Goal: Task Accomplishment & Management: Complete application form

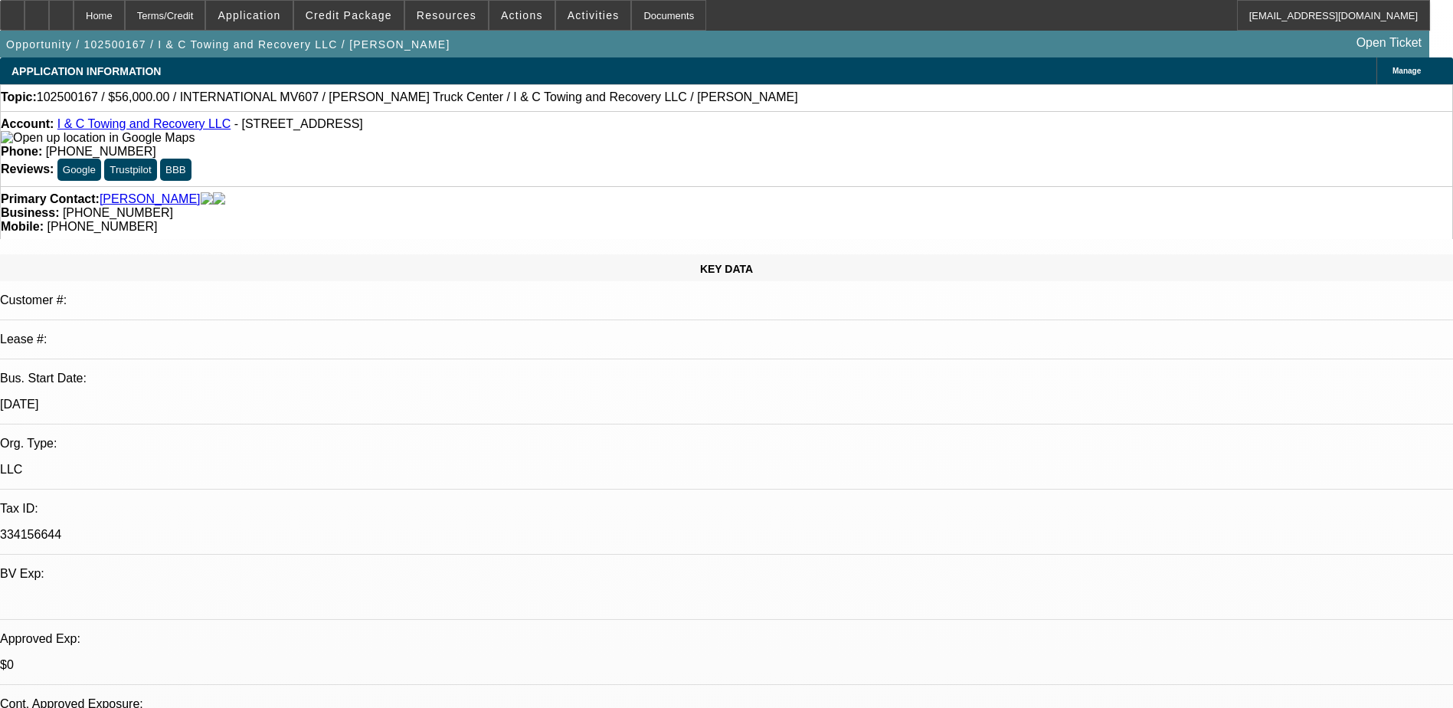
select select "0.2"
select select "2"
select select "0.1"
select select "4"
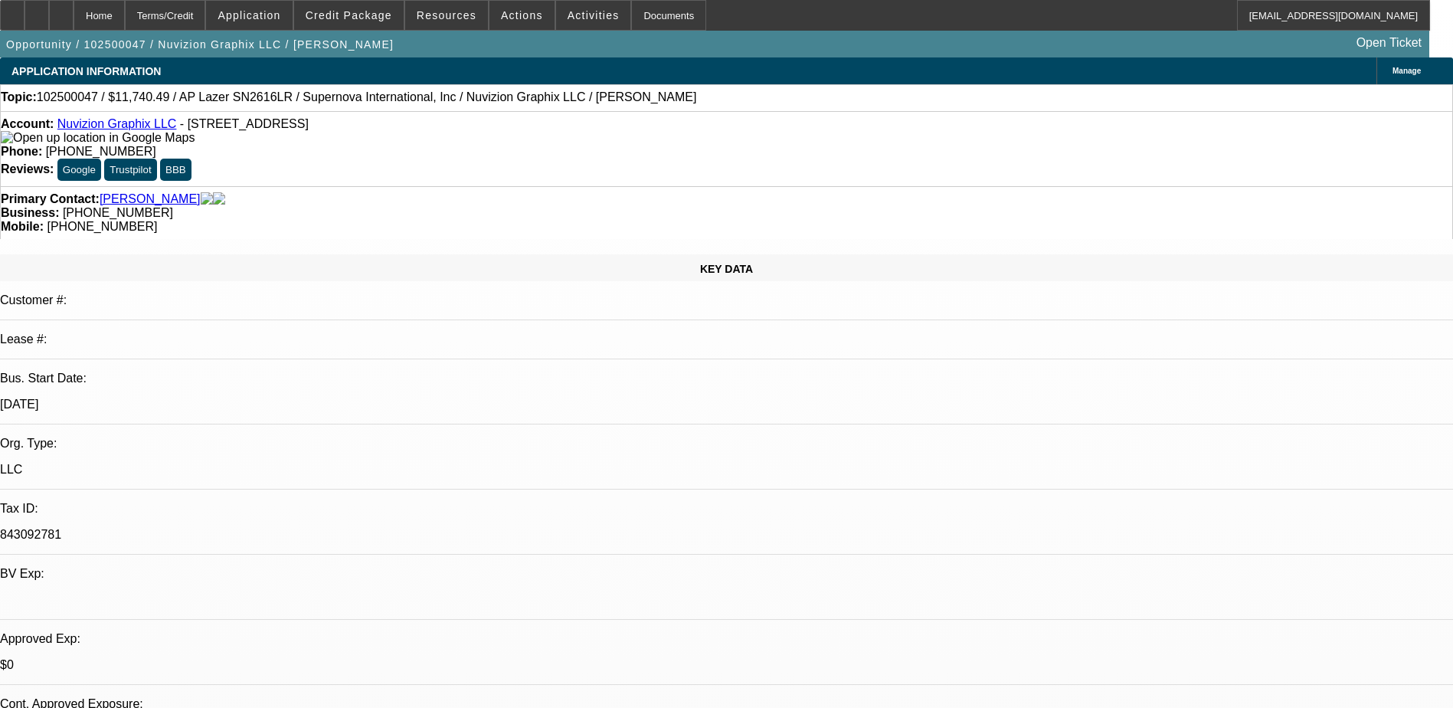
select select "0"
select select "0.1"
select select "5"
select select "0"
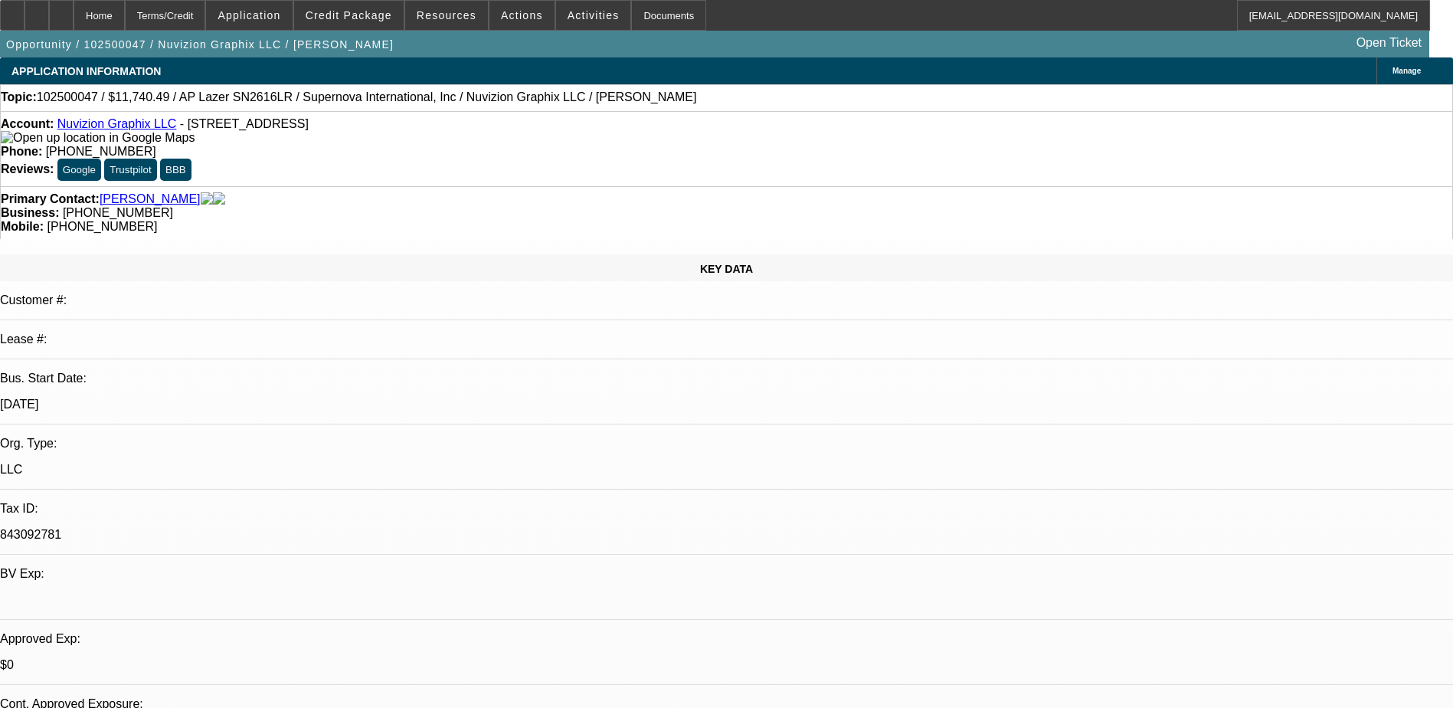
select select "0"
select select "0.1"
select select "5"
select select "0"
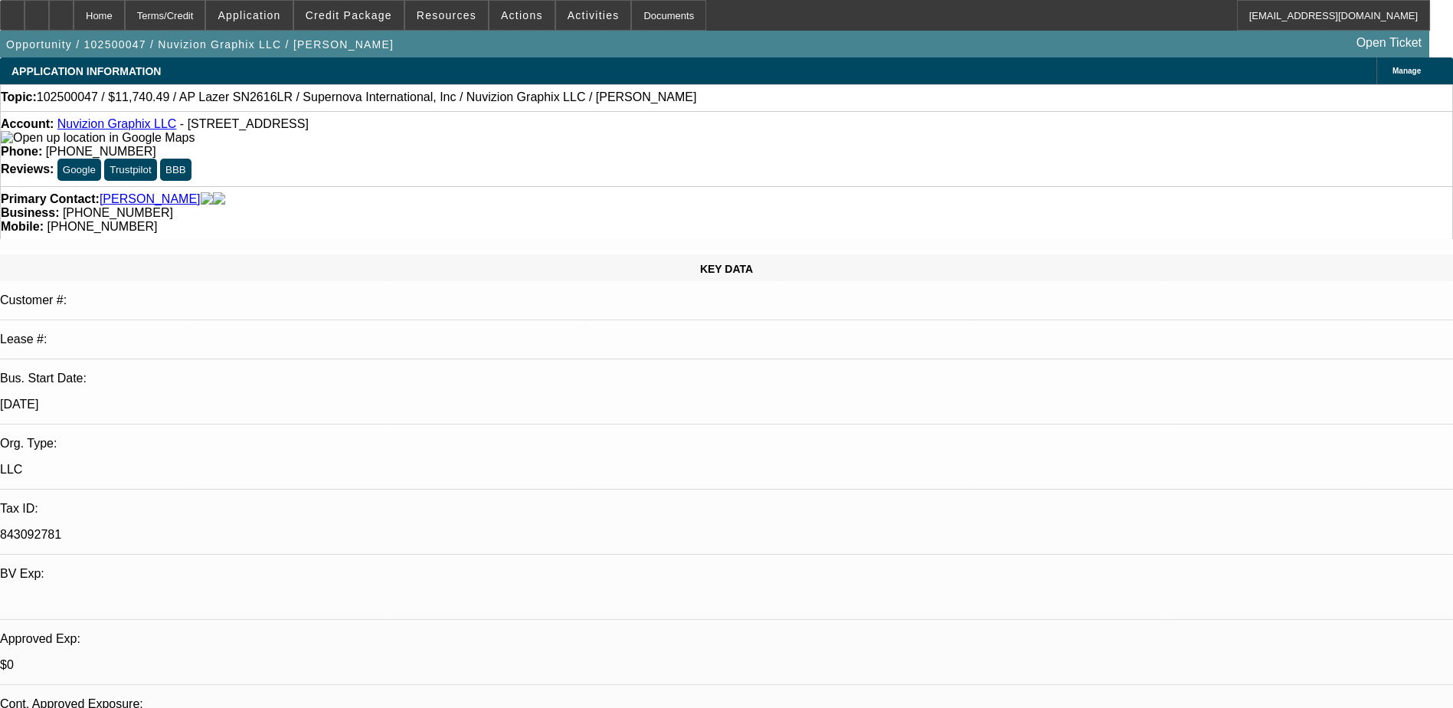
select select "0.1"
select select "6"
select select "0"
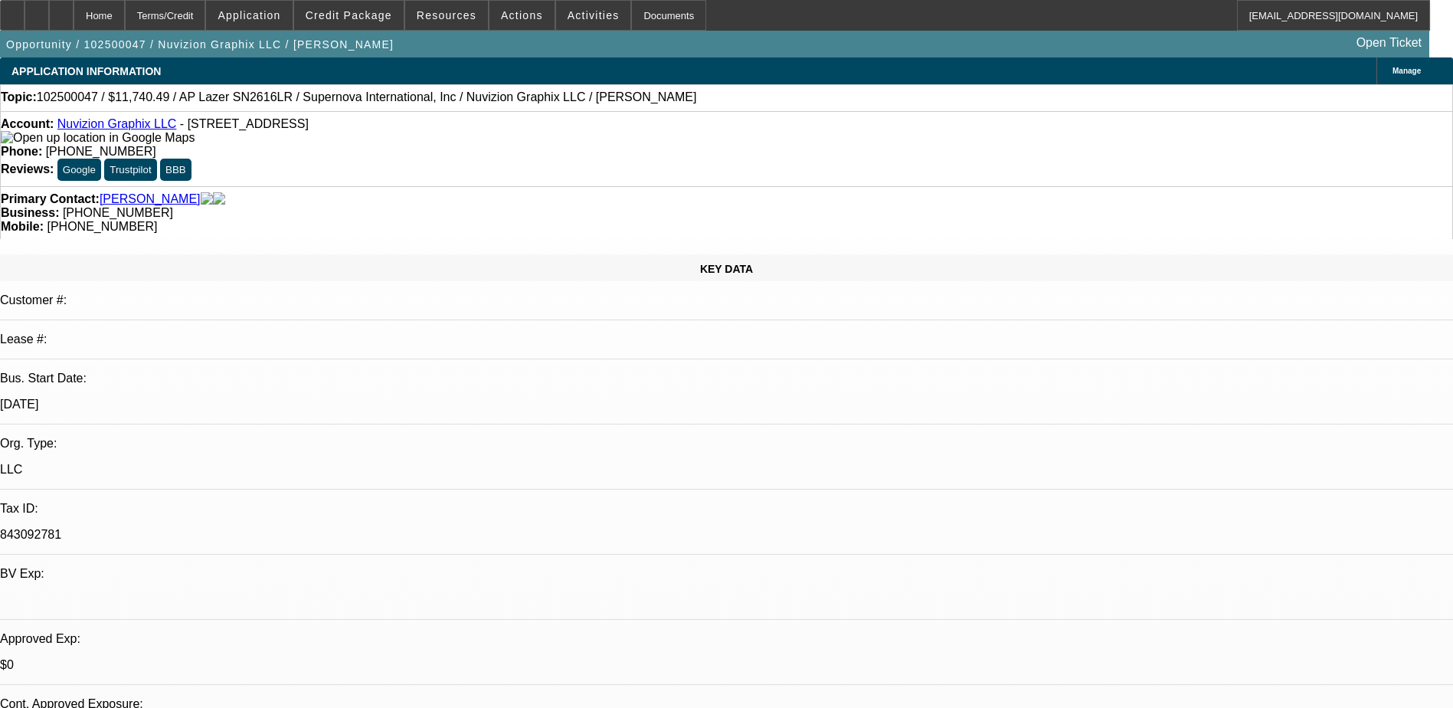
select select "6"
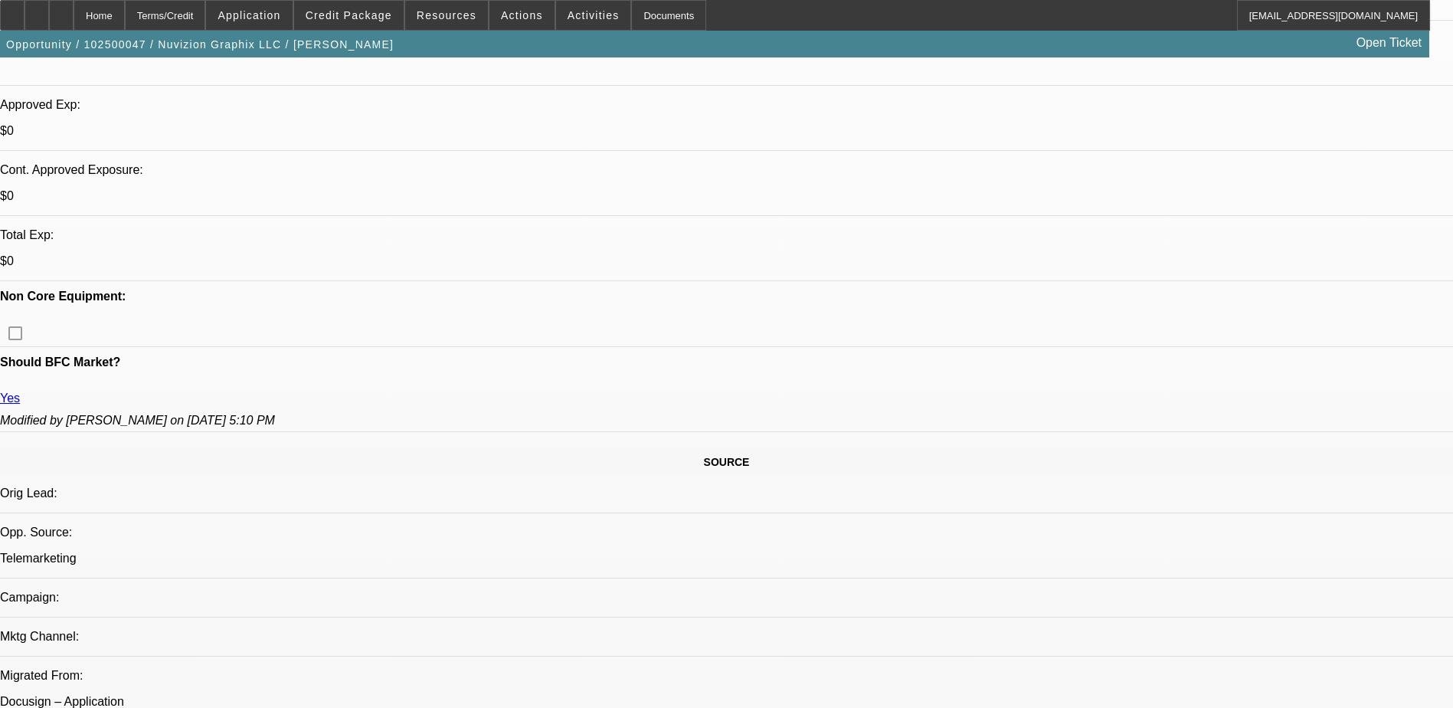
scroll to position [306, 0]
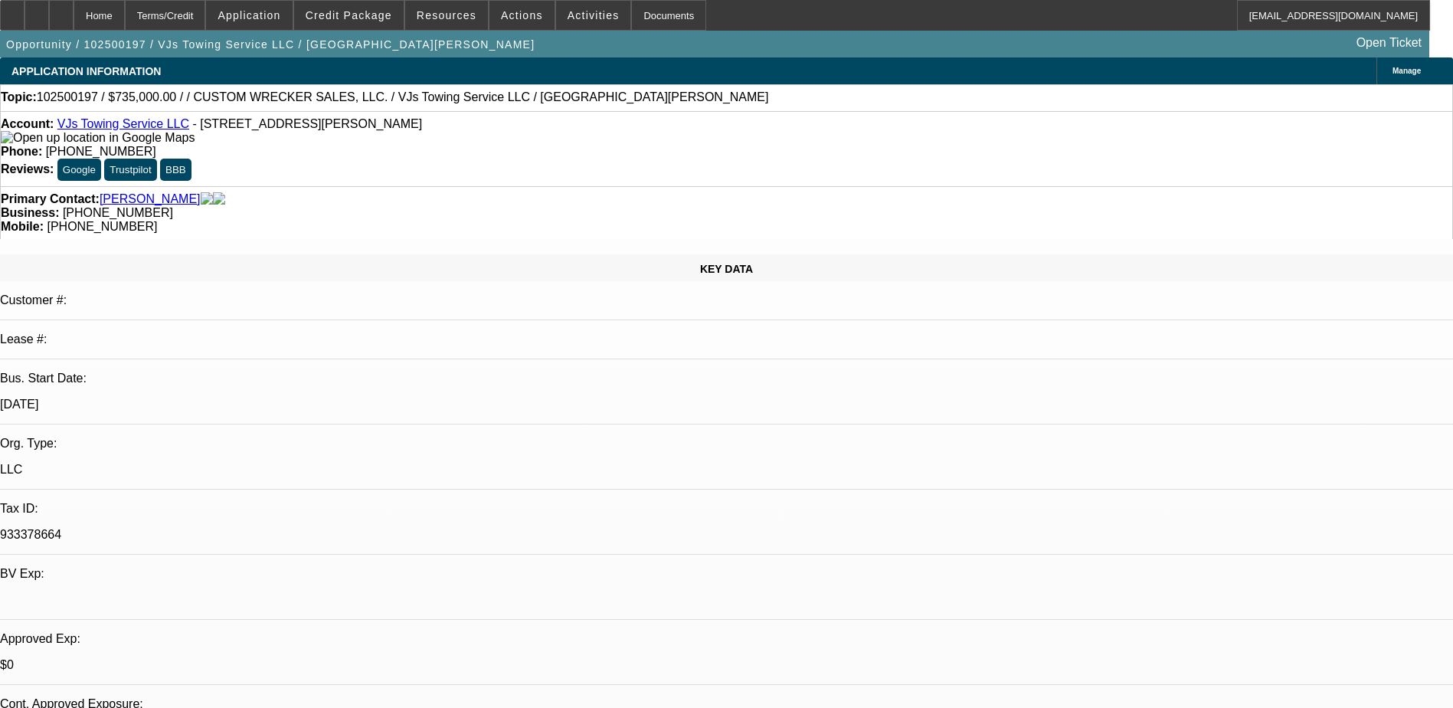
select select "0"
select select "2"
select select "0"
select select "6"
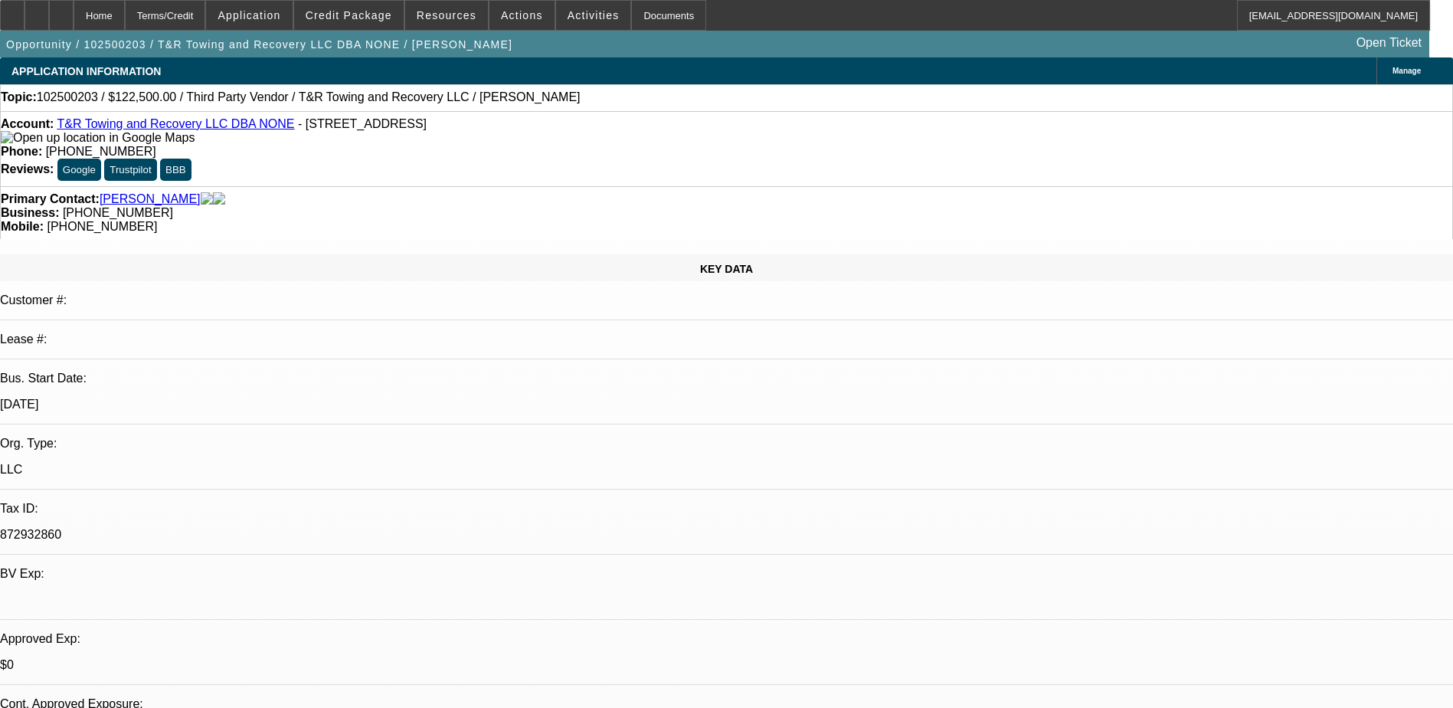
select select "0"
select select "2"
select select "0.1"
select select "4"
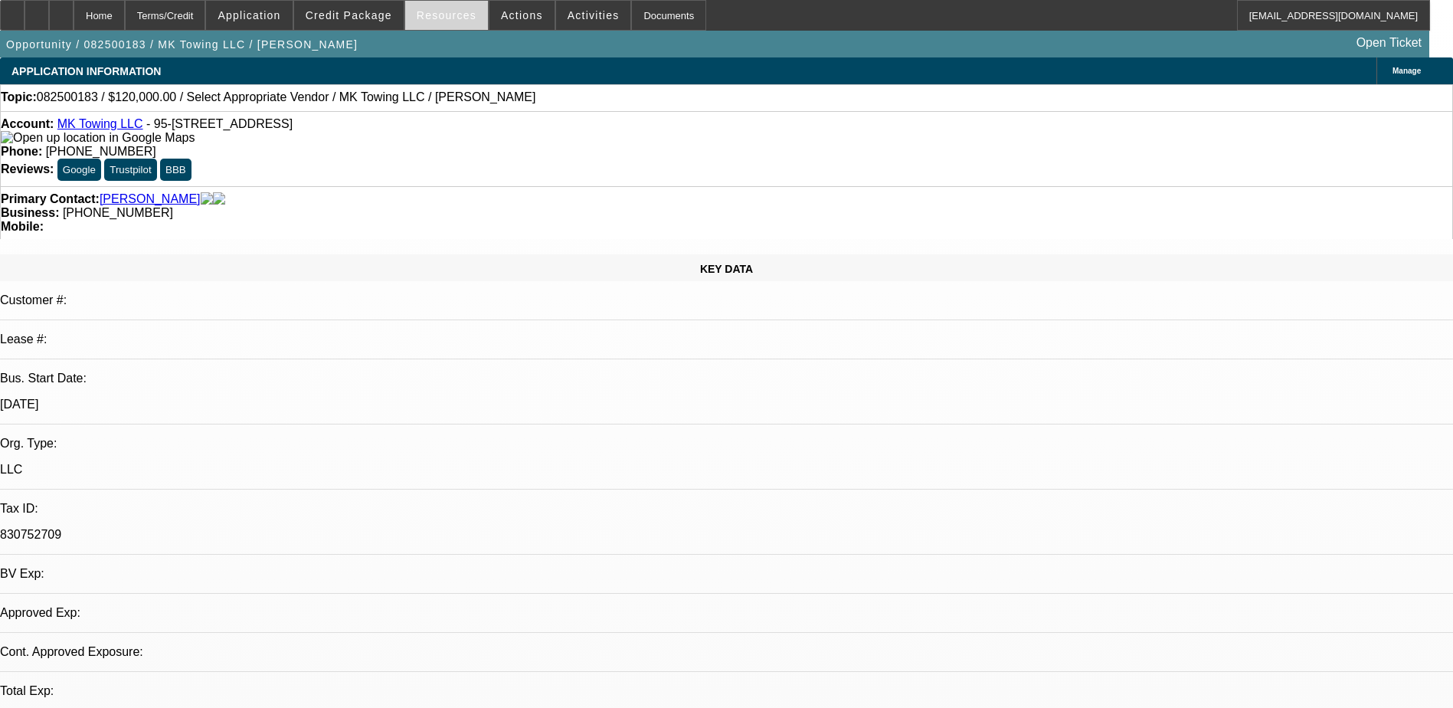
select select "0"
select select "3"
select select "0"
select select "6"
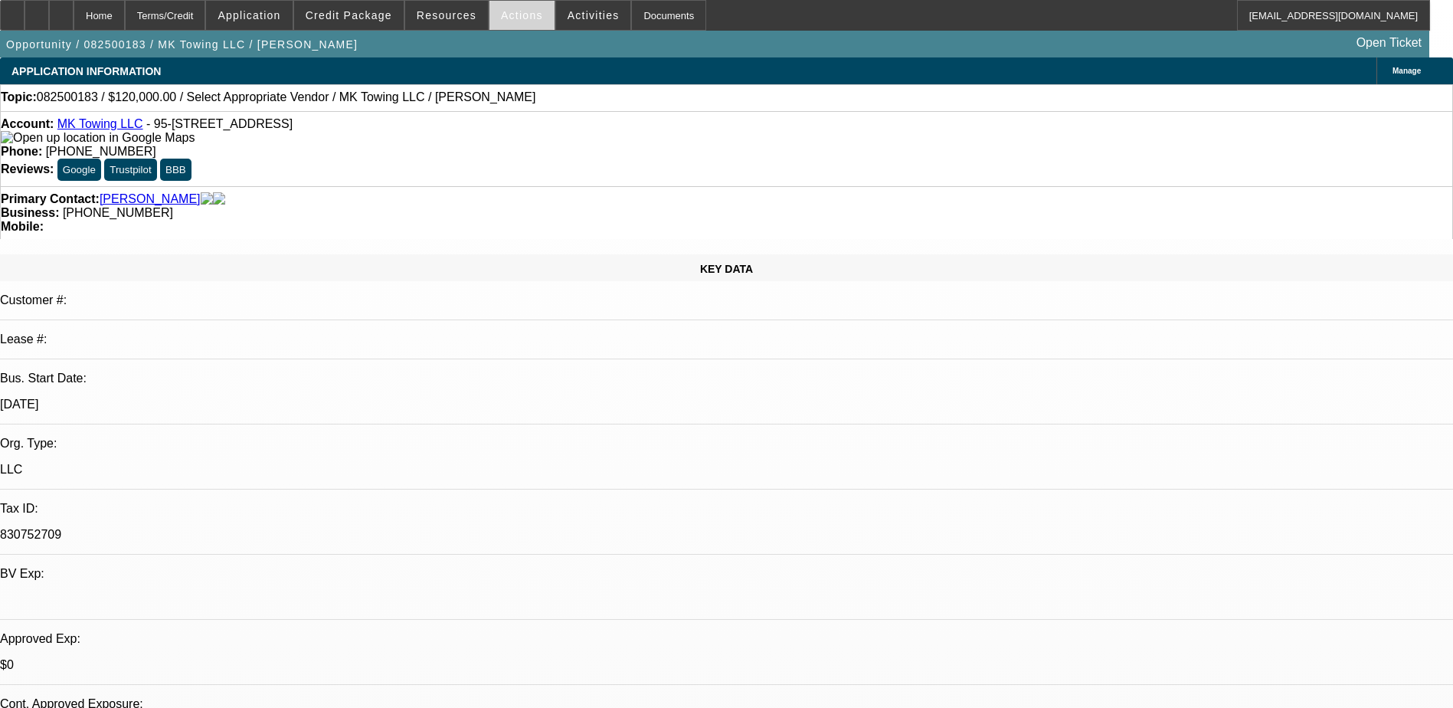
click at [503, 15] on span "Actions" at bounding box center [522, 15] width 42 height 12
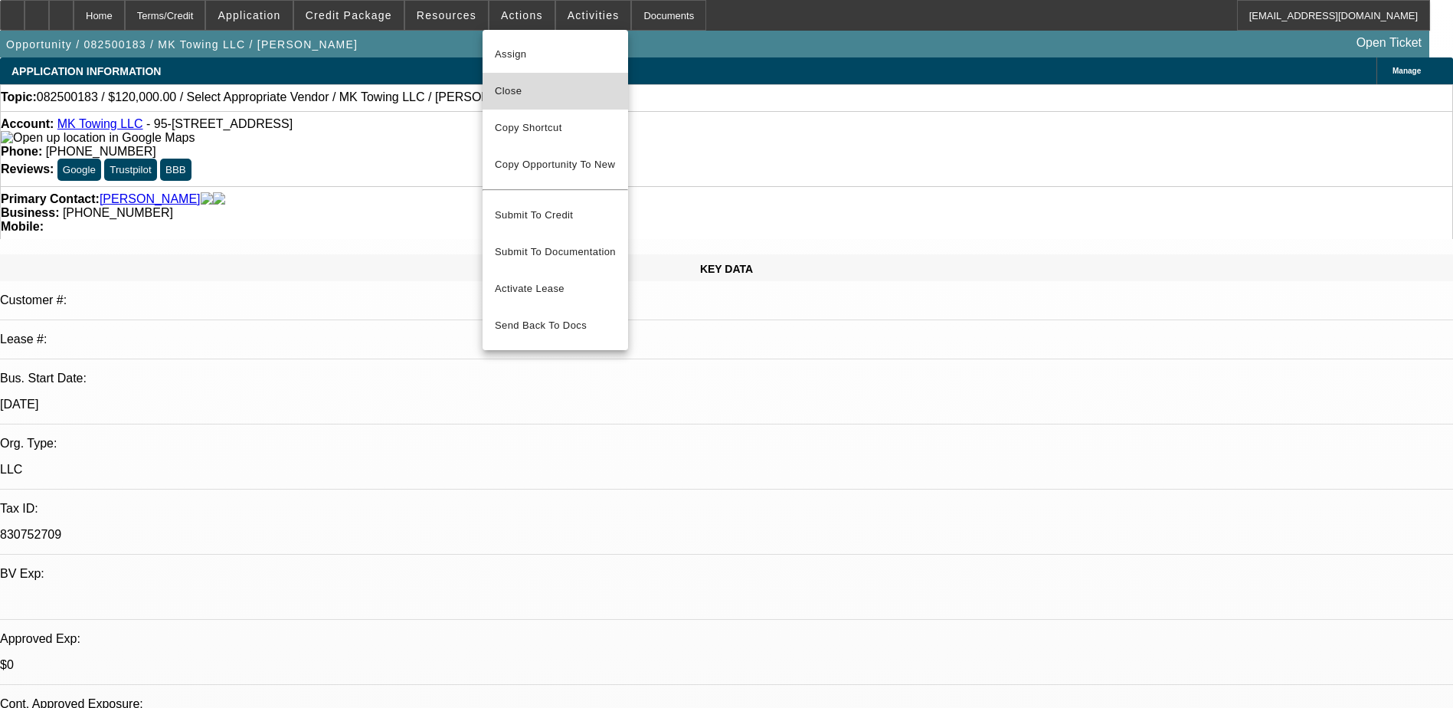
click at [529, 89] on span "Close" at bounding box center [555, 91] width 121 height 18
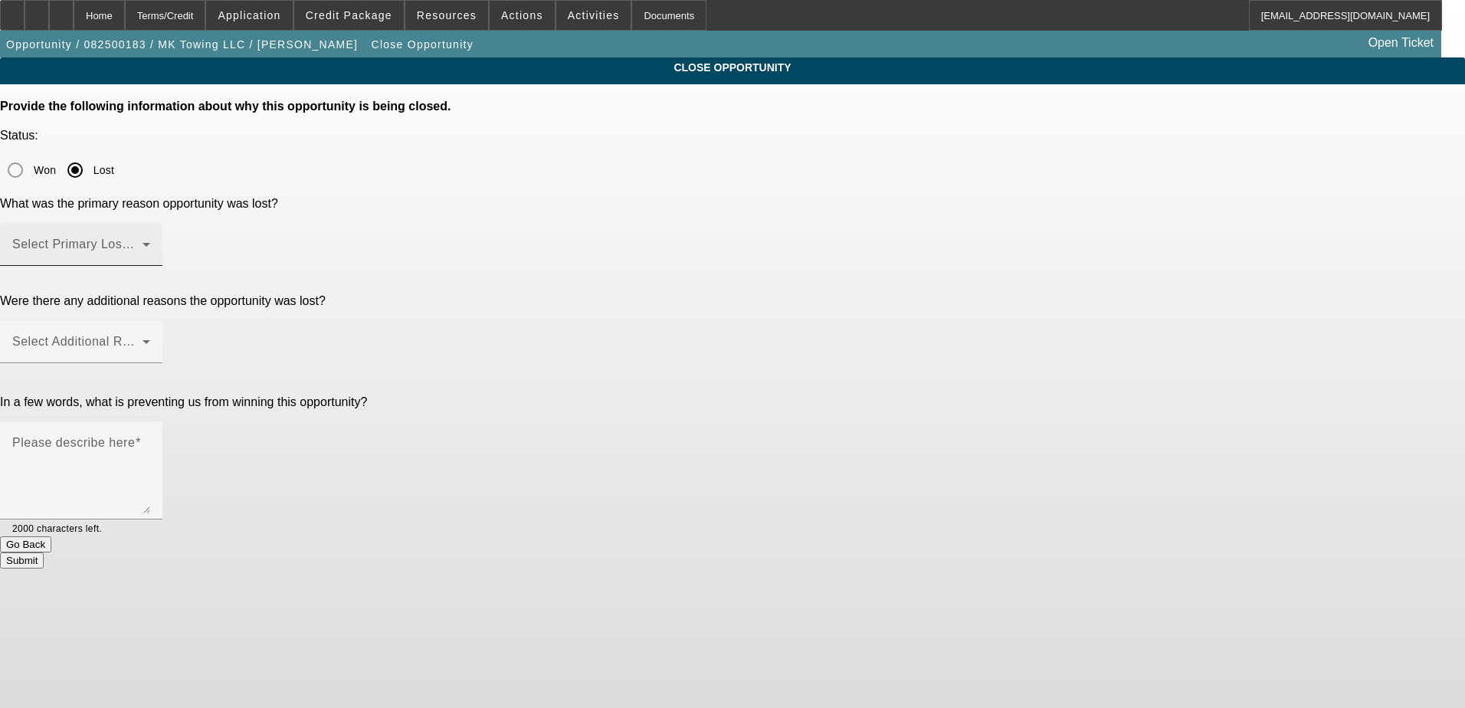
click at [150, 223] on div "Select Primary Lost Reason" at bounding box center [81, 244] width 138 height 43
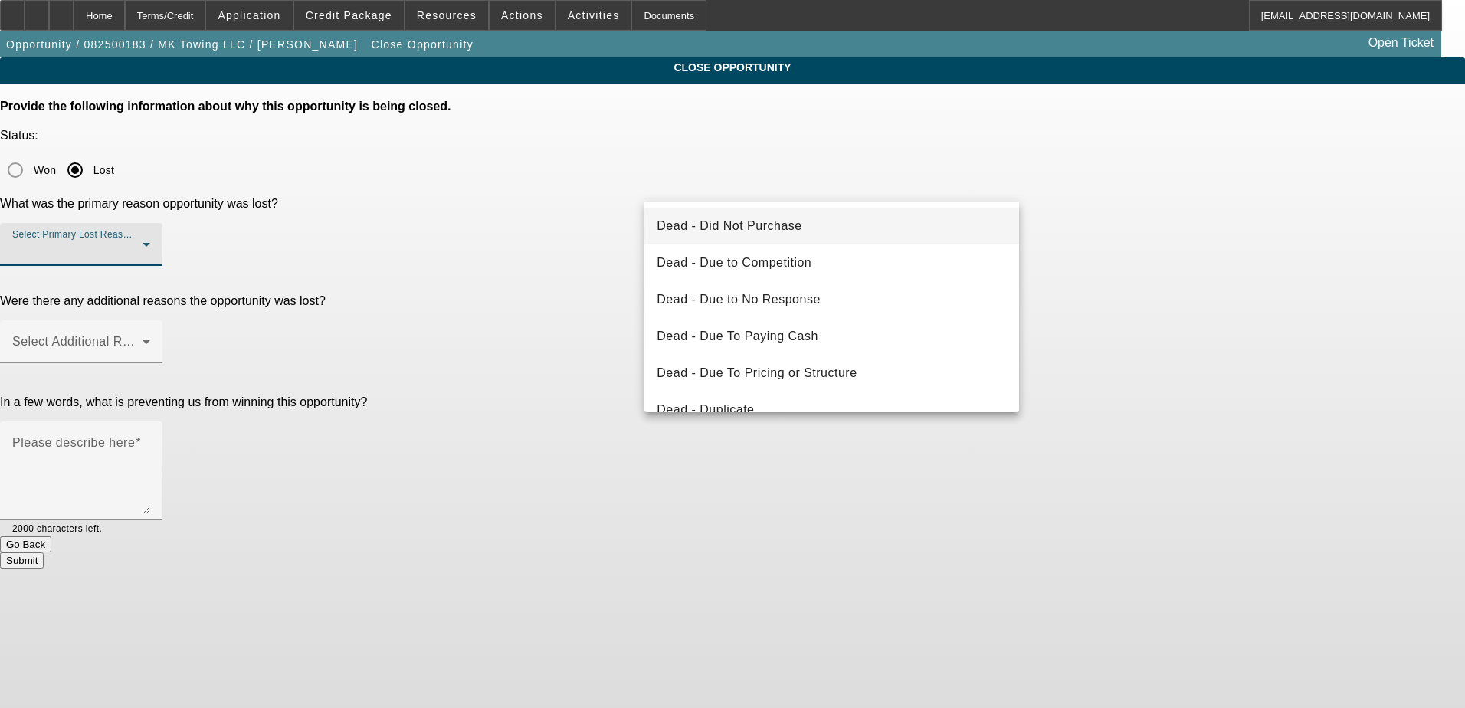
click at [847, 221] on mat-option "Dead - Did Not Purchase" at bounding box center [831, 226] width 375 height 37
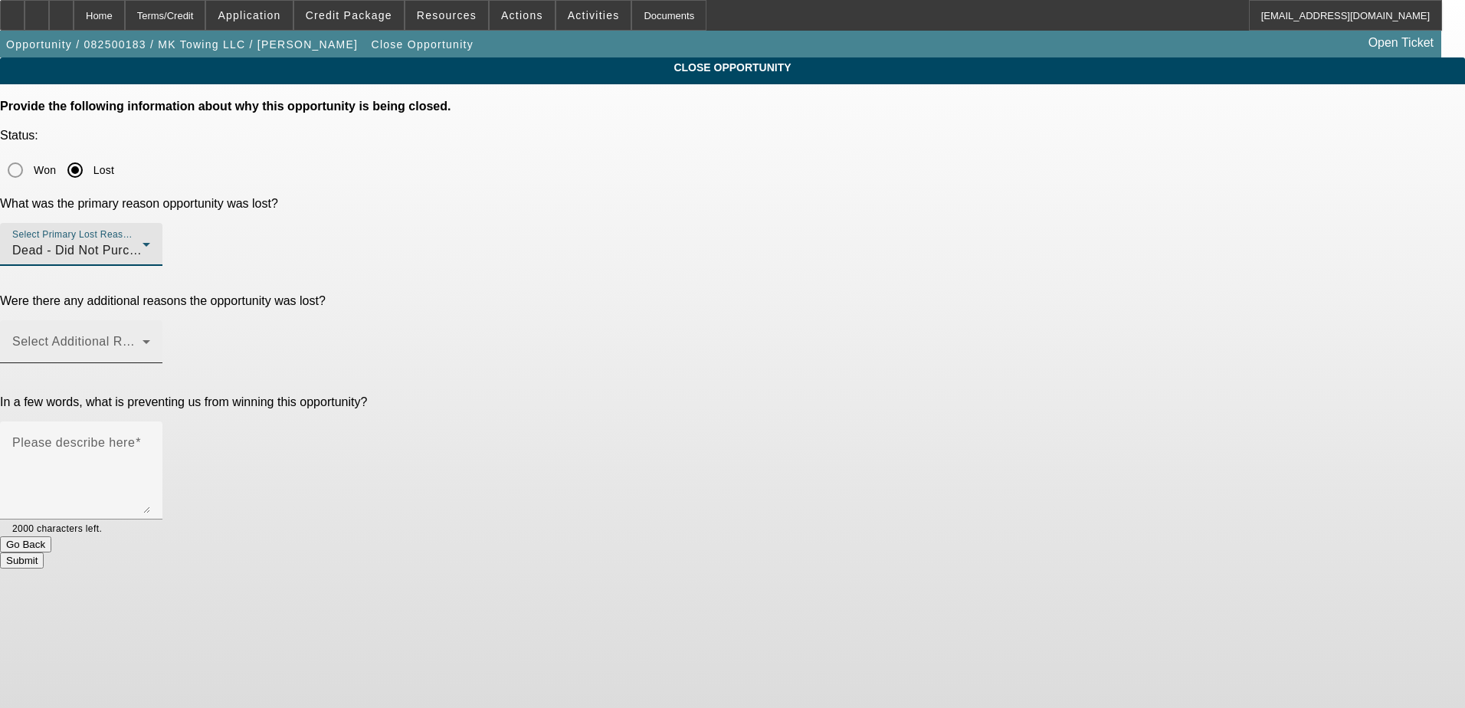
click at [143, 339] on span at bounding box center [77, 348] width 130 height 18
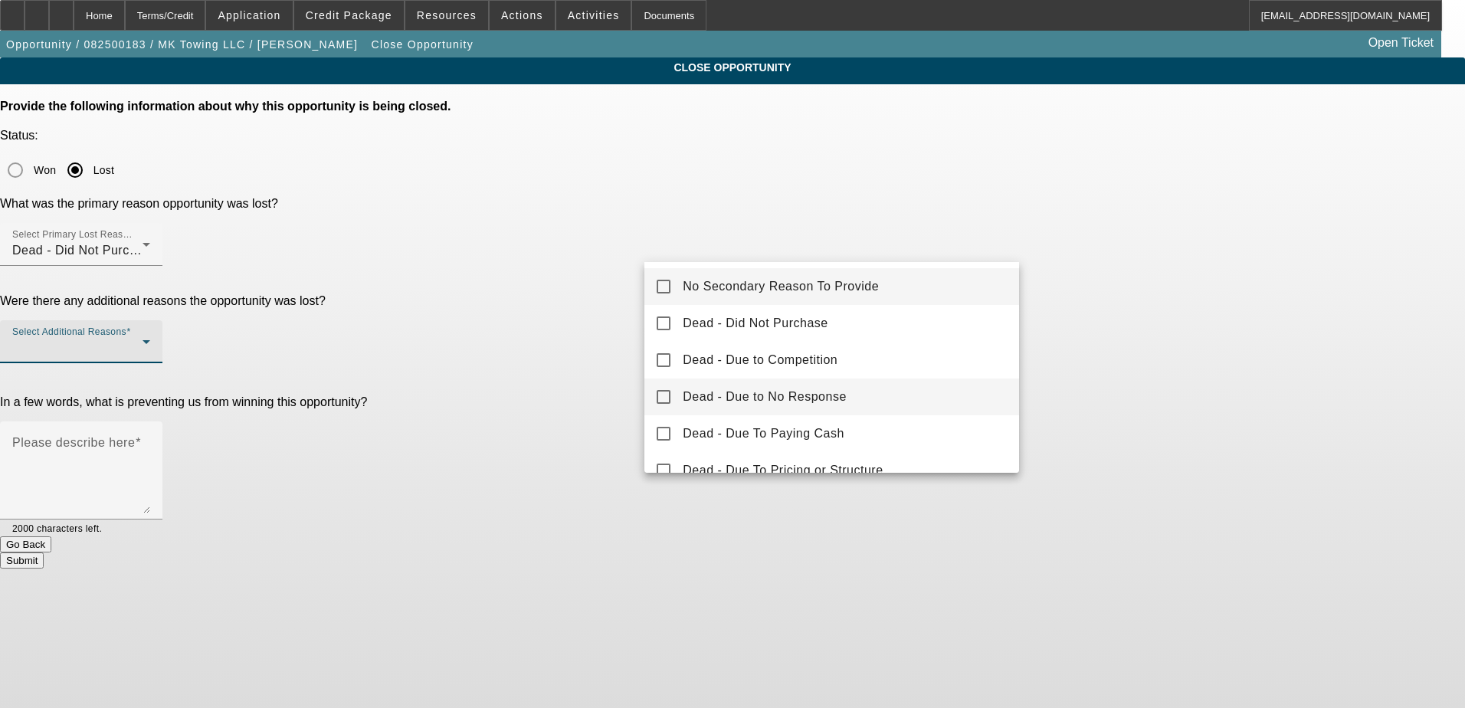
click at [839, 400] on span "Dead - Due to No Response" at bounding box center [765, 397] width 164 height 18
click at [596, 347] on div at bounding box center [732, 354] width 1465 height 708
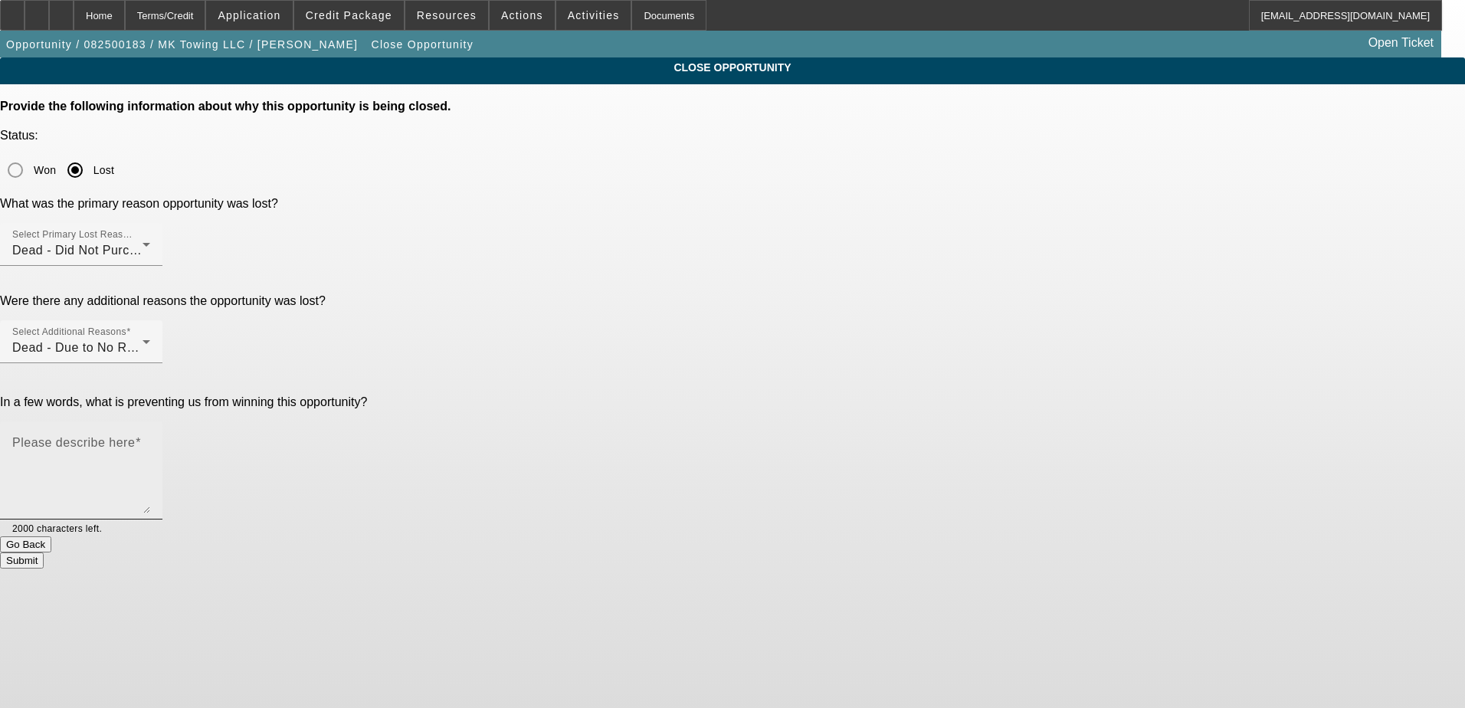
click at [150, 440] on textarea "Please describe here" at bounding box center [81, 477] width 138 height 74
type textarea "Truck he liked sold and stopped responding"
click at [44, 552] on button "Submit" at bounding box center [22, 560] width 44 height 16
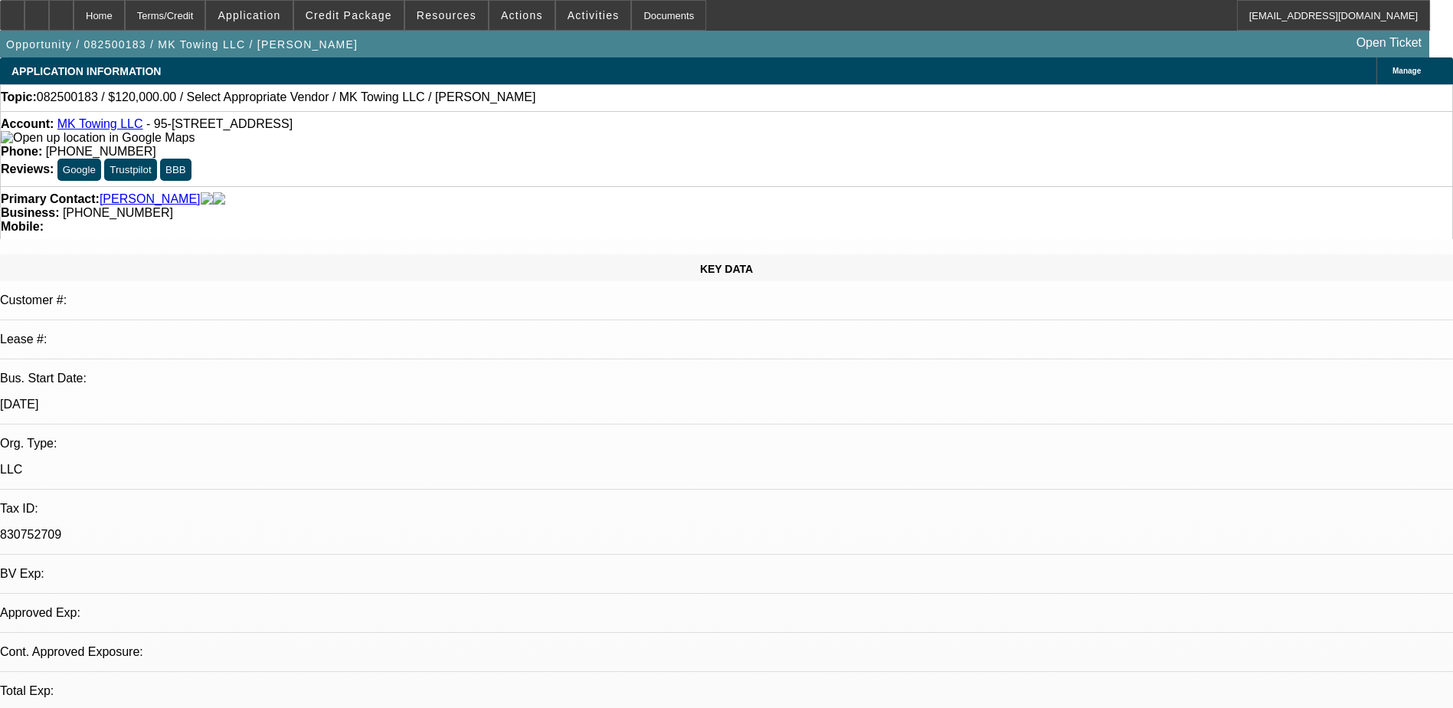
select select "0"
select select "3"
select select "0"
select select "6"
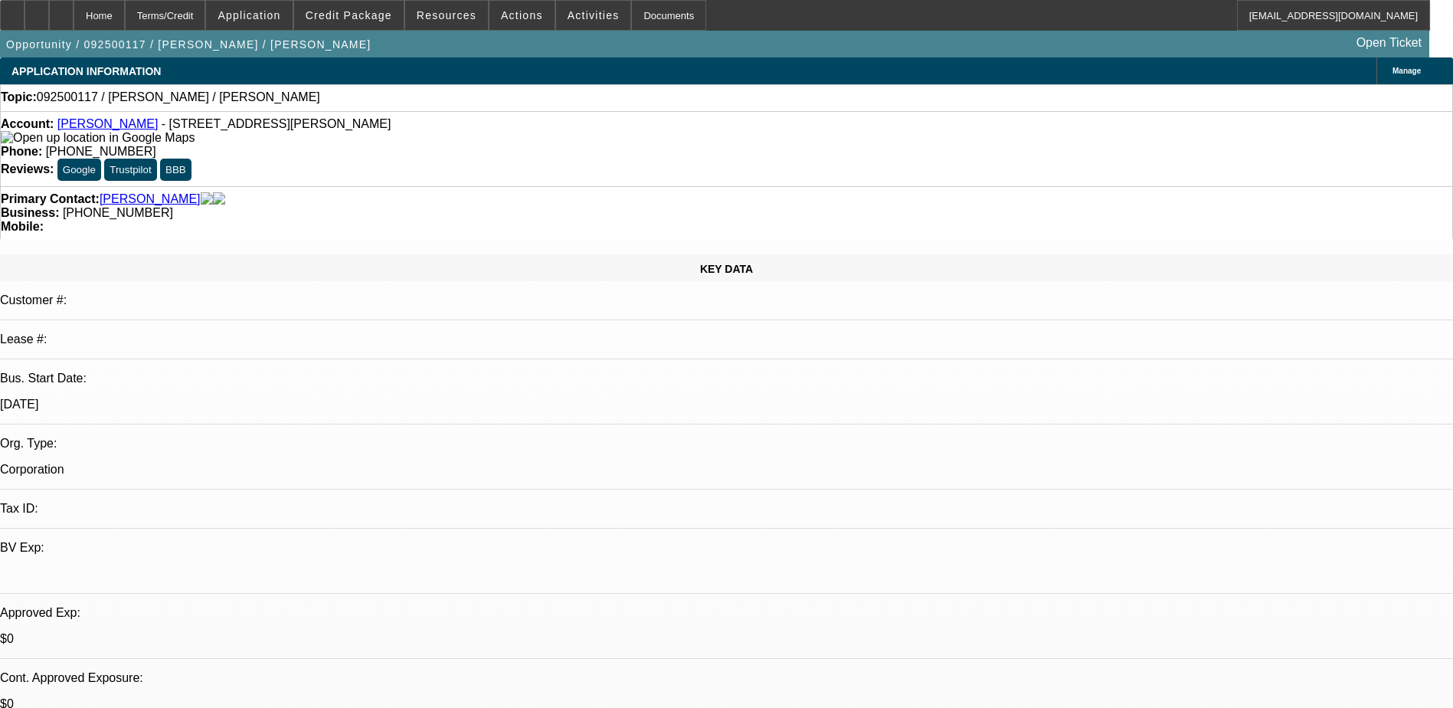
select select "0"
select select "2"
select select "0.1"
select select "4"
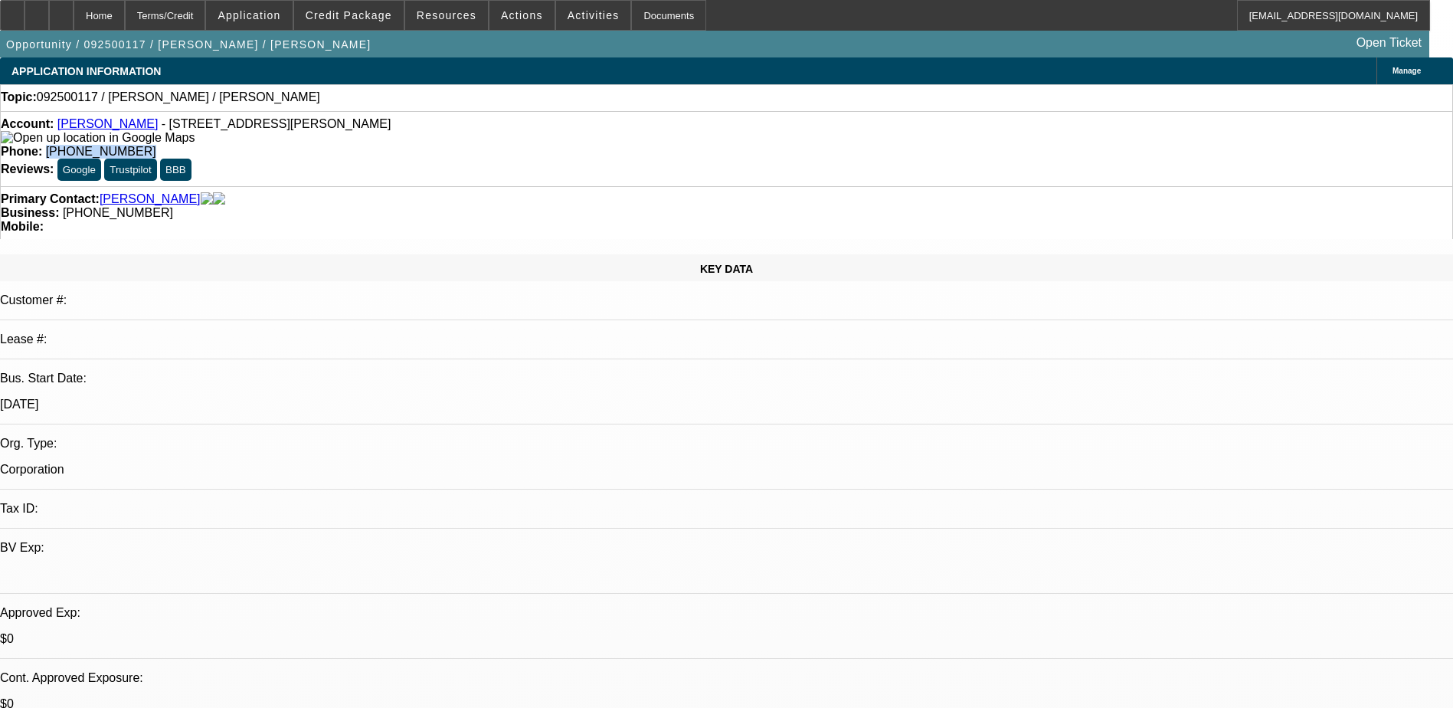
drag, startPoint x: 611, startPoint y: 123, endPoint x: 533, endPoint y: 123, distance: 78.1
click at [533, 145] on div "Phone: (706) 624-0920" at bounding box center [727, 152] width 1452 height 14
click at [111, 129] on link "Ward Rolloff" at bounding box center [107, 123] width 101 height 13
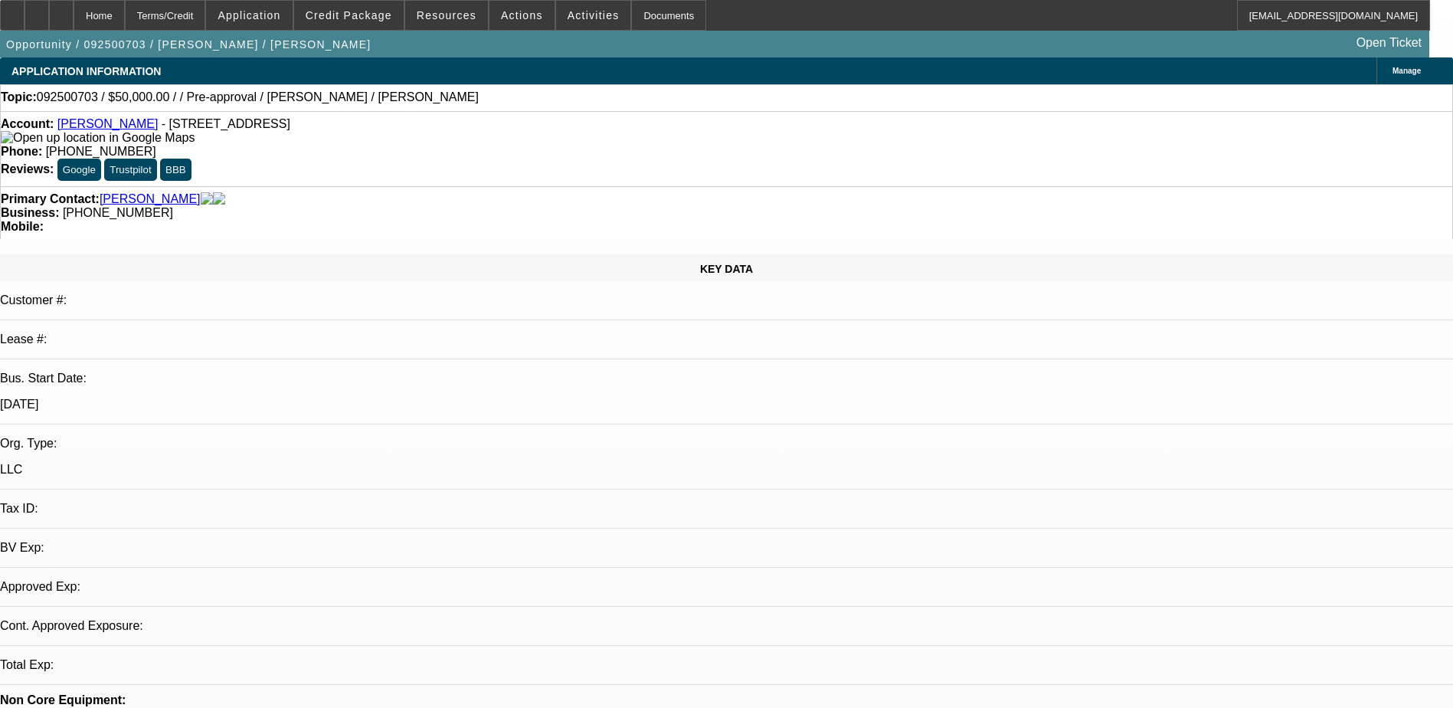
select select "0"
select select "2"
select select "0.1"
select select "4"
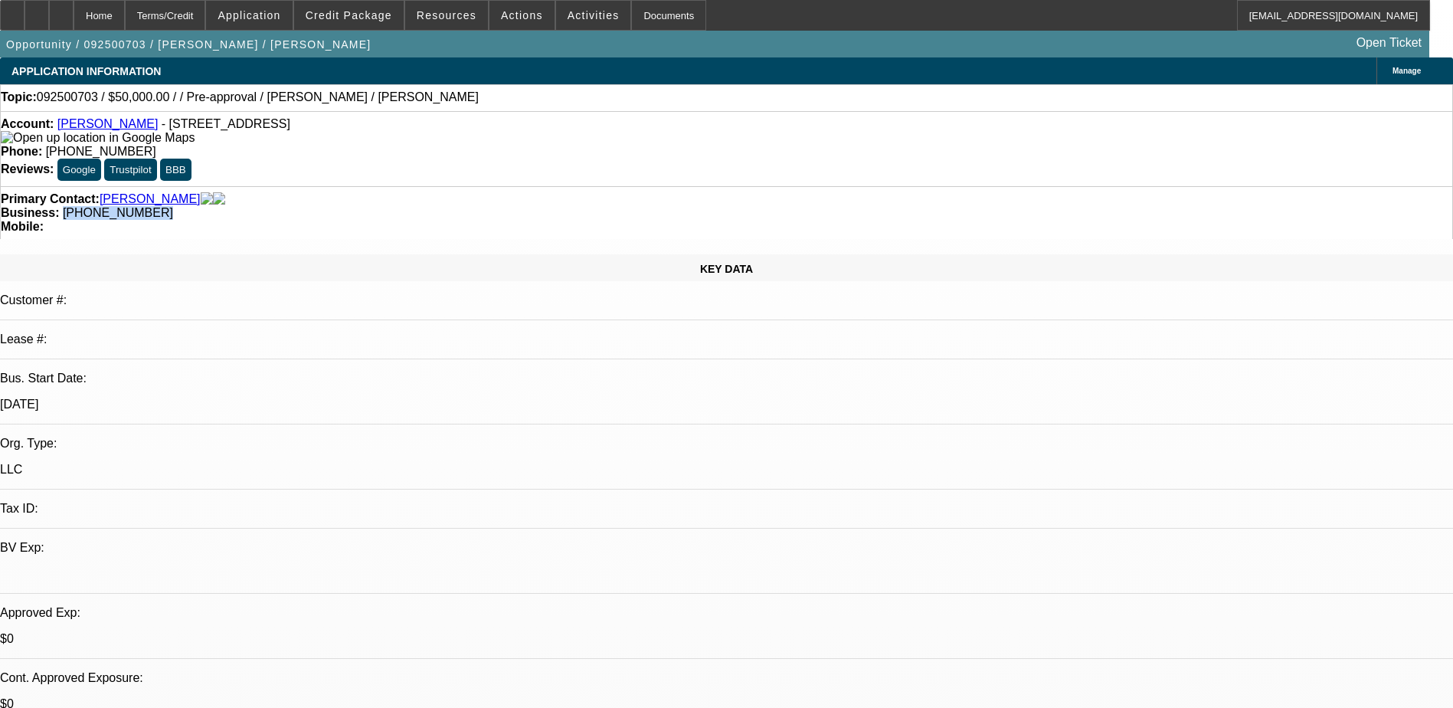
drag, startPoint x: 630, startPoint y: 169, endPoint x: 548, endPoint y: 171, distance: 82.0
click at [548, 206] on div "Business: (615) 971-5952" at bounding box center [727, 213] width 1452 height 14
drag, startPoint x: 548, startPoint y: 171, endPoint x: 609, endPoint y: 169, distance: 61.3
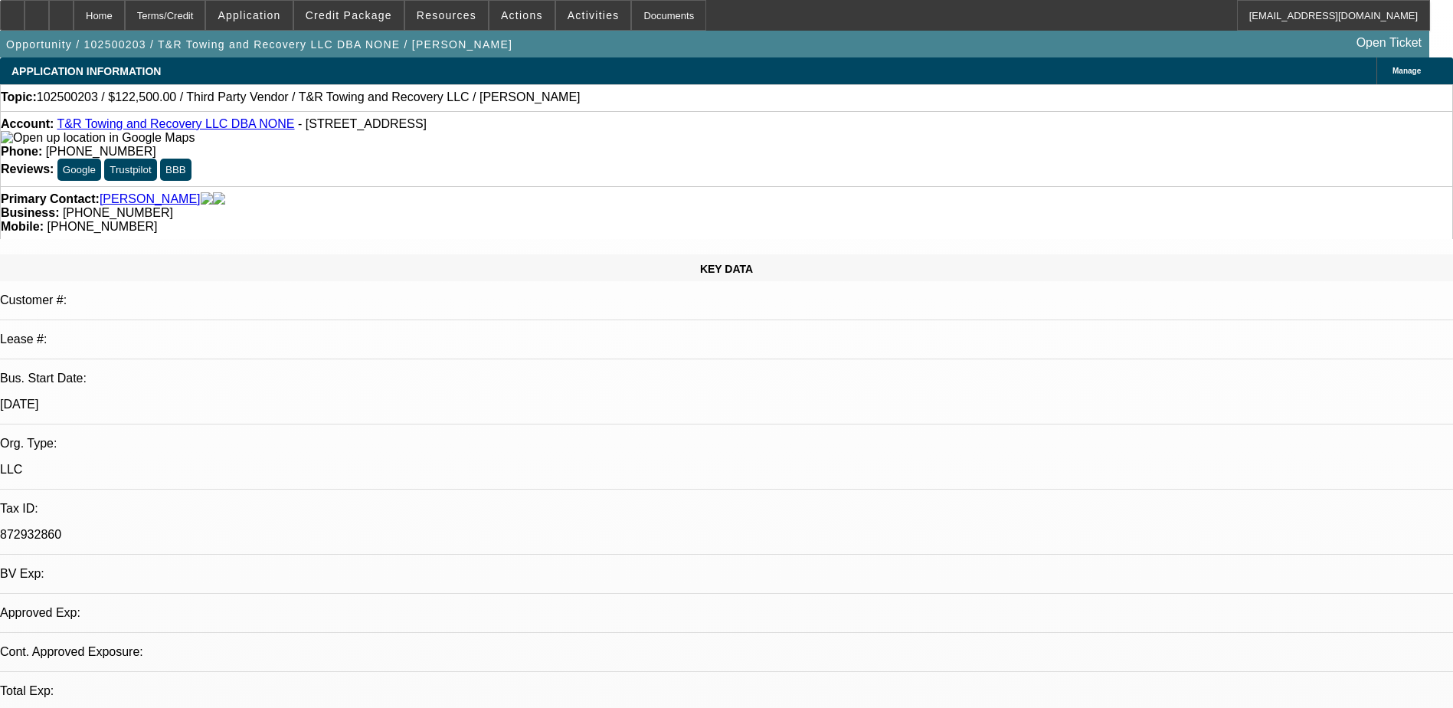
select select "0"
select select "2"
select select "0.1"
select select "1"
select select "2"
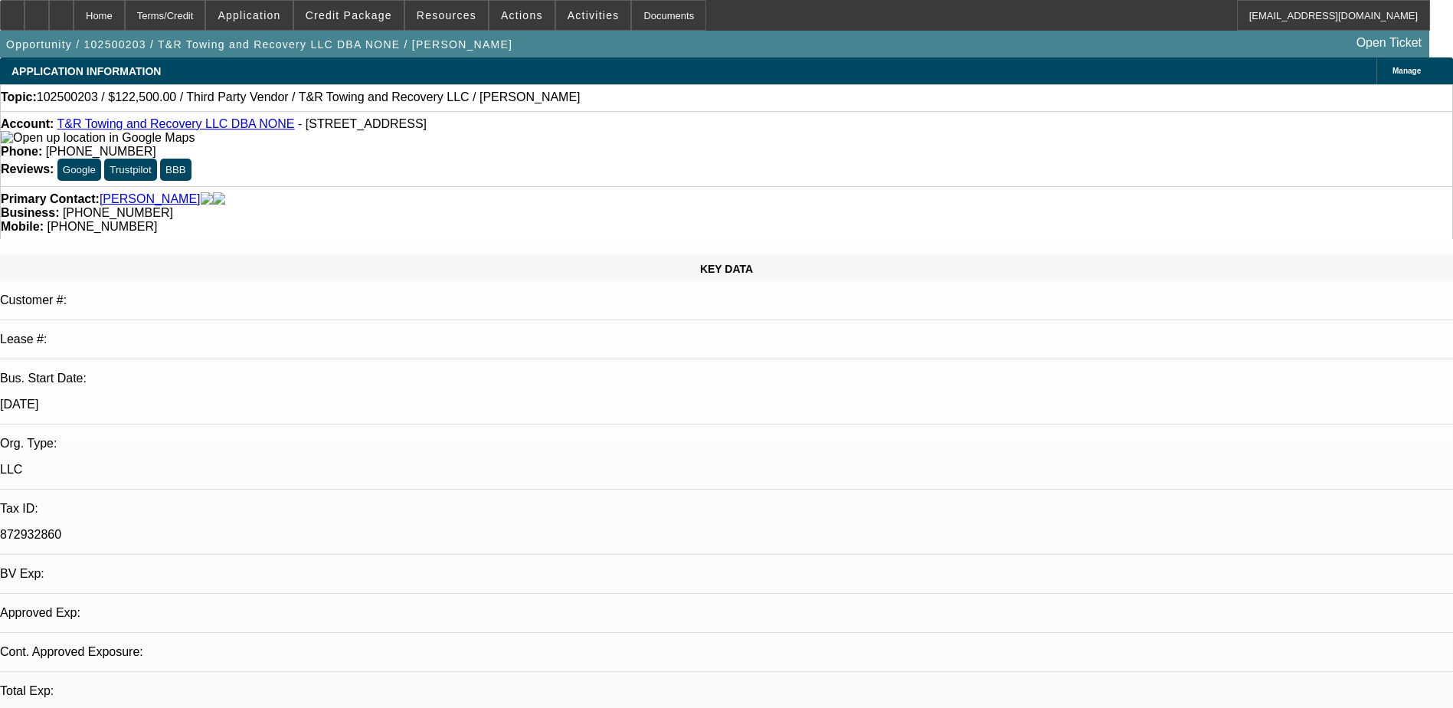
select select "4"
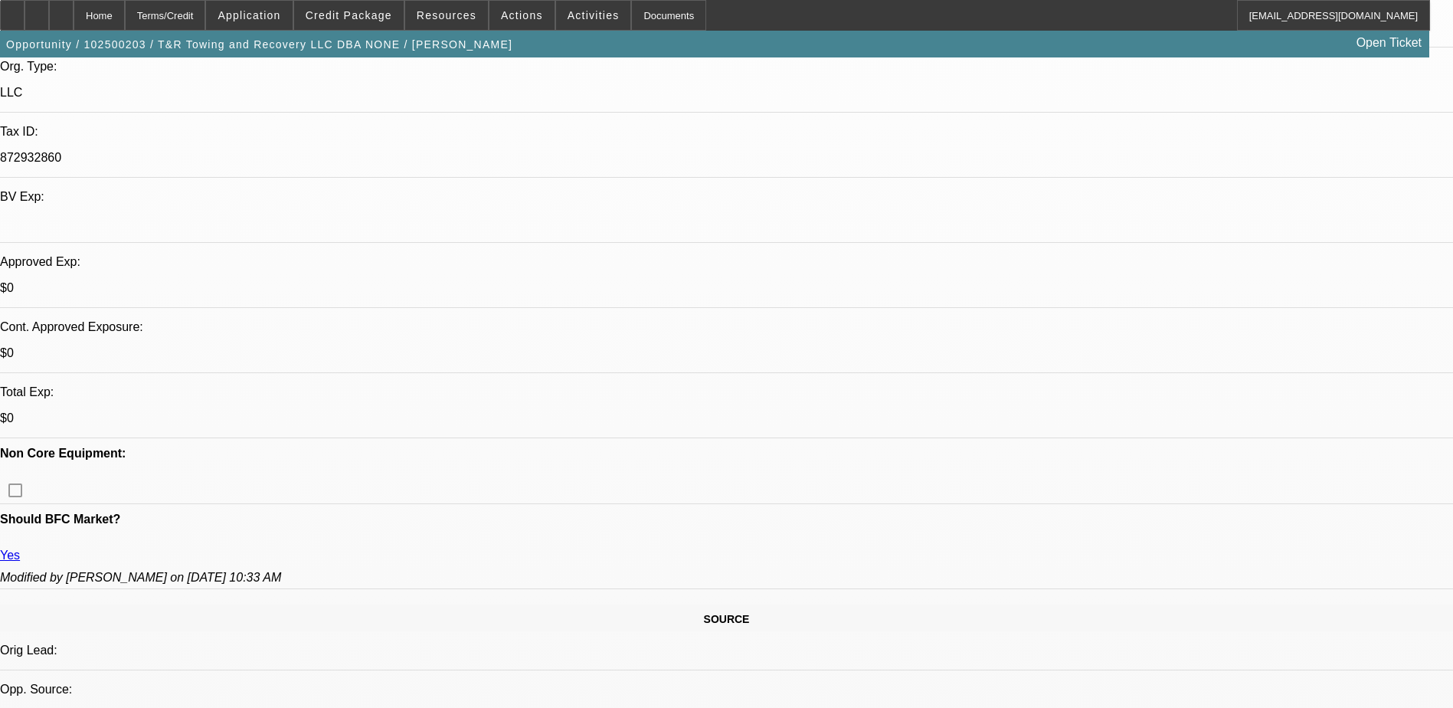
scroll to position [383, 0]
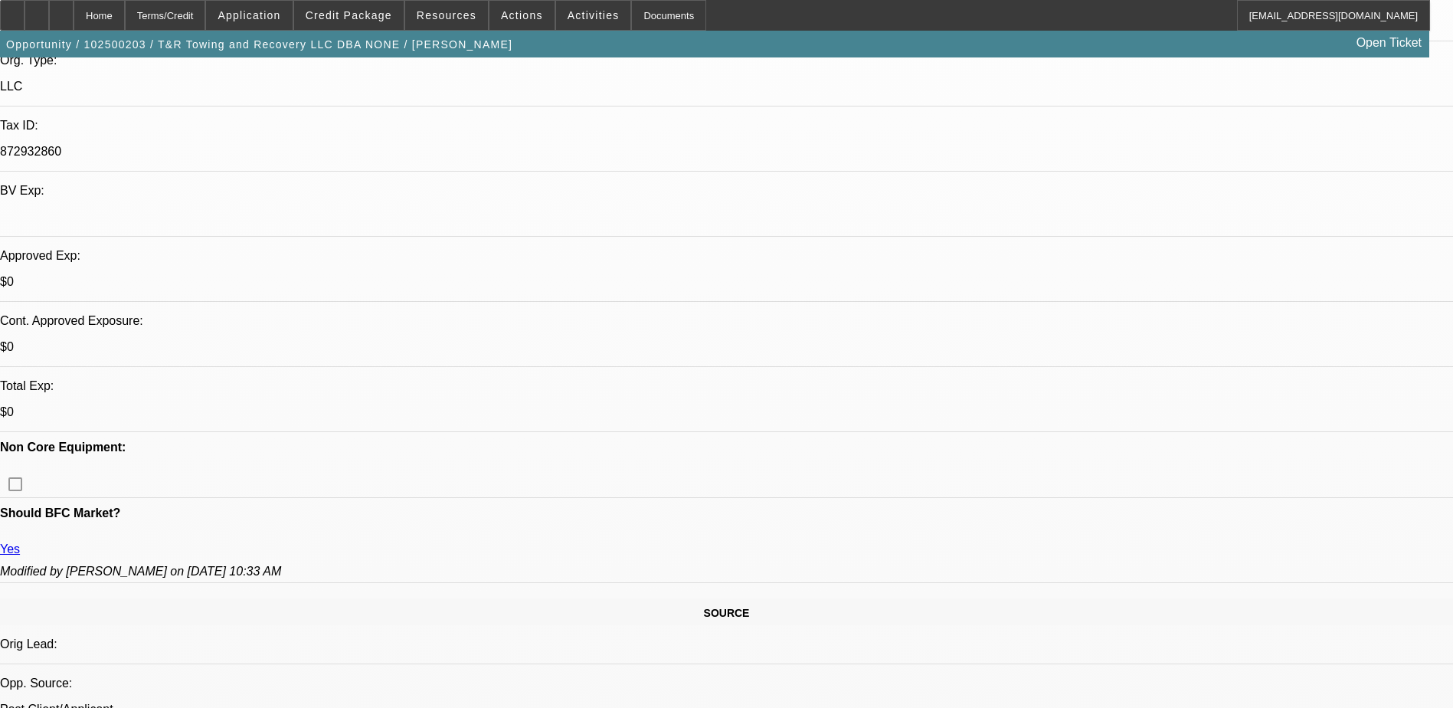
drag, startPoint x: 1176, startPoint y: 212, endPoint x: 1207, endPoint y: 155, distance: 65.5
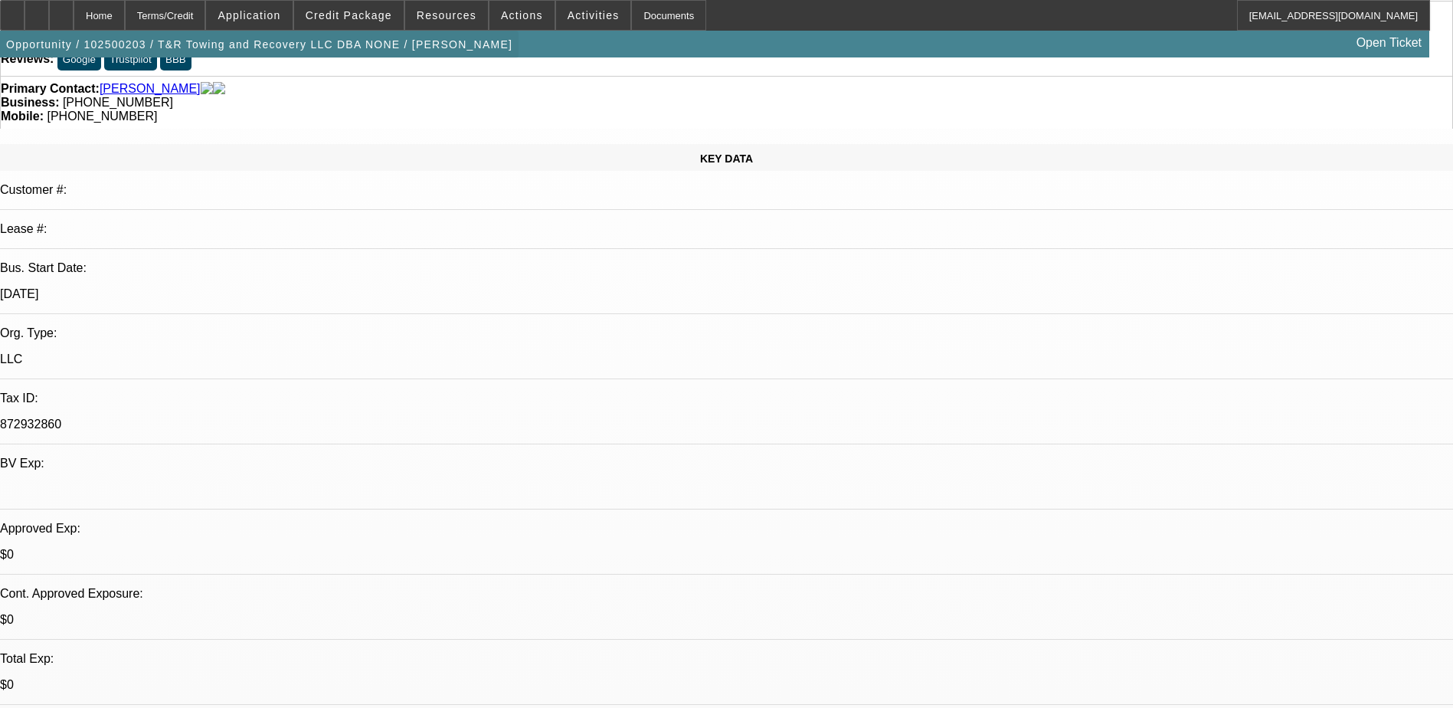
scroll to position [0, 0]
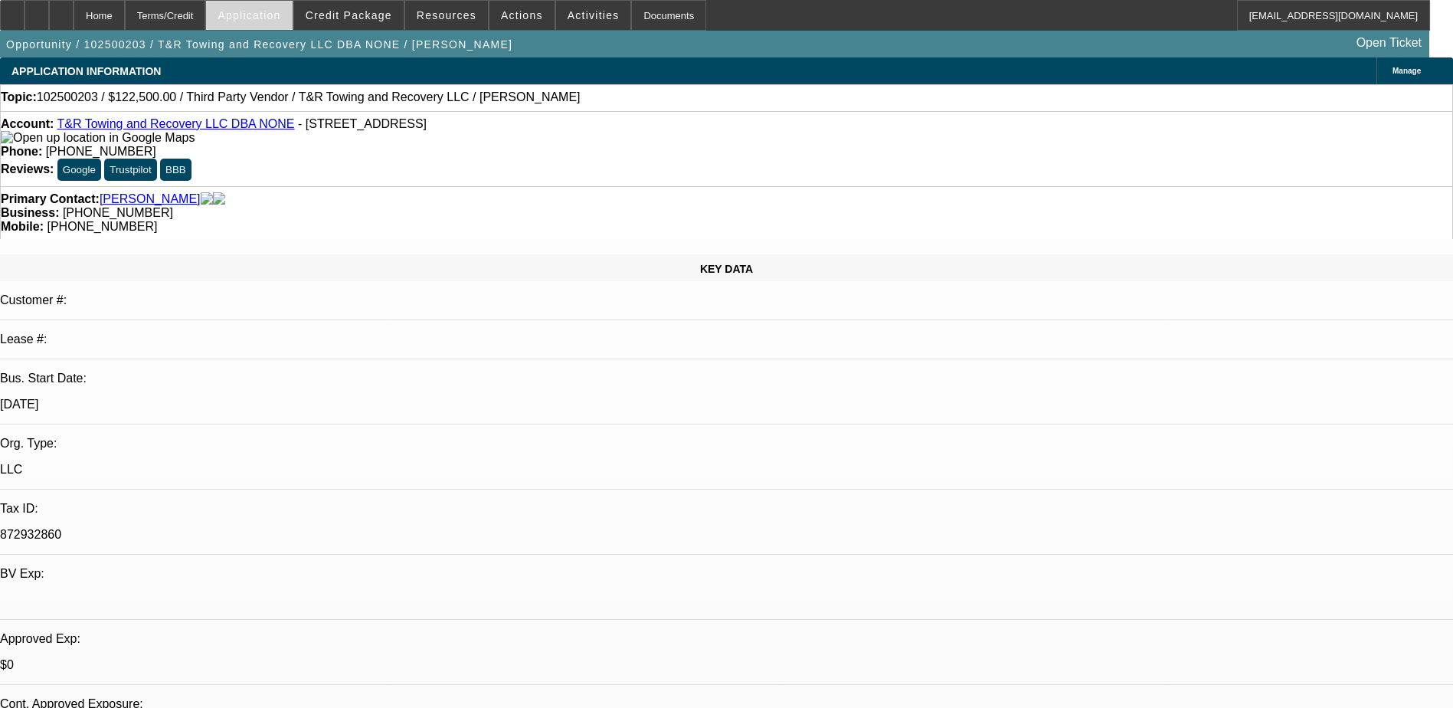
drag, startPoint x: 287, startPoint y: 14, endPoint x: 311, endPoint y: 11, distance: 23.9
click at [280, 13] on span "Application" at bounding box center [249, 15] width 63 height 12
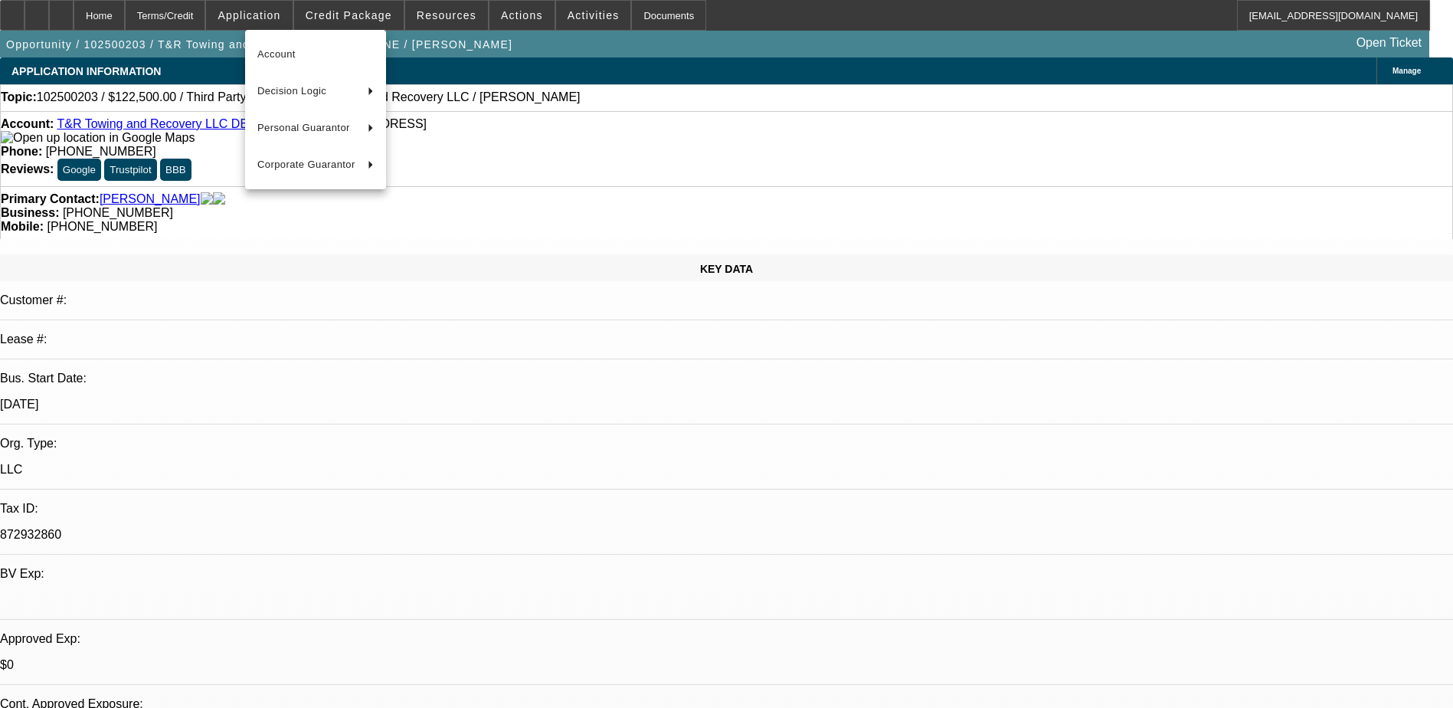
click at [384, 16] on div at bounding box center [726, 354] width 1453 height 708
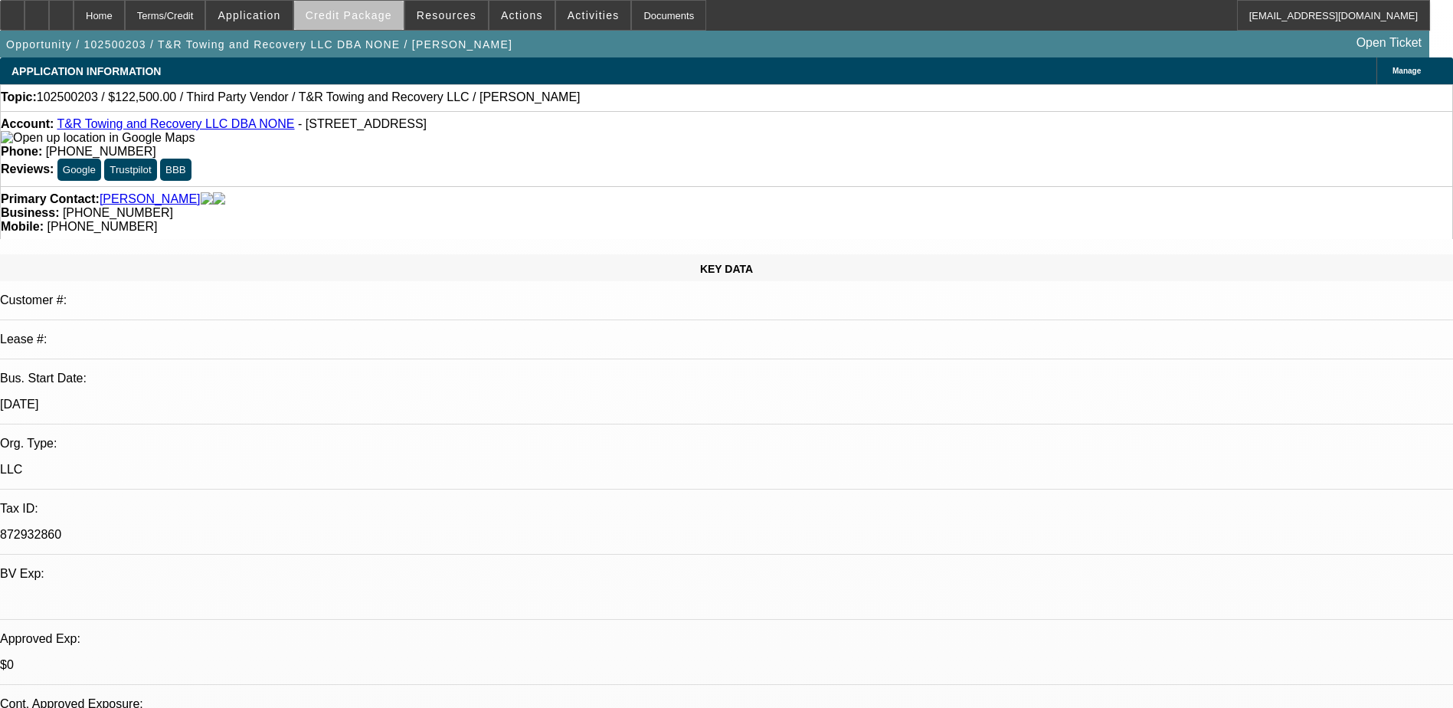
click at [388, 18] on span "Credit Package" at bounding box center [349, 15] width 87 height 12
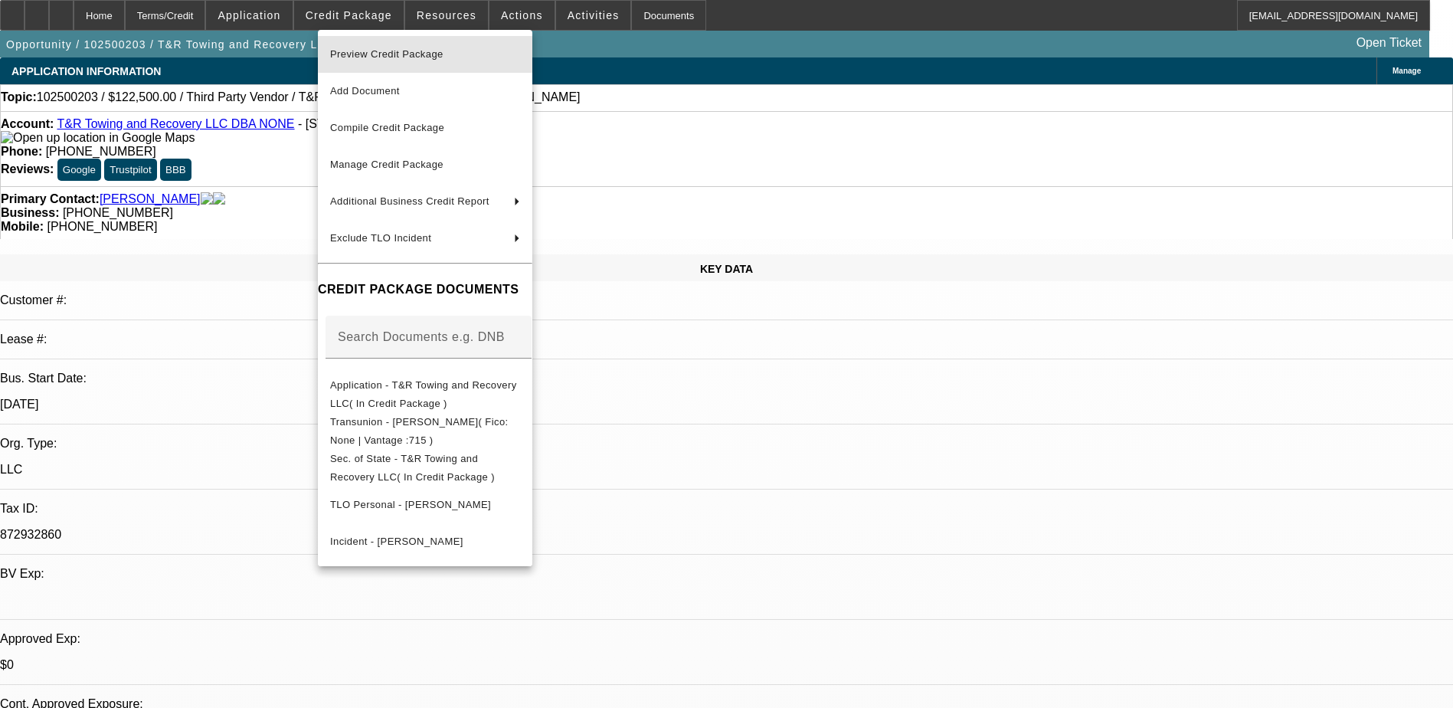
click at [441, 53] on span "Preview Credit Package" at bounding box center [386, 53] width 113 height 11
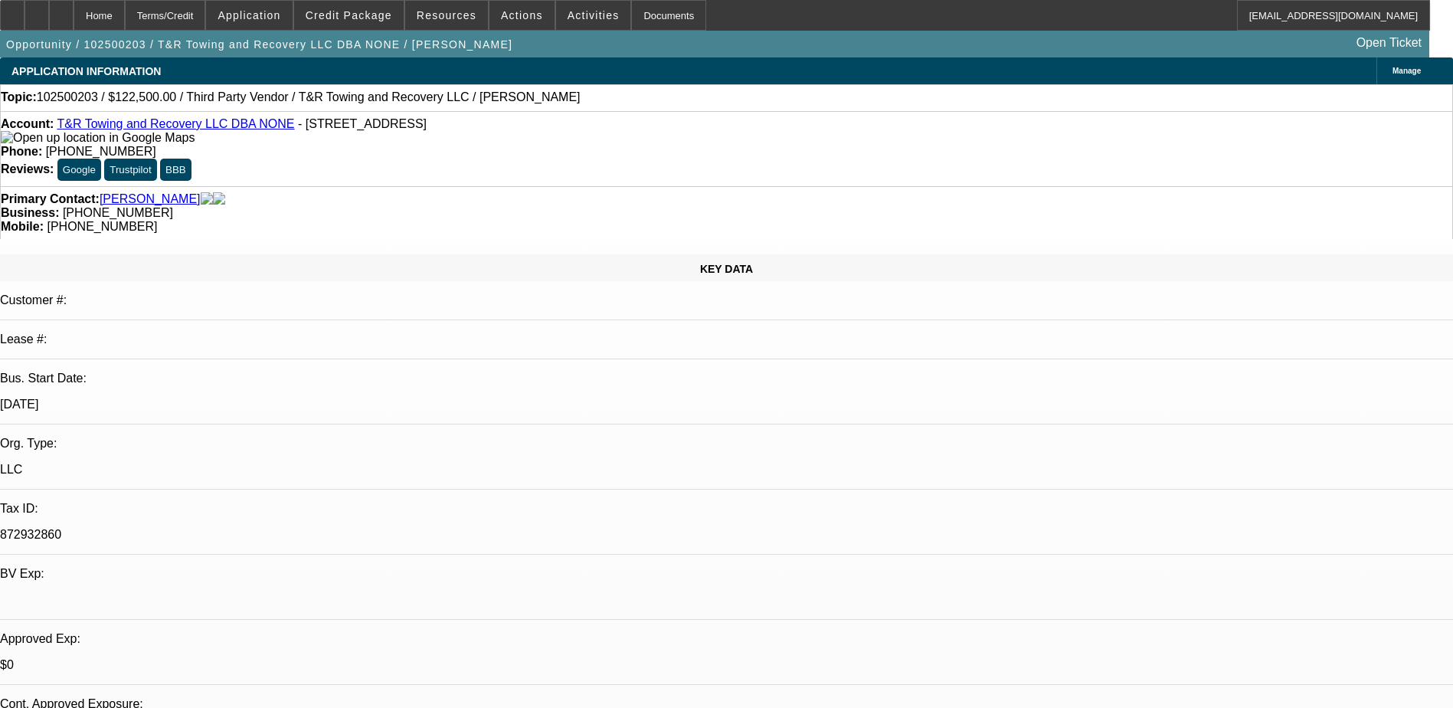
drag, startPoint x: 202, startPoint y: 276, endPoint x: 195, endPoint y: 274, distance: 8.0
click at [202, 398] on p "7/1/04" at bounding box center [726, 405] width 1453 height 14
click at [280, 14] on span "Application" at bounding box center [249, 15] width 63 height 12
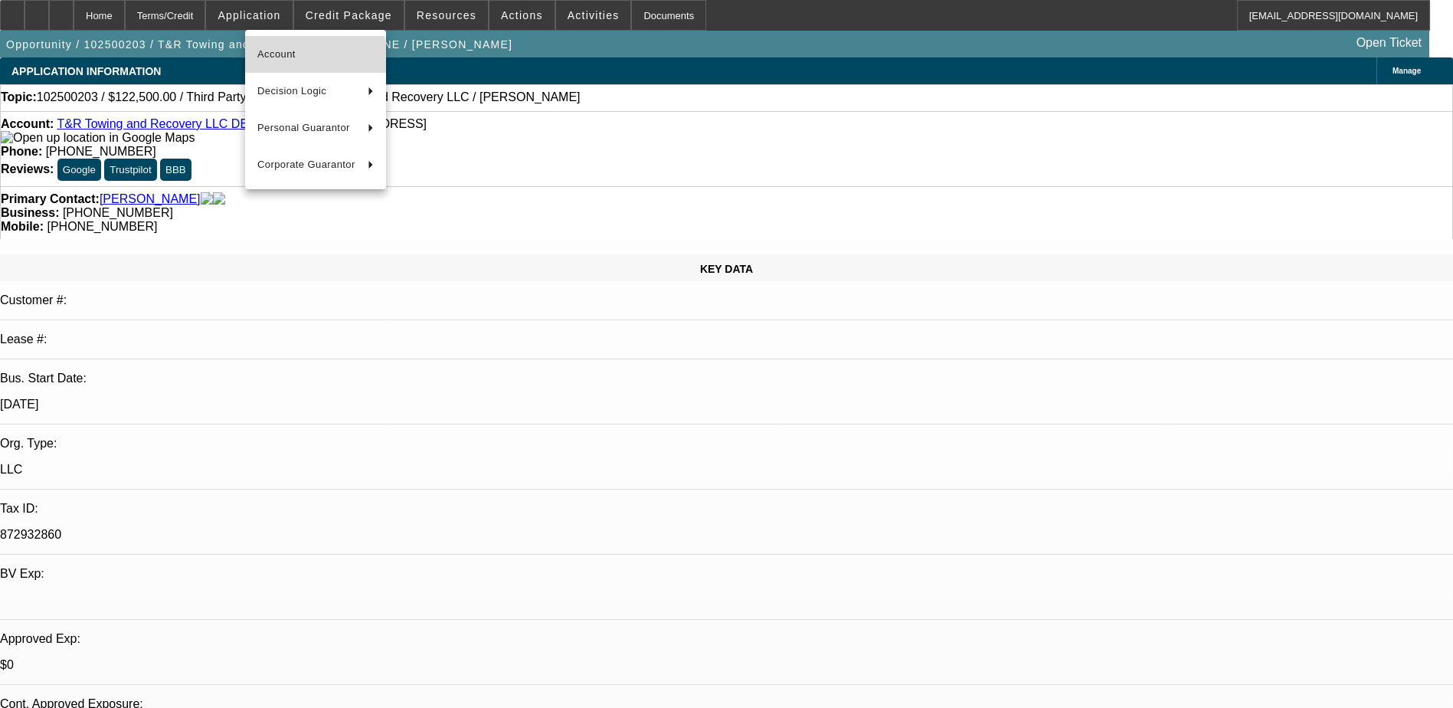
click at [313, 57] on span "Account" at bounding box center [315, 54] width 116 height 18
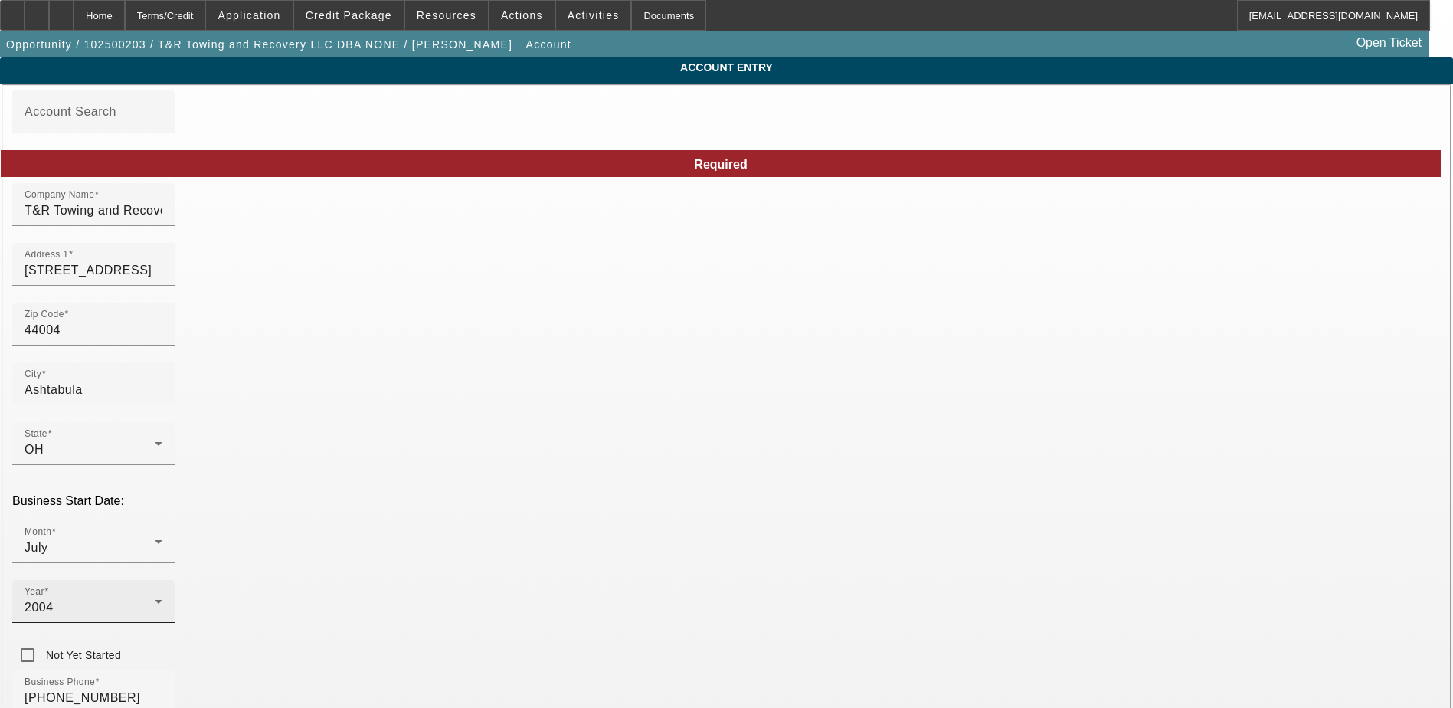
click at [168, 592] on icon at bounding box center [158, 601] width 18 height 18
click at [139, 14] on div at bounding box center [726, 354] width 1453 height 708
click at [125, 14] on div "Home" at bounding box center [99, 15] width 51 height 31
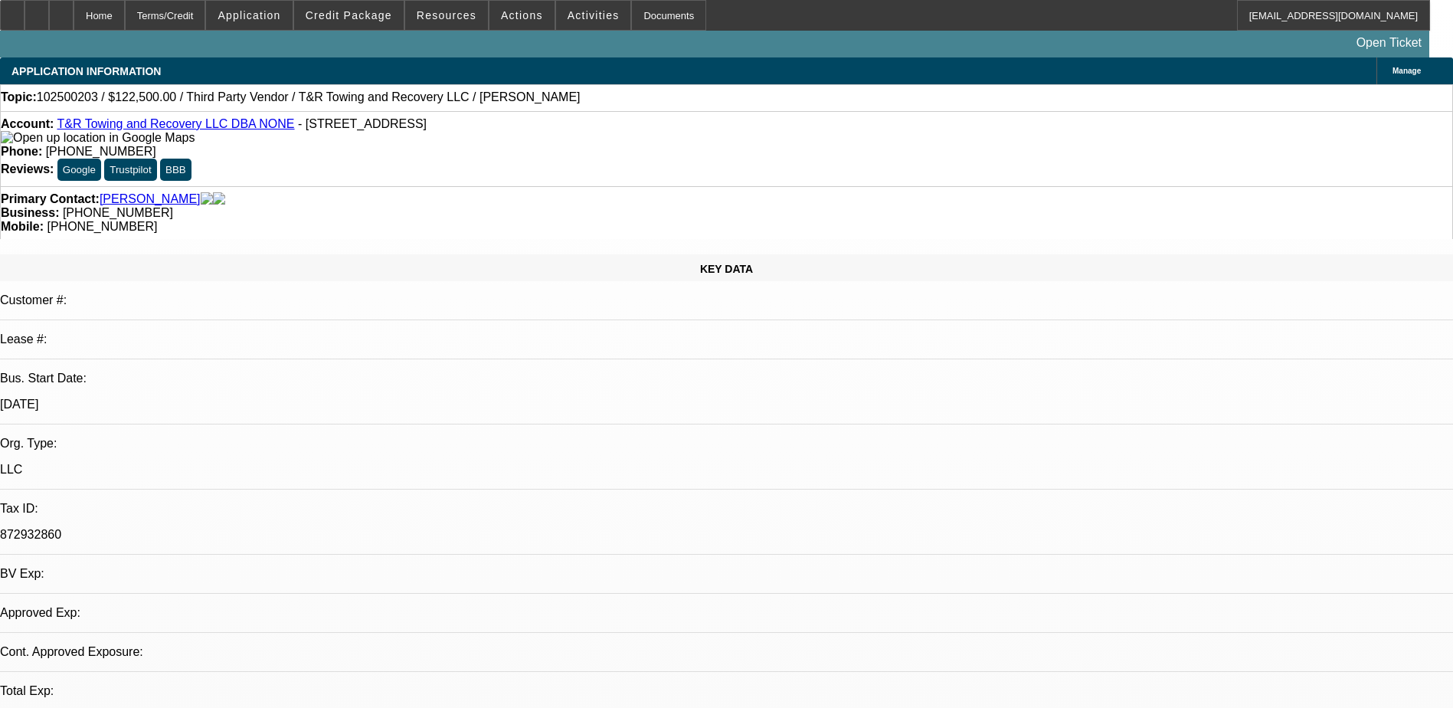
select select "0"
select select "2"
select select "0.1"
select select "4"
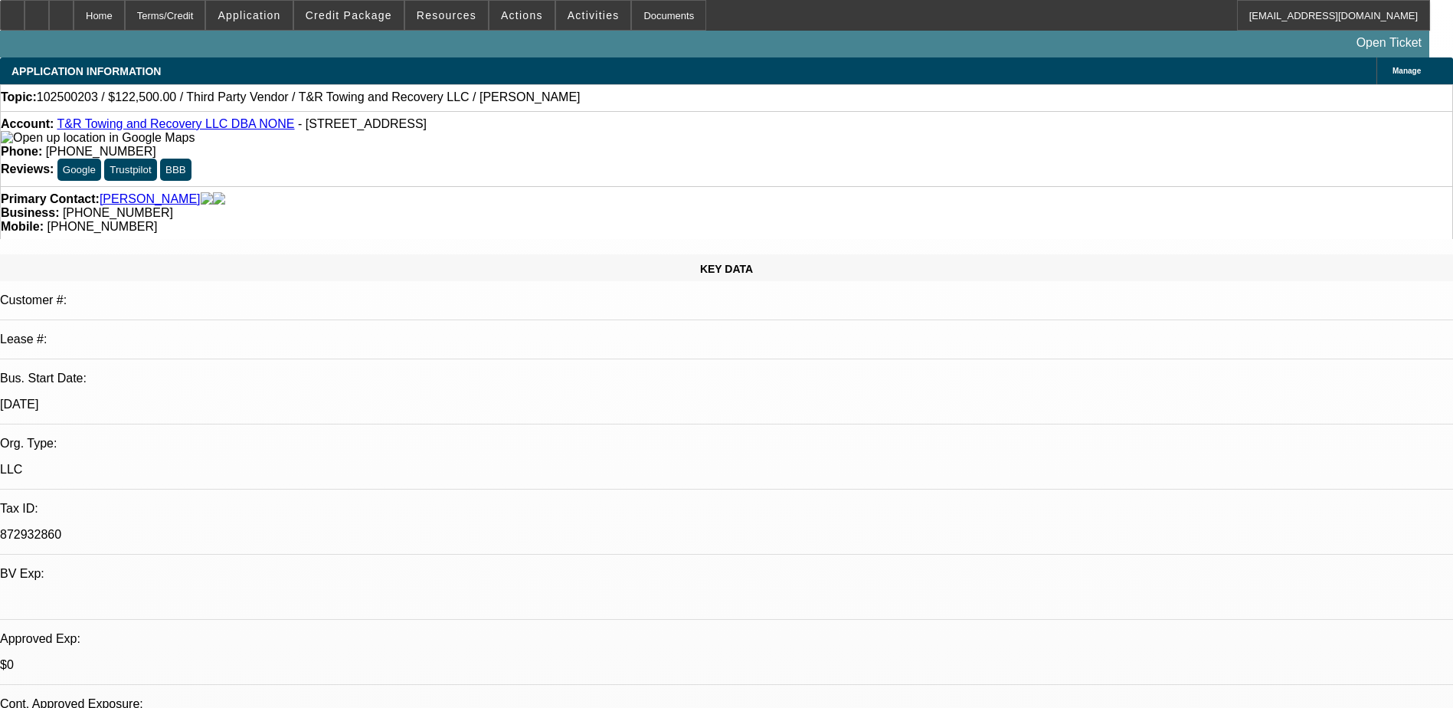
click at [365, 15] on span "Credit Package" at bounding box center [349, 15] width 87 height 12
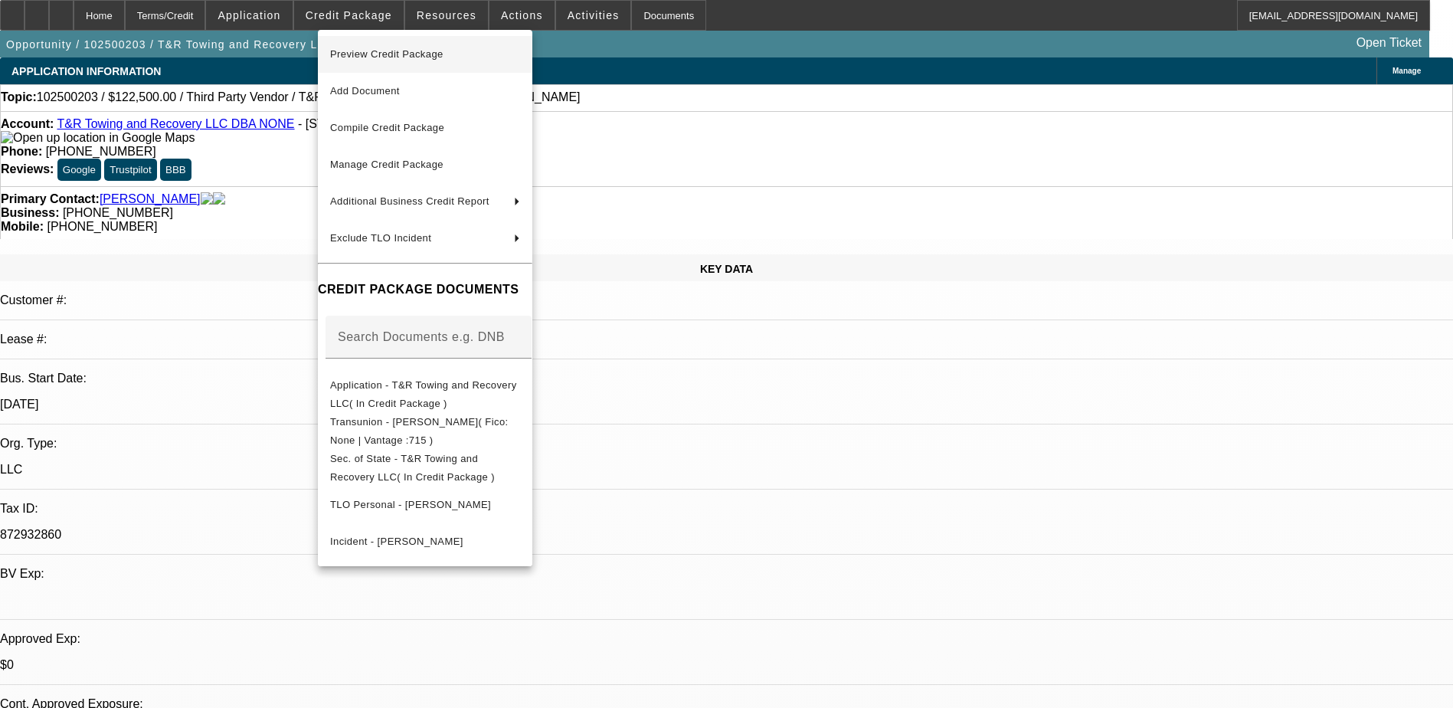
click at [444, 52] on span "Preview Credit Package" at bounding box center [386, 53] width 113 height 11
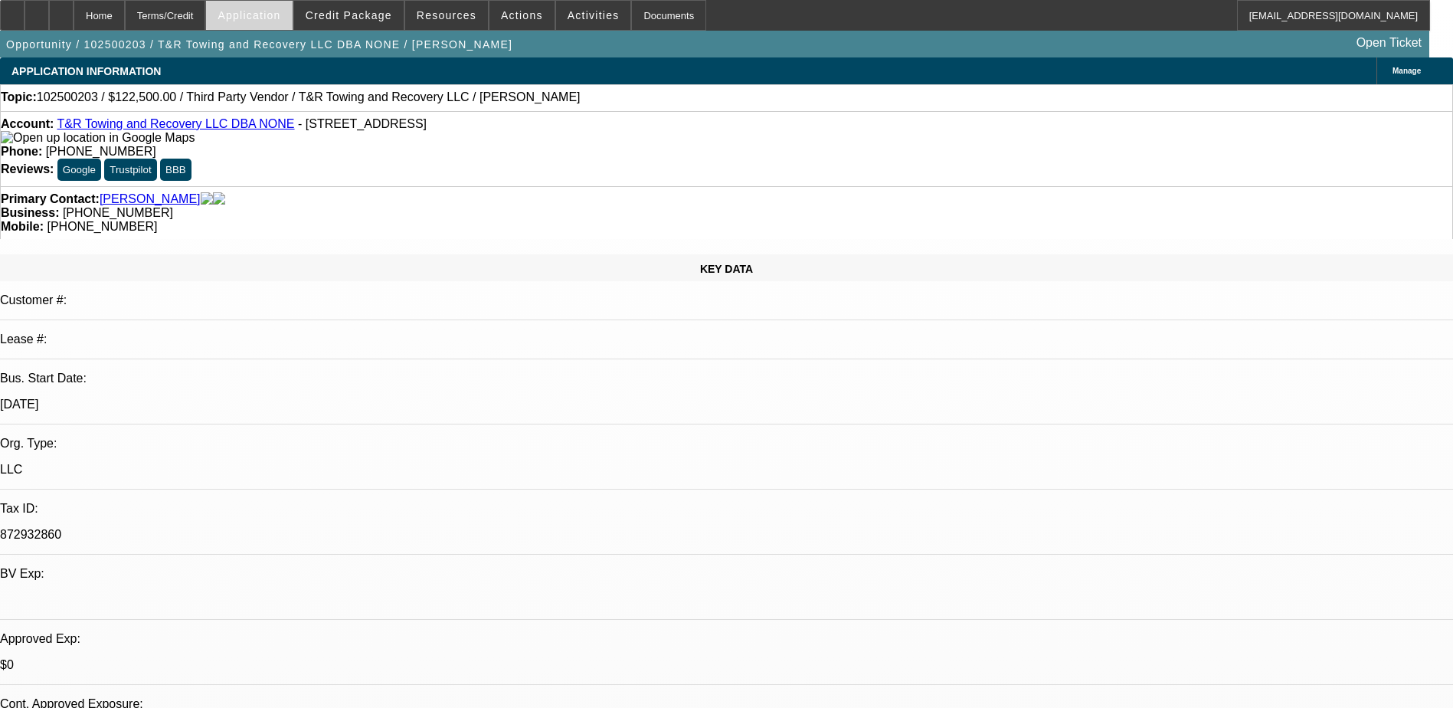
click at [292, 8] on span at bounding box center [249, 15] width 86 height 37
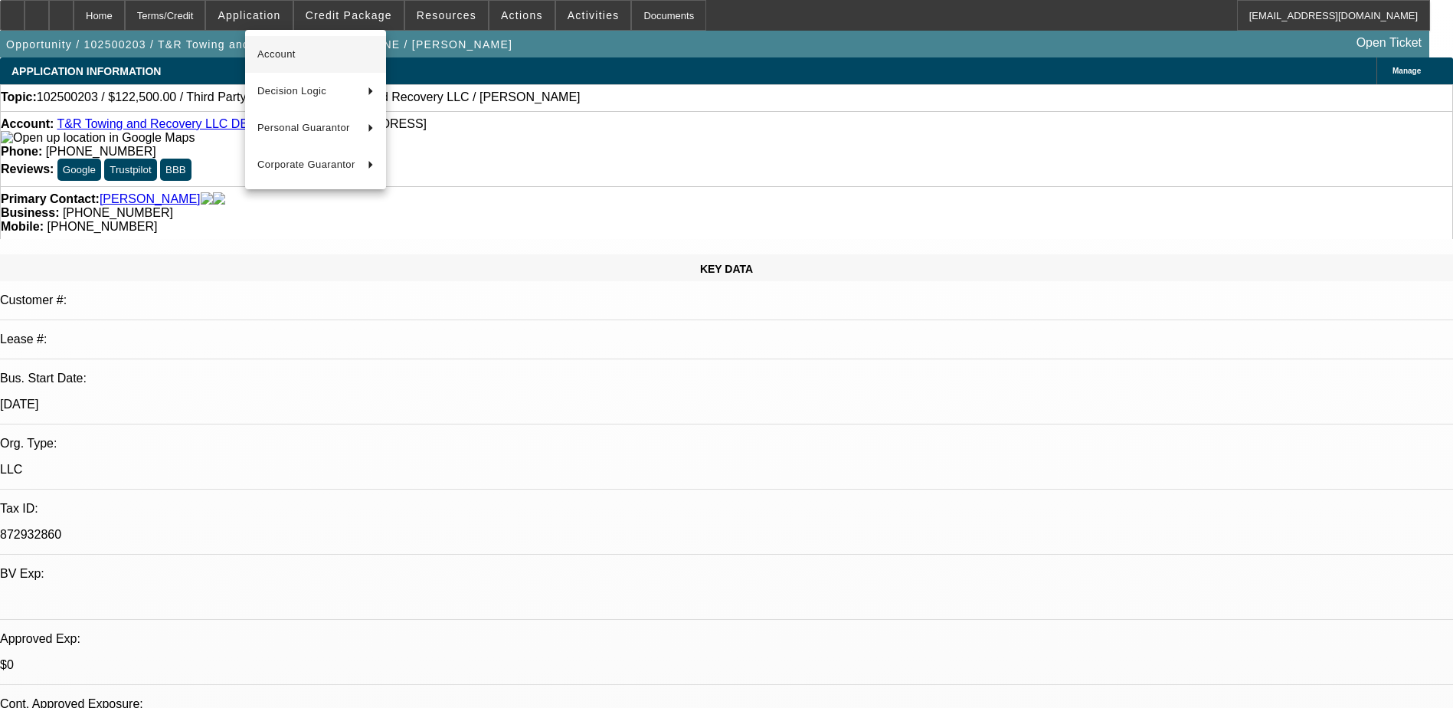
click at [315, 46] on span "Account" at bounding box center [315, 54] width 116 height 18
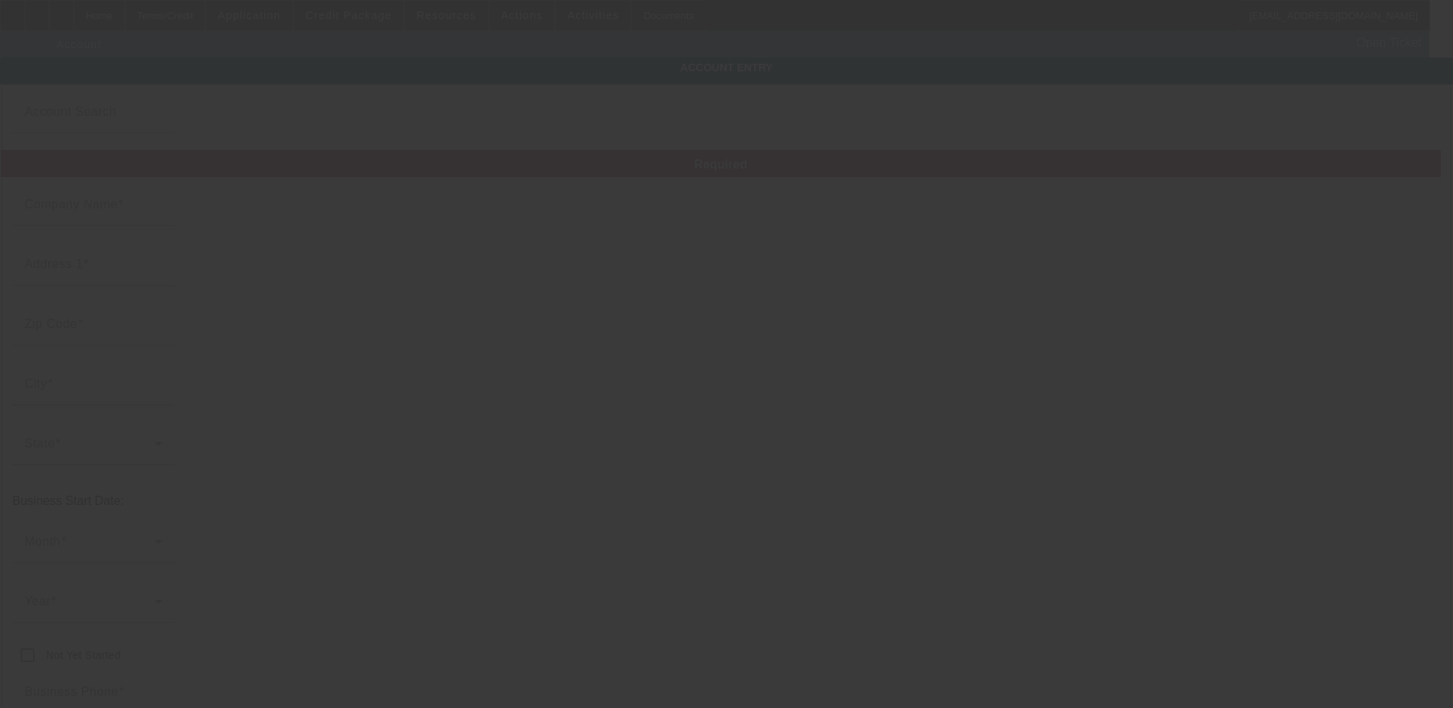
type input "T&R Towing and Recovery LLC"
type input "5217 Benefit Ave"
type input "44004"
type input "Ashtabula"
type input "(440) 858-3314"
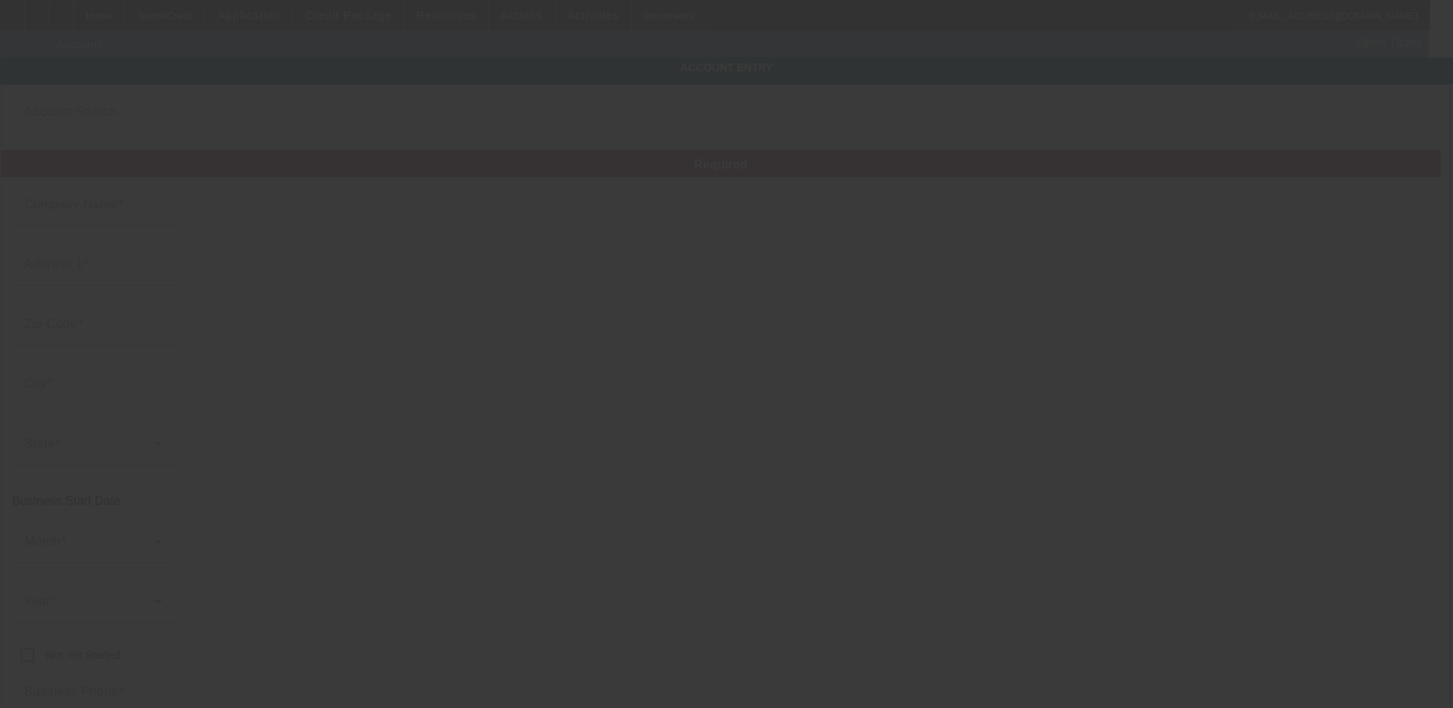
type input "NONE"
type input "rrdean_44032@yahoo.com"
type input "872932860"
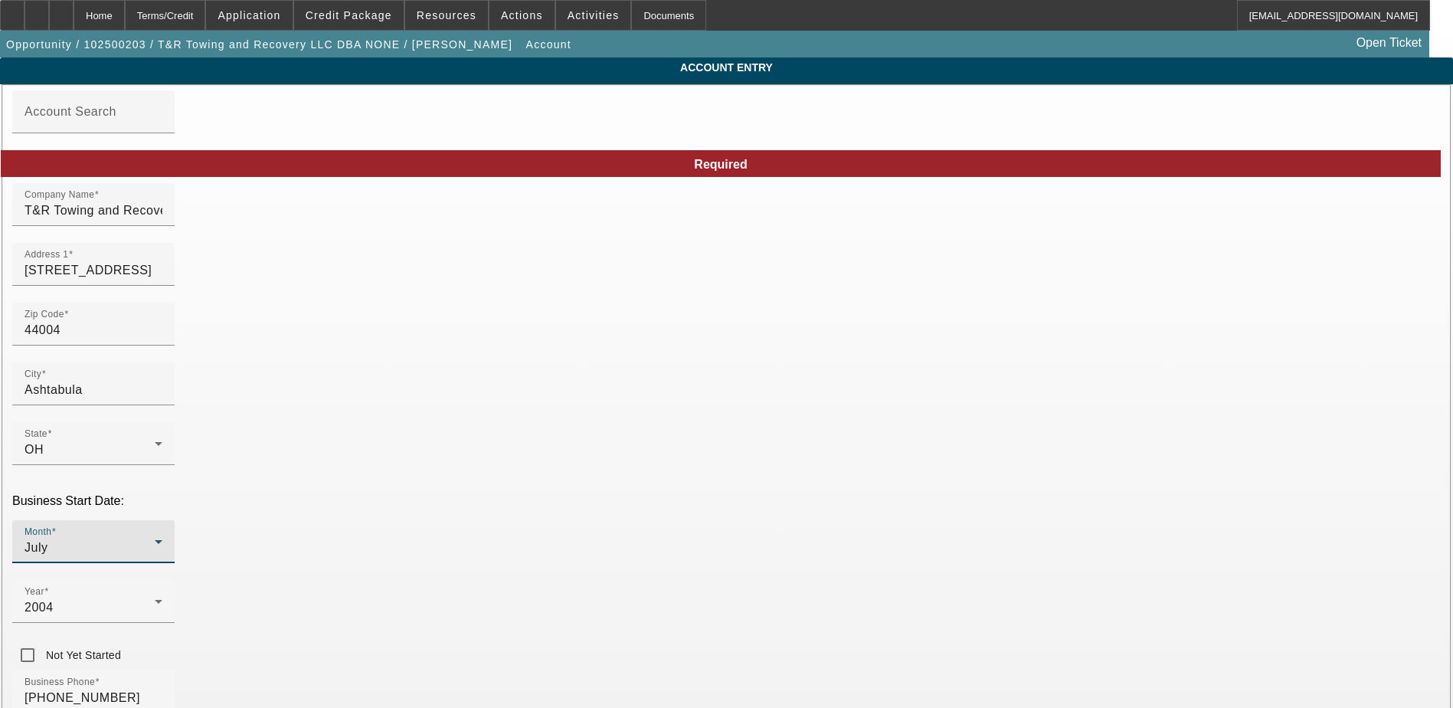
click at [168, 532] on icon at bounding box center [158, 541] width 18 height 18
click at [369, 398] on mat-option "October" at bounding box center [391, 393] width 201 height 37
click at [155, 598] on div "2004" at bounding box center [90, 607] width 130 height 18
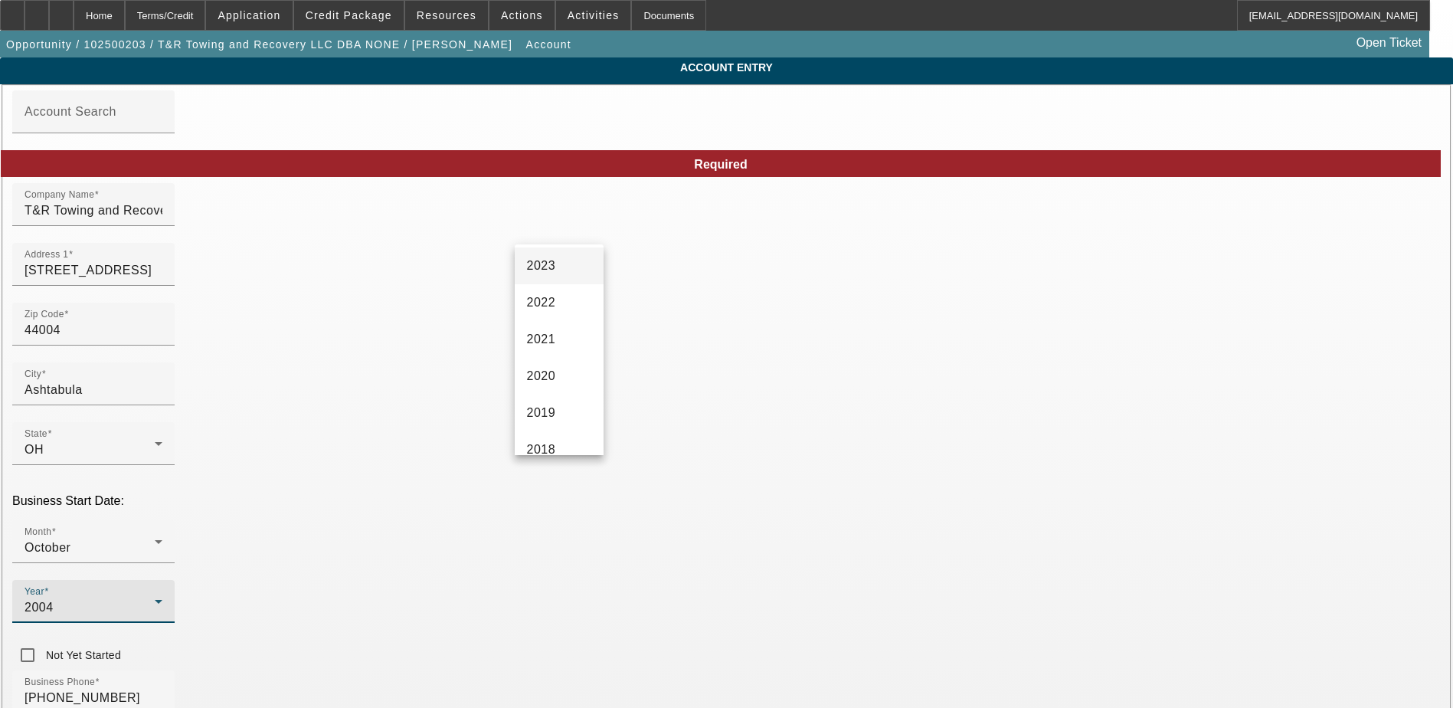
scroll to position [230, 0]
click at [562, 289] on mat-option "2021" at bounding box center [559, 296] width 89 height 37
click at [499, 494] on p "Business Start Date:" at bounding box center [726, 501] width 1429 height 14
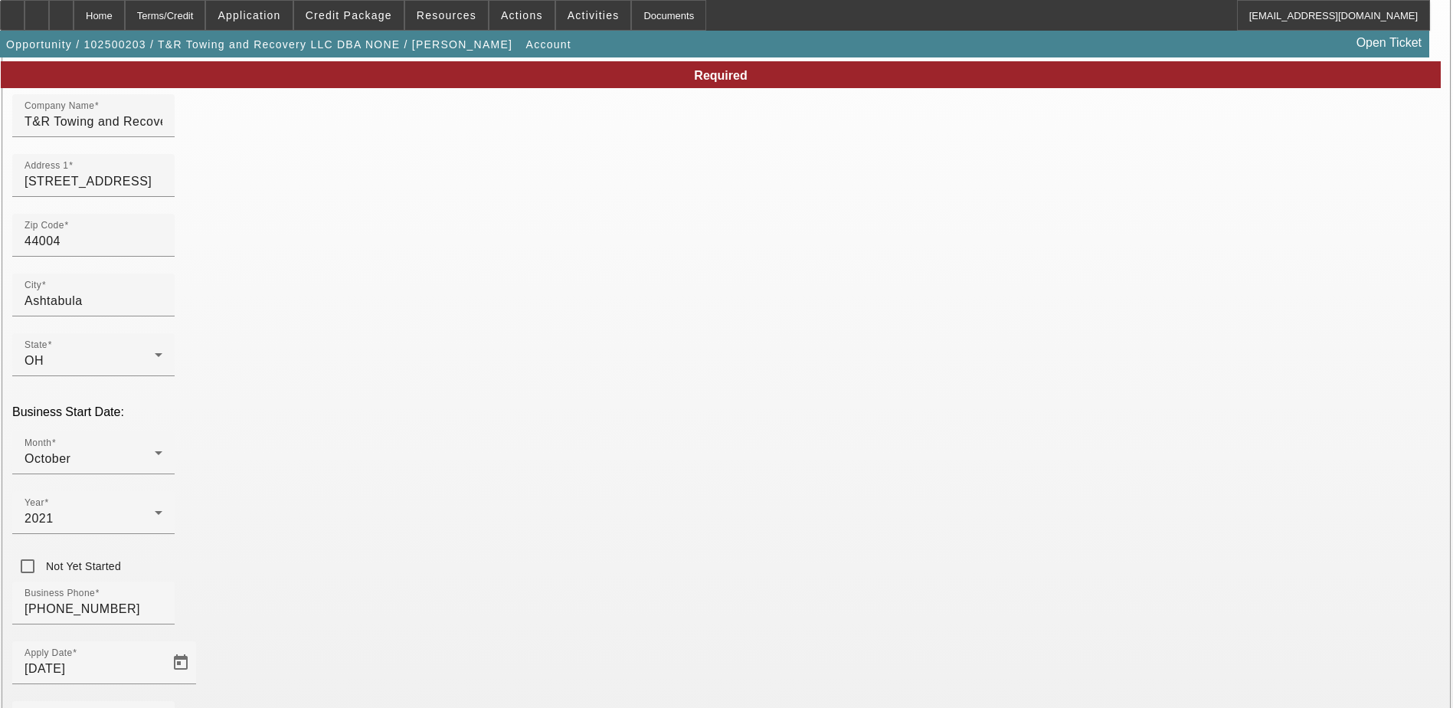
scroll to position [195, 0]
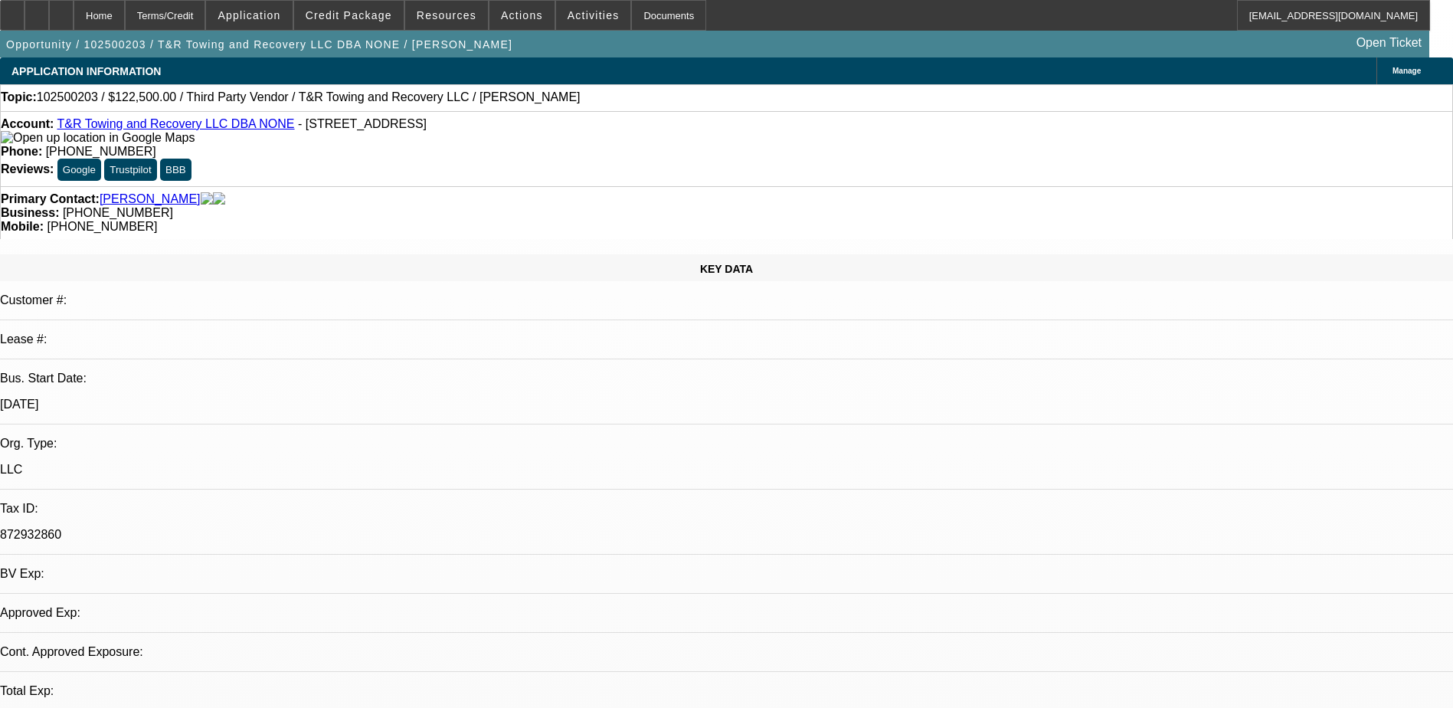
select select "0"
select select "2"
select select "0.1"
select select "4"
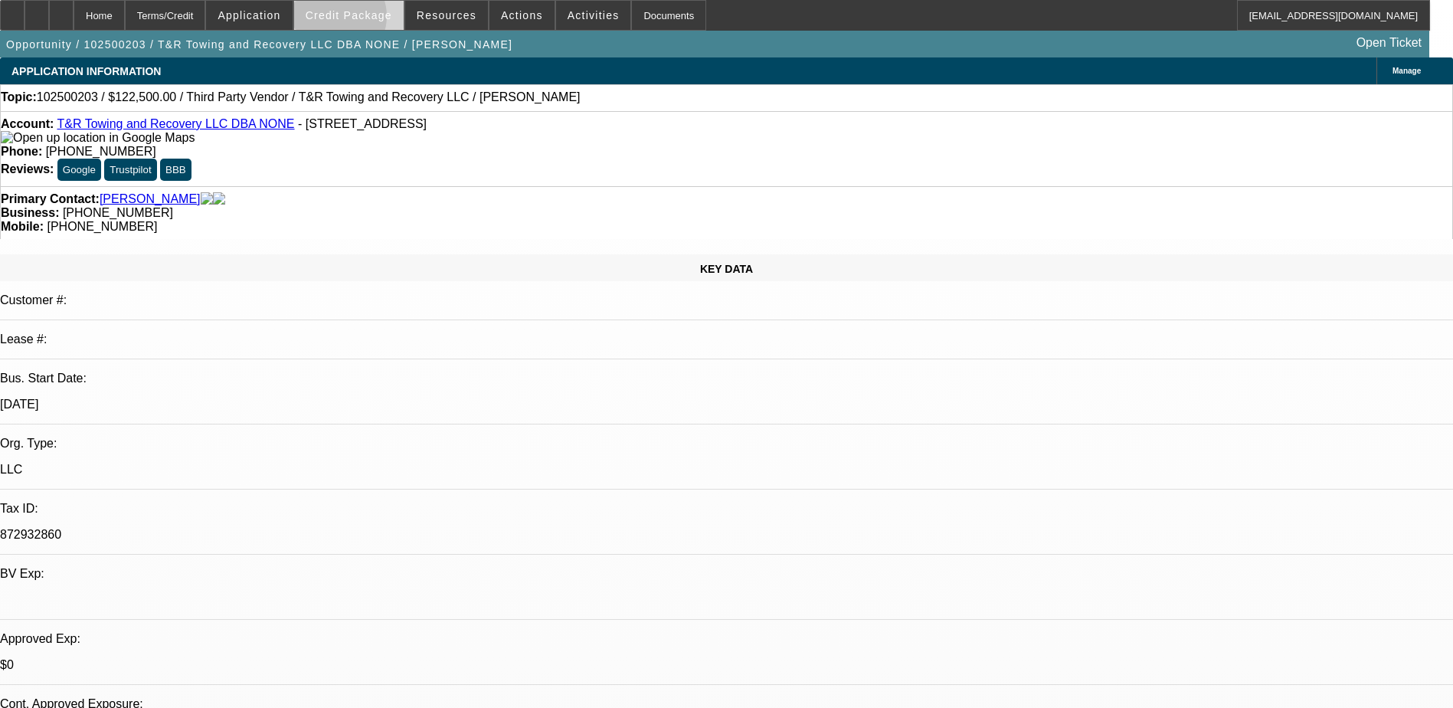
click at [358, 20] on span "Credit Package" at bounding box center [349, 15] width 87 height 12
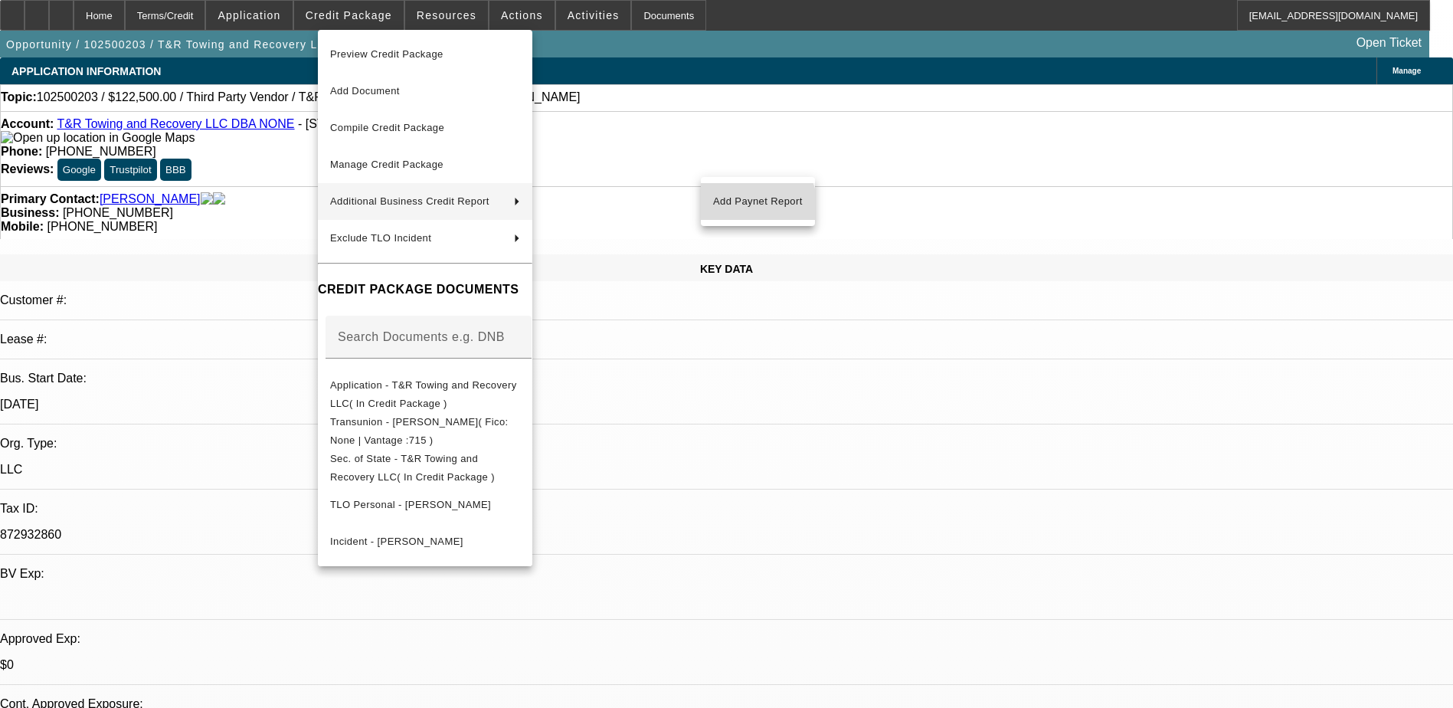
click at [745, 207] on span "Add Paynet Report" at bounding box center [758, 201] width 90 height 18
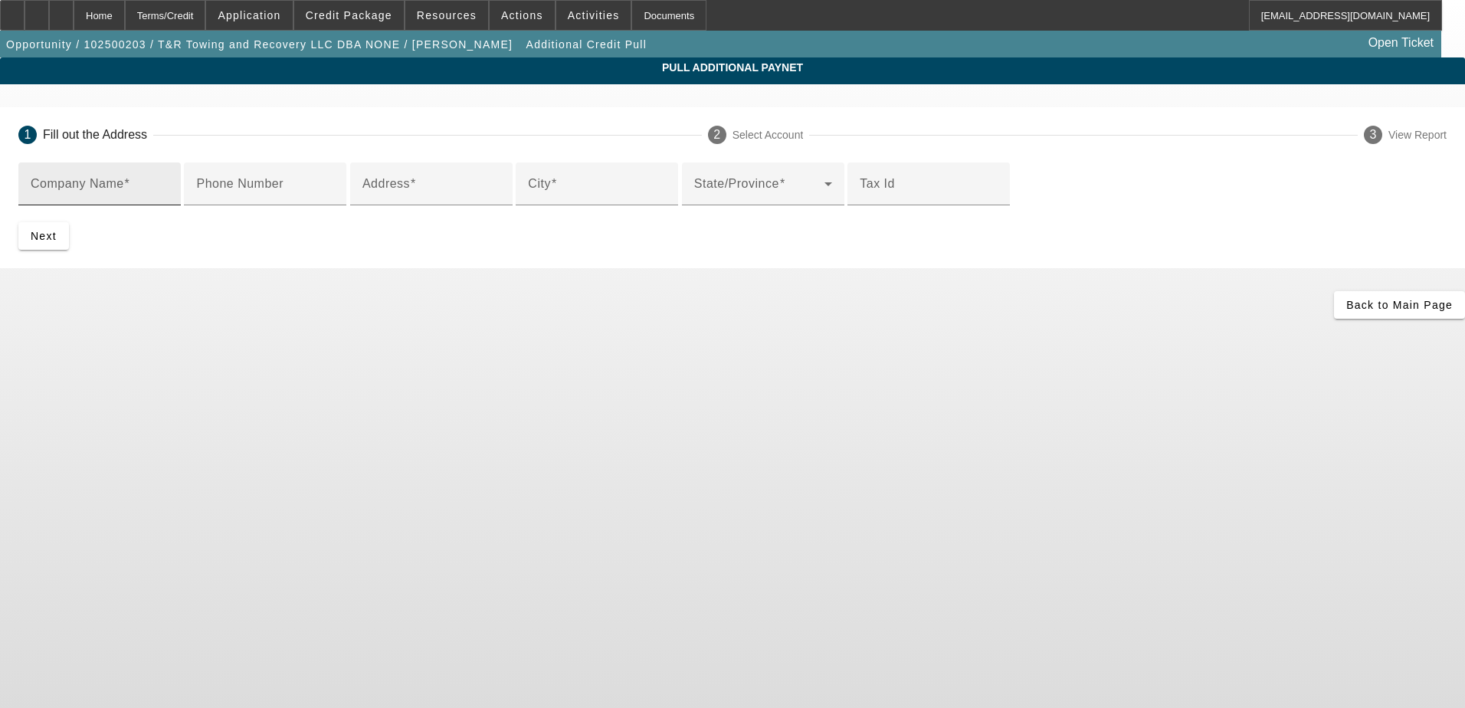
click at [169, 195] on input "Company Name" at bounding box center [100, 190] width 138 height 18
click at [130, 187] on span at bounding box center [127, 183] width 6 height 13
click at [169, 187] on input "Company Name" at bounding box center [100, 190] width 138 height 18
paste input "M.S. & R. PROPERTIES, LLC"
type input "M.S. & R. PROPERTIES, LLC"
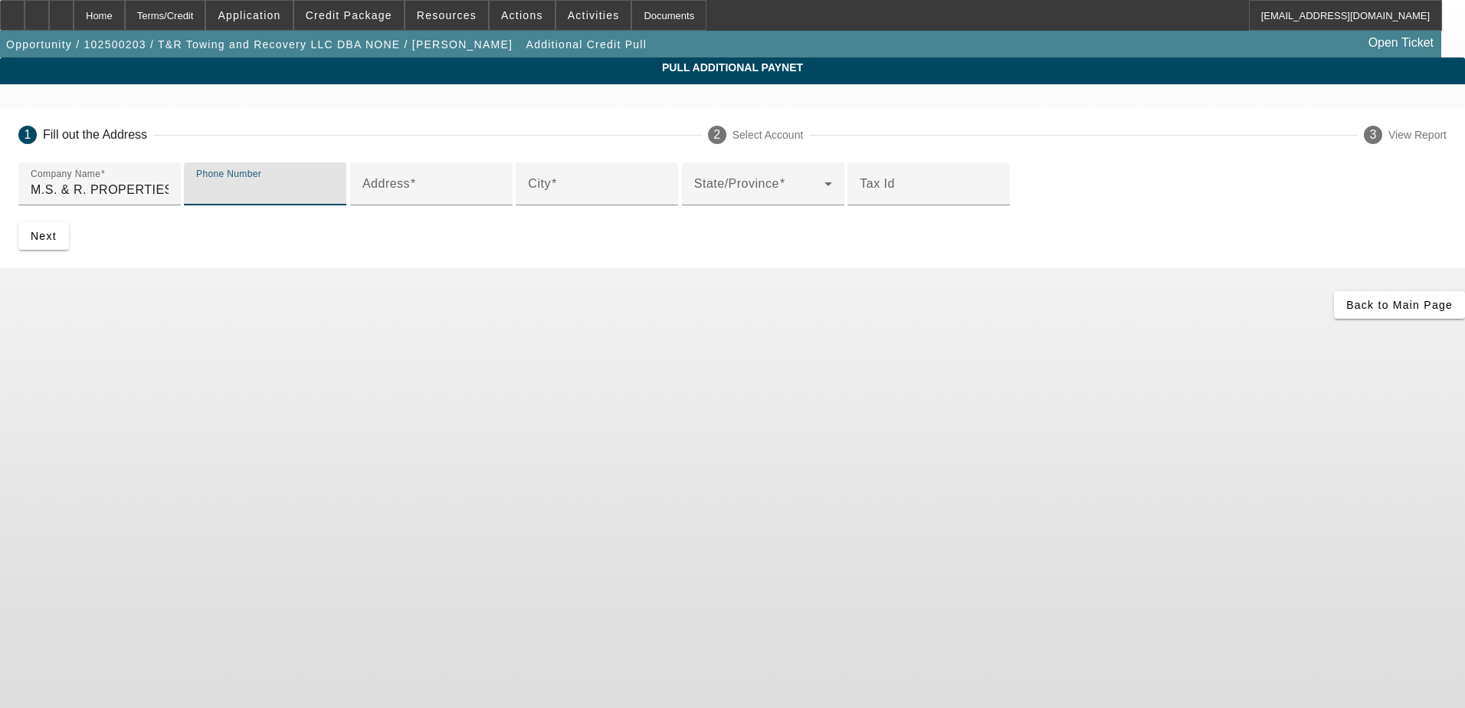
click at [334, 199] on input "Phone Number" at bounding box center [265, 190] width 138 height 18
click at [447, 199] on input "Address" at bounding box center [431, 190] width 138 height 18
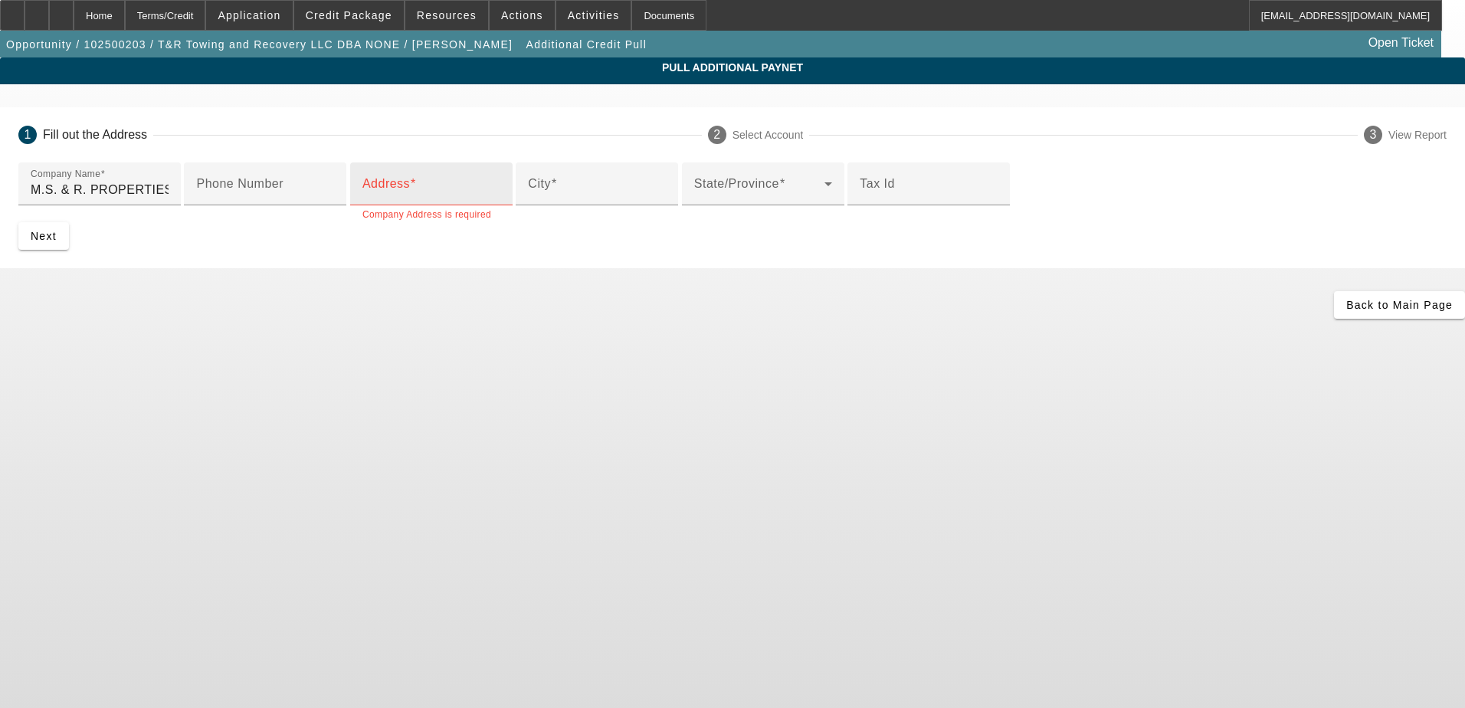
click at [440, 199] on input "Address" at bounding box center [431, 190] width 138 height 18
click at [528, 199] on input "City" at bounding box center [597, 190] width 138 height 18
click at [414, 199] on input "4237 Kyle Rd" at bounding box center [431, 190] width 138 height 18
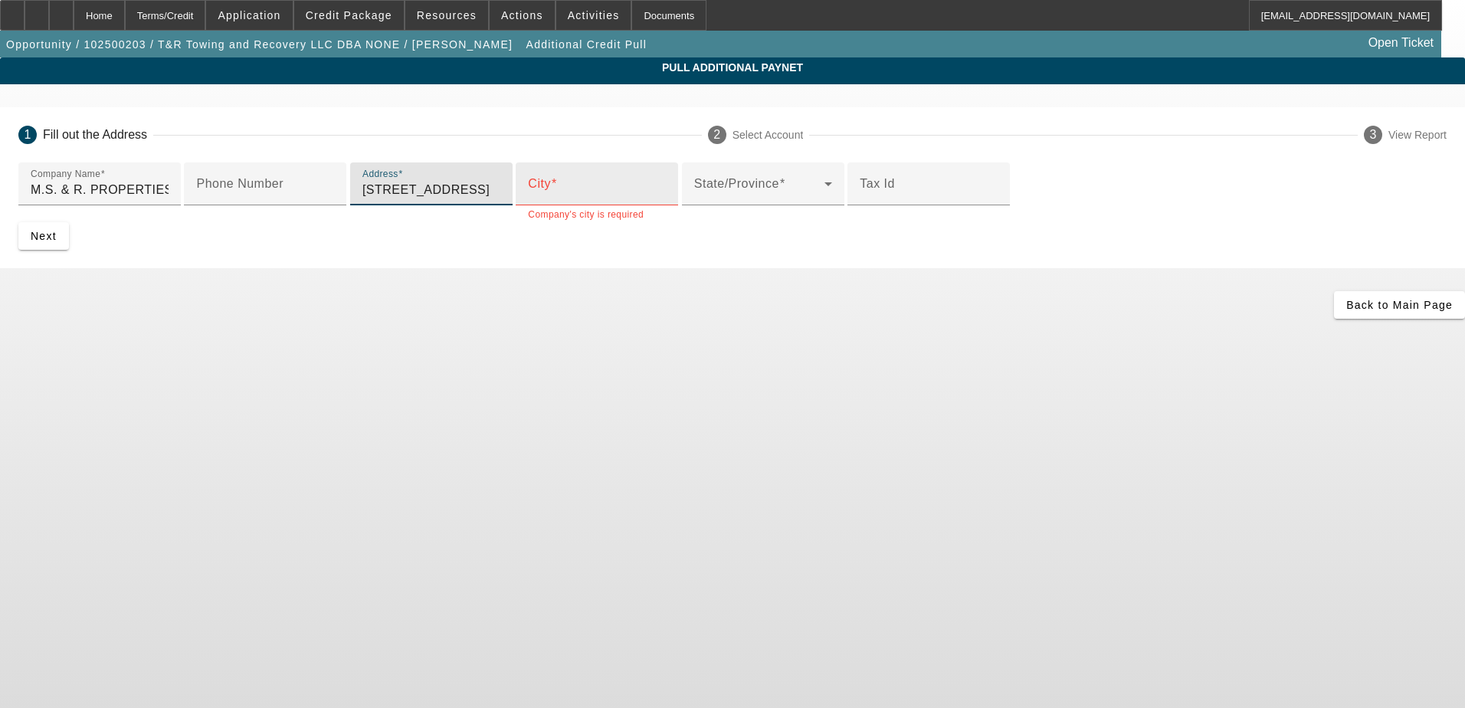
type input "4237 Kyle RD"
click at [528, 199] on input "City" at bounding box center [597, 190] width 138 height 18
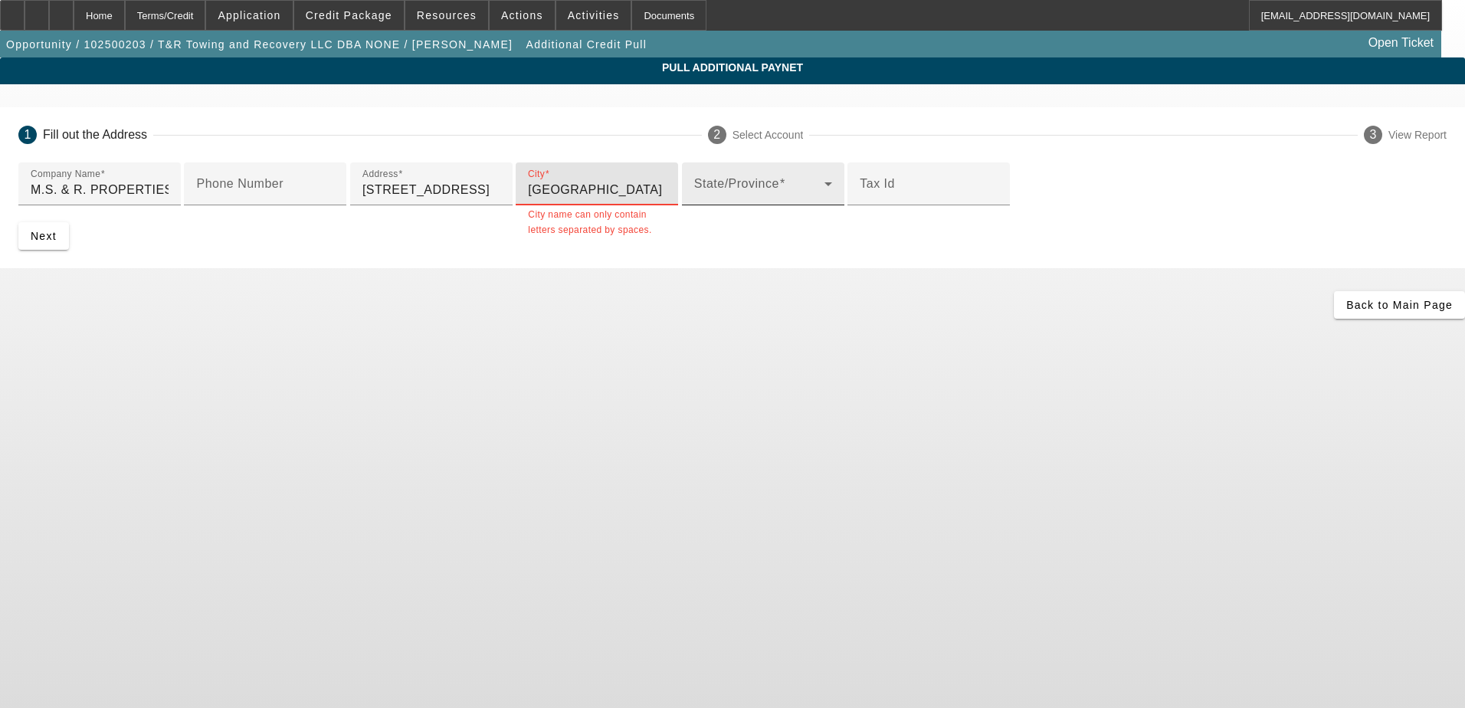
click at [694, 199] on span at bounding box center [759, 190] width 130 height 18
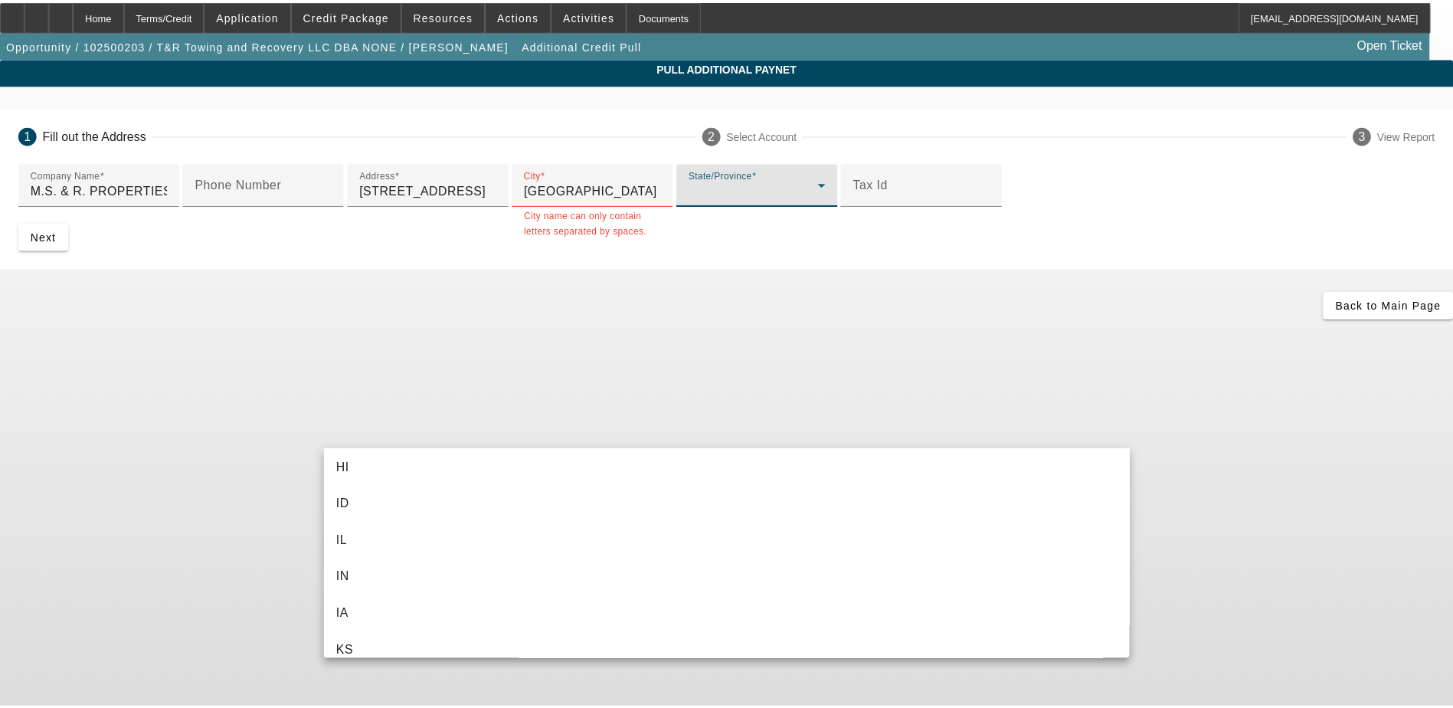
scroll to position [1119, 0]
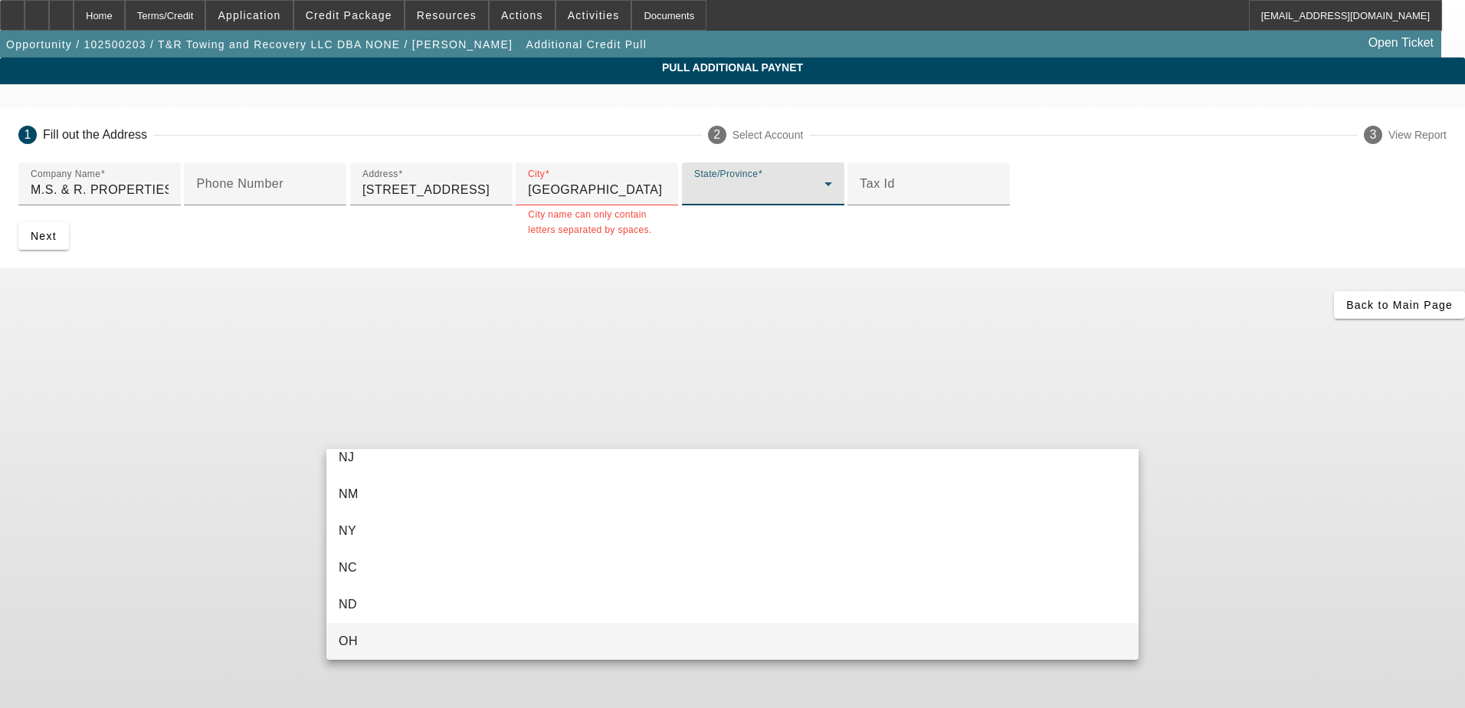
click at [395, 632] on mat-option "OH" at bounding box center [732, 641] width 812 height 37
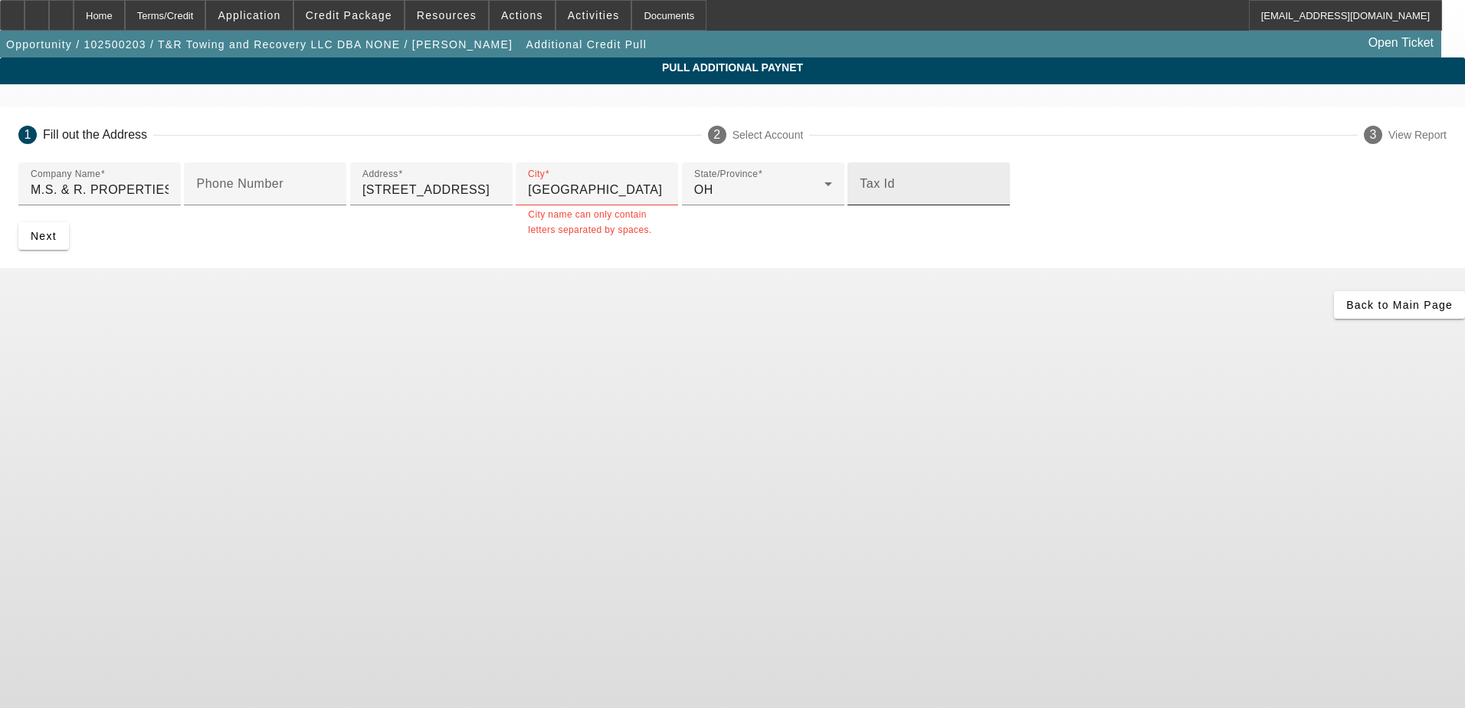
click at [860, 190] on mat-label "Tax Id" at bounding box center [877, 183] width 35 height 13
click at [860, 199] on input "Tax Id" at bounding box center [929, 190] width 138 height 18
click at [57, 242] on span "Next" at bounding box center [44, 236] width 26 height 12
click at [528, 199] on input "Dorset" at bounding box center [597, 190] width 138 height 18
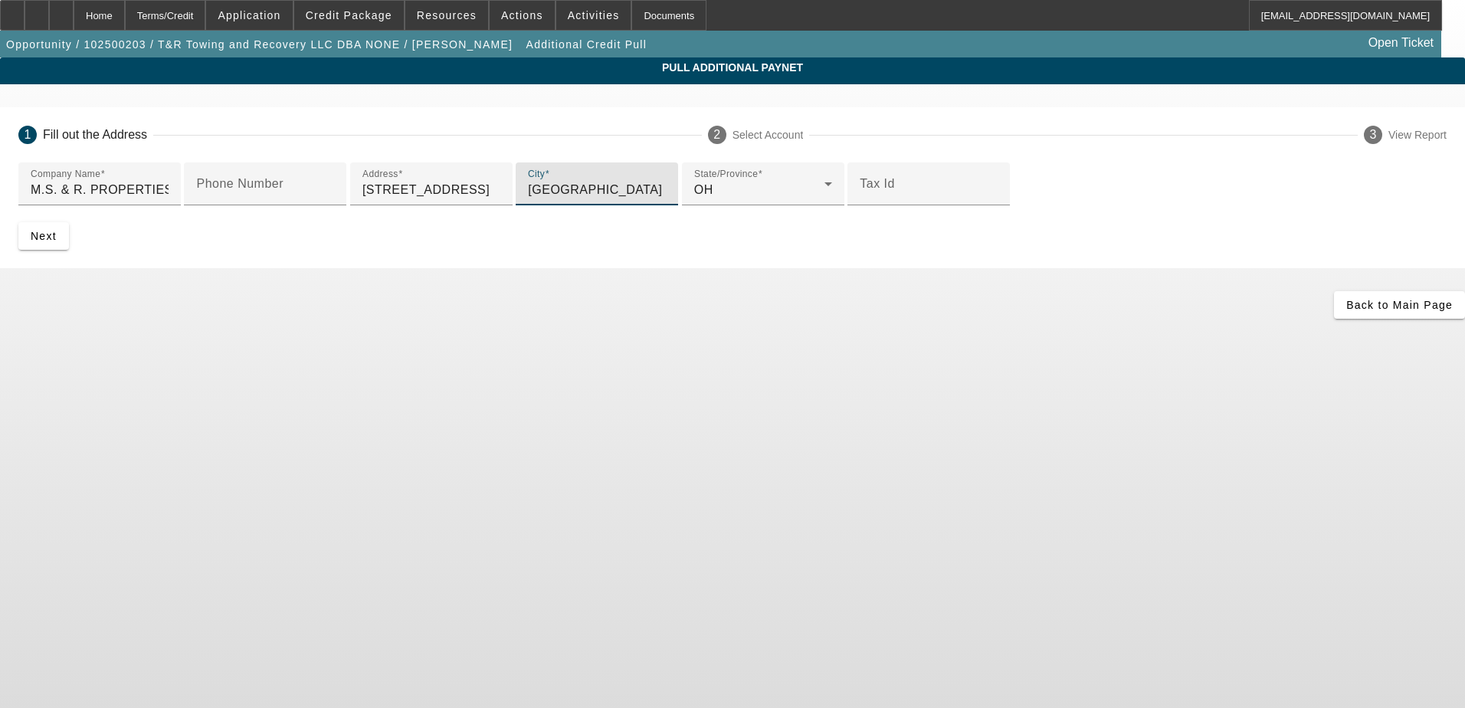
type input "Dorset"
click at [293, 319] on div "Pull Additional Paynet 1 Fill out the Address 2 Select Account 3 View Report Co…" at bounding box center [732, 187] width 1465 height 261
click at [57, 242] on span "Next" at bounding box center [44, 236] width 26 height 12
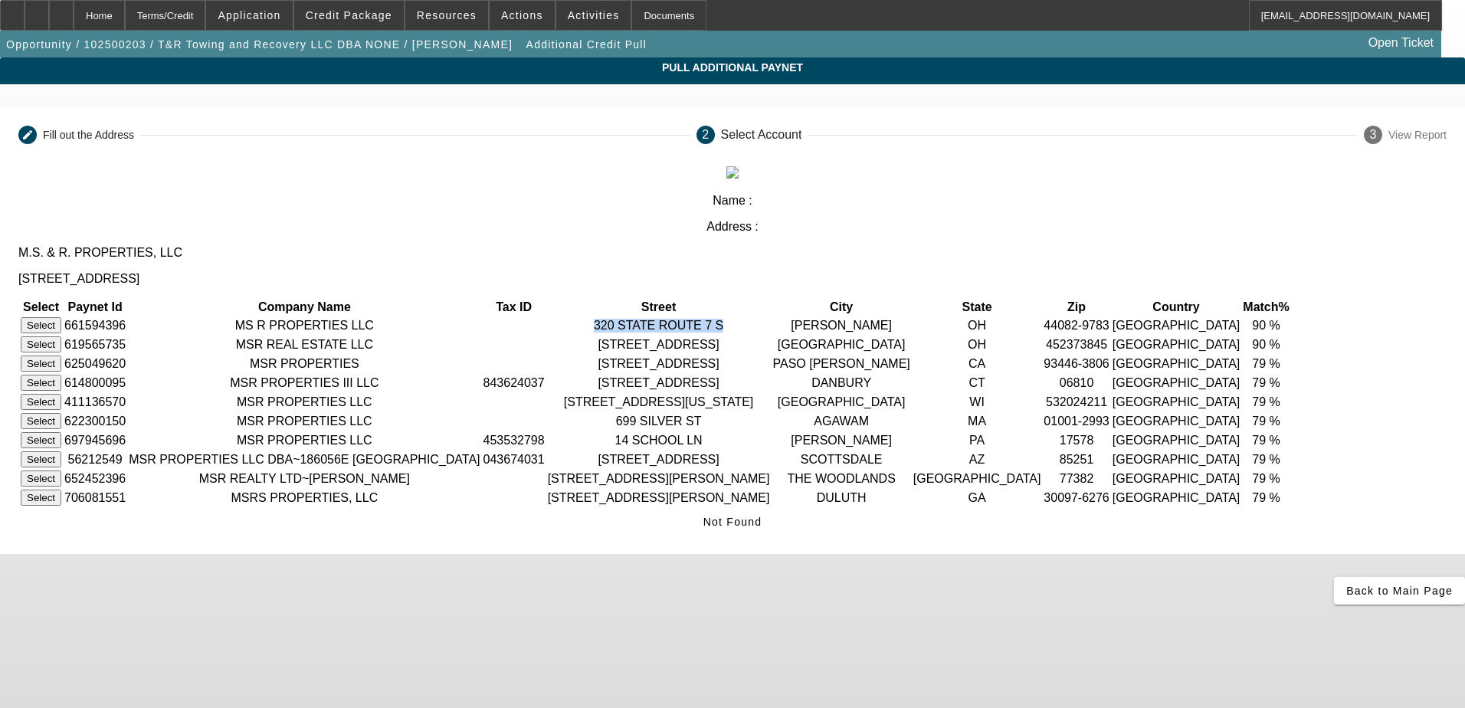
drag, startPoint x: 728, startPoint y: 236, endPoint x: 857, endPoint y: 250, distance: 130.2
click at [771, 316] on td "320 STATE ROUTE 7 S" at bounding box center [659, 325] width 224 height 18
drag, startPoint x: 857, startPoint y: 250, endPoint x: 790, endPoint y: 236, distance: 68.8
copy td "320 STATE ROUTE 7 S"
click at [727, 316] on td "320 STATE ROUTE 7 S" at bounding box center [659, 325] width 224 height 18
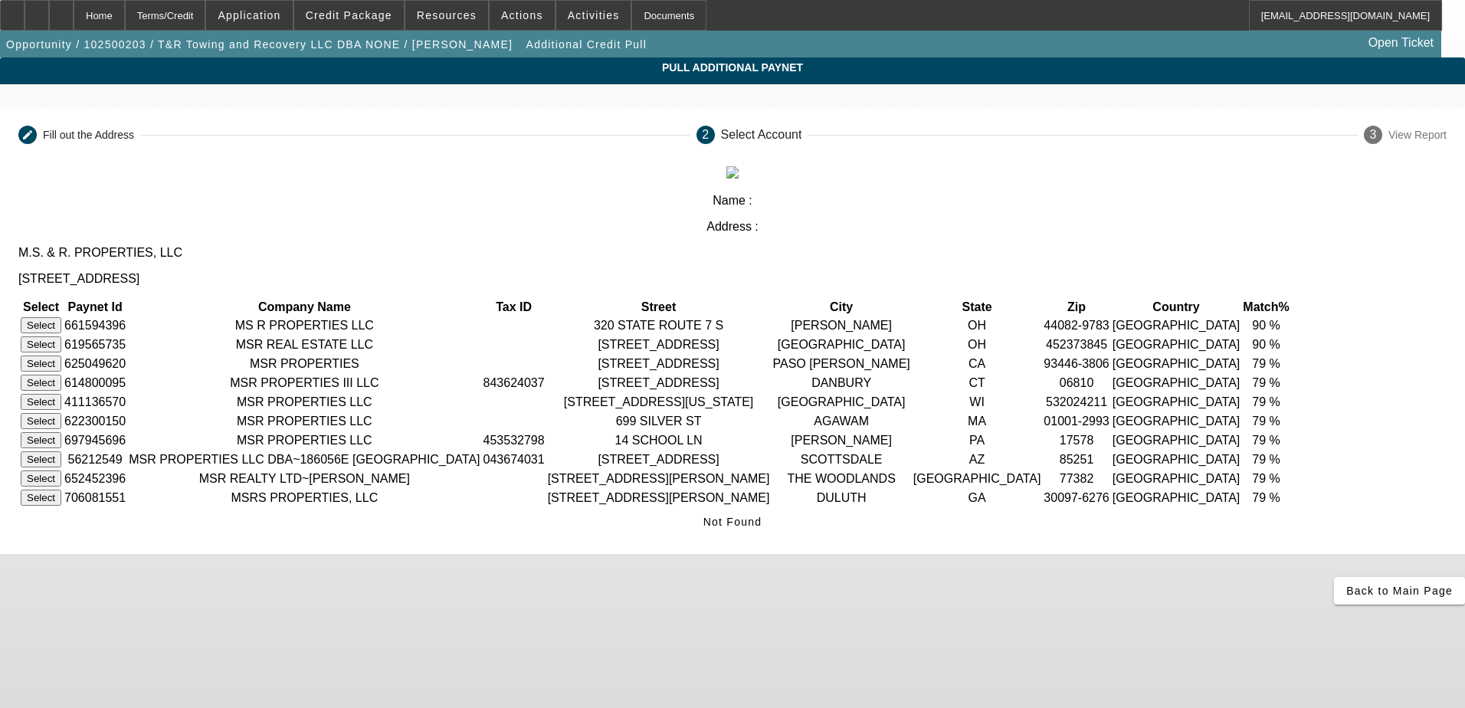
click at [61, 317] on button "Select" at bounding box center [41, 325] width 41 height 16
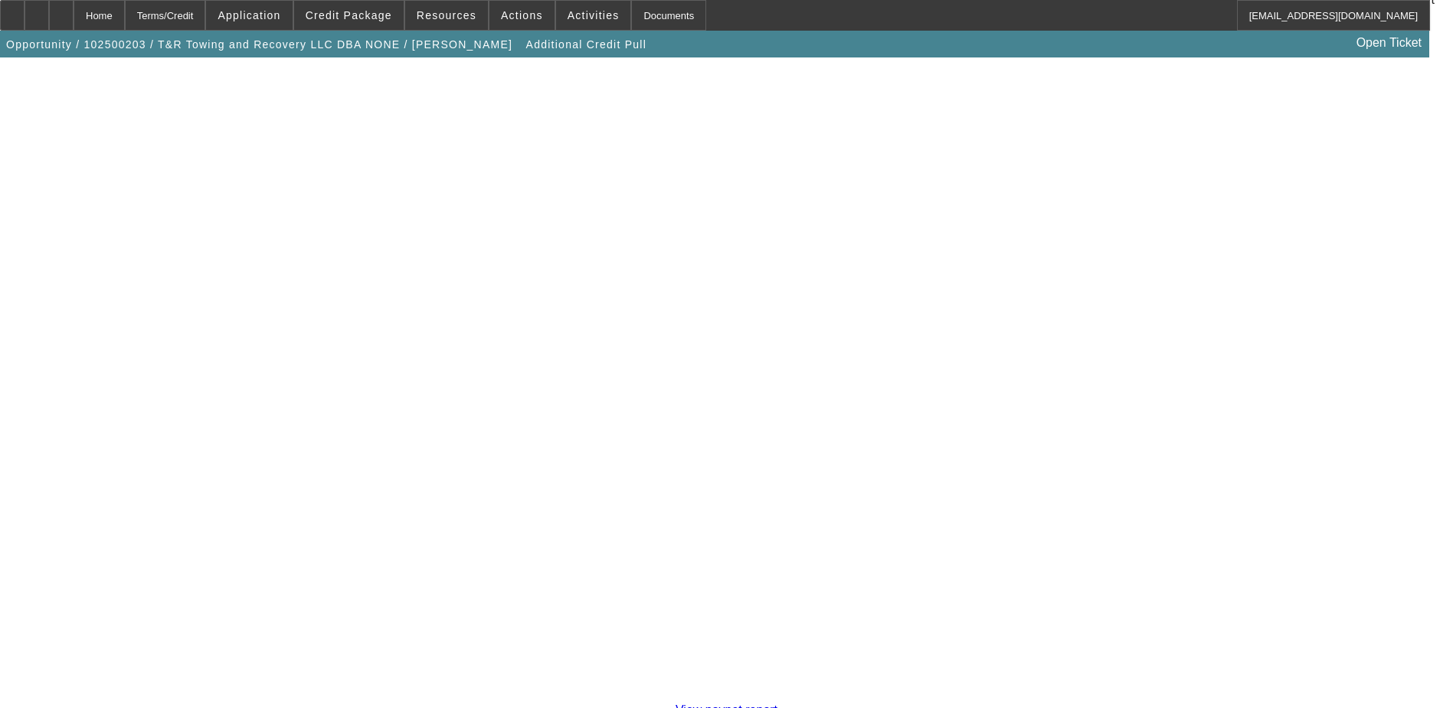
scroll to position [270, 0]
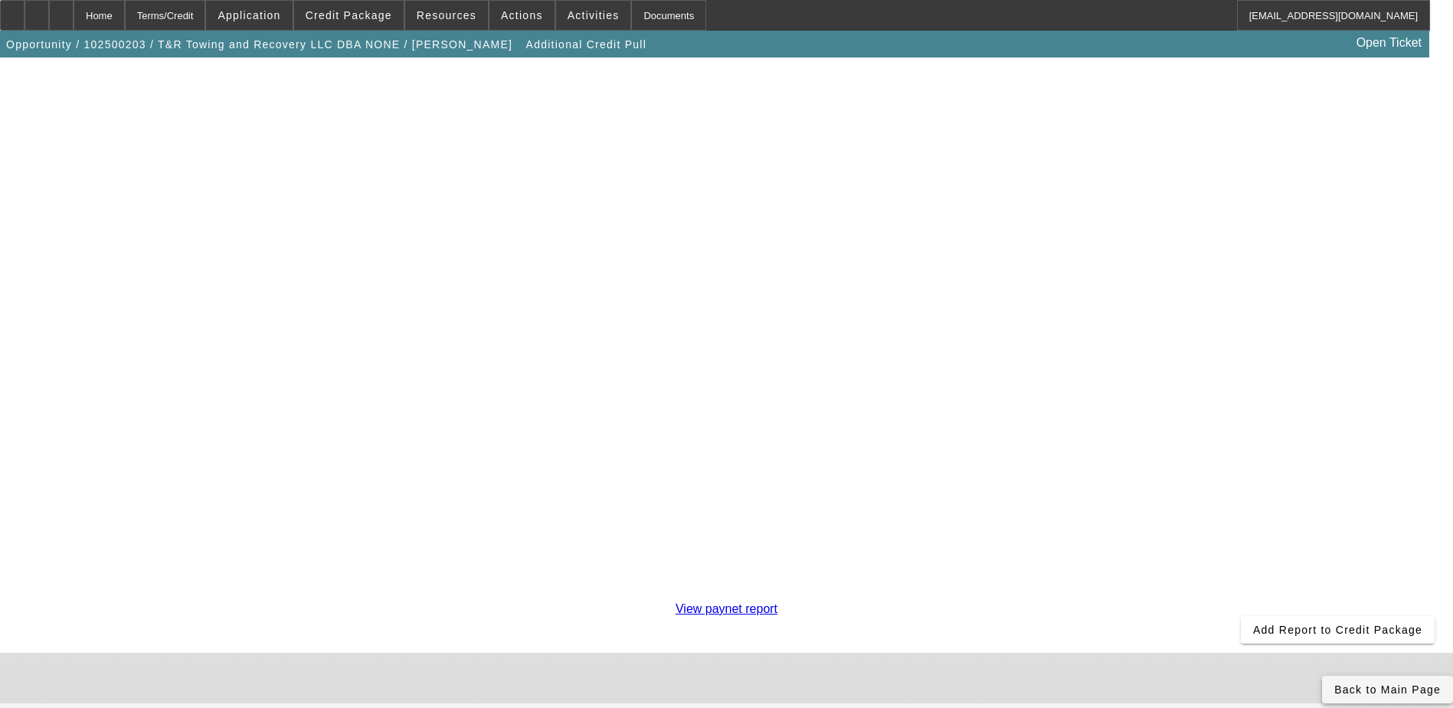
click at [1335, 683] on span "Back to Main Page" at bounding box center [1388, 689] width 106 height 12
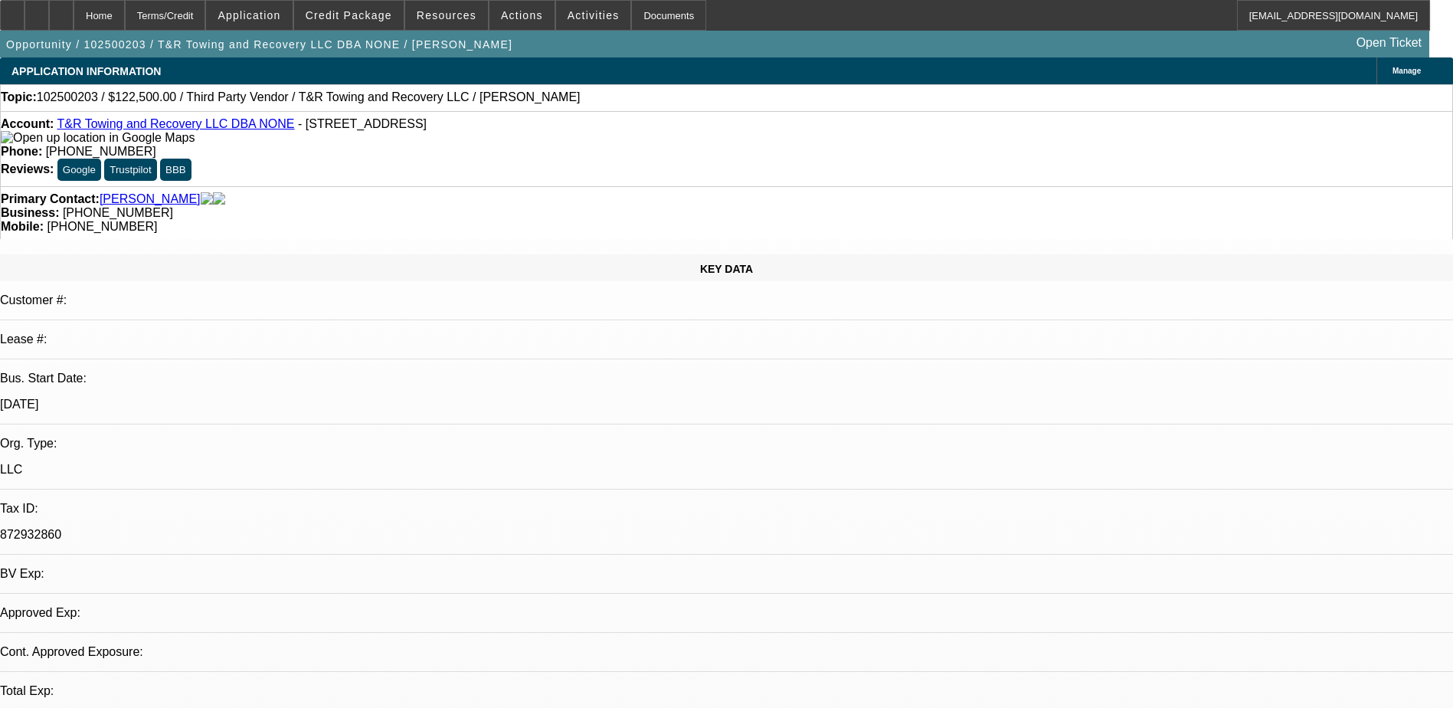
select select "0"
select select "2"
select select "0.1"
select select "4"
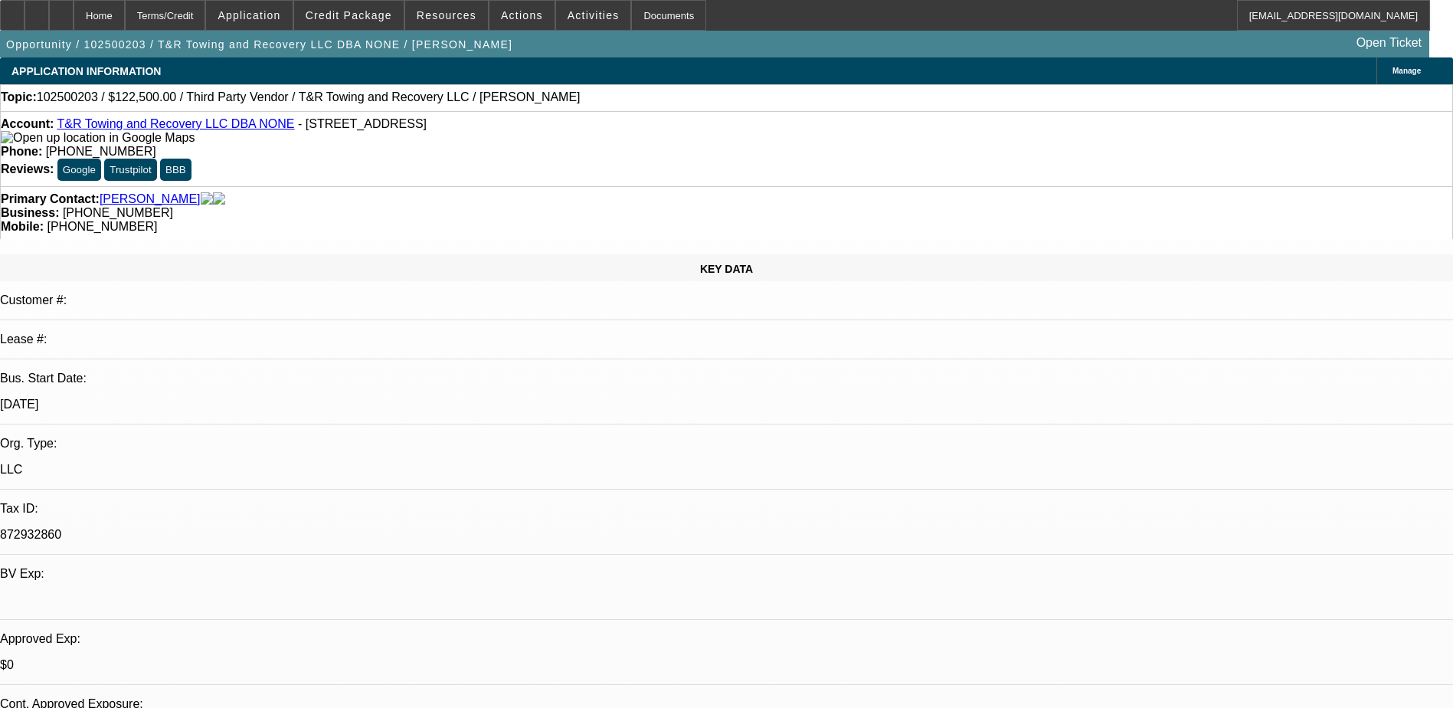
drag, startPoint x: 329, startPoint y: 200, endPoint x: 267, endPoint y: 210, distance: 62.9
click at [292, 15] on span at bounding box center [249, 15] width 86 height 37
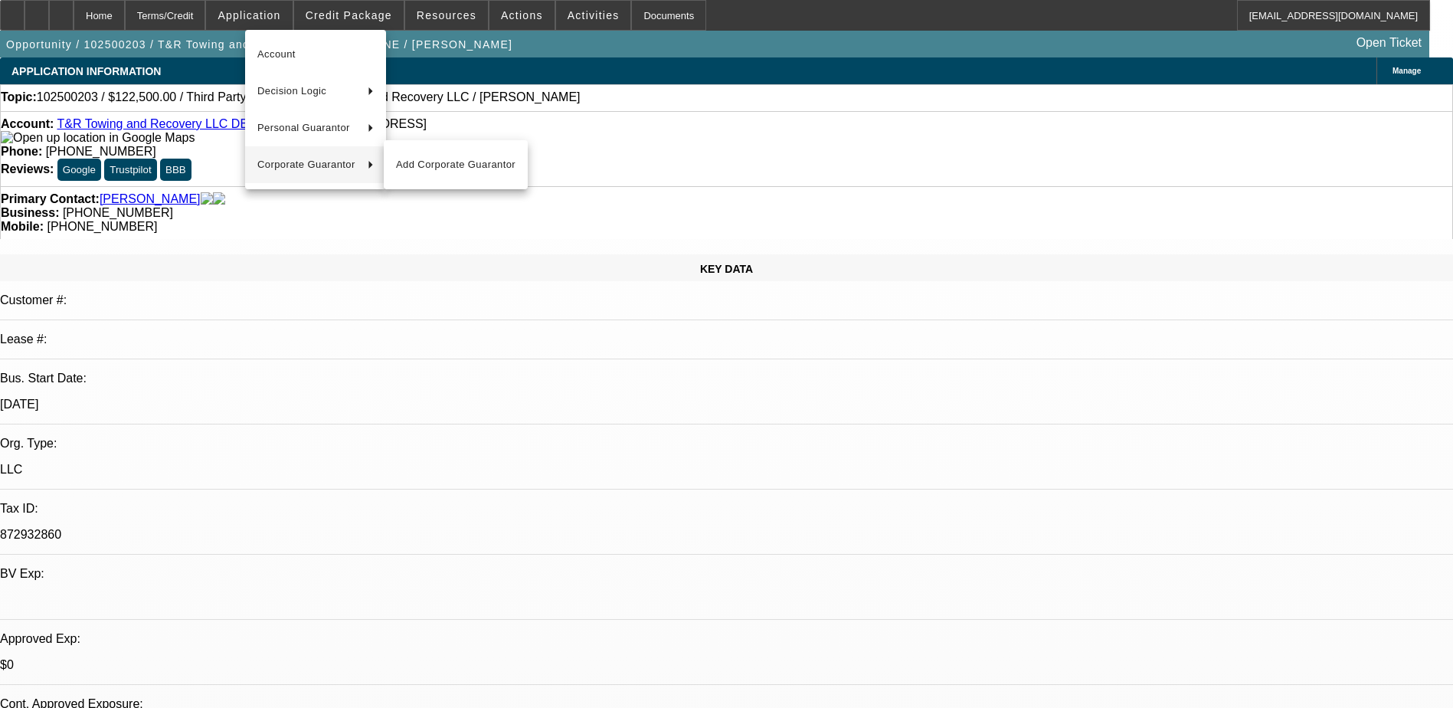
click at [434, 318] on div at bounding box center [726, 354] width 1453 height 708
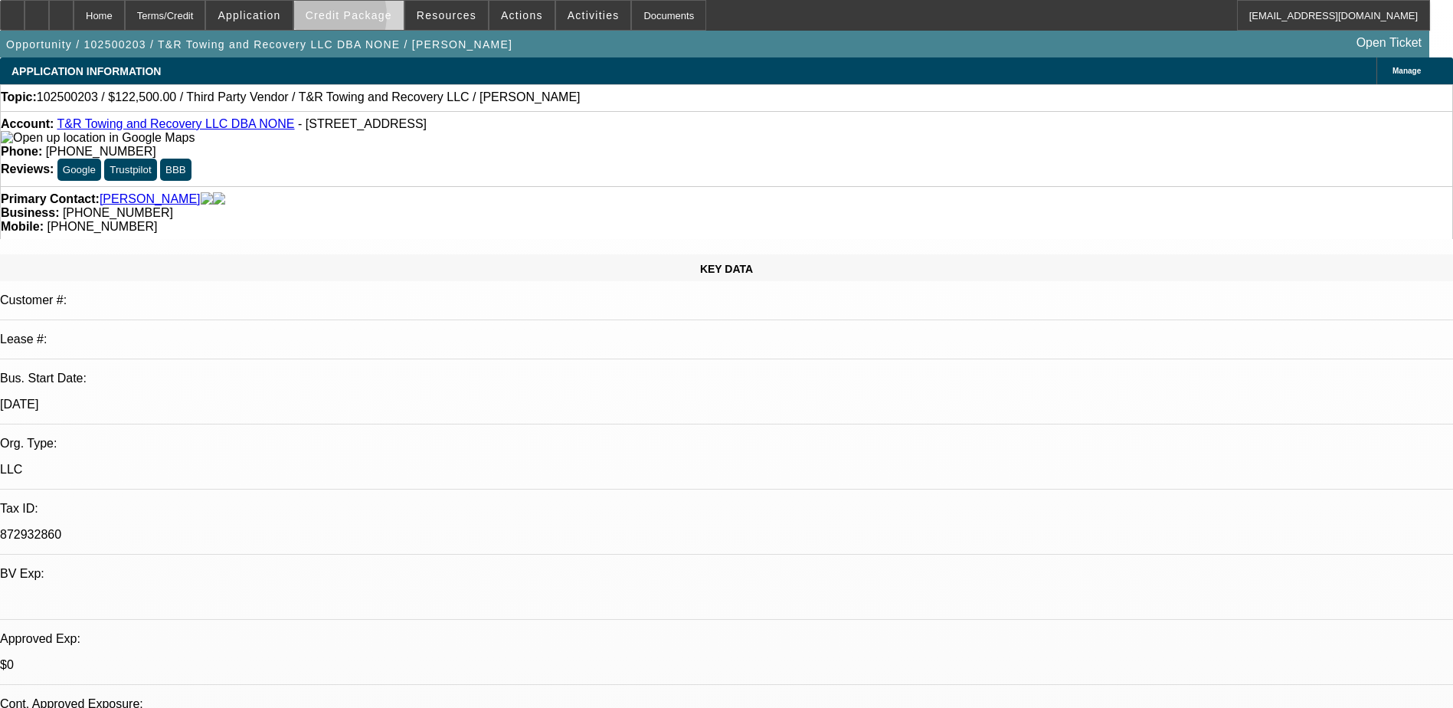
click at [346, 19] on span "Credit Package" at bounding box center [349, 15] width 87 height 12
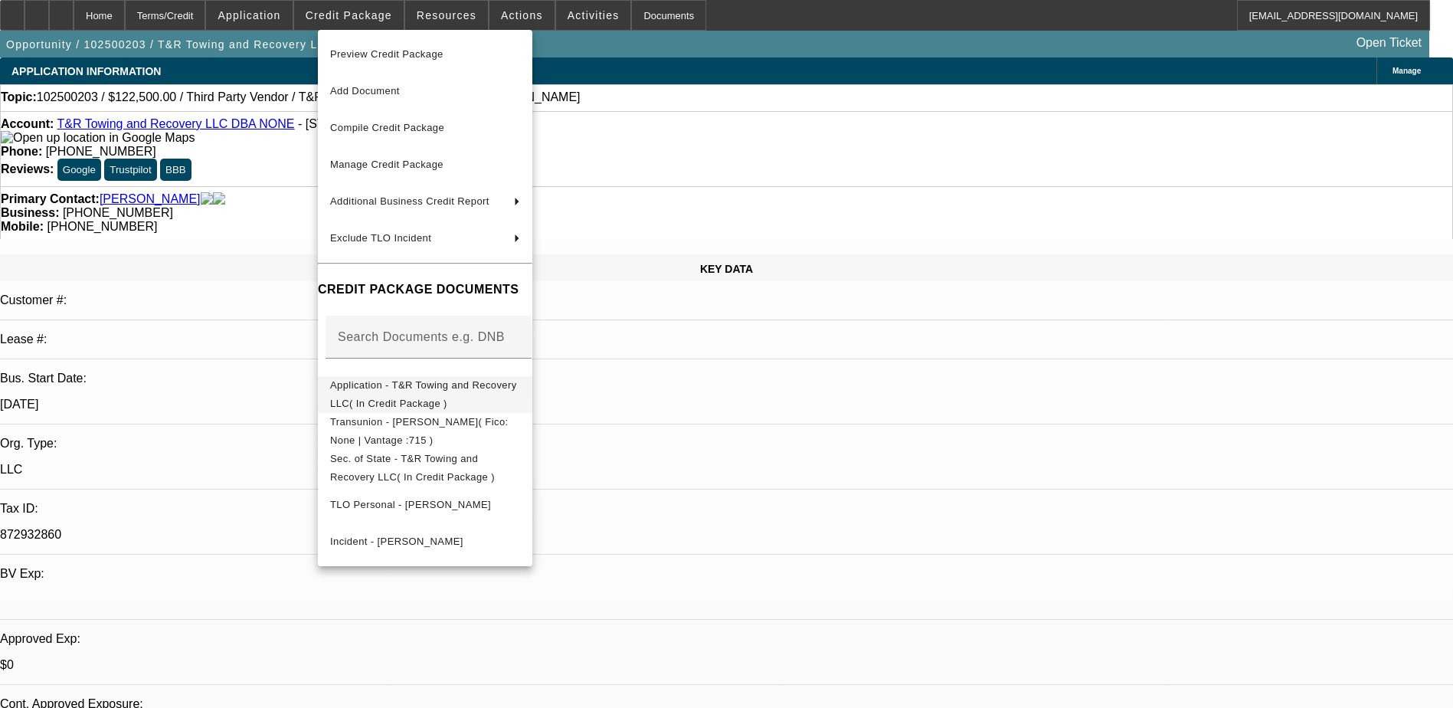
click at [451, 394] on span "Application - T&R Towing and Recovery LLC( In Credit Package )" at bounding box center [423, 394] width 187 height 30
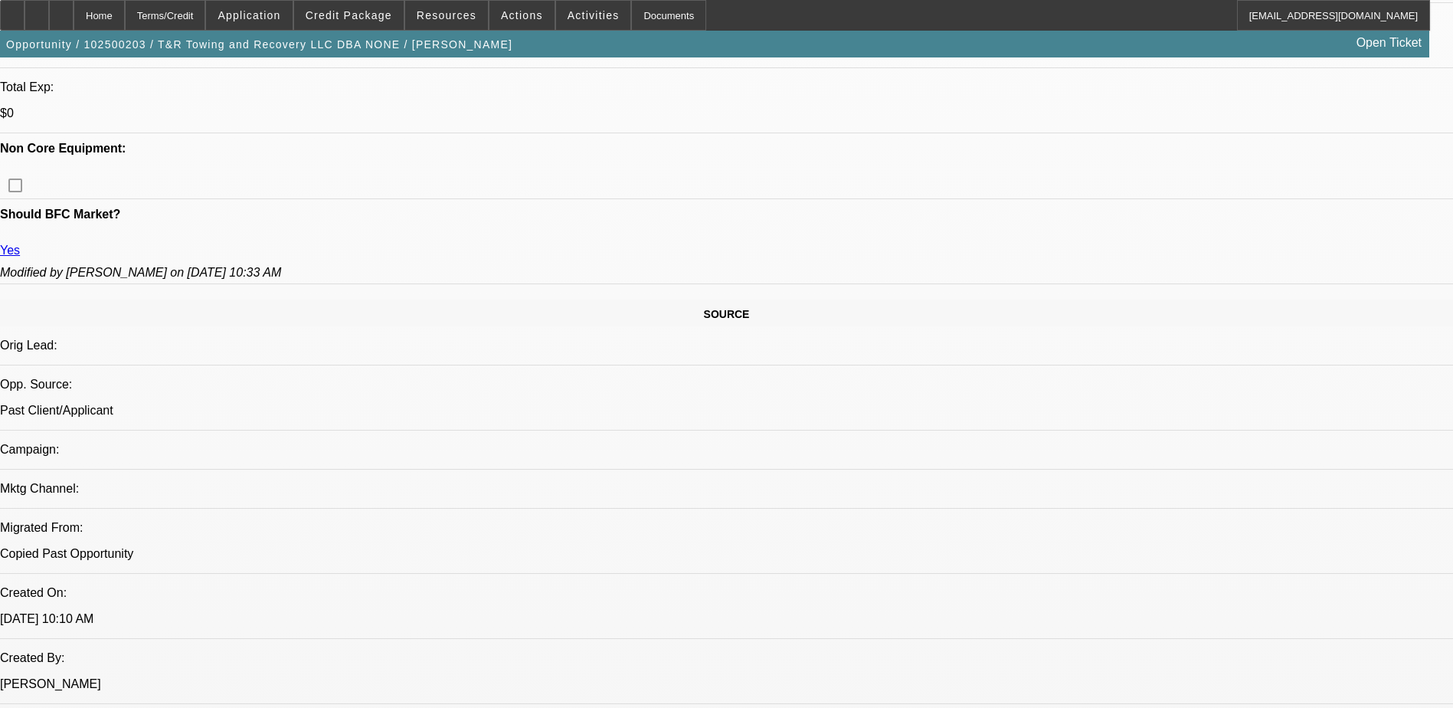
scroll to position [690, 0]
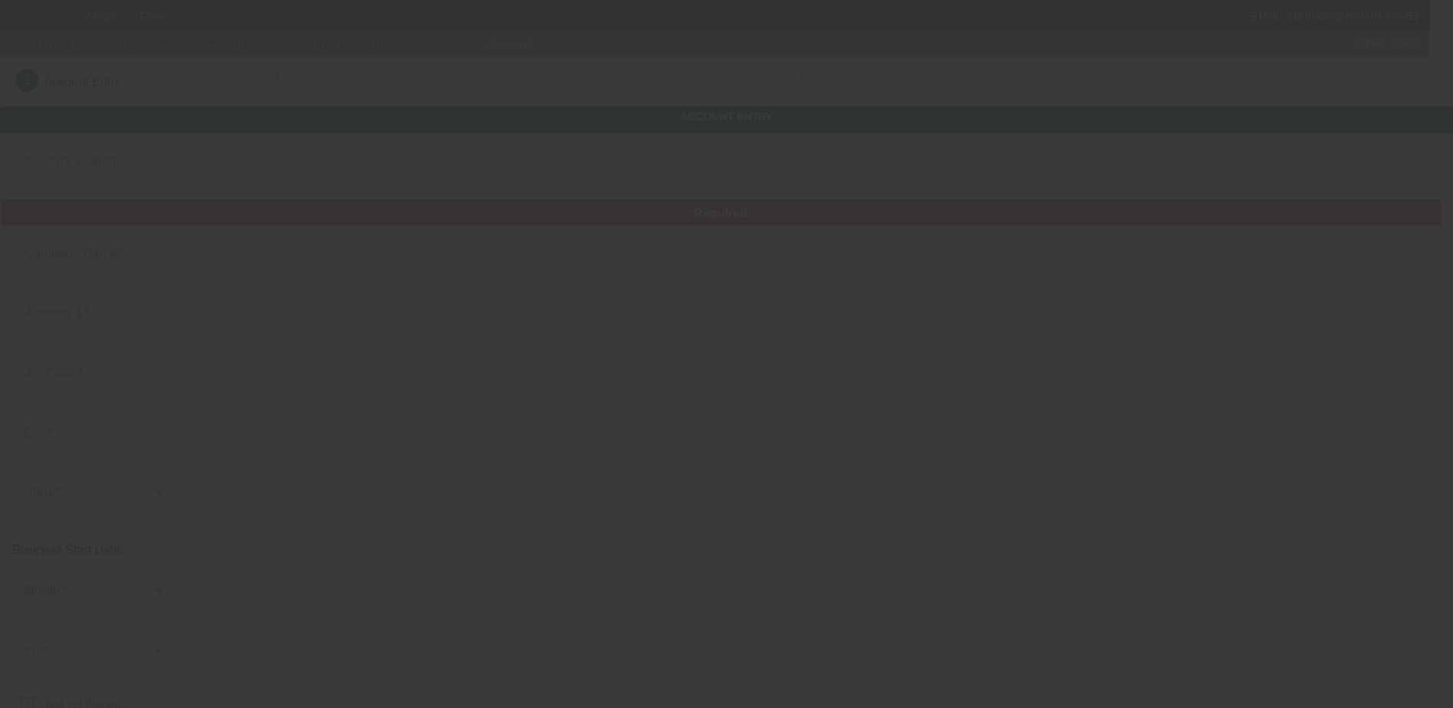
type input "Genesis Towing and Auto Trans LLC"
type input "[PHONE_NUMBER]"
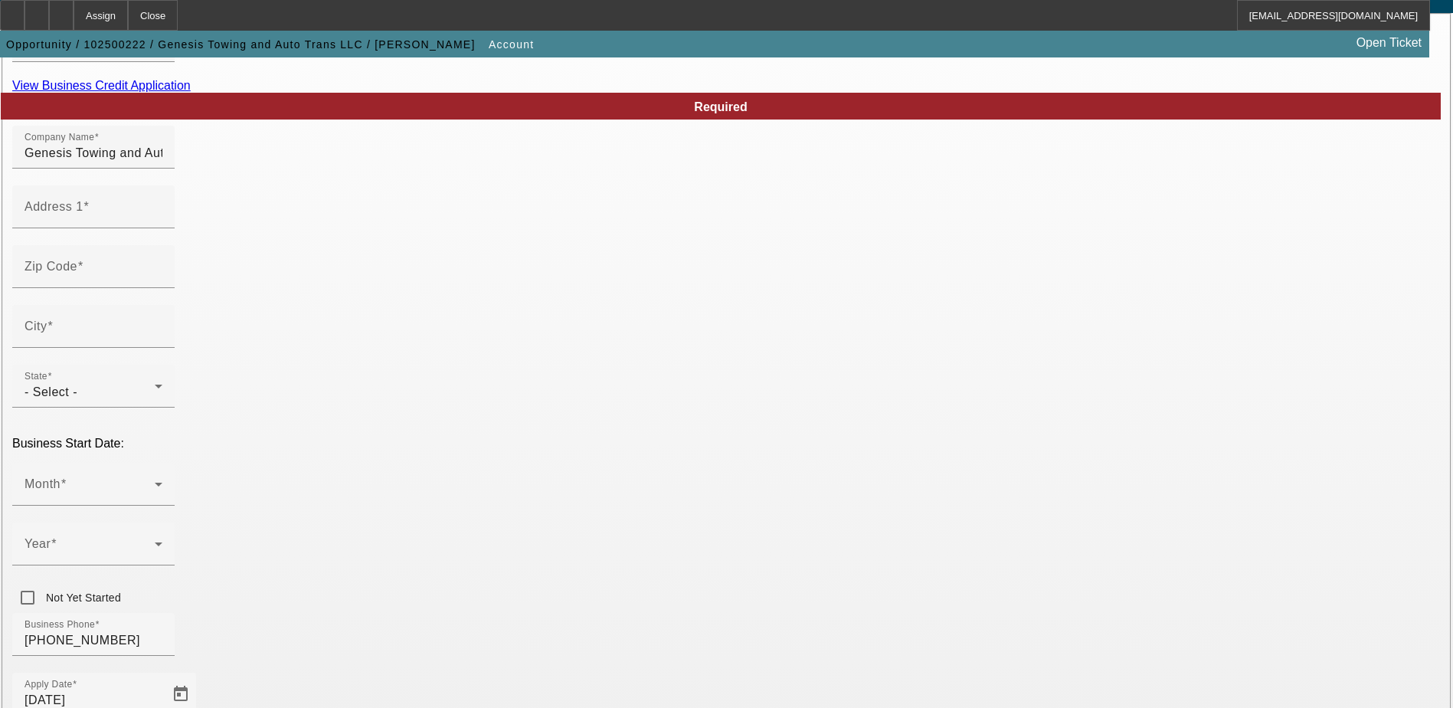
scroll to position [120, 0]
click at [191, 93] on link "View Business Credit Application" at bounding box center [101, 86] width 179 height 13
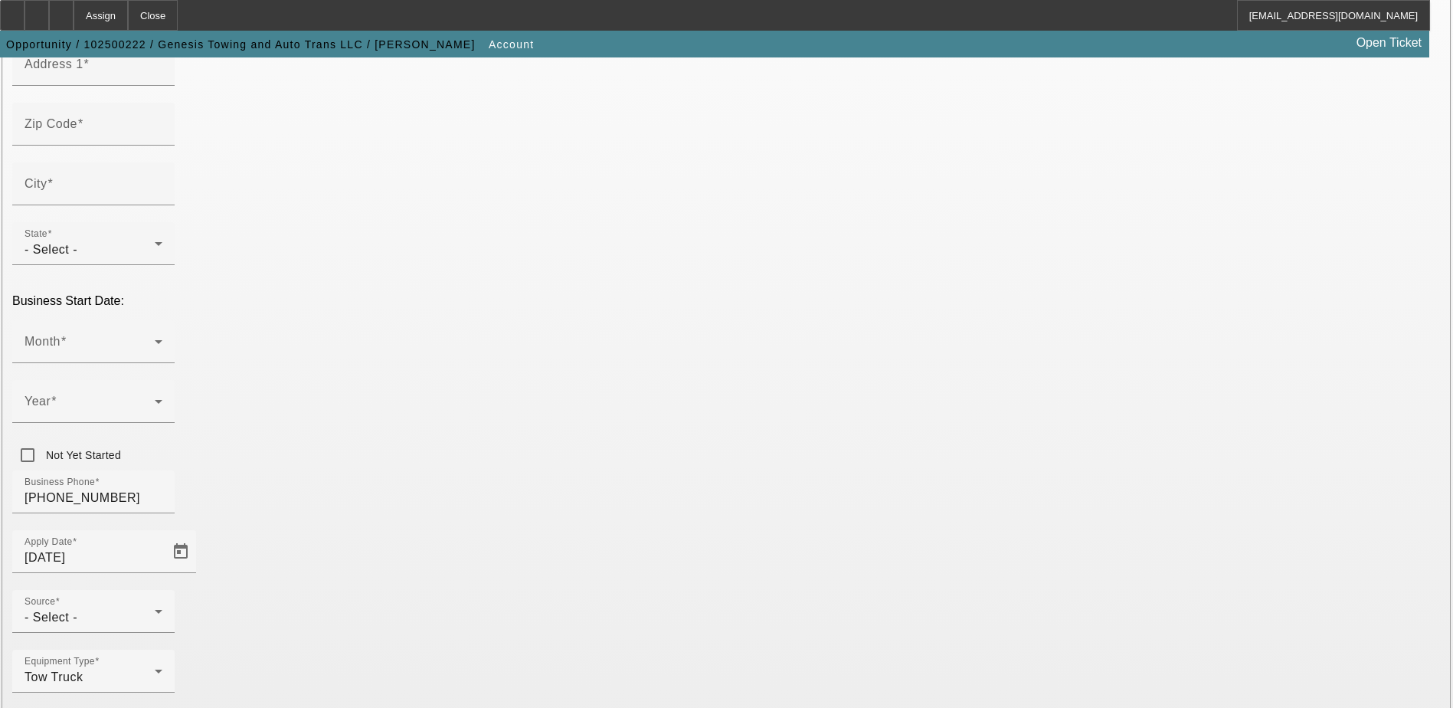
scroll to position [273, 0]
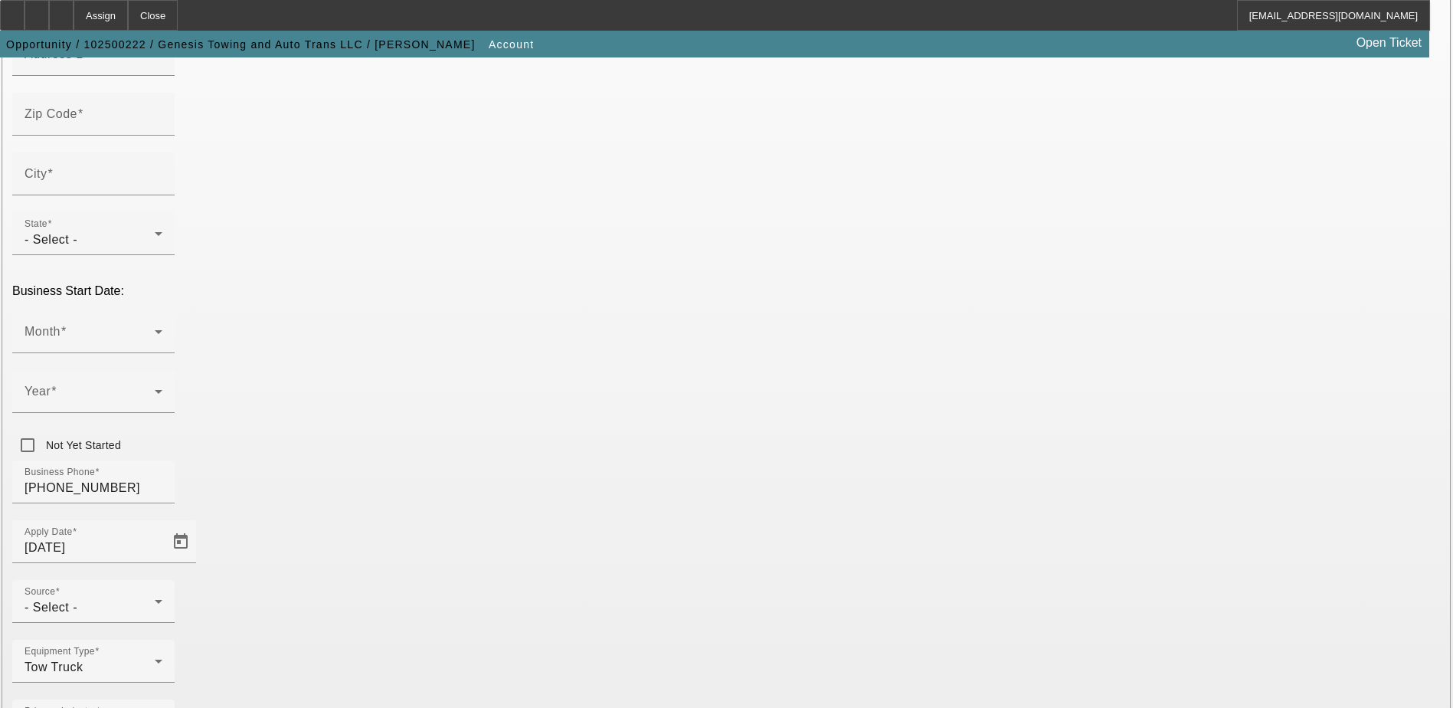
drag, startPoint x: 1100, startPoint y: 677, endPoint x: 690, endPoint y: 490, distance: 450.2
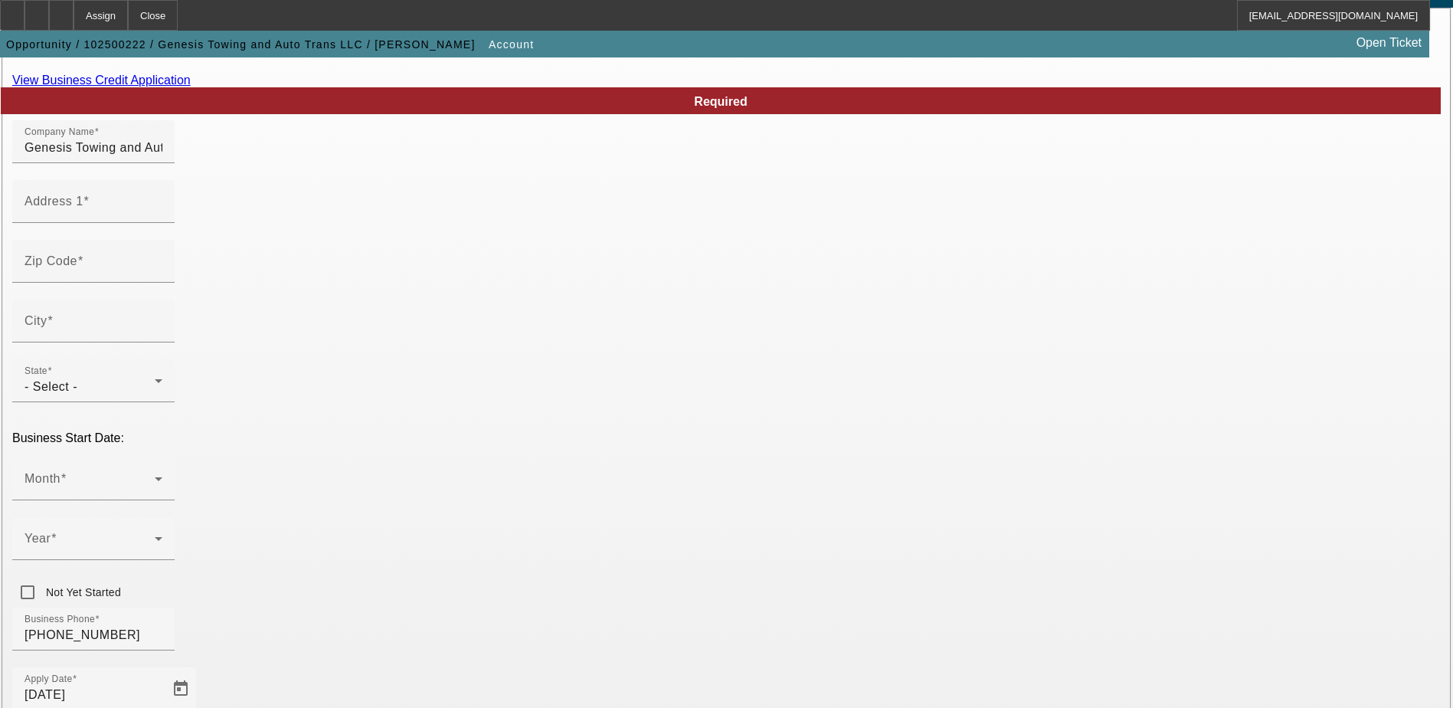
scroll to position [120, 0]
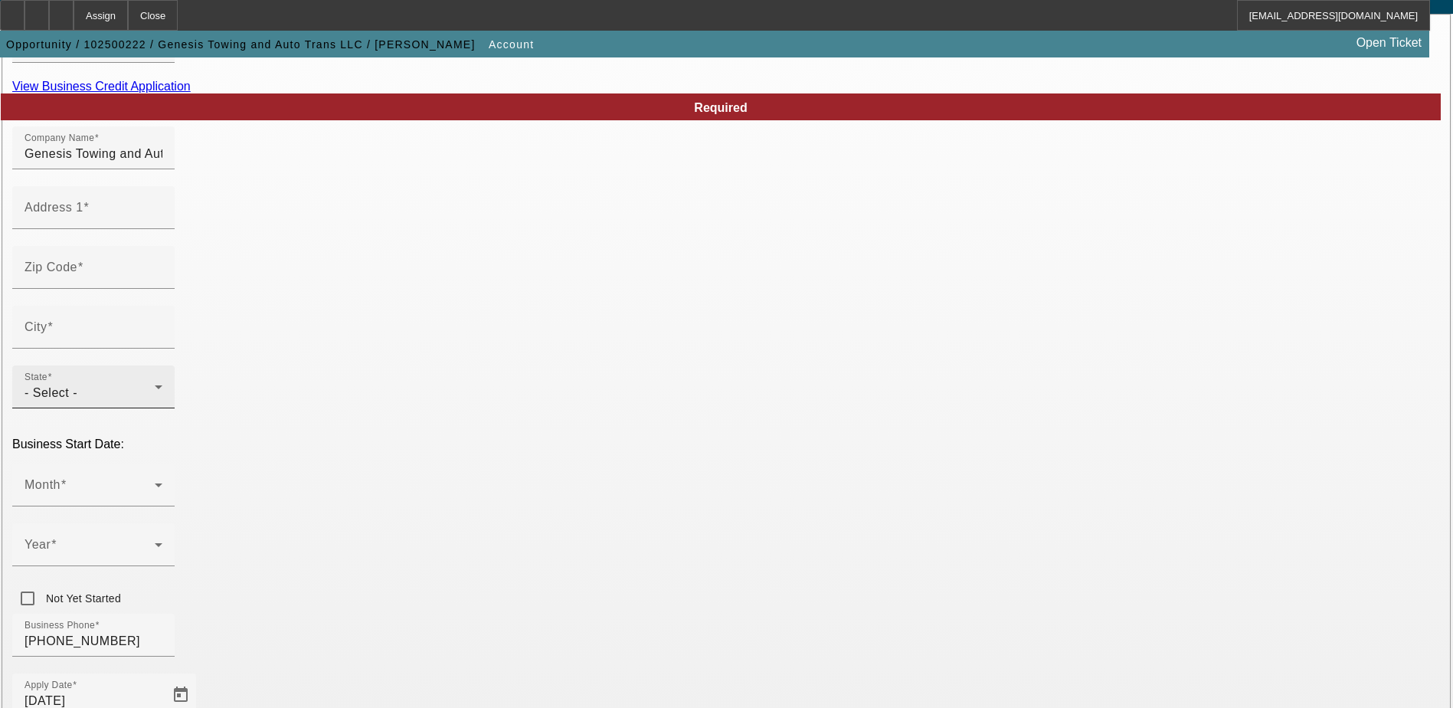
click at [168, 378] on icon at bounding box center [158, 387] width 18 height 18
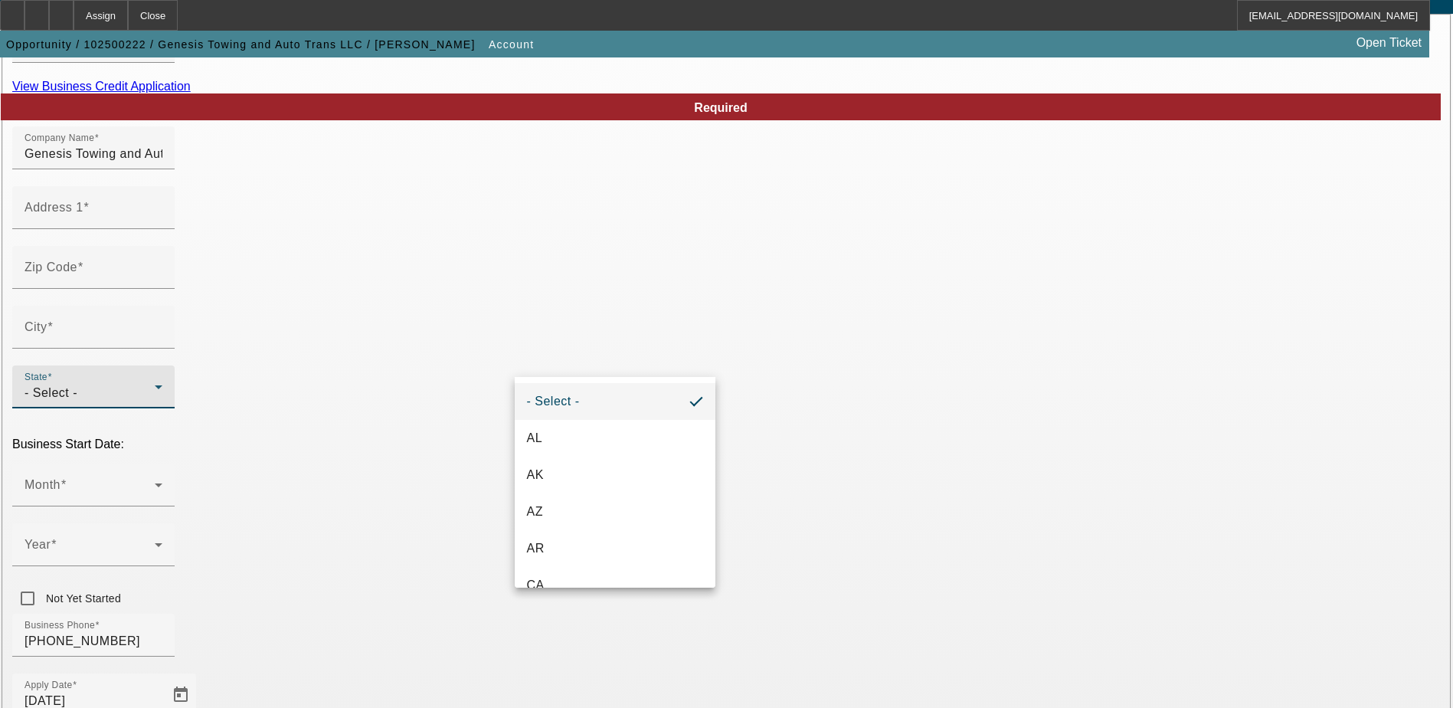
click at [548, 278] on div at bounding box center [726, 354] width 1453 height 708
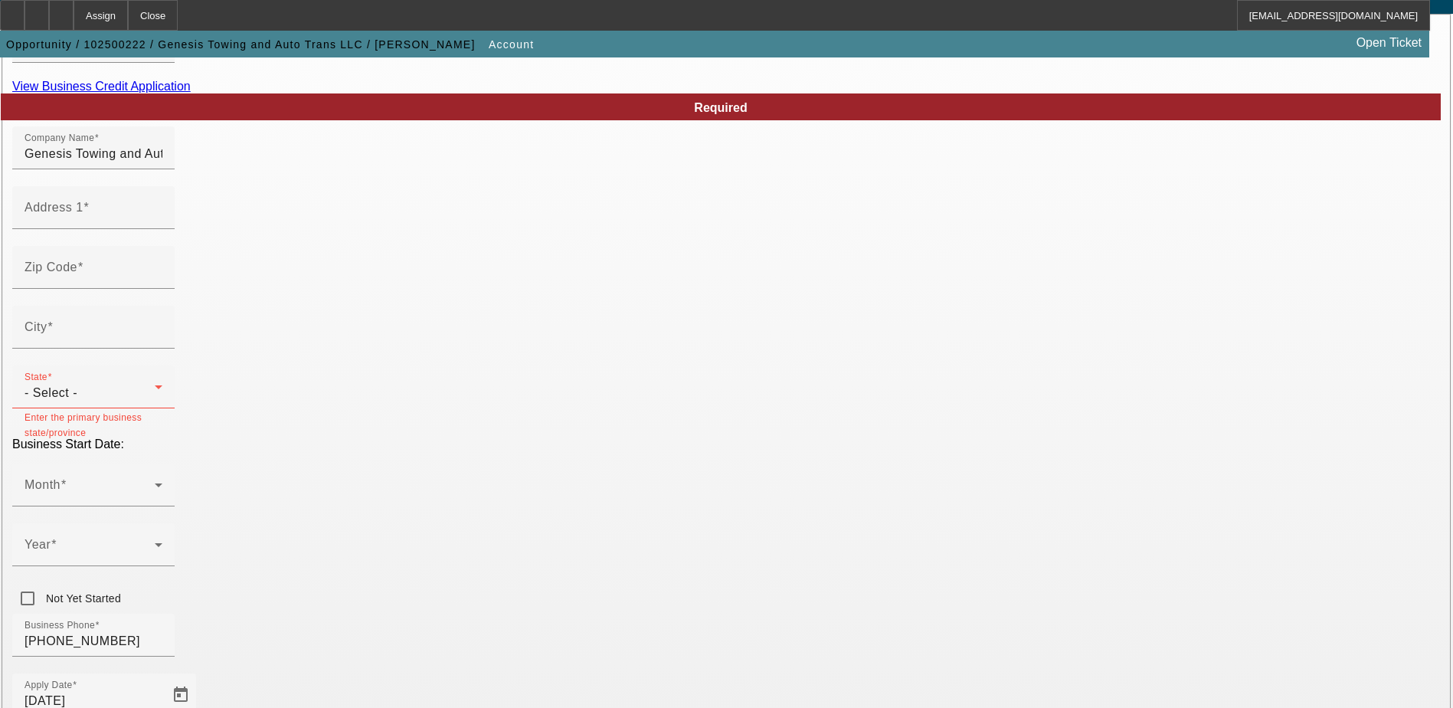
type input "863355590"
click at [168, 378] on icon at bounding box center [158, 387] width 18 height 18
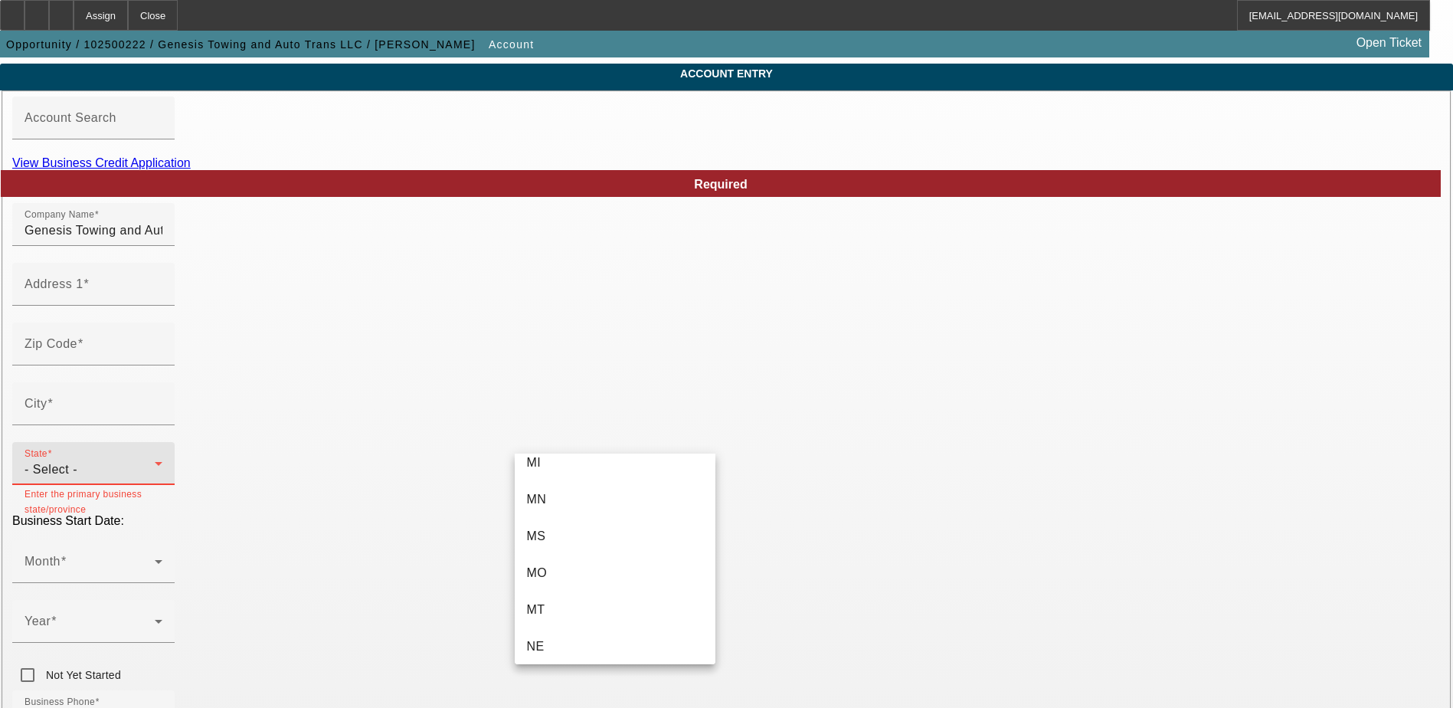
scroll to position [1073, 0]
click at [521, 361] on div at bounding box center [726, 354] width 1453 height 708
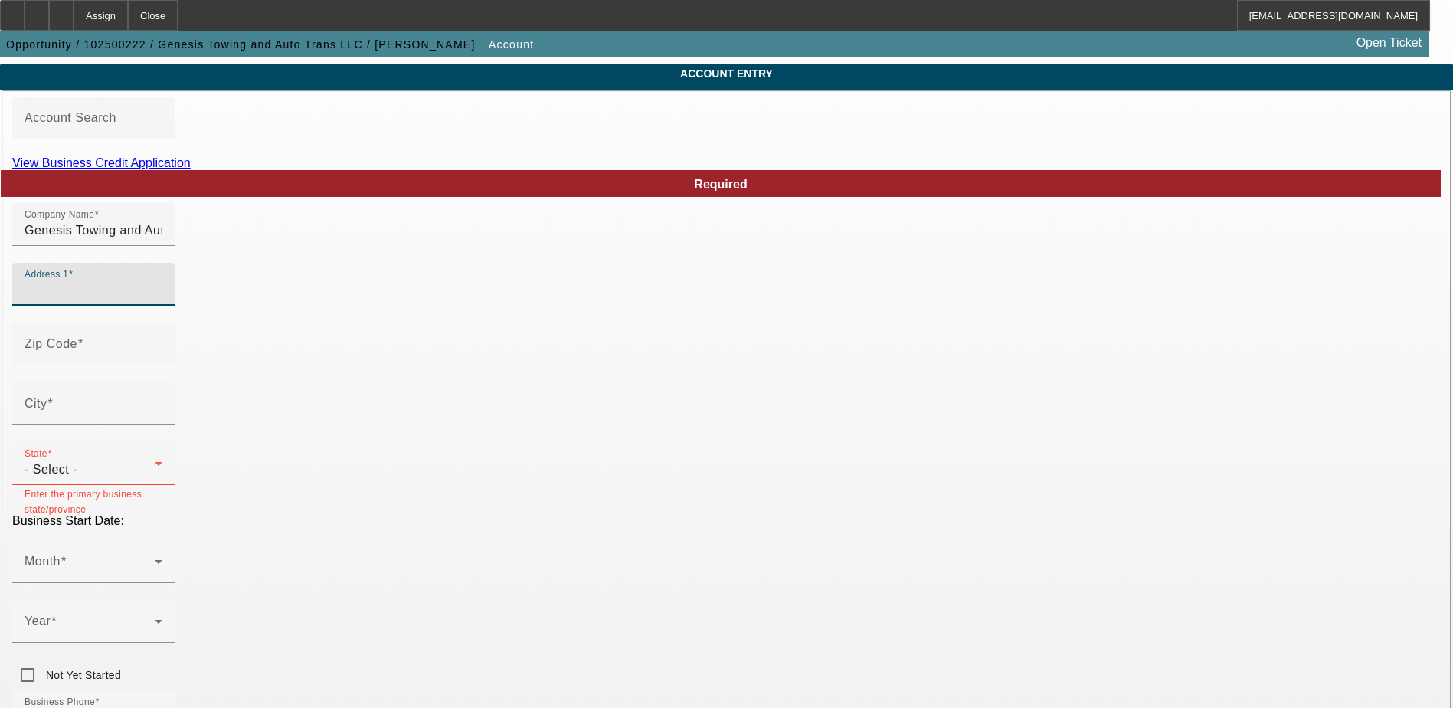
click at [162, 300] on input "Address 1" at bounding box center [94, 290] width 138 height 18
type input "1493 Dillard Road"
click at [84, 350] on span at bounding box center [80, 343] width 6 height 13
click at [162, 359] on input "Zip Code" at bounding box center [94, 350] width 138 height 18
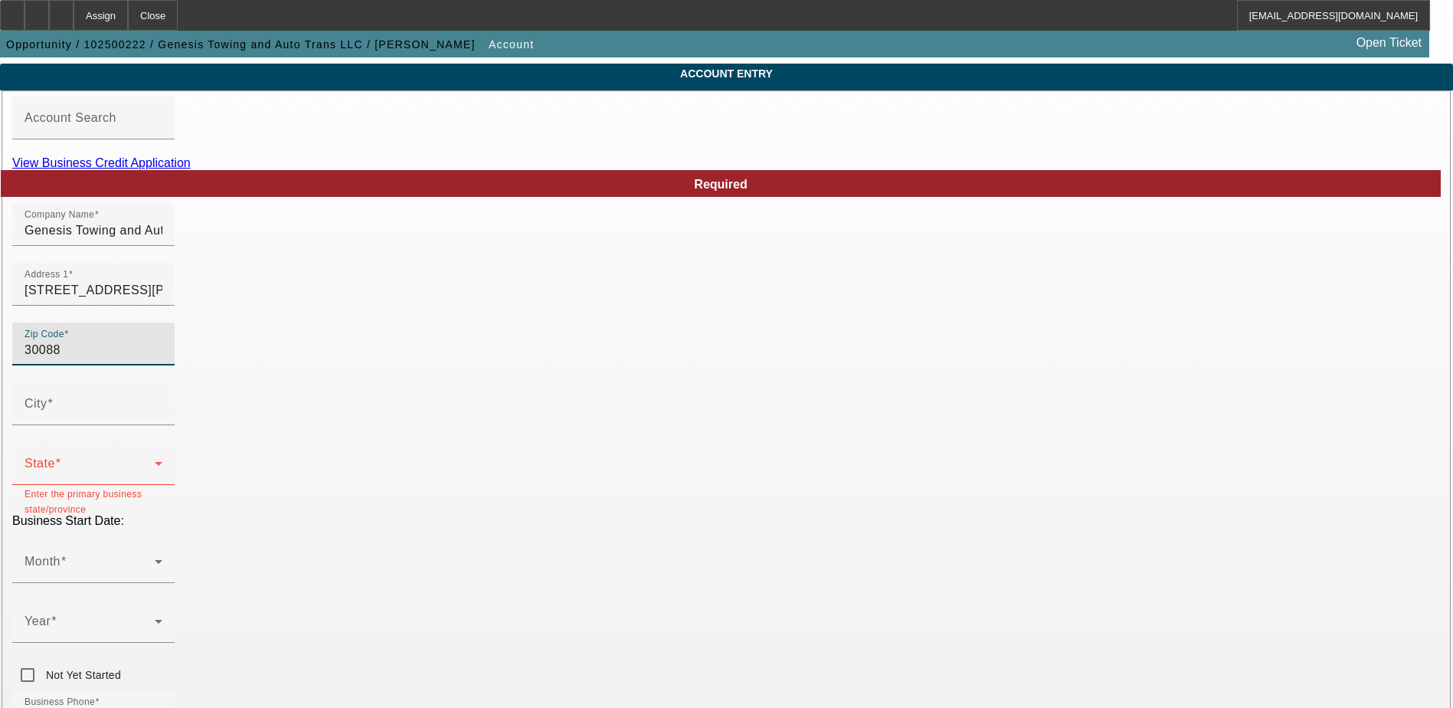
type input "30088"
type input "Stone Mountain"
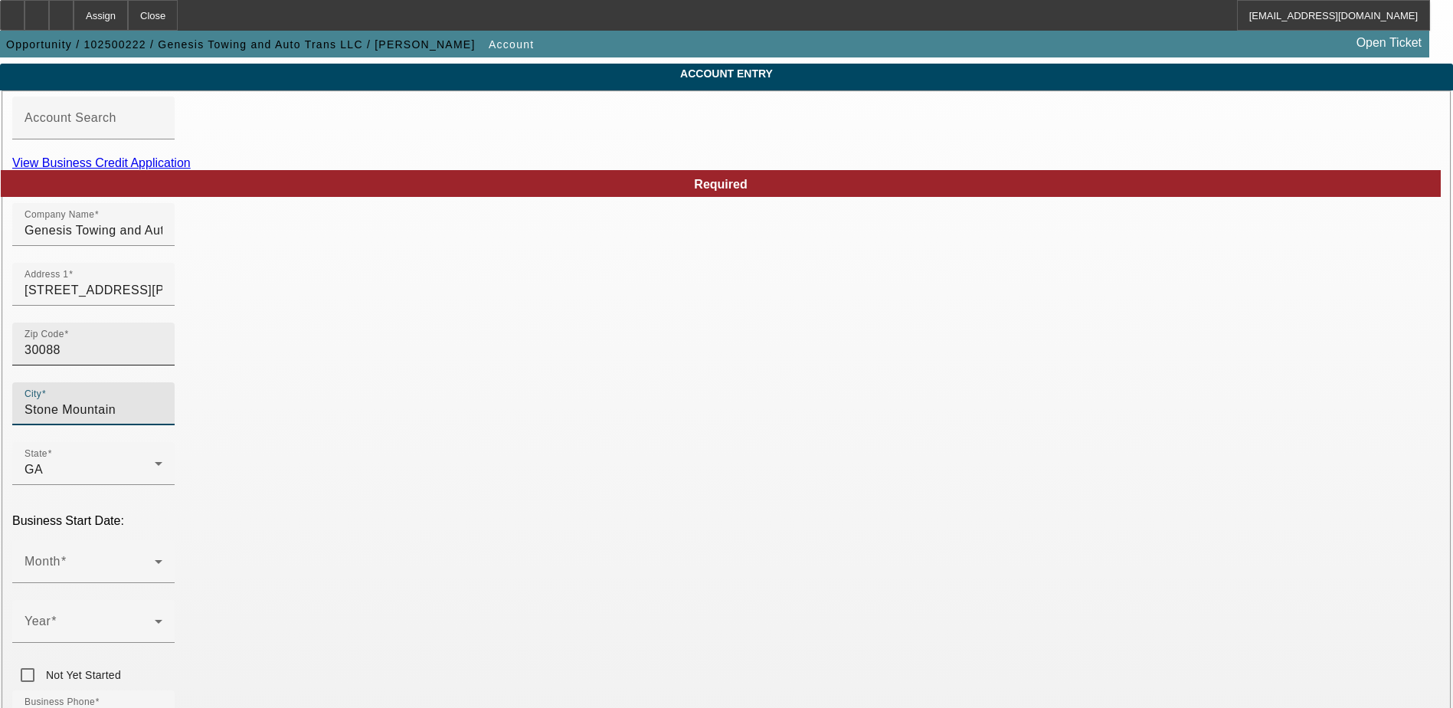
type input "DeKalb"
click at [499, 365] on div "Zip Code 30088" at bounding box center [726, 353] width 1429 height 60
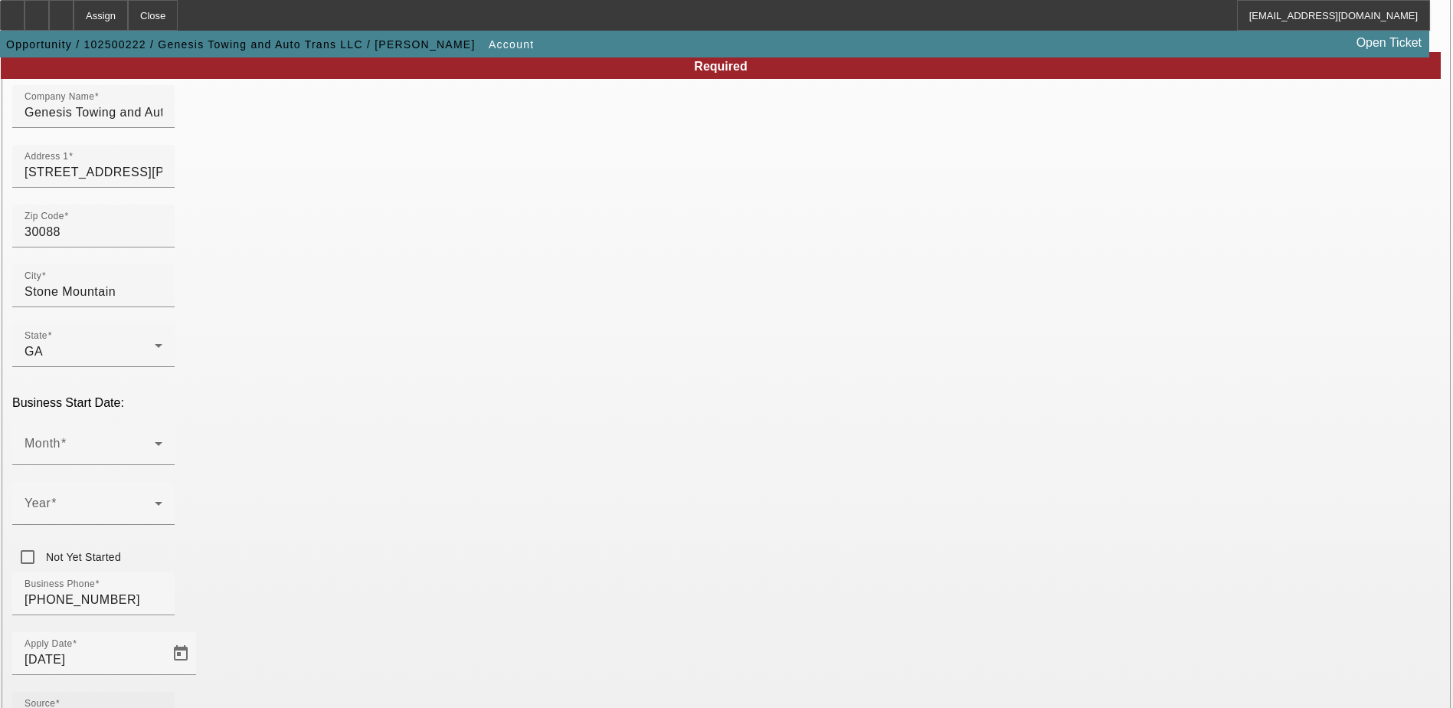
scroll to position [196, 0]
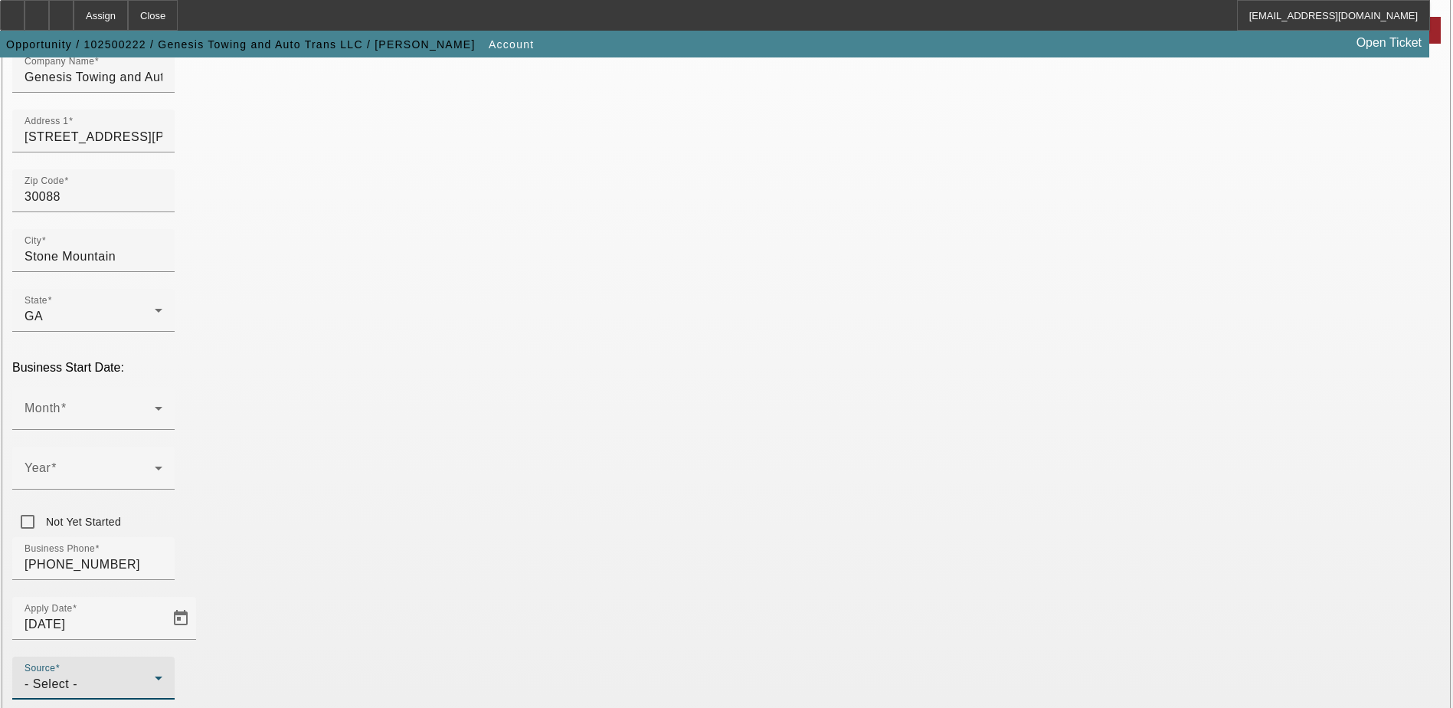
click at [155, 675] on div "- Select -" at bounding box center [90, 684] width 130 height 18
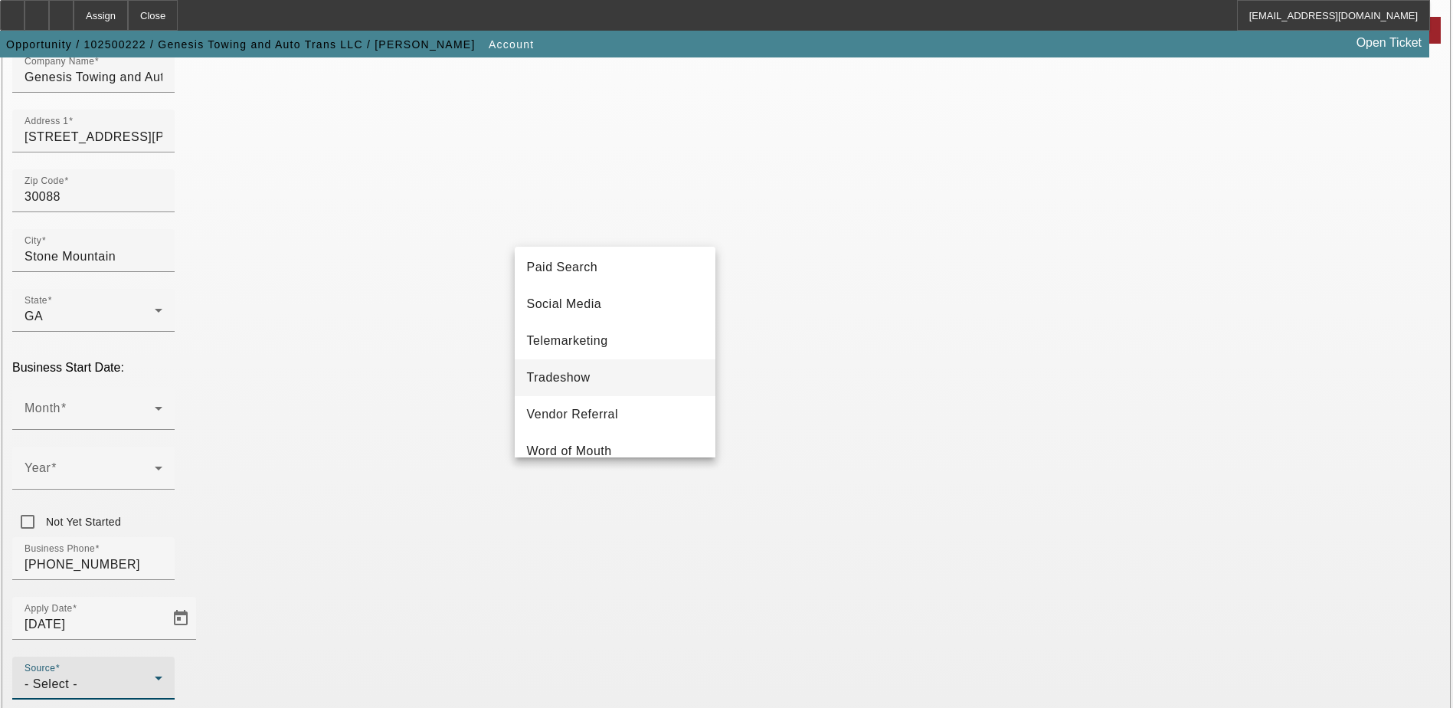
scroll to position [536, 0]
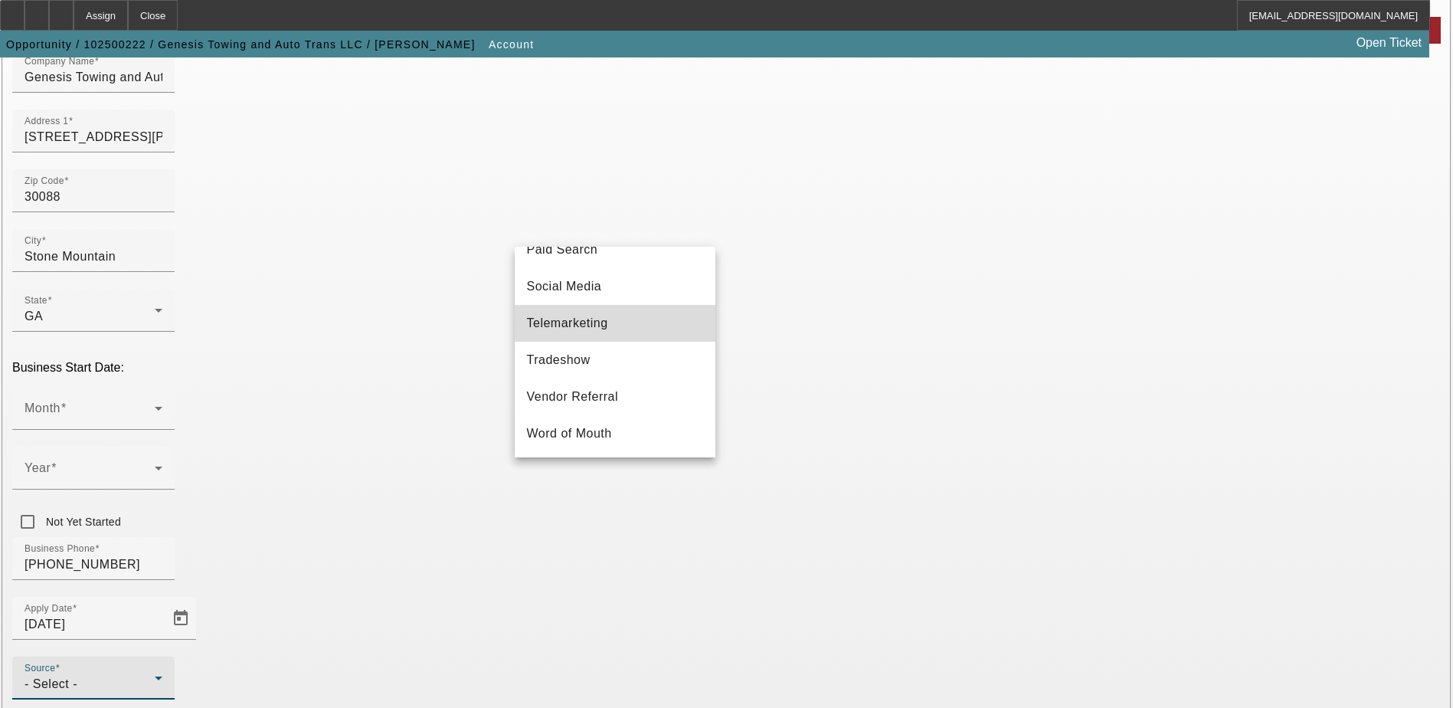
click at [617, 334] on mat-option "Telemarketing" at bounding box center [615, 323] width 201 height 37
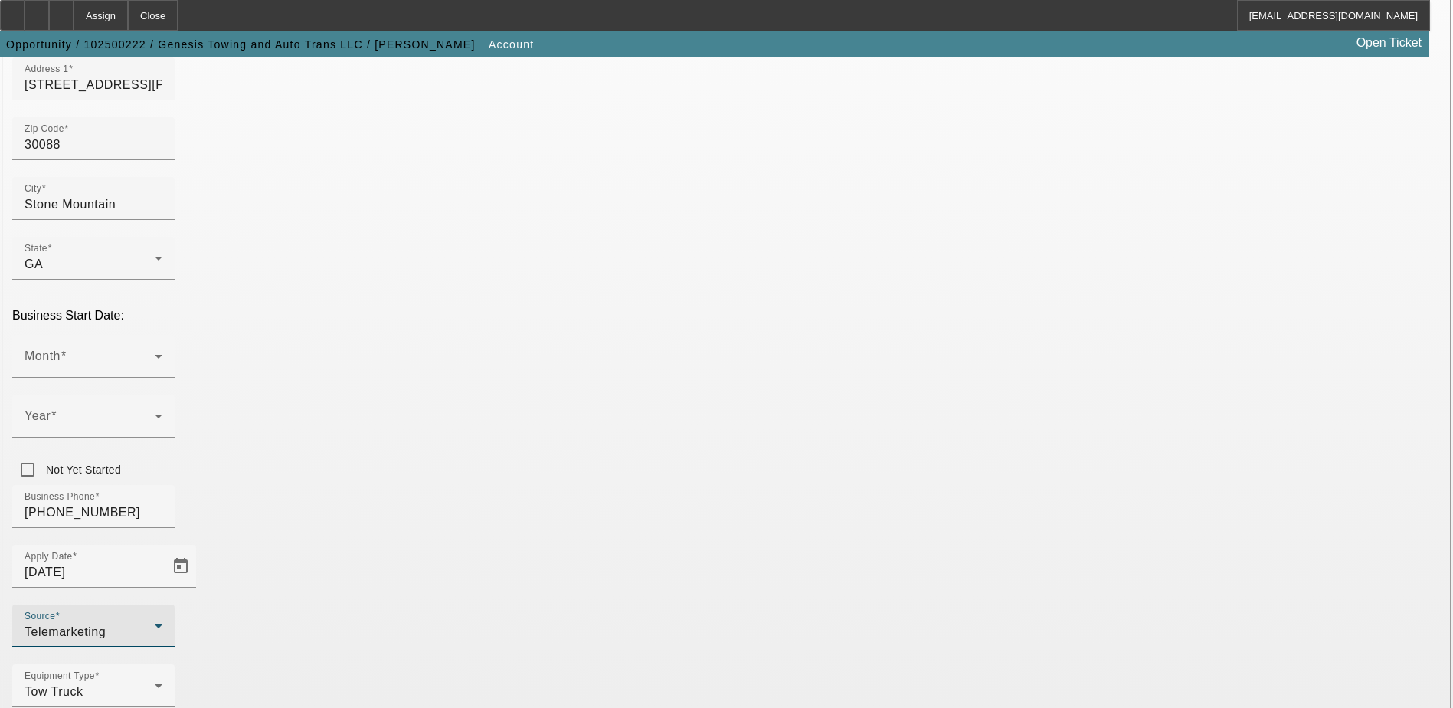
scroll to position [273, 0]
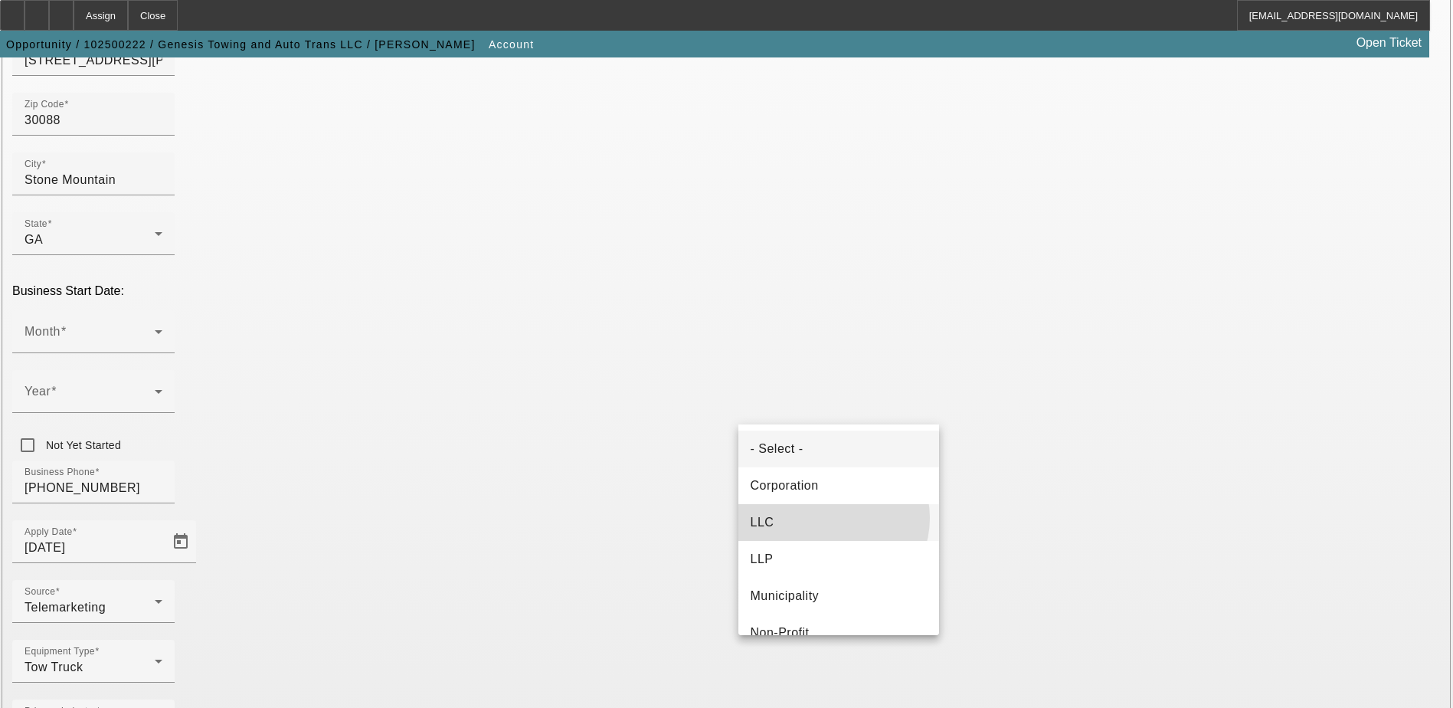
click at [830, 518] on mat-option "LLC" at bounding box center [839, 522] width 201 height 37
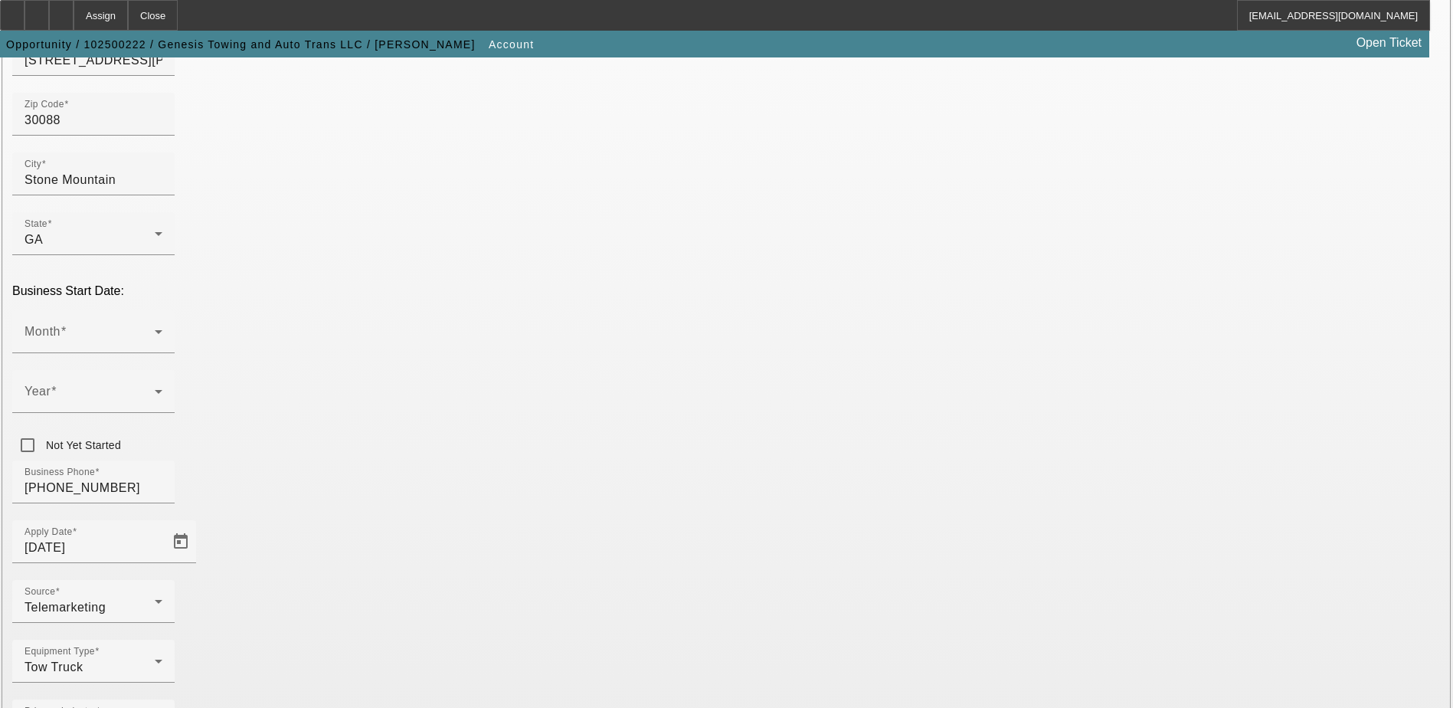
click at [162, 310] on div "Month" at bounding box center [94, 331] width 138 height 43
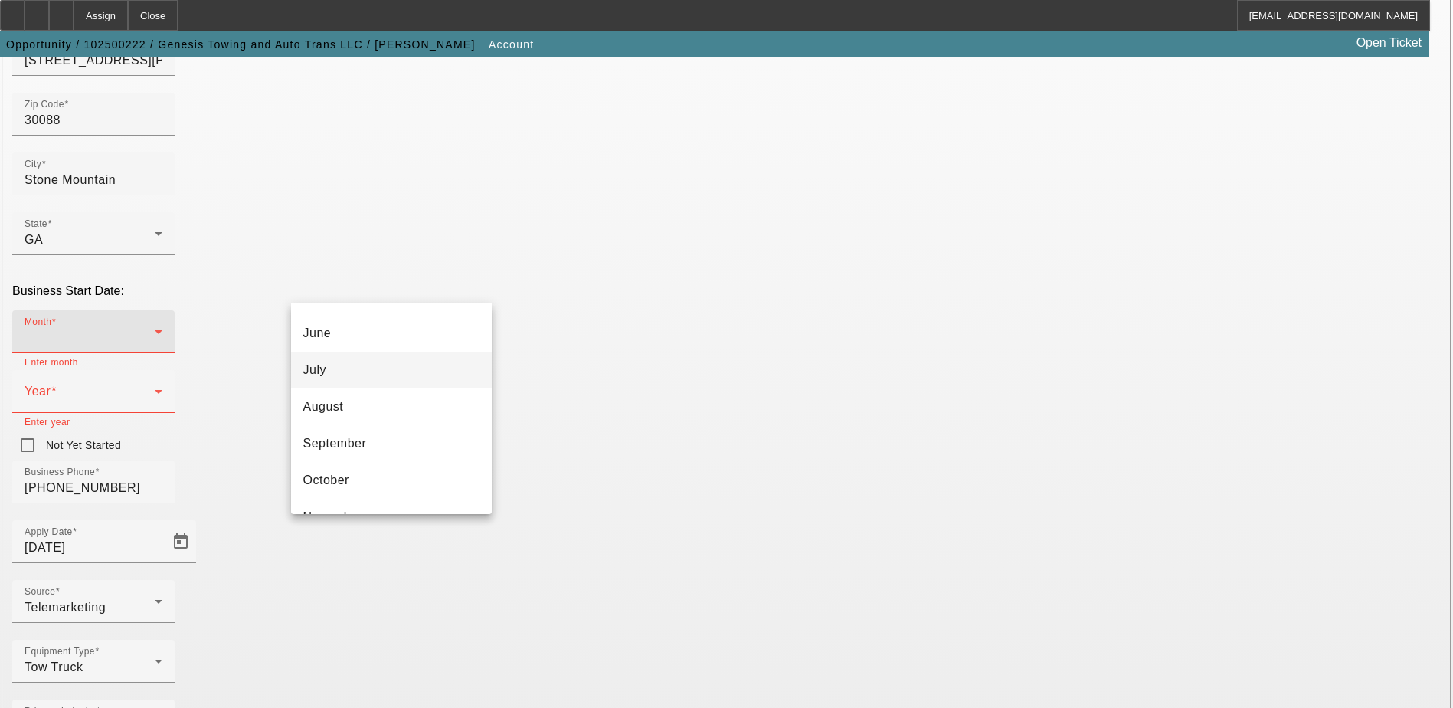
scroll to position [230, 0]
click at [403, 460] on mat-option "October" at bounding box center [391, 465] width 201 height 37
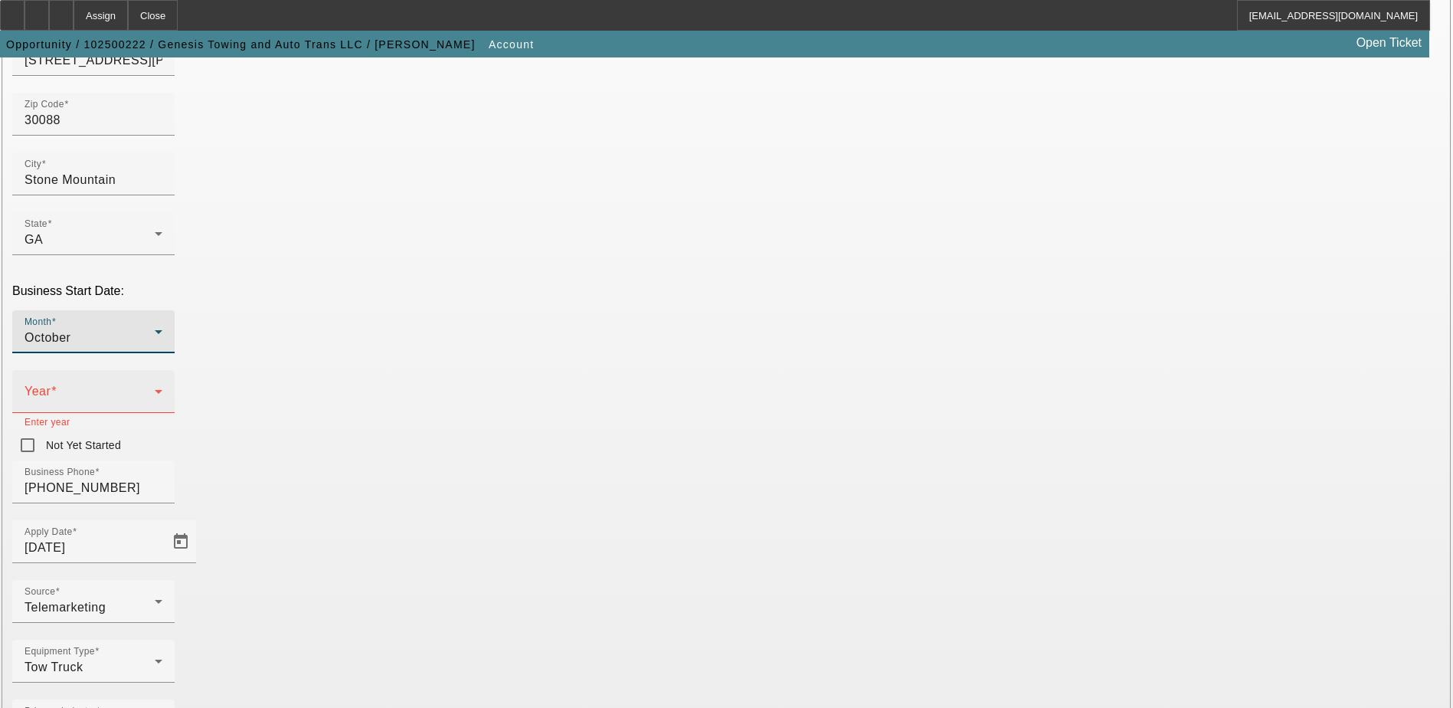
click at [51, 385] on mat-label "Year" at bounding box center [38, 391] width 26 height 13
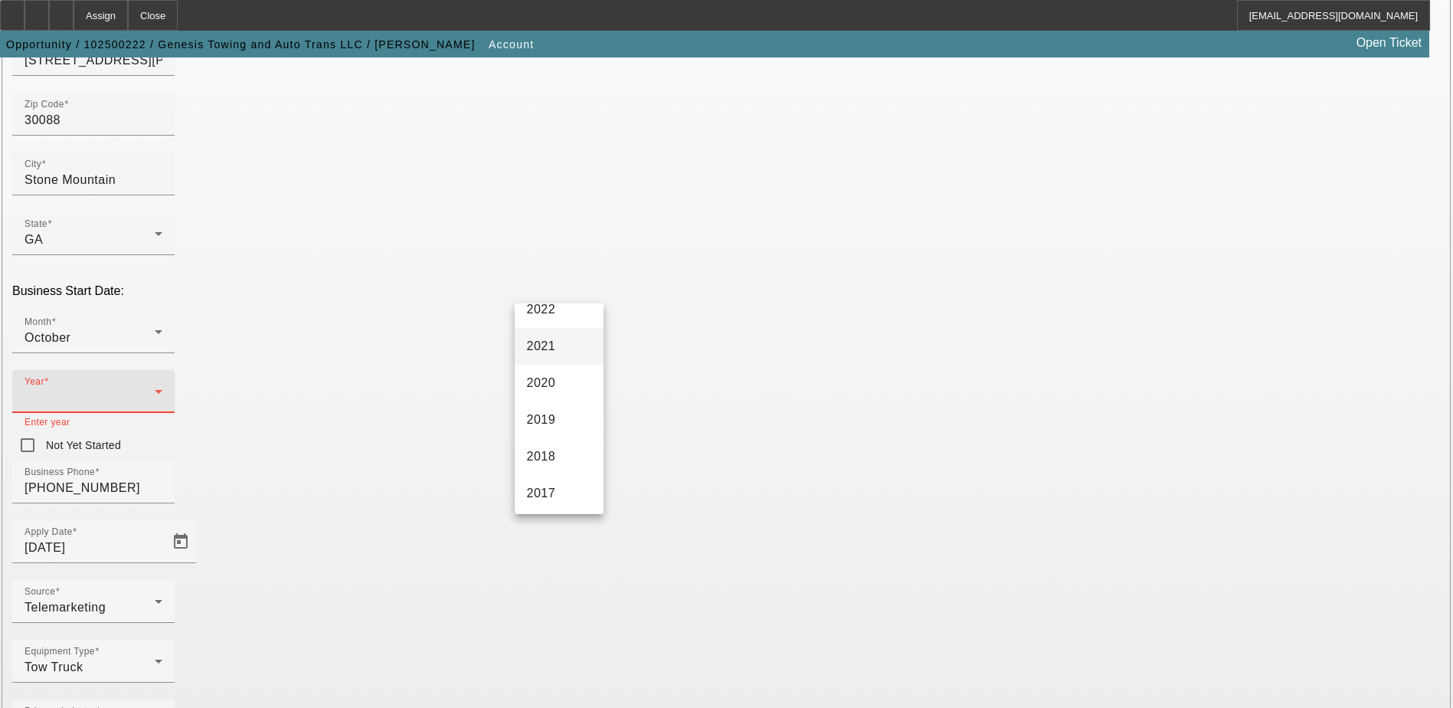
scroll to position [306, 0]
drag, startPoint x: 552, startPoint y: 356, endPoint x: 562, endPoint y: 485, distance: 129.1
click at [562, 487] on div "- Select - 2027 2026 2025 2024 2023 2022 2021 2020 2019 2018 2017 2016 2015 201…" at bounding box center [559, 408] width 89 height 211
click at [557, 360] on mat-option "1998" at bounding box center [559, 358] width 89 height 37
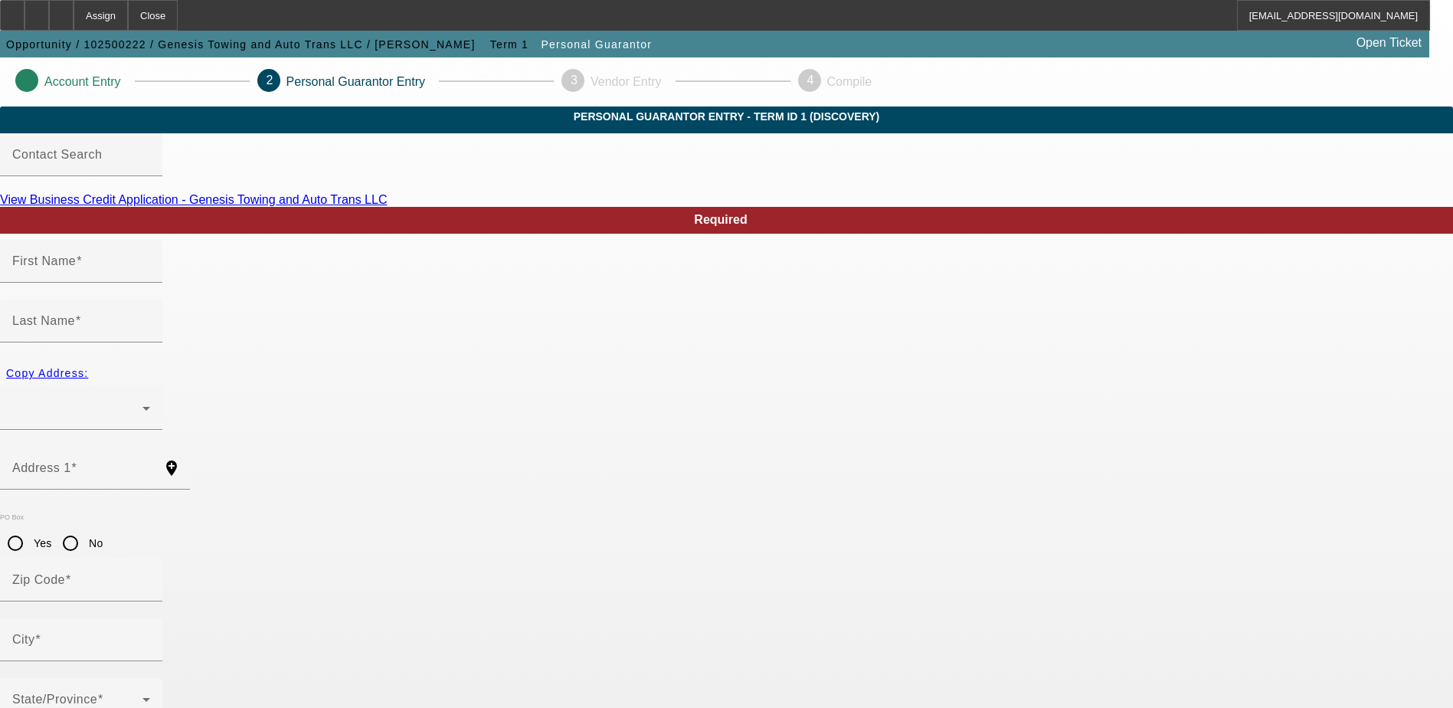
type input "Jason"
type input "Henry"
radio input "true"
type input "[PHONE_NUMBER]"
type input "1"
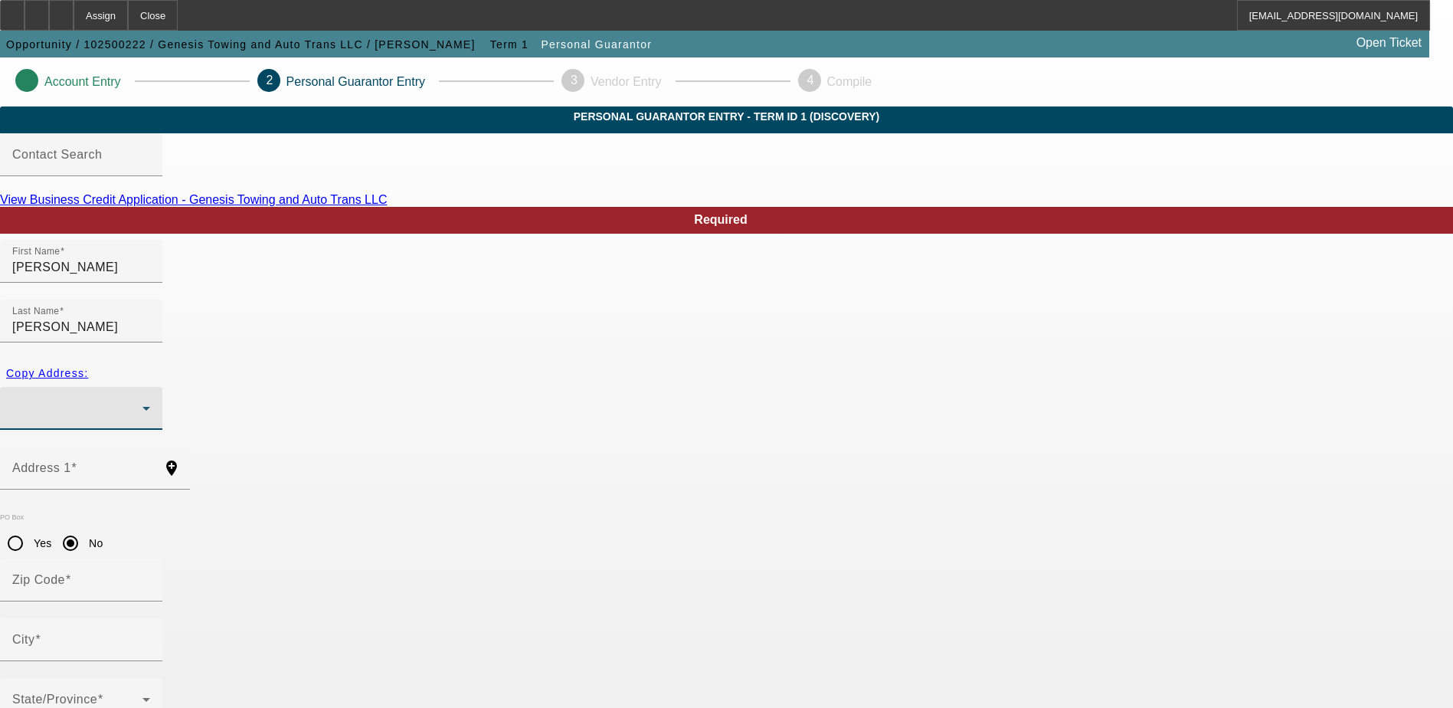
click at [143, 399] on div at bounding box center [77, 408] width 130 height 18
click at [511, 434] on mat-option "1493 Dillard Road Stone Mountain, GA 30088" at bounding box center [559, 444] width 313 height 37
click at [88, 367] on span "Copy Address:" at bounding box center [47, 373] width 82 height 12
type input "1493 Dillard Road"
radio input "false"
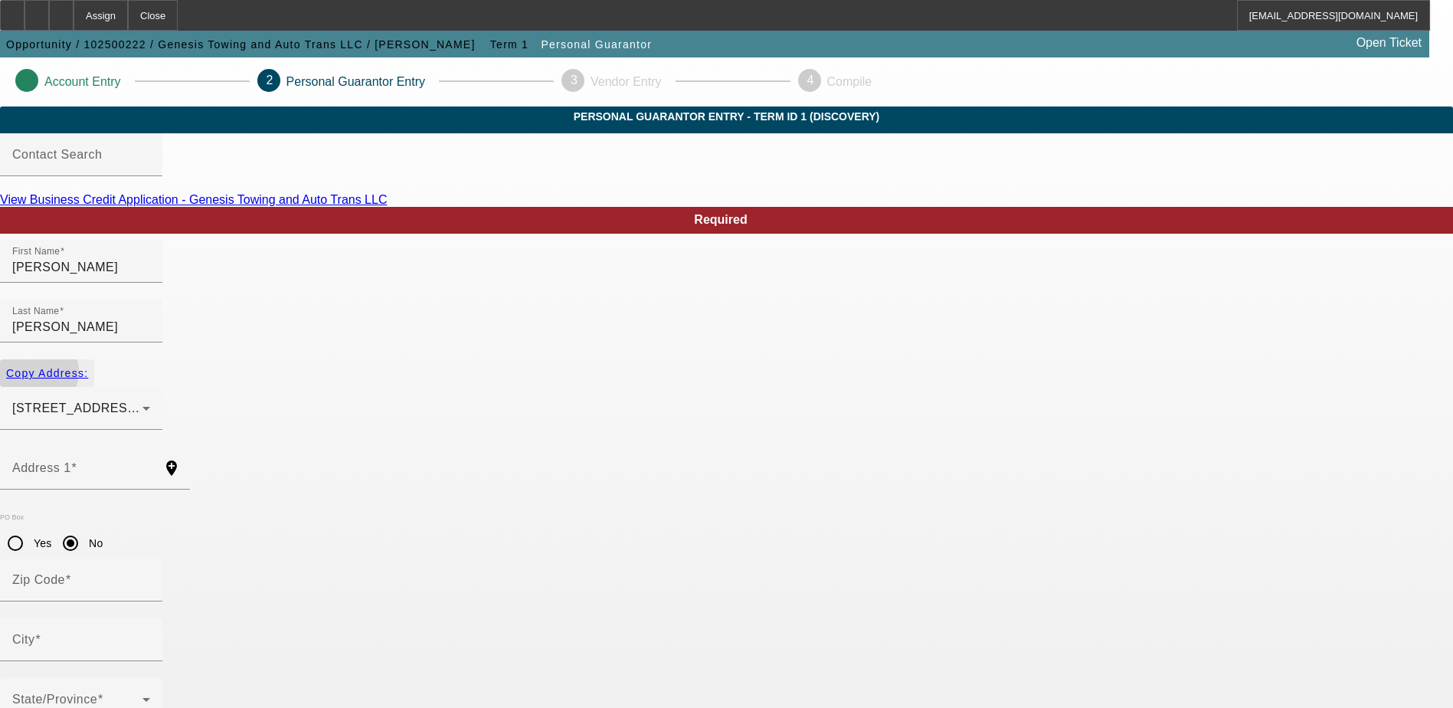
type input "30088"
type input "Stone Mountain"
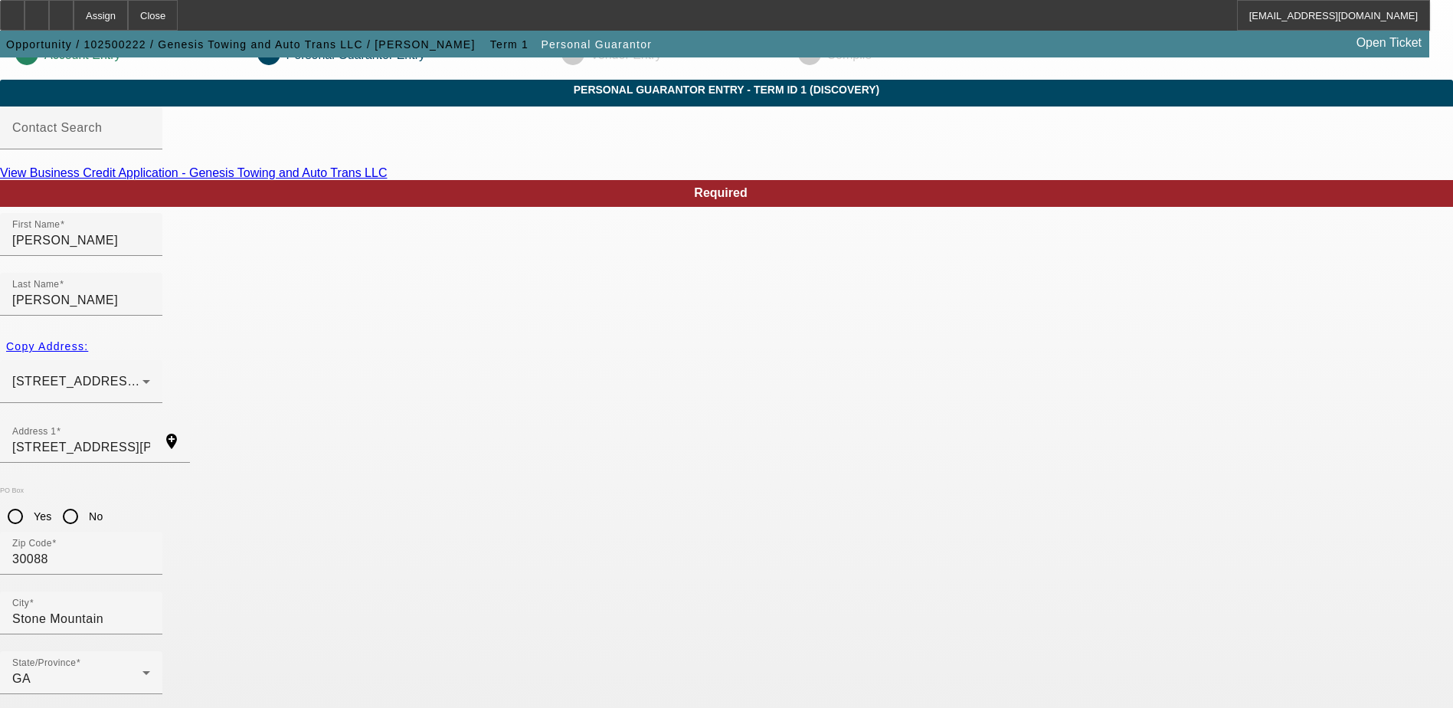
scroll to position [41, 0]
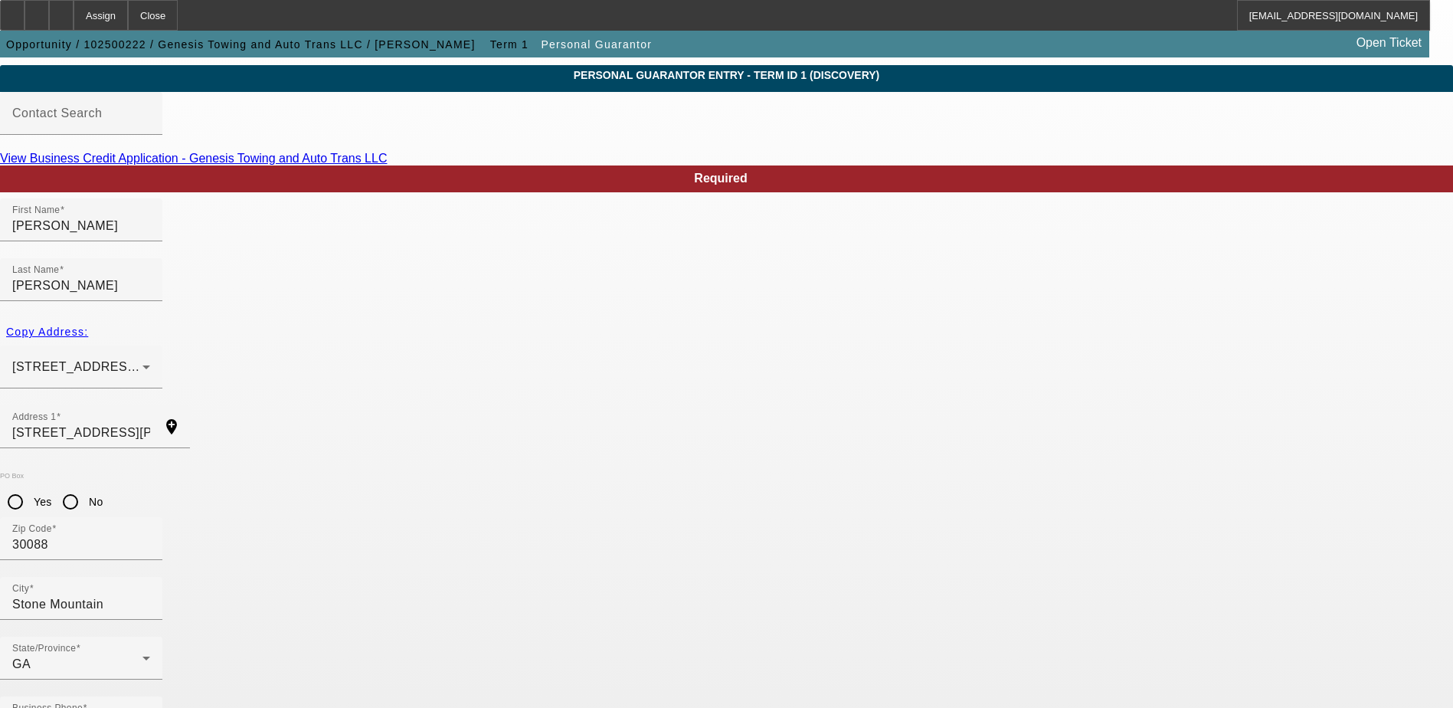
type input "100"
click at [723, 637] on div "State/Province GA" at bounding box center [726, 667] width 1453 height 60
drag, startPoint x: 318, startPoint y: 627, endPoint x: 293, endPoint y: 627, distance: 24.5
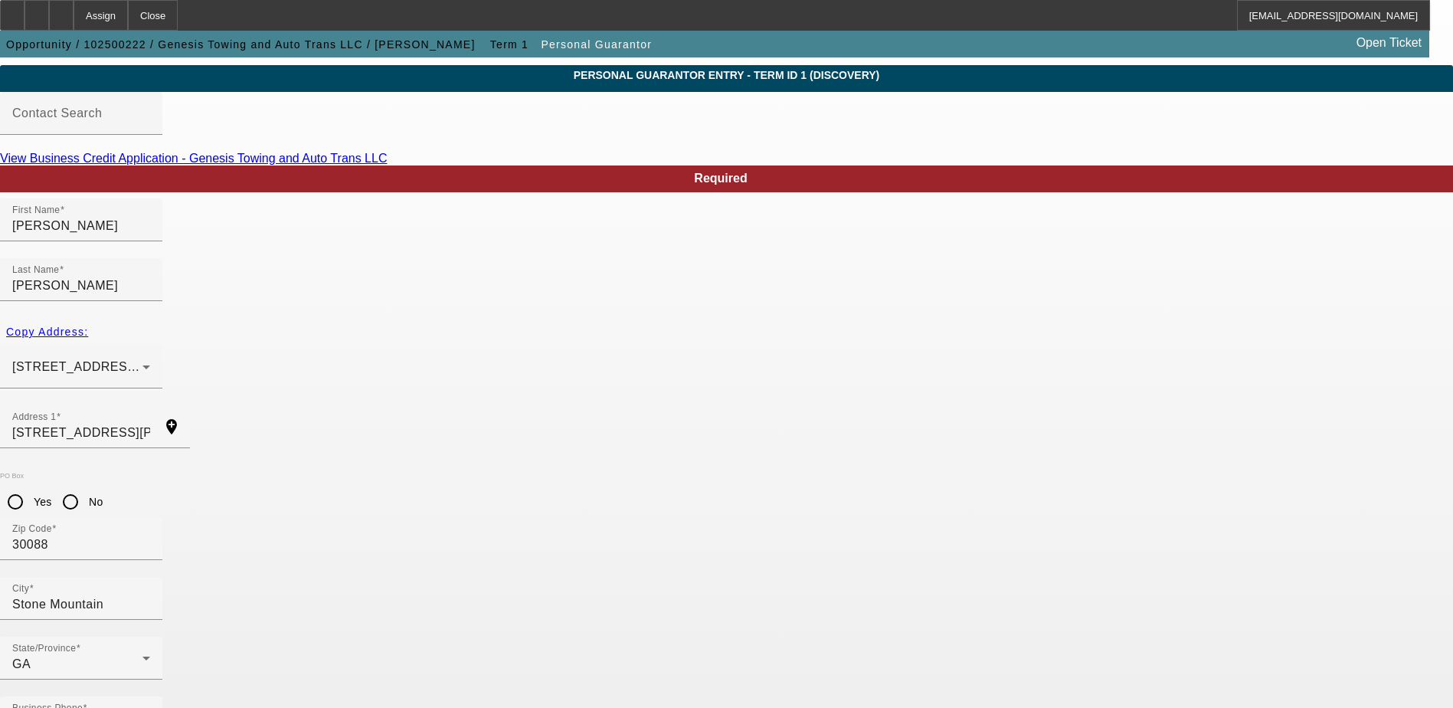
type input "044-60-5430"
drag, startPoint x: 629, startPoint y: 623, endPoint x: 619, endPoint y: 623, distance: 10.0
paste input "320 STATE ROUTE 7 S"
type input "320 STATE ROUTE 7 S"
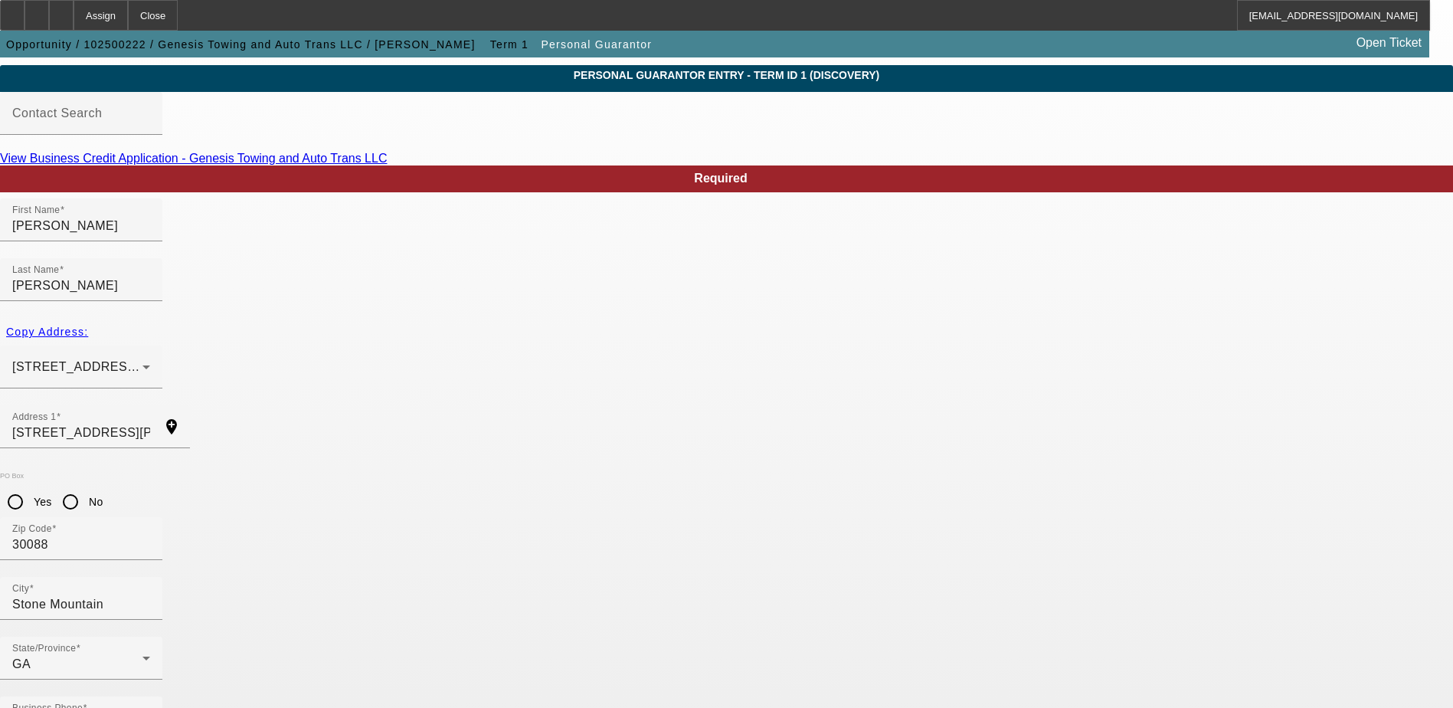
drag, startPoint x: 641, startPoint y: 632, endPoint x: 342, endPoint y: 586, distance: 301.6
click at [342, 586] on div "Required First Name Jason Last Name Henry Copy Address: 1493 Dillard Road Stone…" at bounding box center [726, 550] width 1453 height 770
type input "genesistowing007@gmail.com"
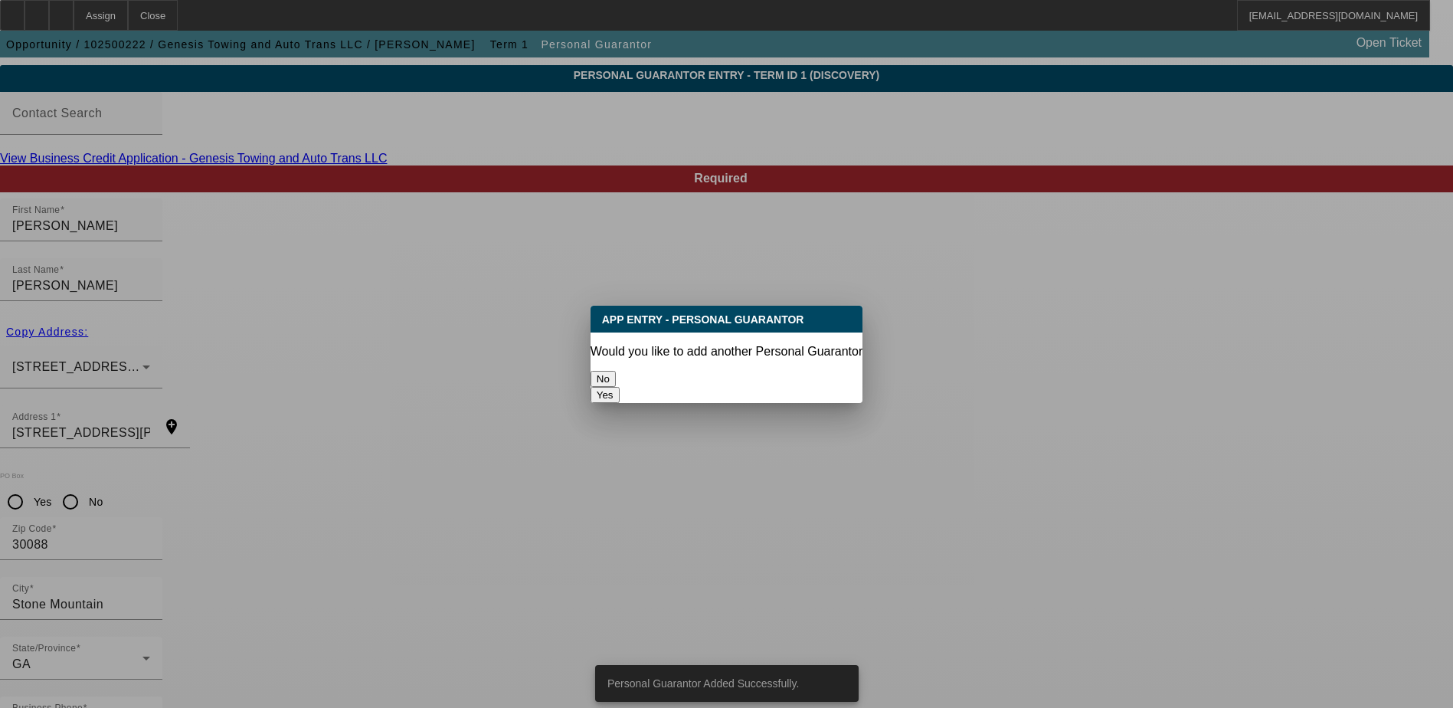
scroll to position [0, 0]
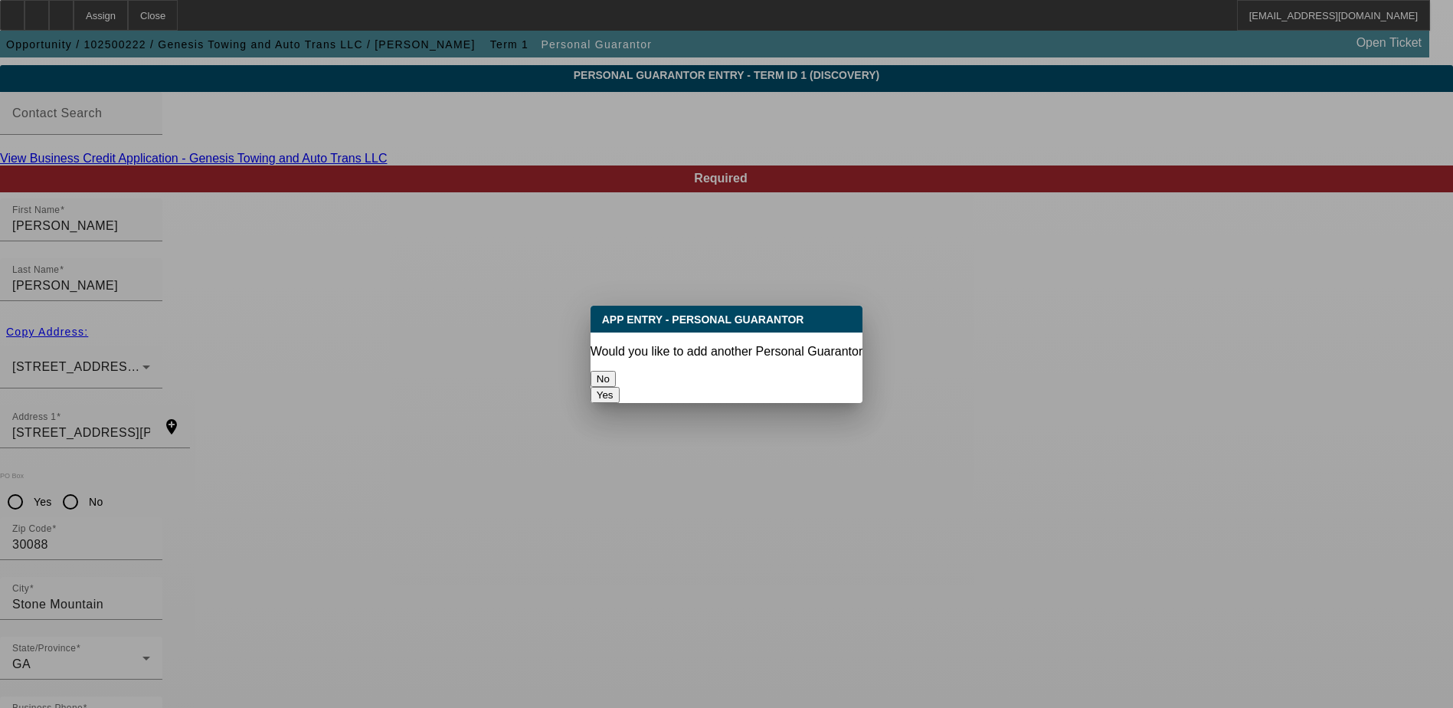
click at [616, 373] on button "No" at bounding box center [603, 379] width 25 height 16
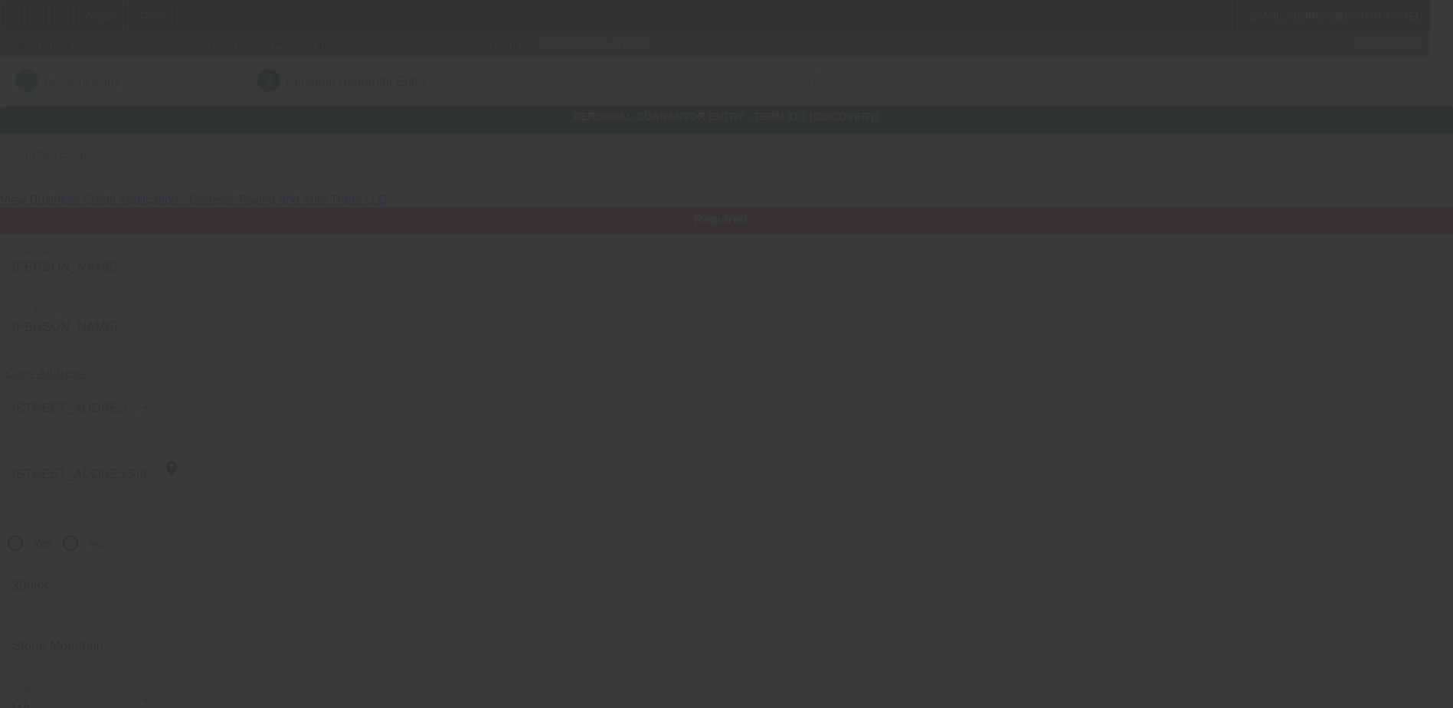
scroll to position [41, 0]
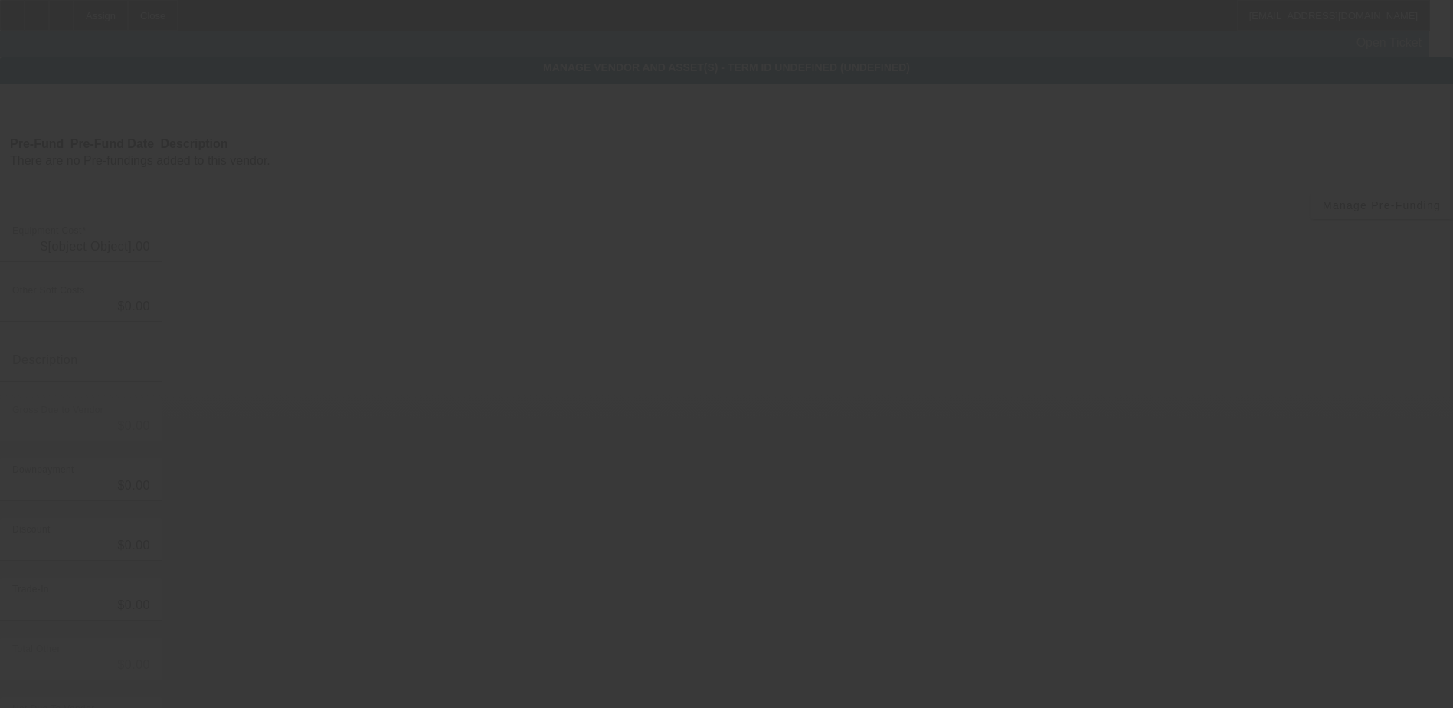
type input "$65,000.00"
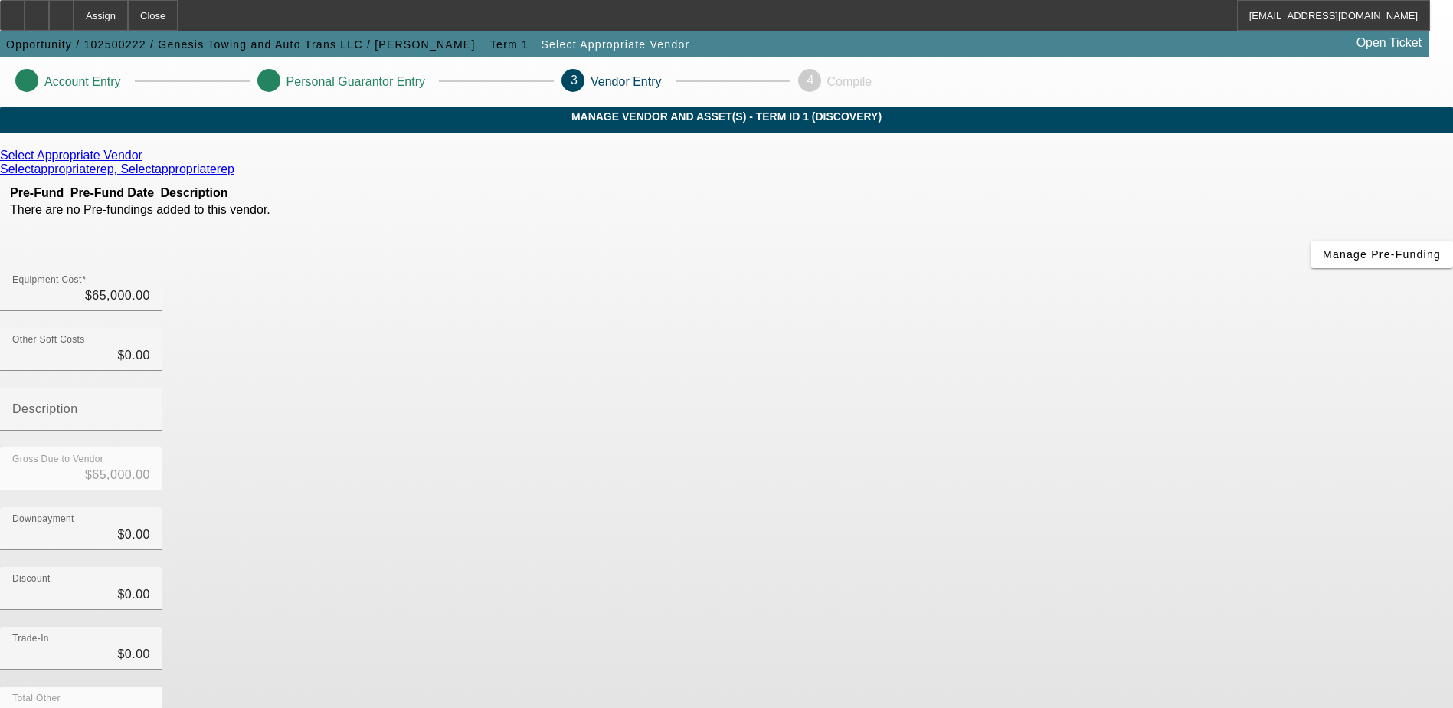
click at [146, 162] on icon at bounding box center [146, 155] width 0 height 13
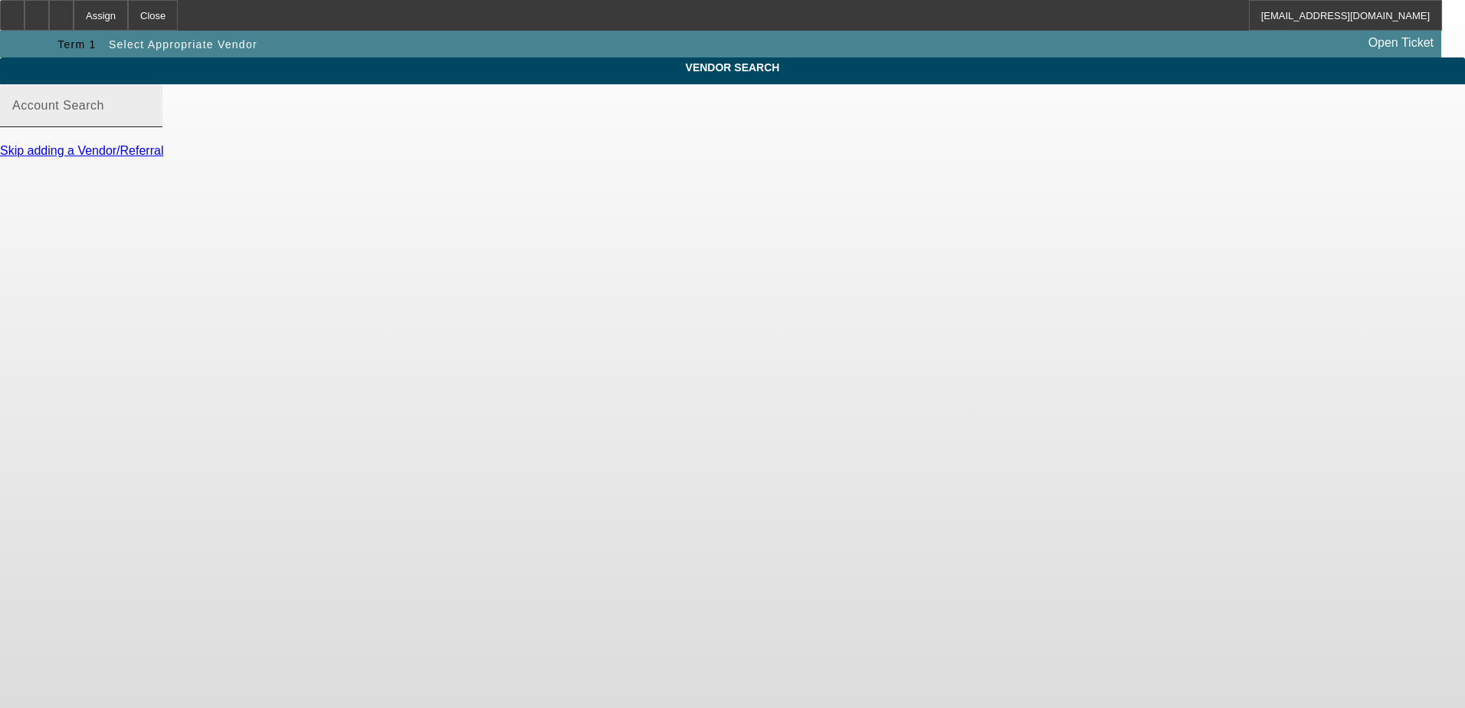
click at [150, 121] on input "Account Search" at bounding box center [81, 112] width 138 height 18
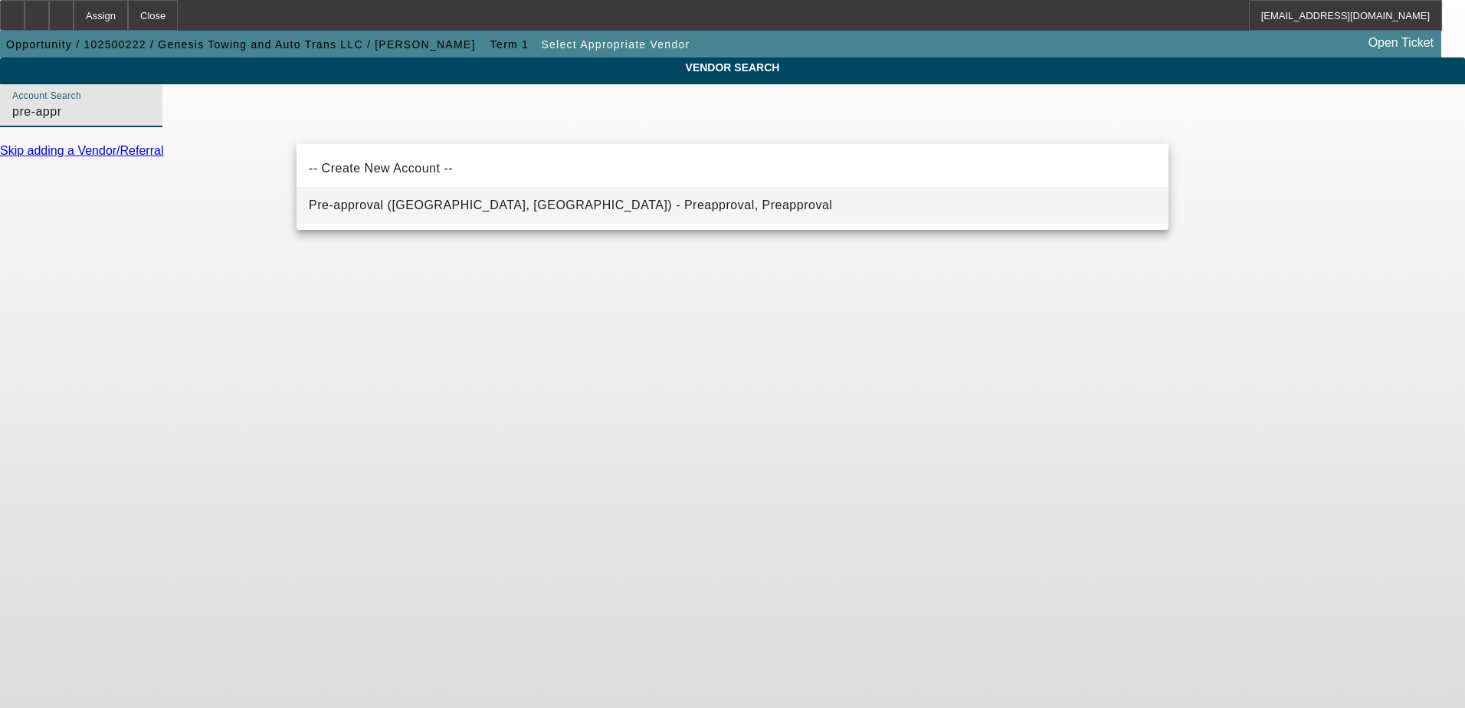
click at [408, 202] on span "Pre-approval (Northbrook, IL) - Preapproval, Preapproval" at bounding box center [570, 204] width 523 height 13
type input "Pre-approval (Northbrook, IL) - Preapproval, Preapproval"
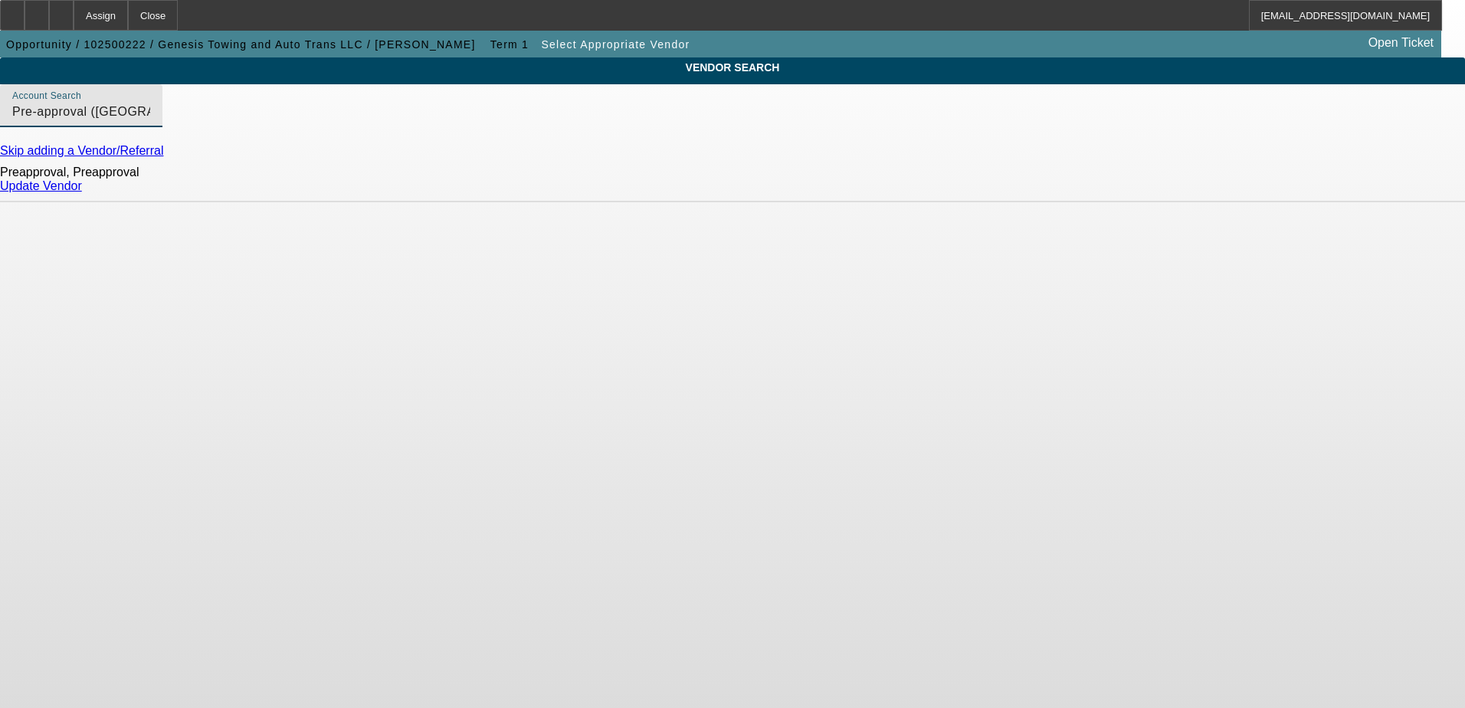
click at [82, 192] on link "Update Vendor" at bounding box center [41, 185] width 82 height 13
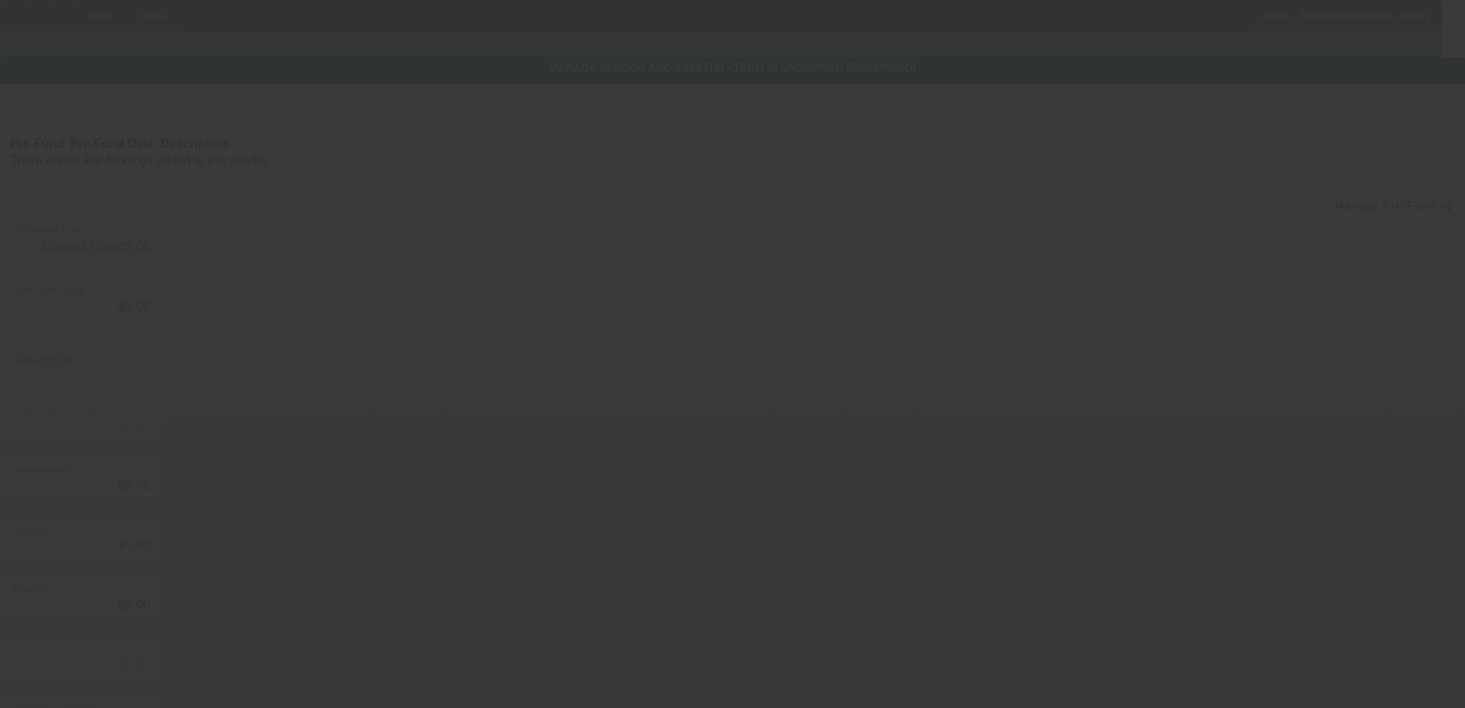
type input "$65,000.00"
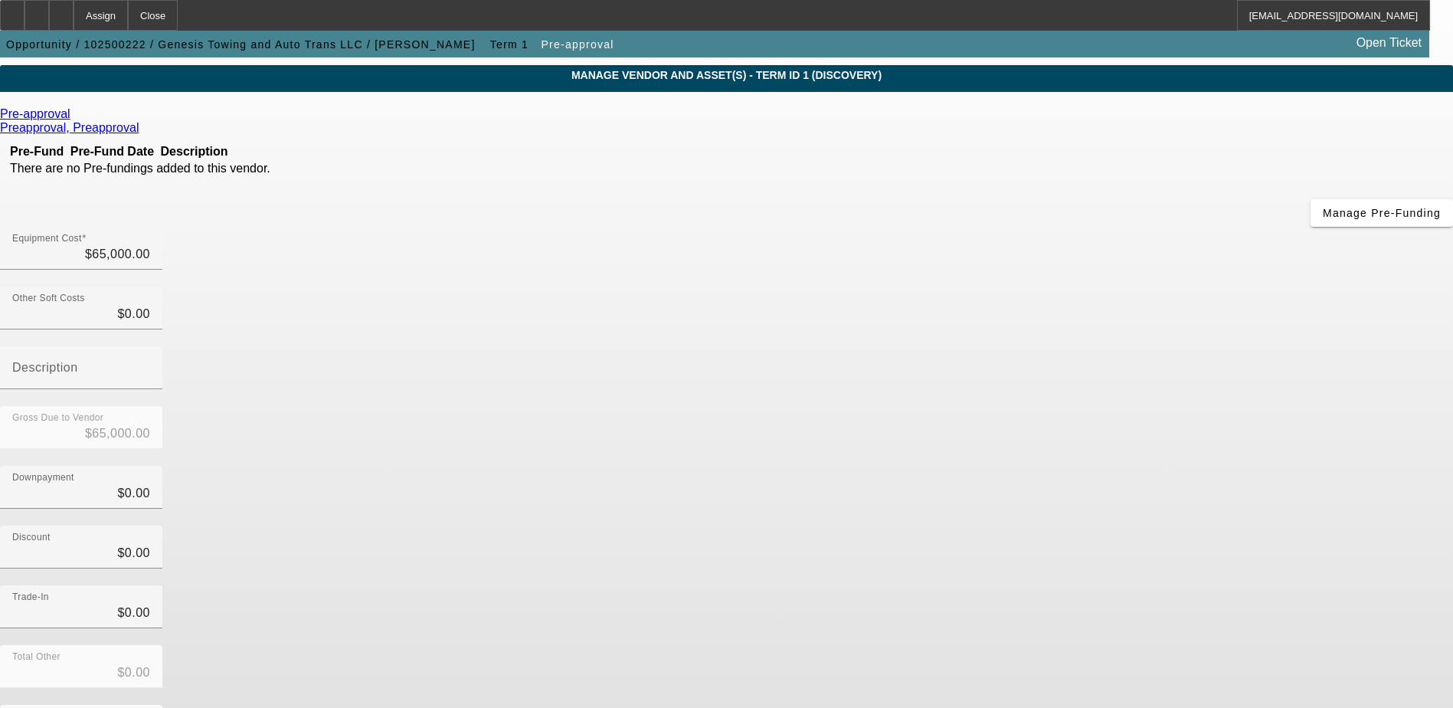
scroll to position [74, 0]
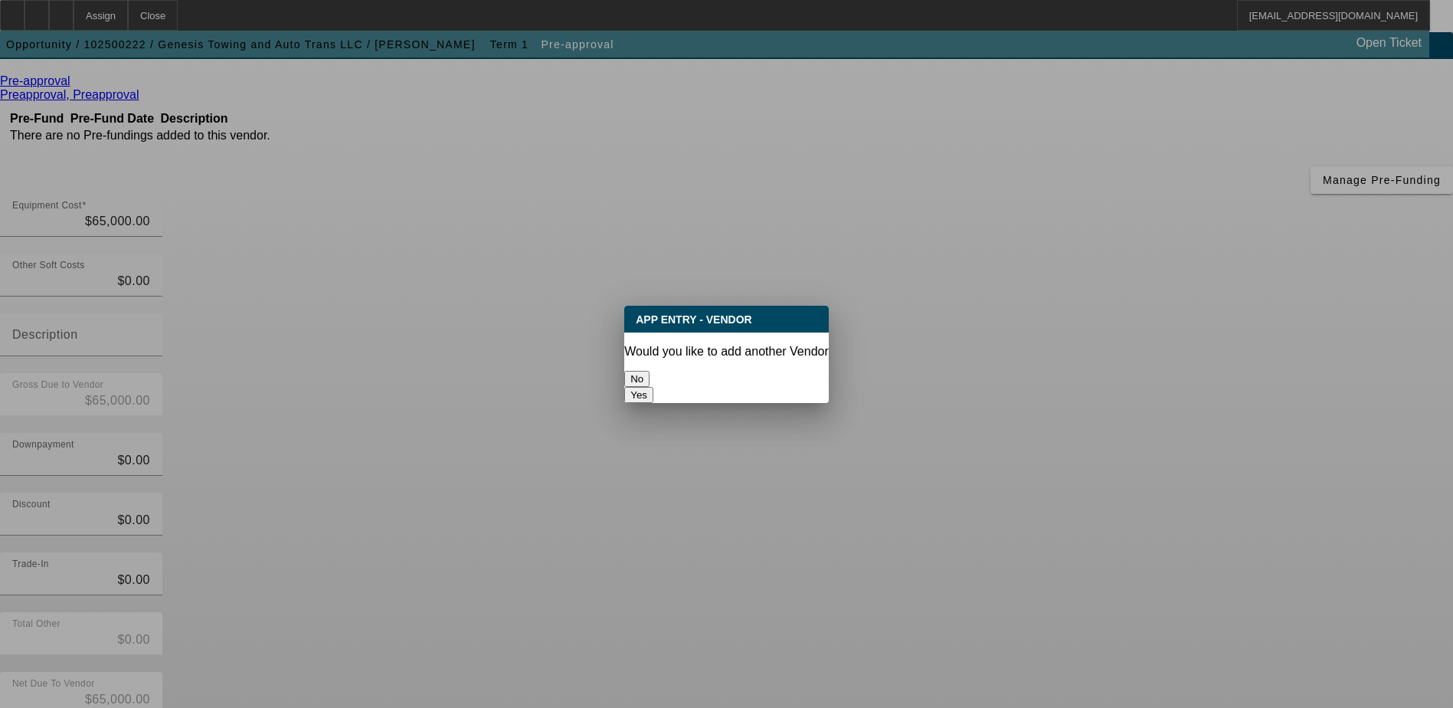
scroll to position [0, 0]
click at [650, 372] on button "No" at bounding box center [636, 379] width 25 height 16
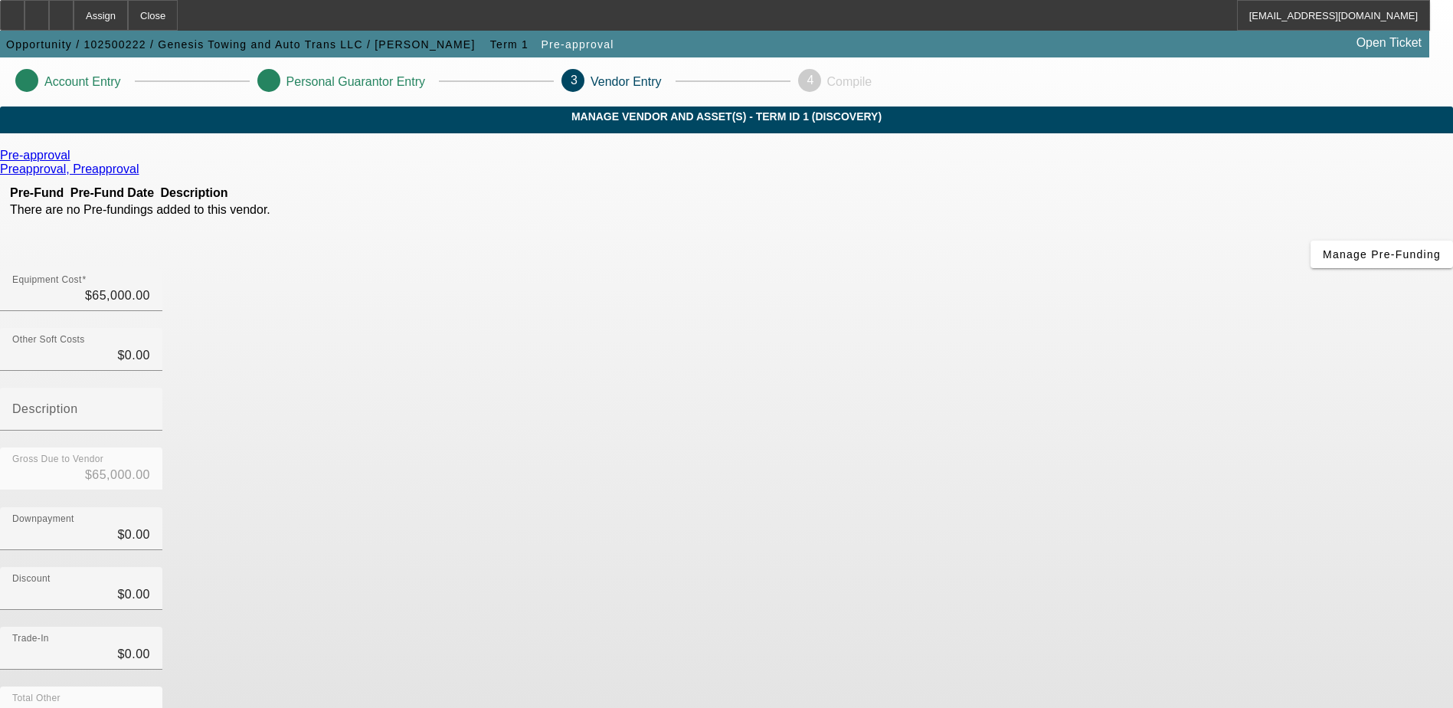
scroll to position [74, 0]
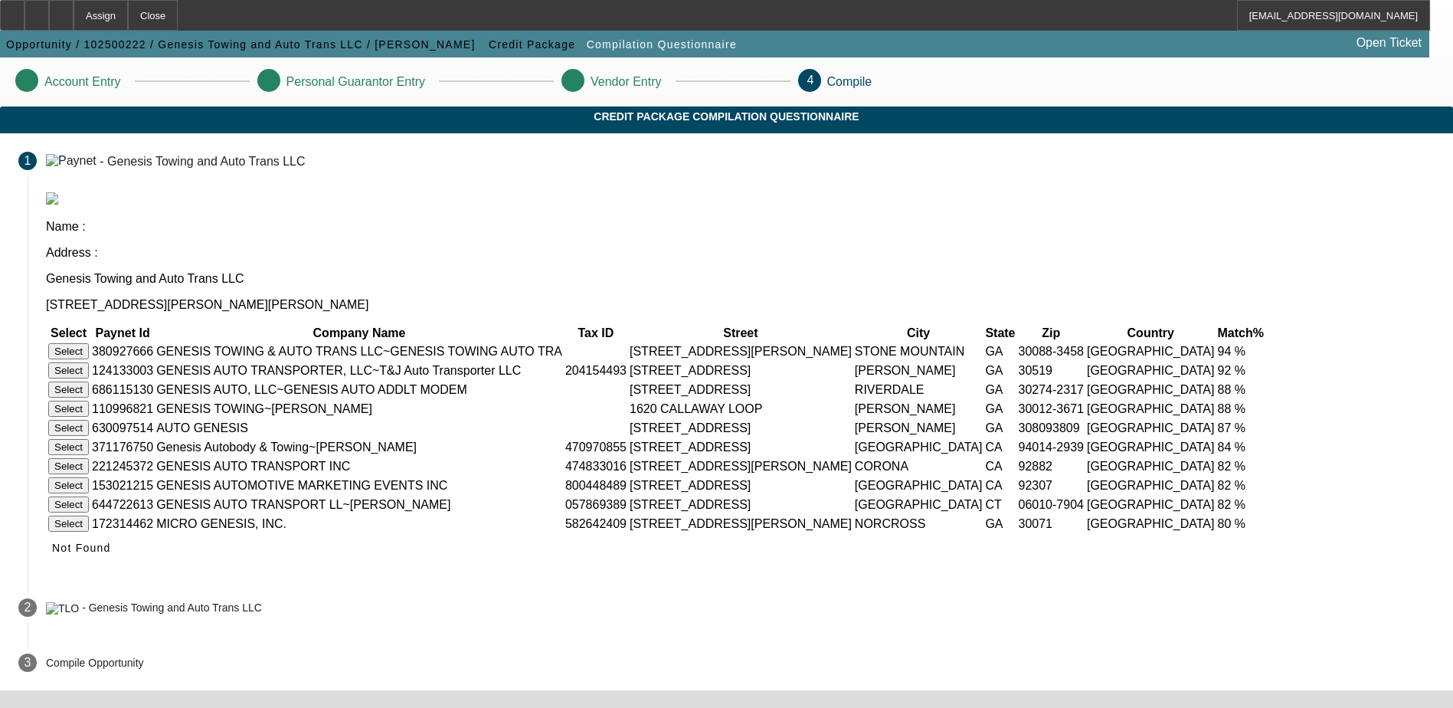
click at [89, 343] on button "Select" at bounding box center [68, 351] width 41 height 16
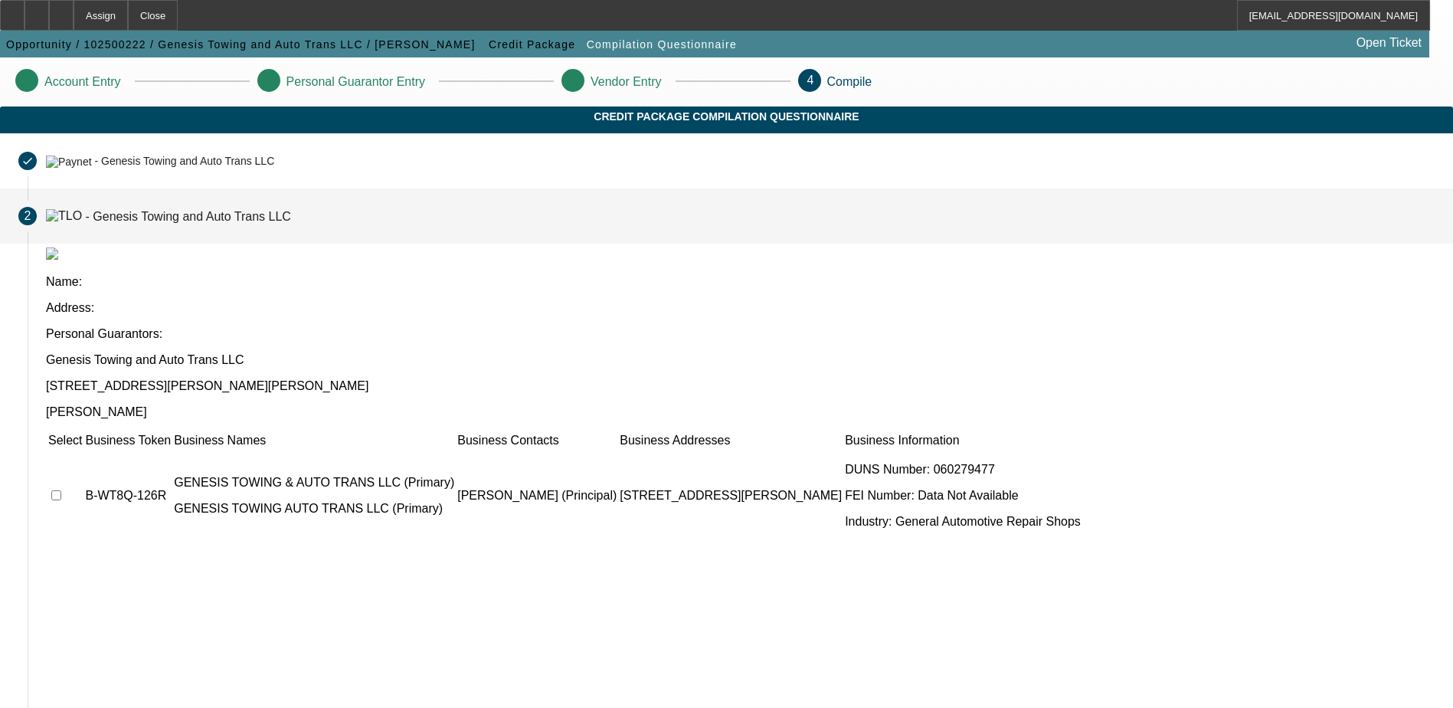
scroll to position [4, 0]
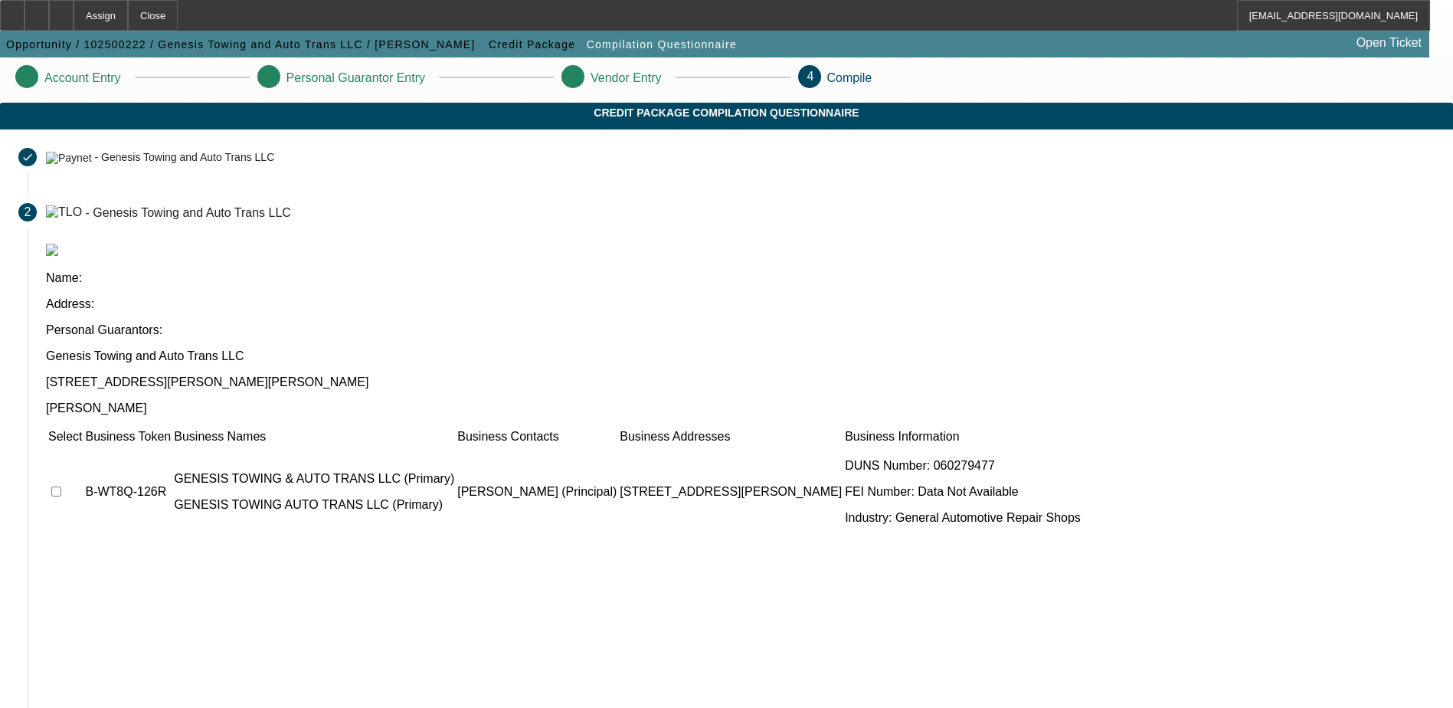
click at [61, 487] on input "checkbox" at bounding box center [56, 492] width 10 height 10
checkbox input "true"
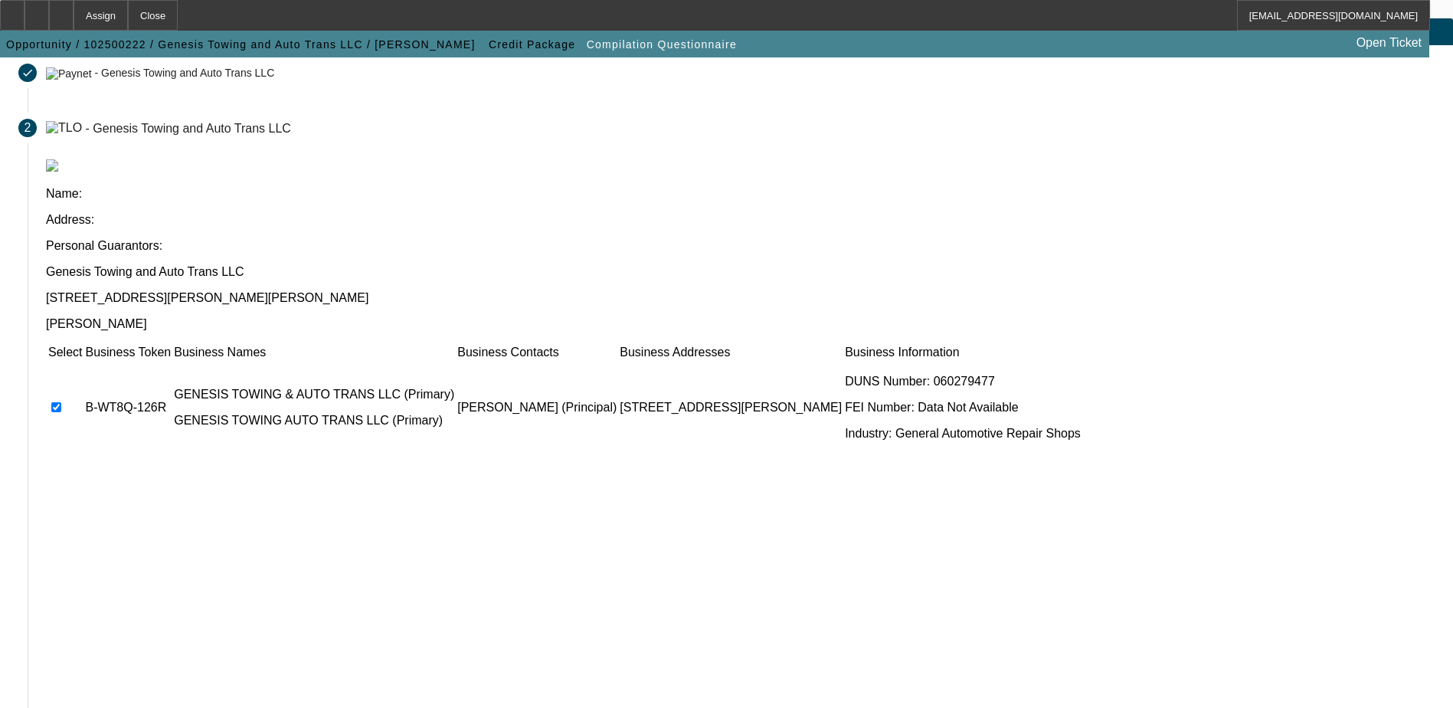
scroll to position [139, 0]
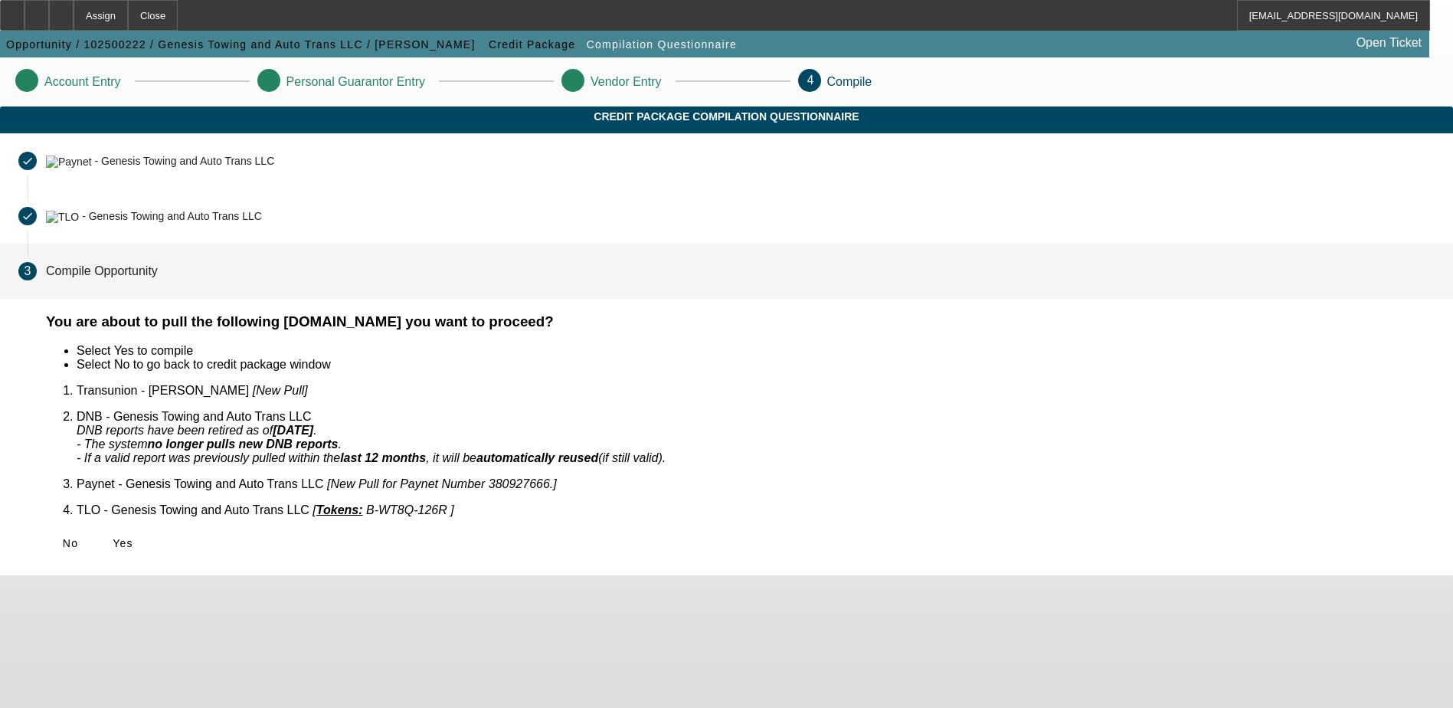
scroll to position [0, 0]
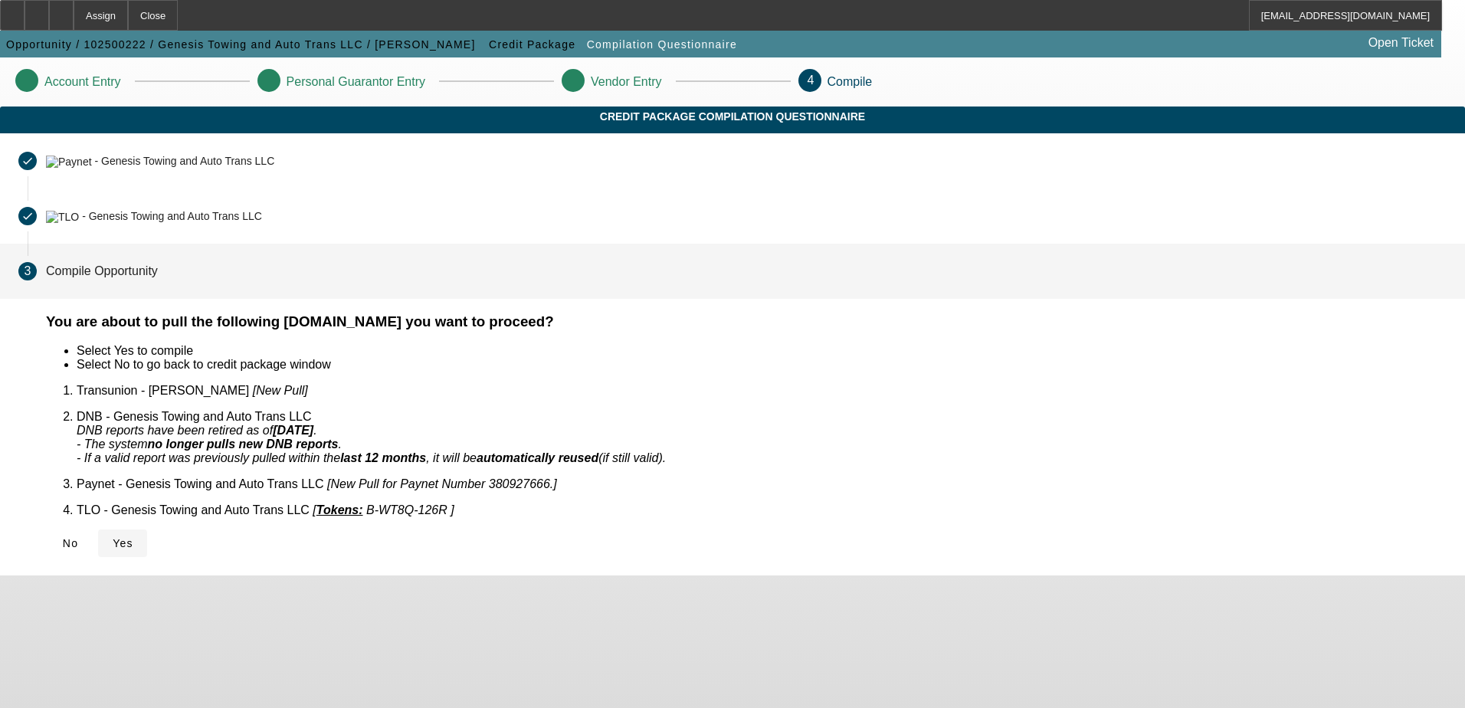
click at [147, 533] on span at bounding box center [122, 543] width 49 height 37
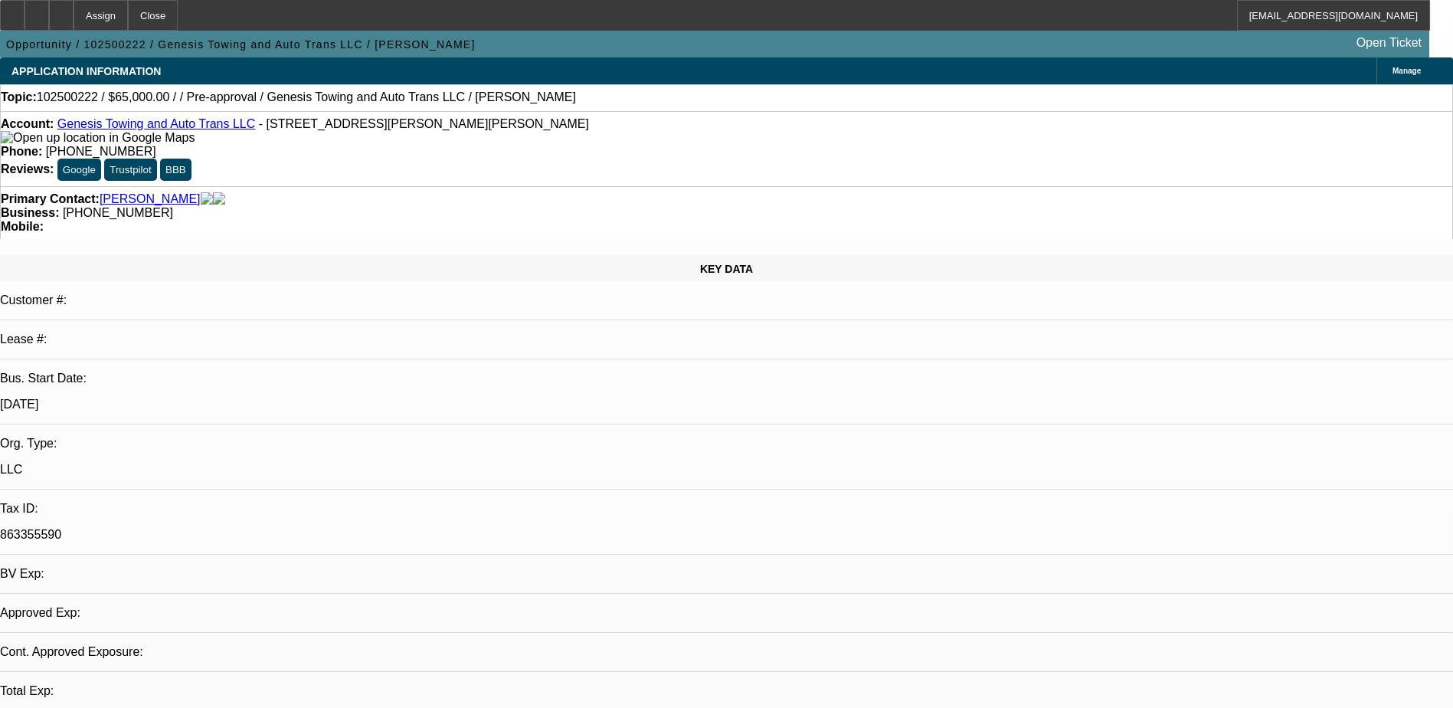
select select "0"
select select "2"
select select "0.1"
select select "1"
select select "2"
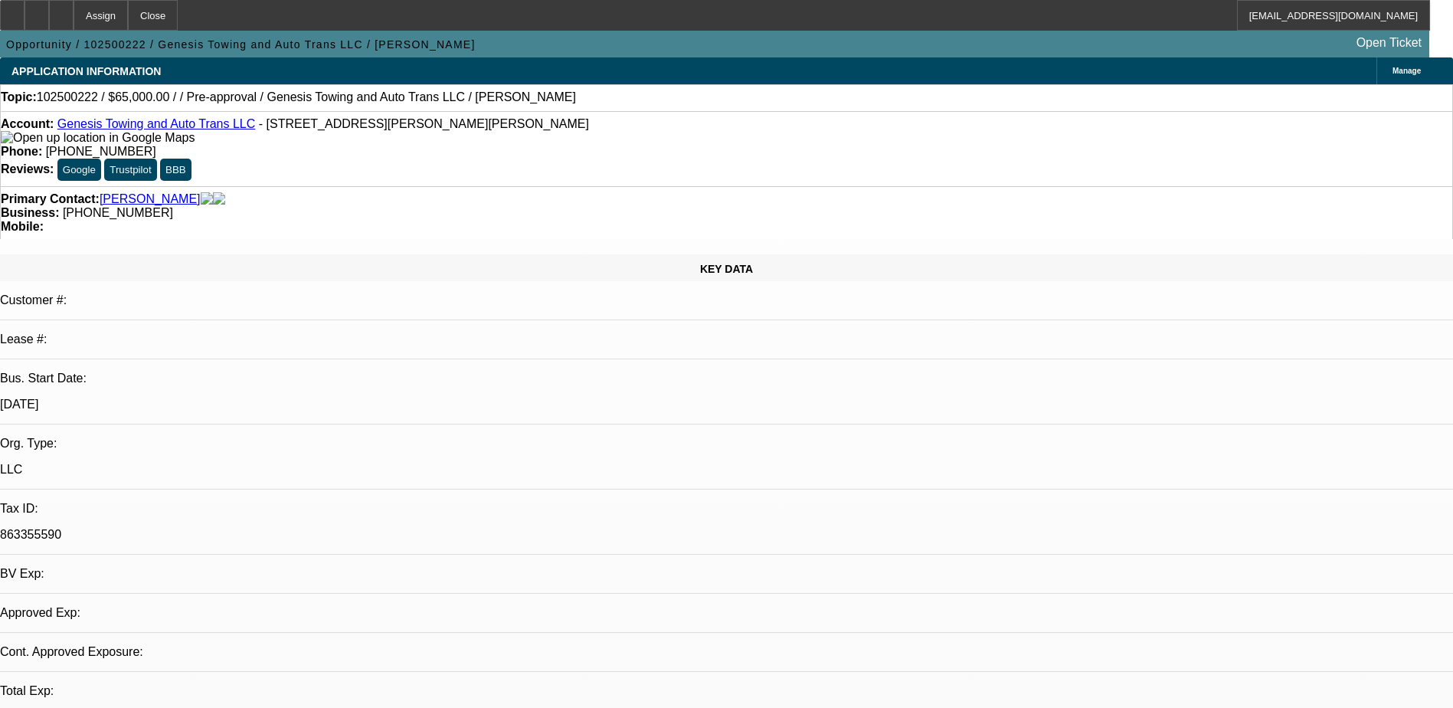
select select "4"
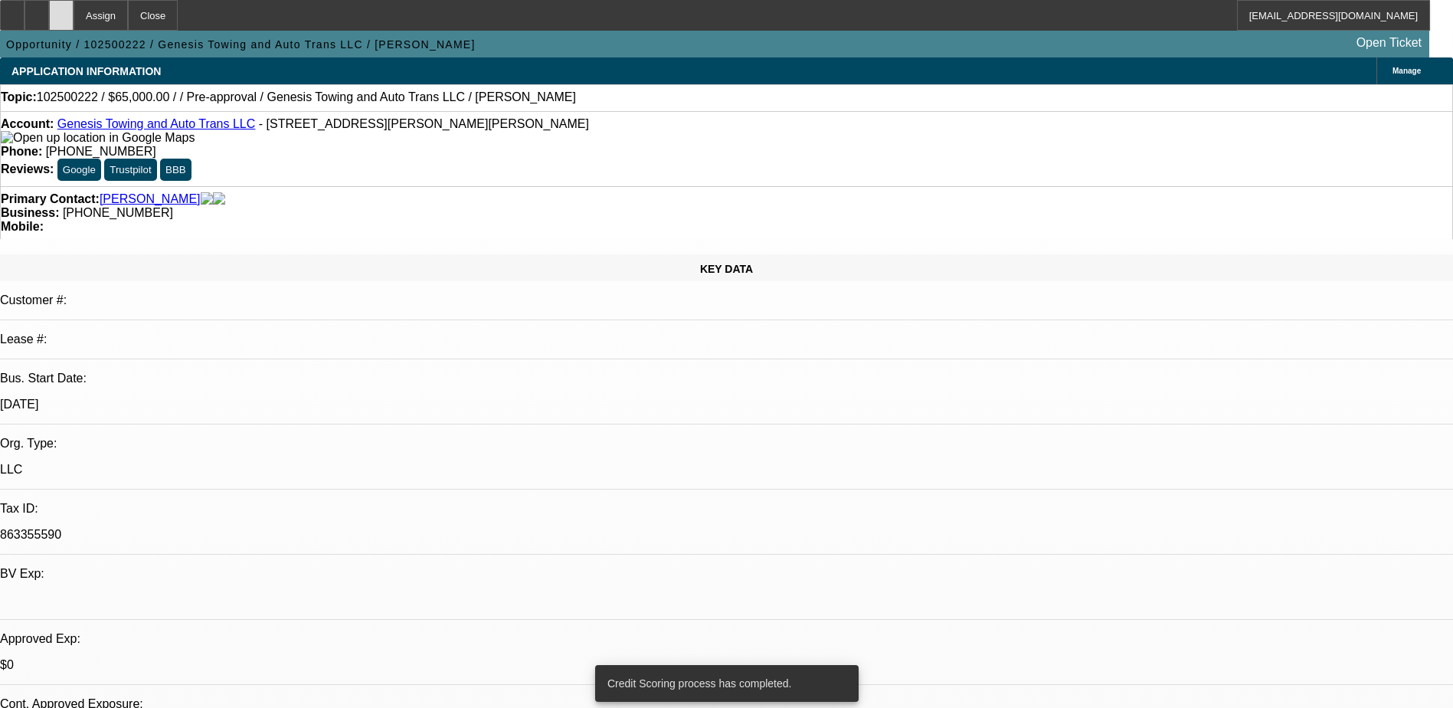
click at [61, 10] on icon at bounding box center [61, 10] width 0 height 0
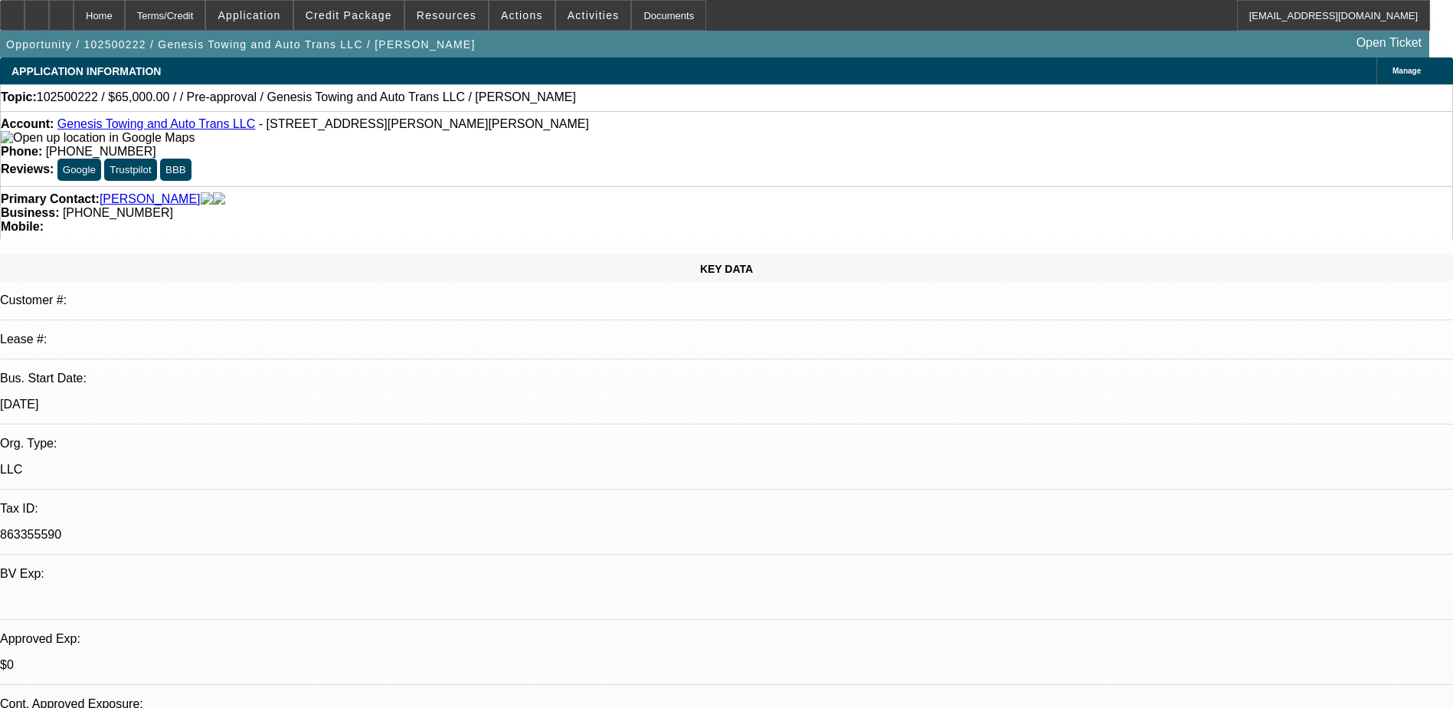
select select "0"
select select "2"
select select "0.1"
select select "4"
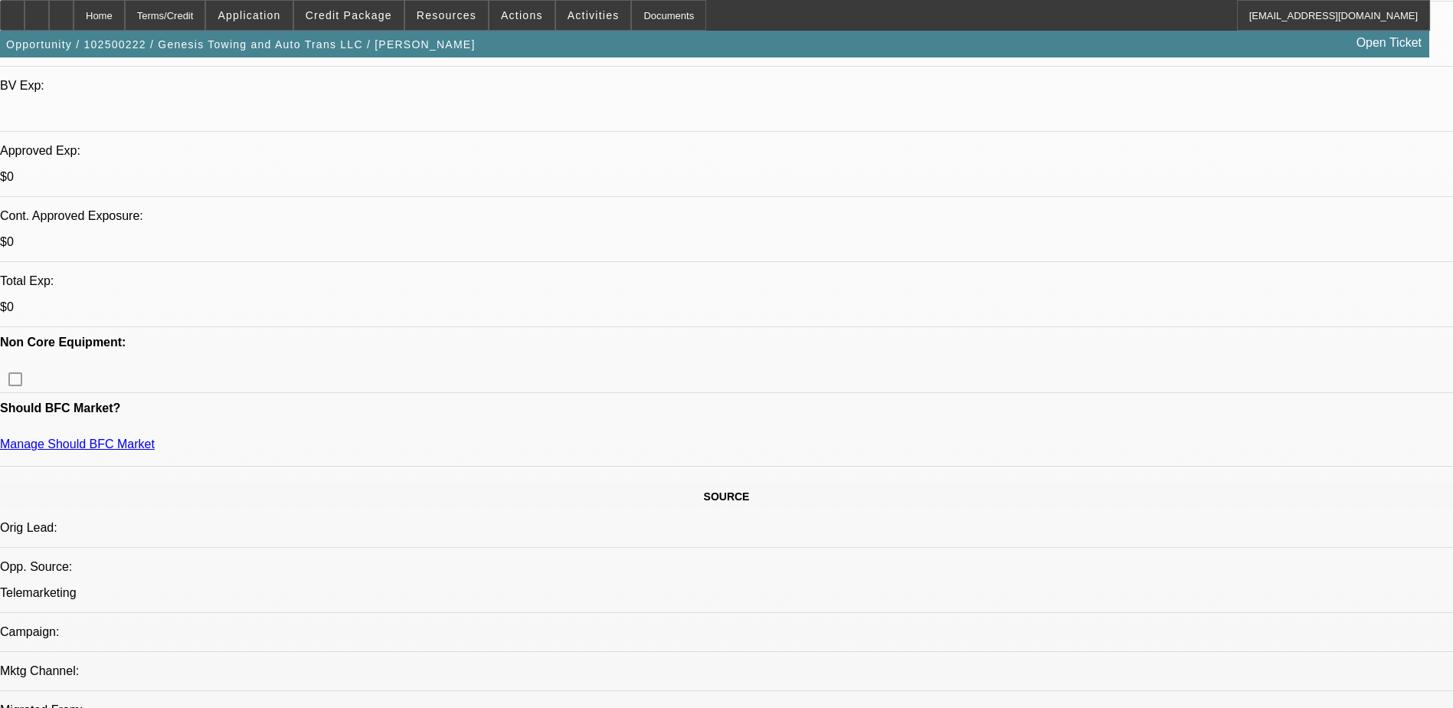
scroll to position [536, 0]
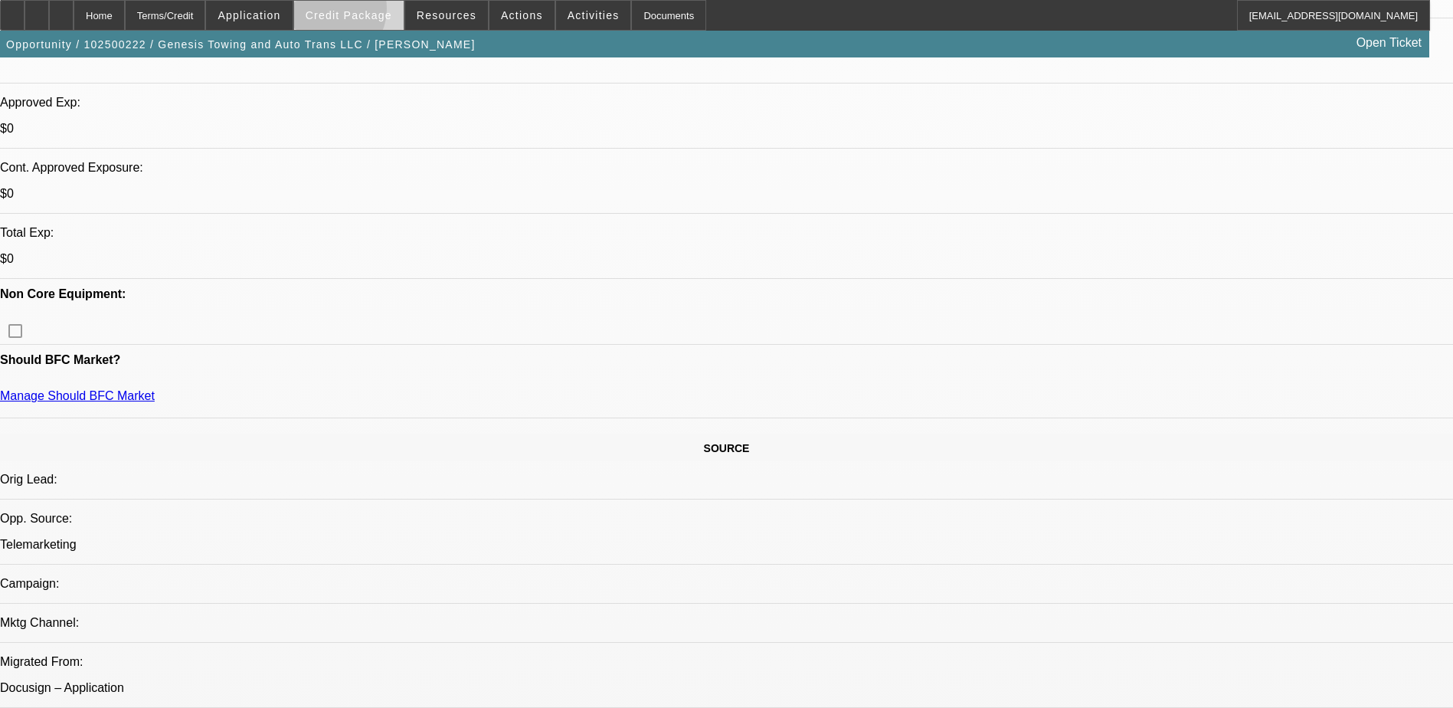
click at [350, 12] on span "Credit Package" at bounding box center [349, 15] width 87 height 12
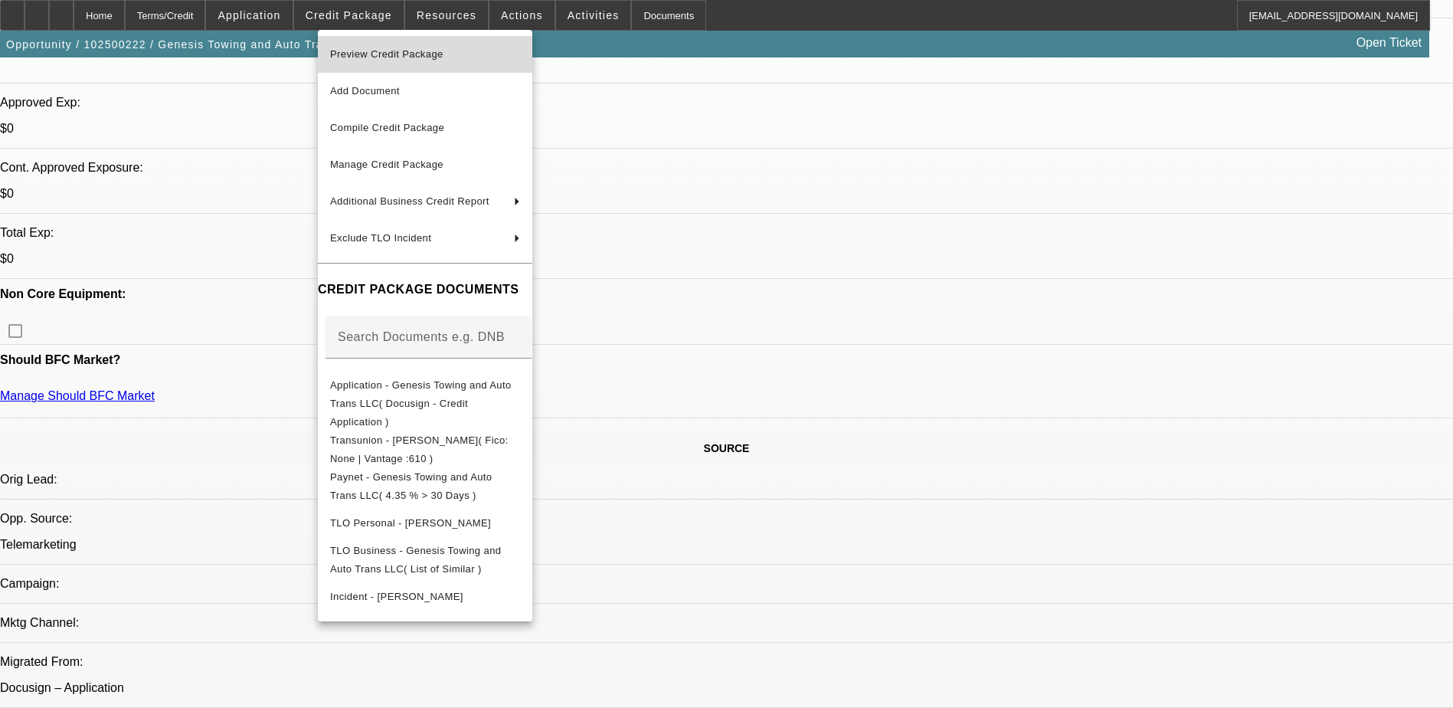
click at [467, 57] on span "Preview Credit Package" at bounding box center [425, 54] width 190 height 18
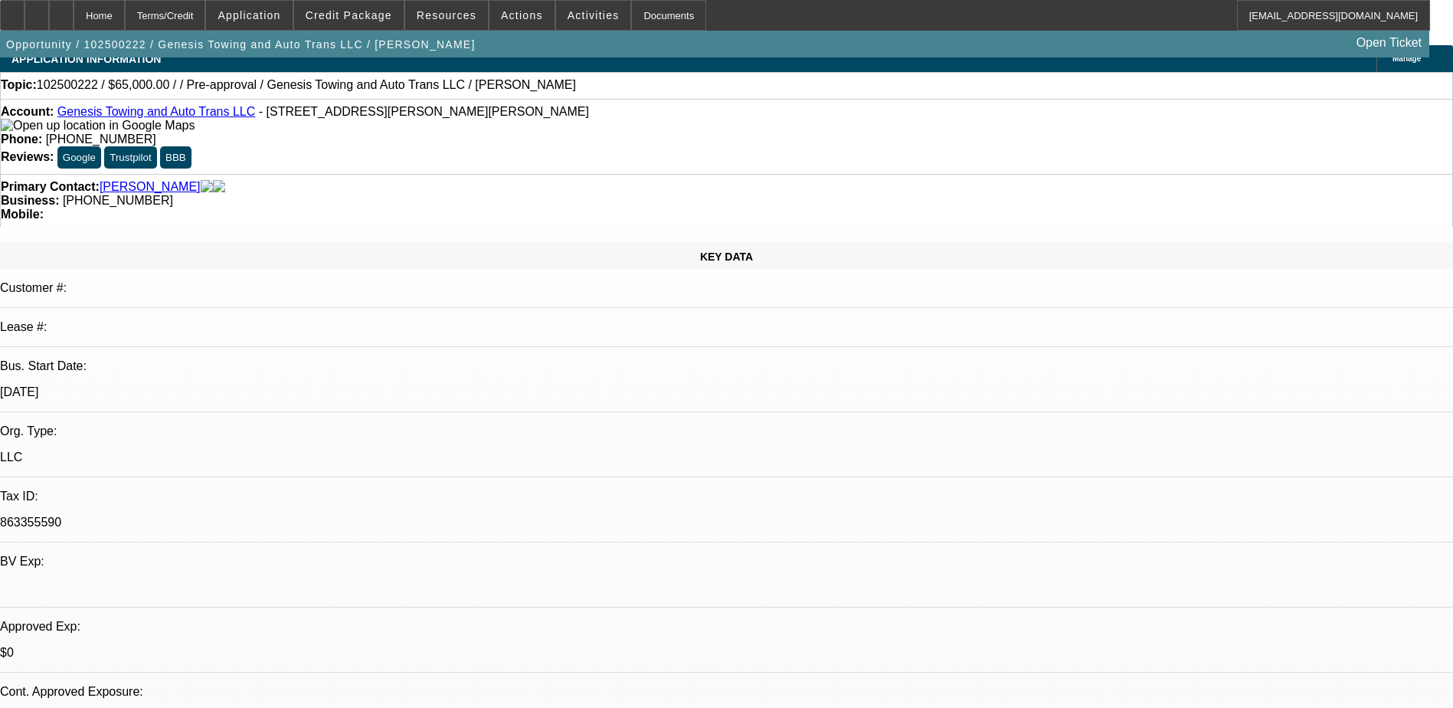
scroll to position [0, 0]
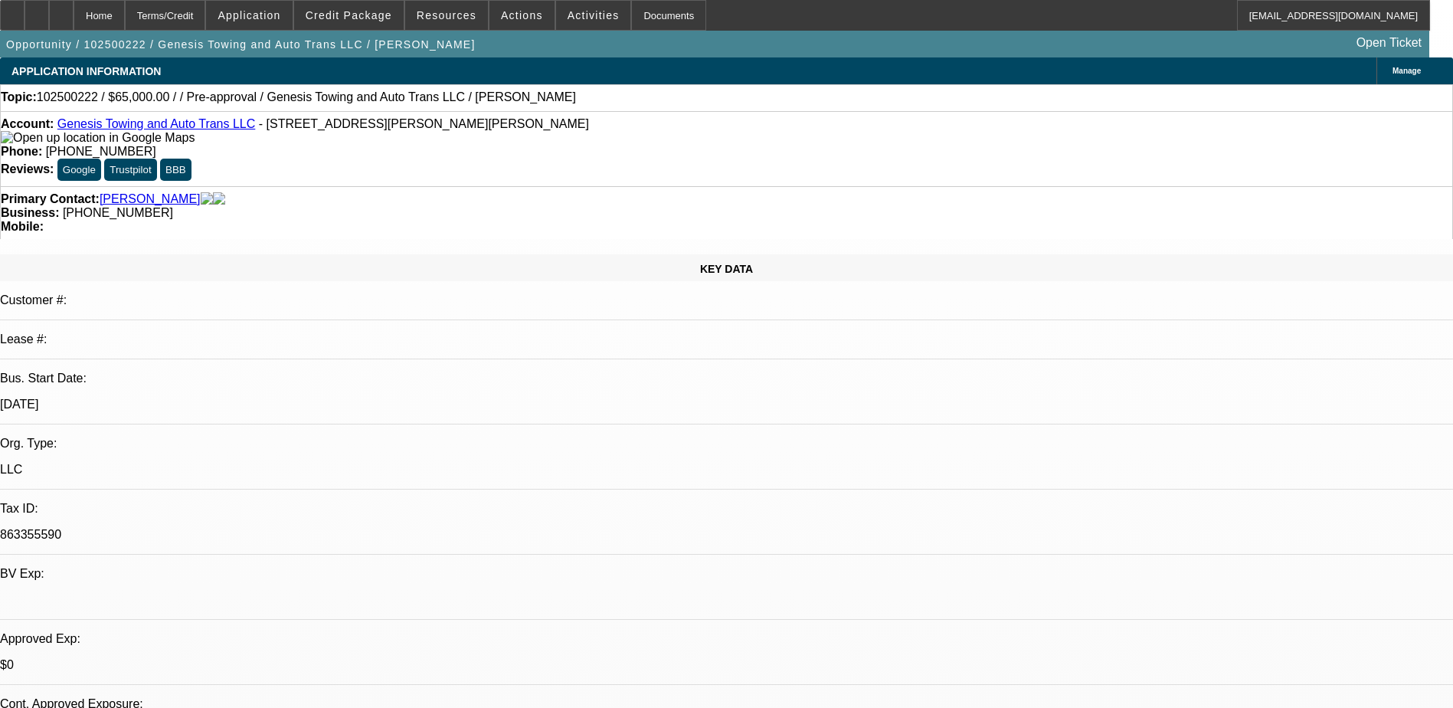
drag, startPoint x: 1165, startPoint y: 332, endPoint x: 1152, endPoint y: 331, distance: 13.8
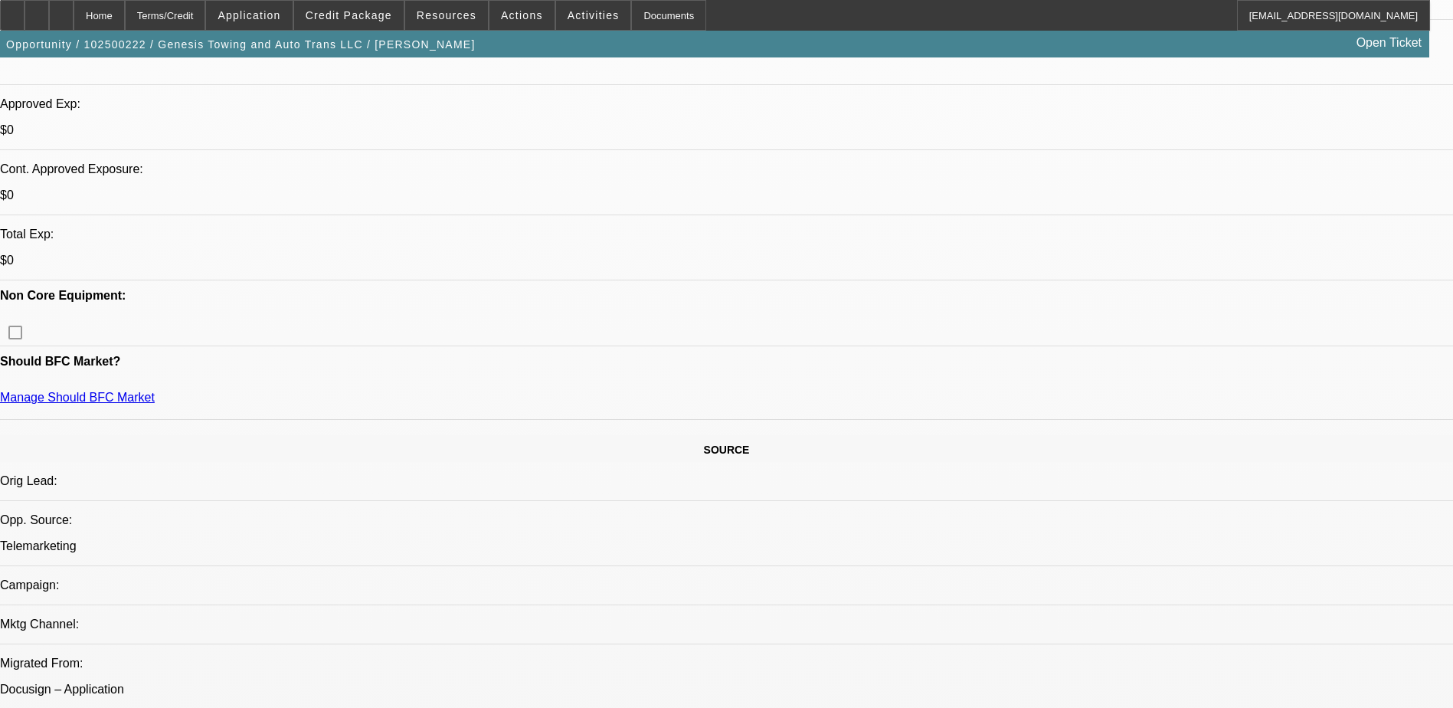
scroll to position [536, 0]
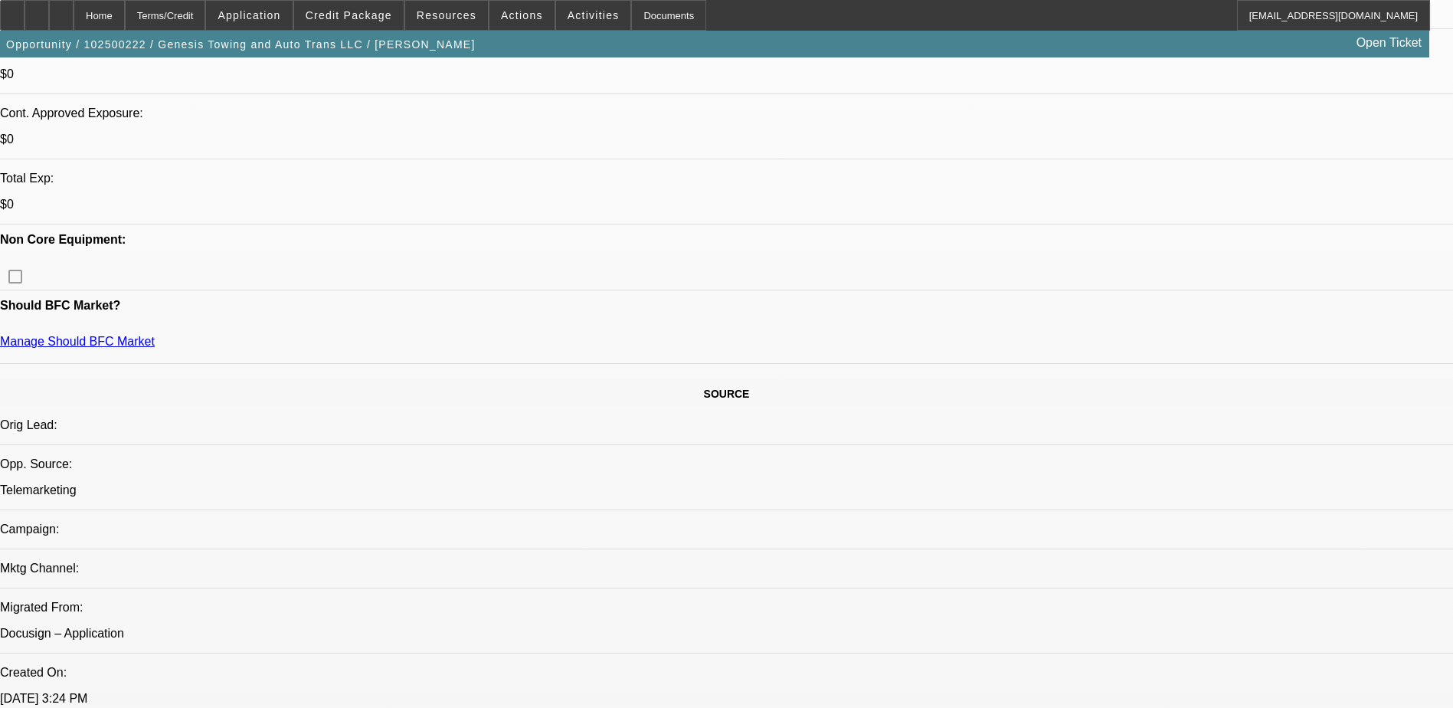
scroll to position [766, 0]
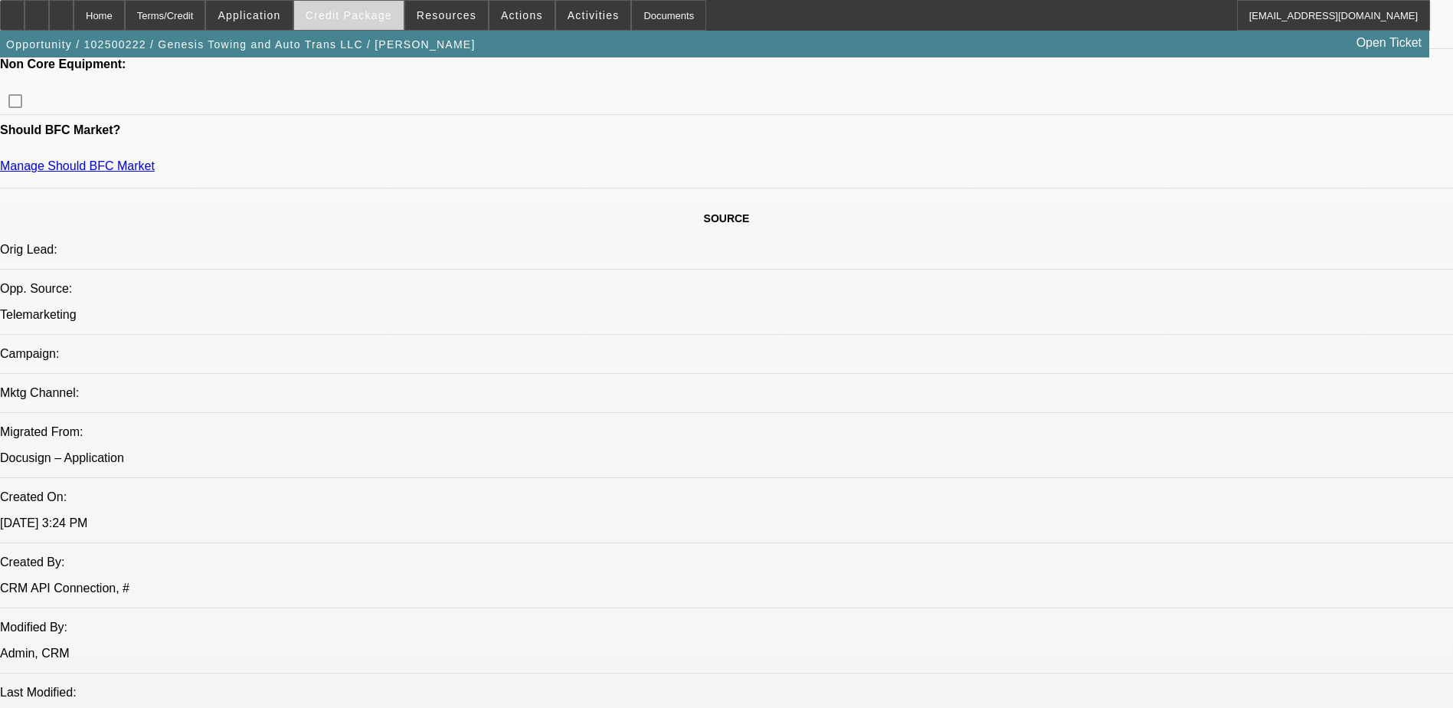
click at [377, 13] on span "Credit Package" at bounding box center [349, 15] width 87 height 12
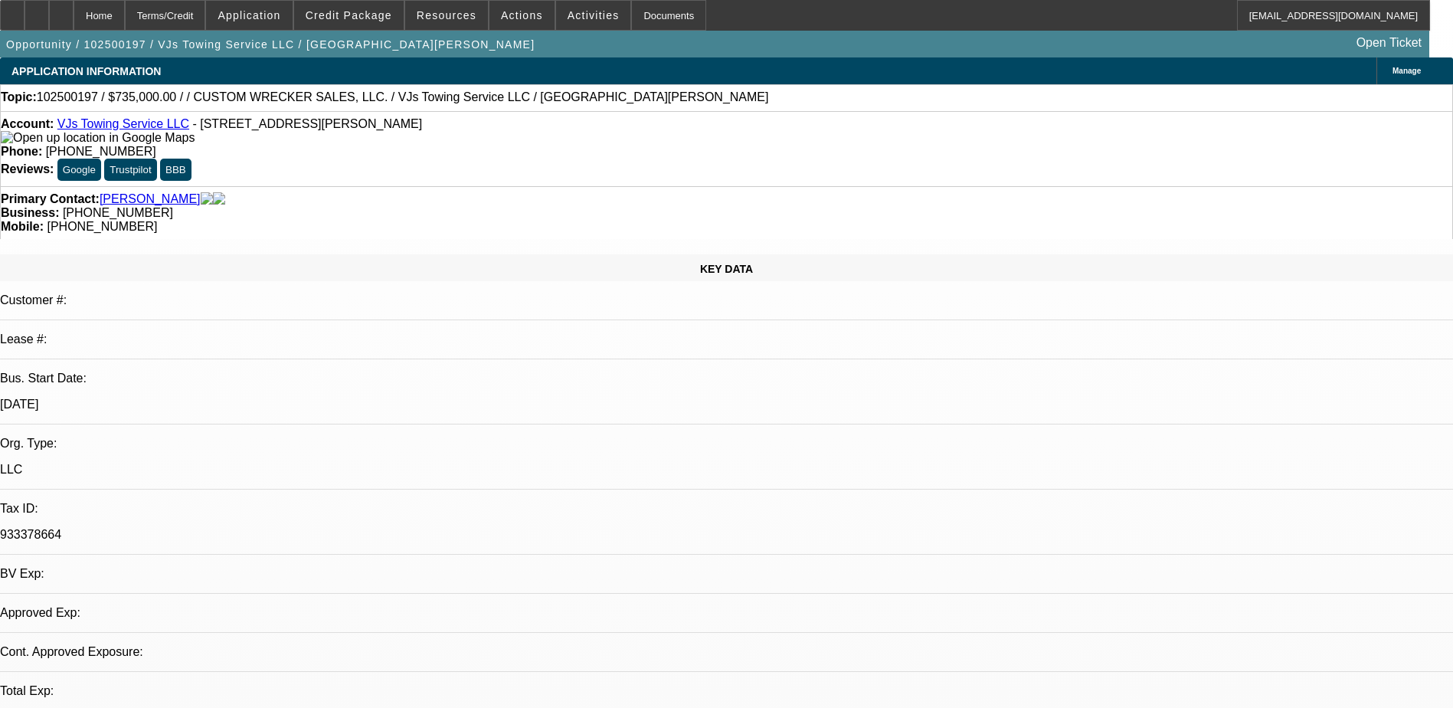
select select "0"
select select "2"
select select "0"
select select "6"
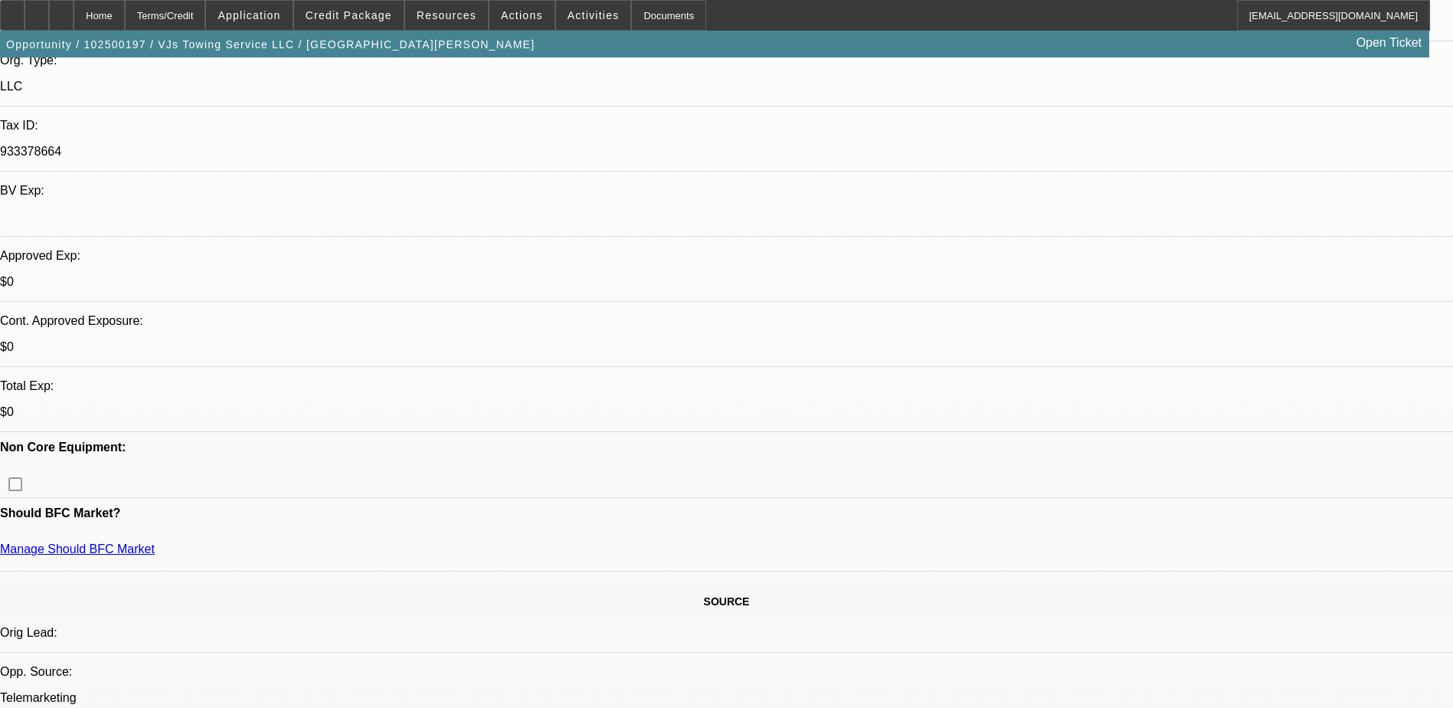
scroll to position [77, 0]
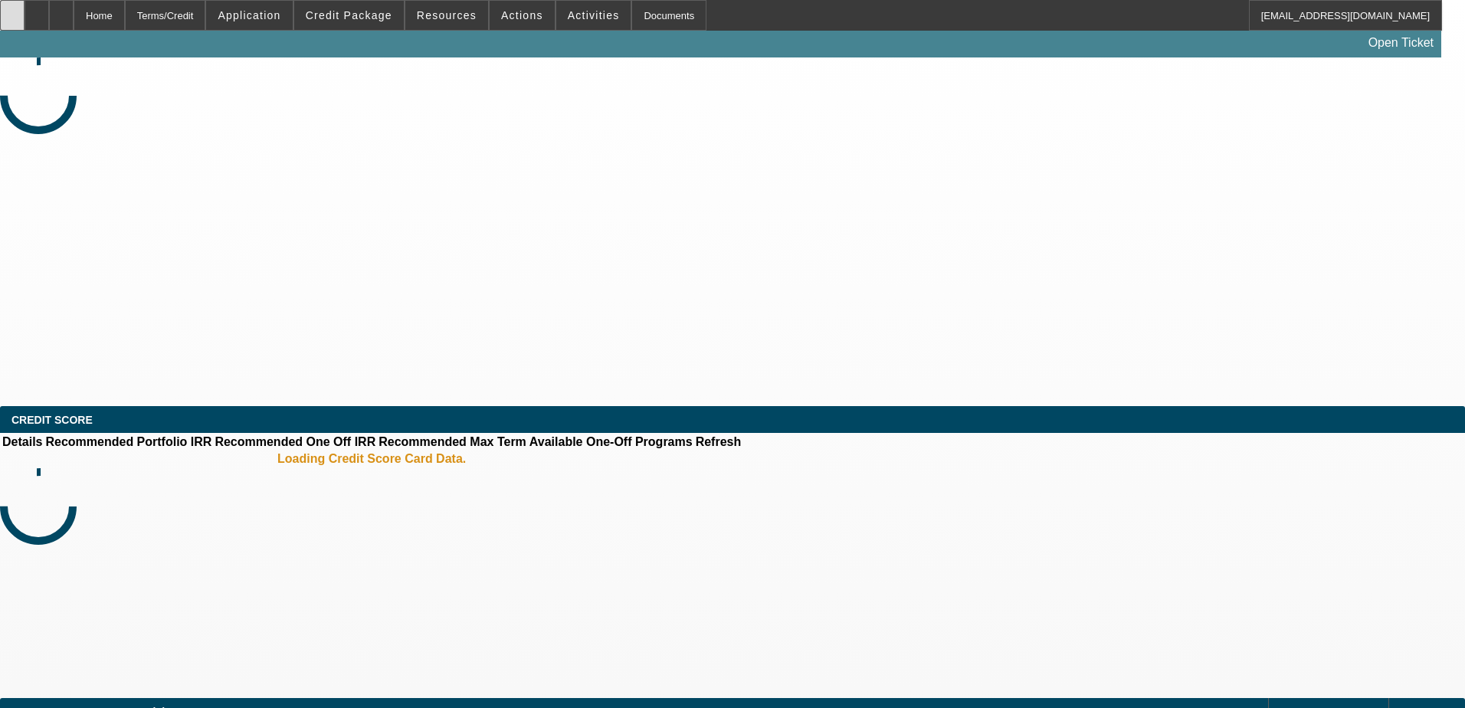
select select "0"
select select "2"
select select "0.1"
select select "4"
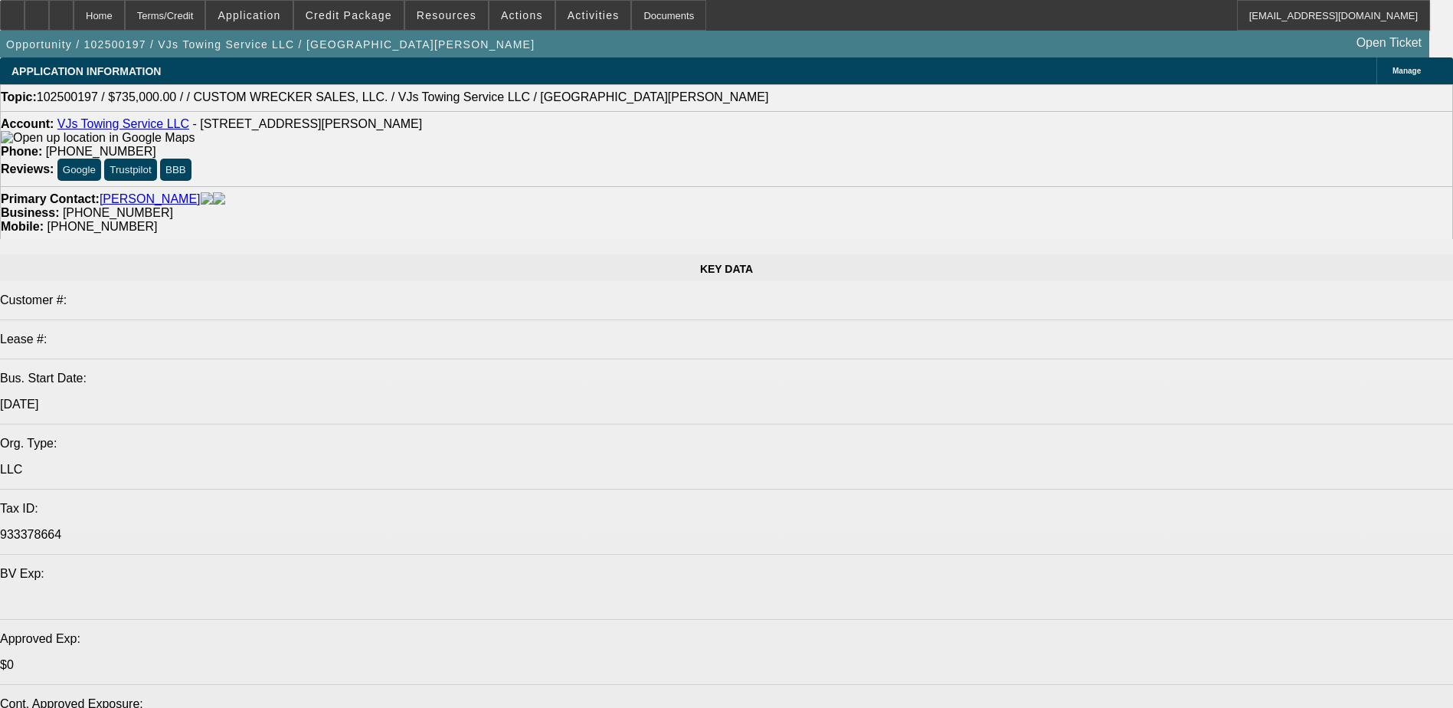
select select "0"
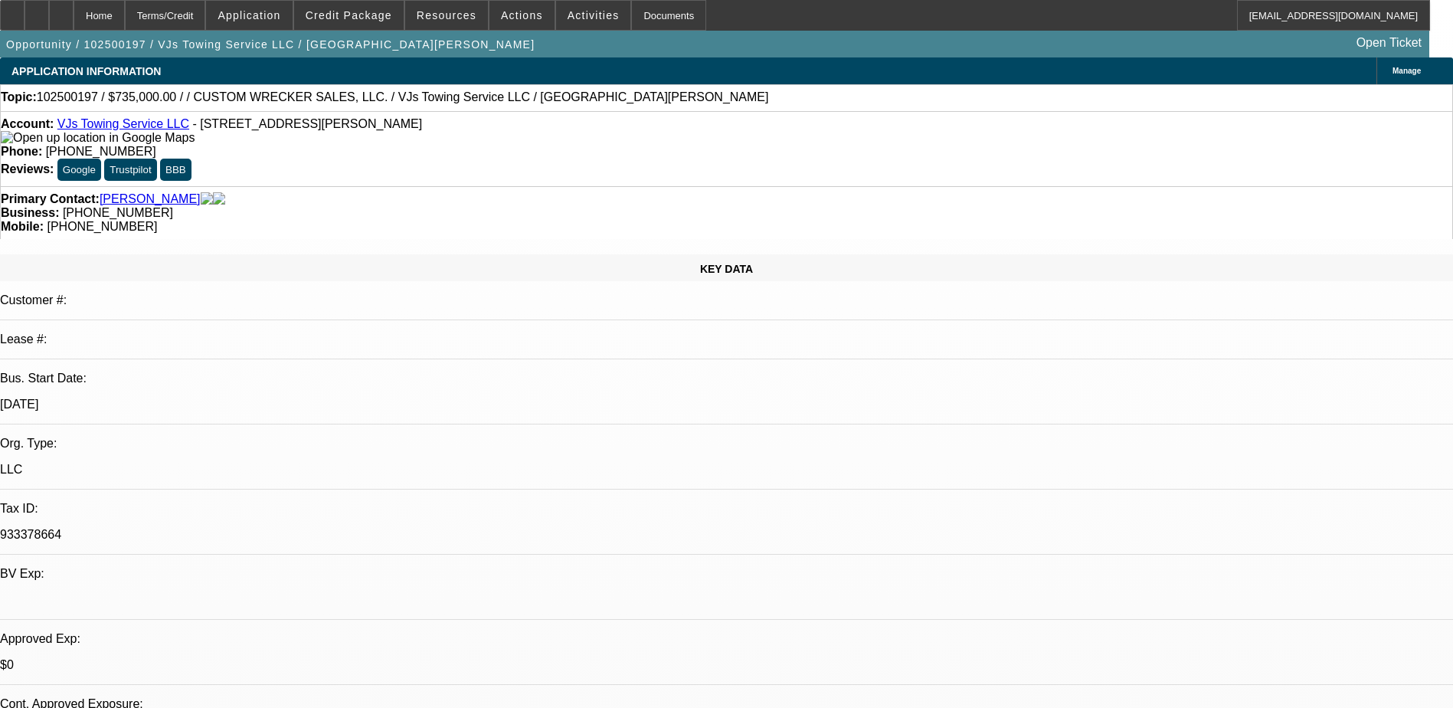
select select "2"
select select "0"
select select "6"
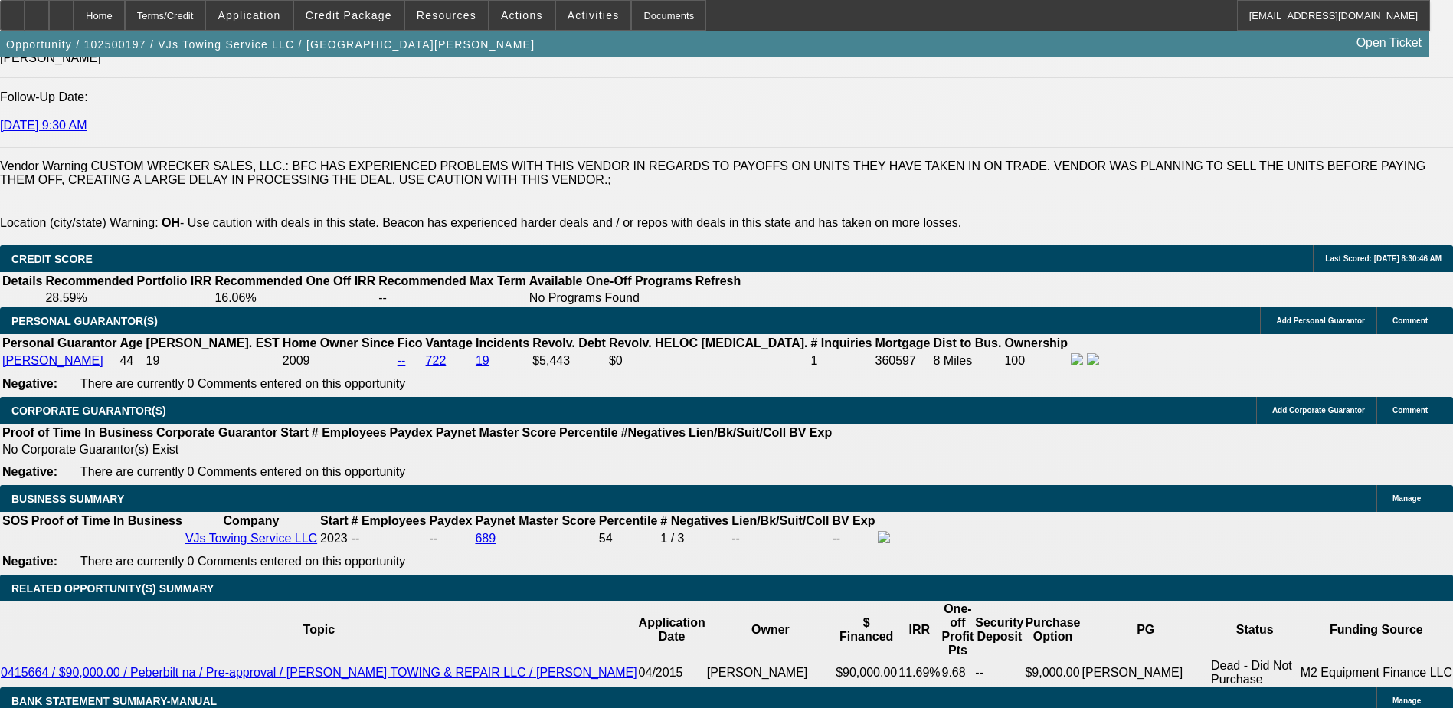
scroll to position [2069, 0]
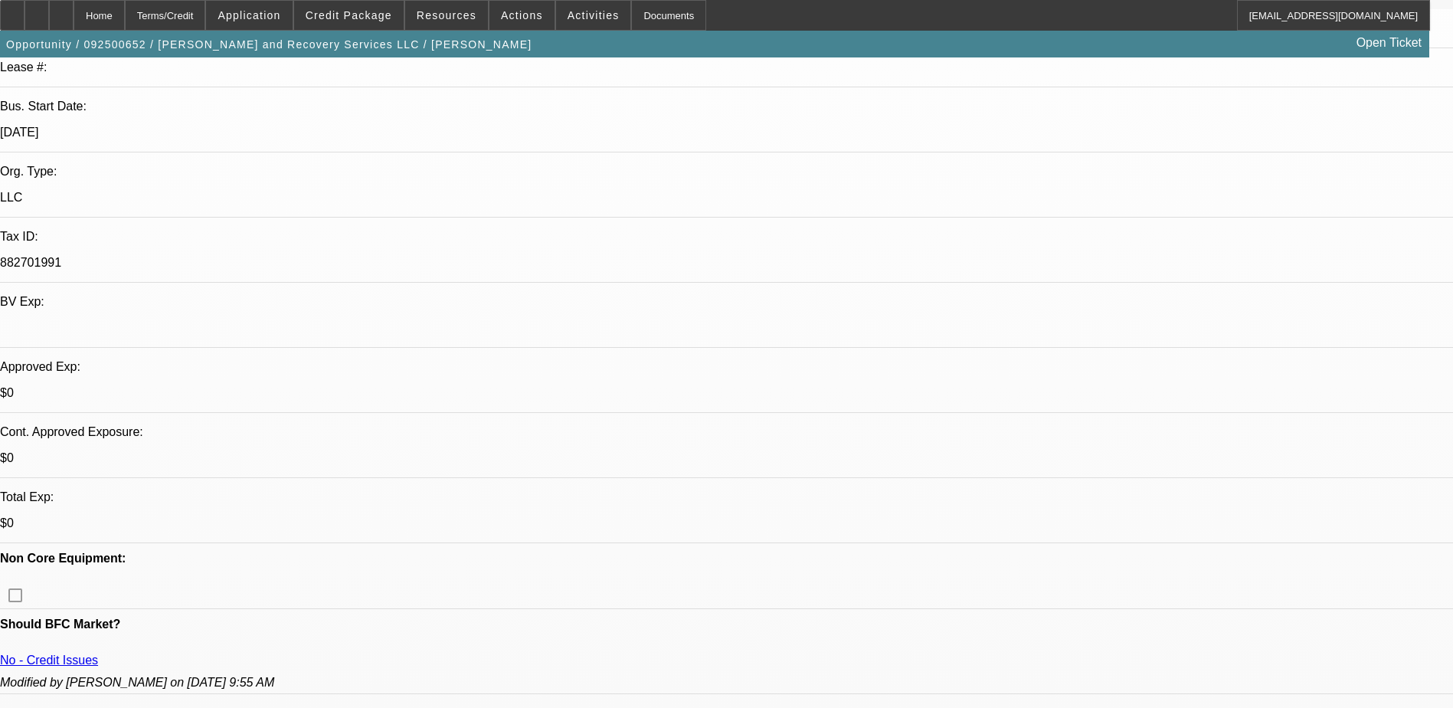
select select "0"
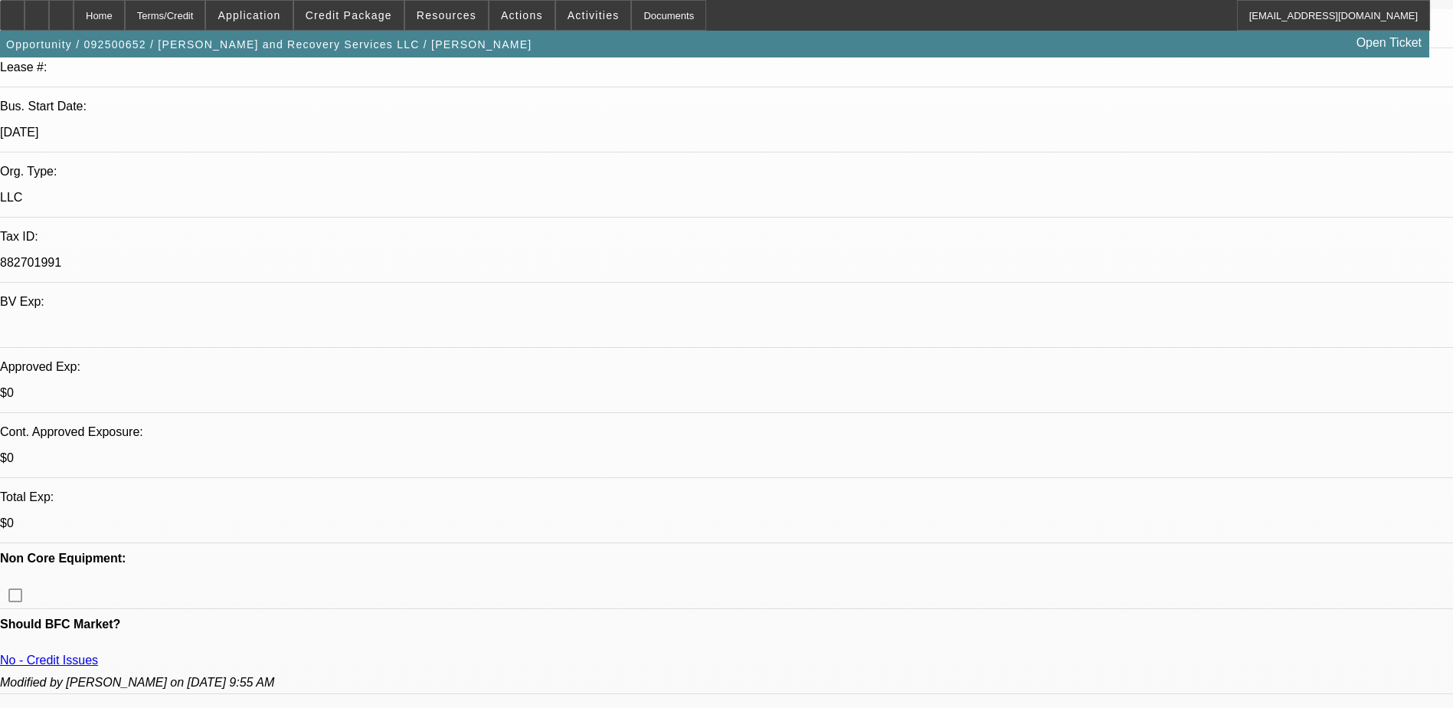
select select "0"
select select "0.1"
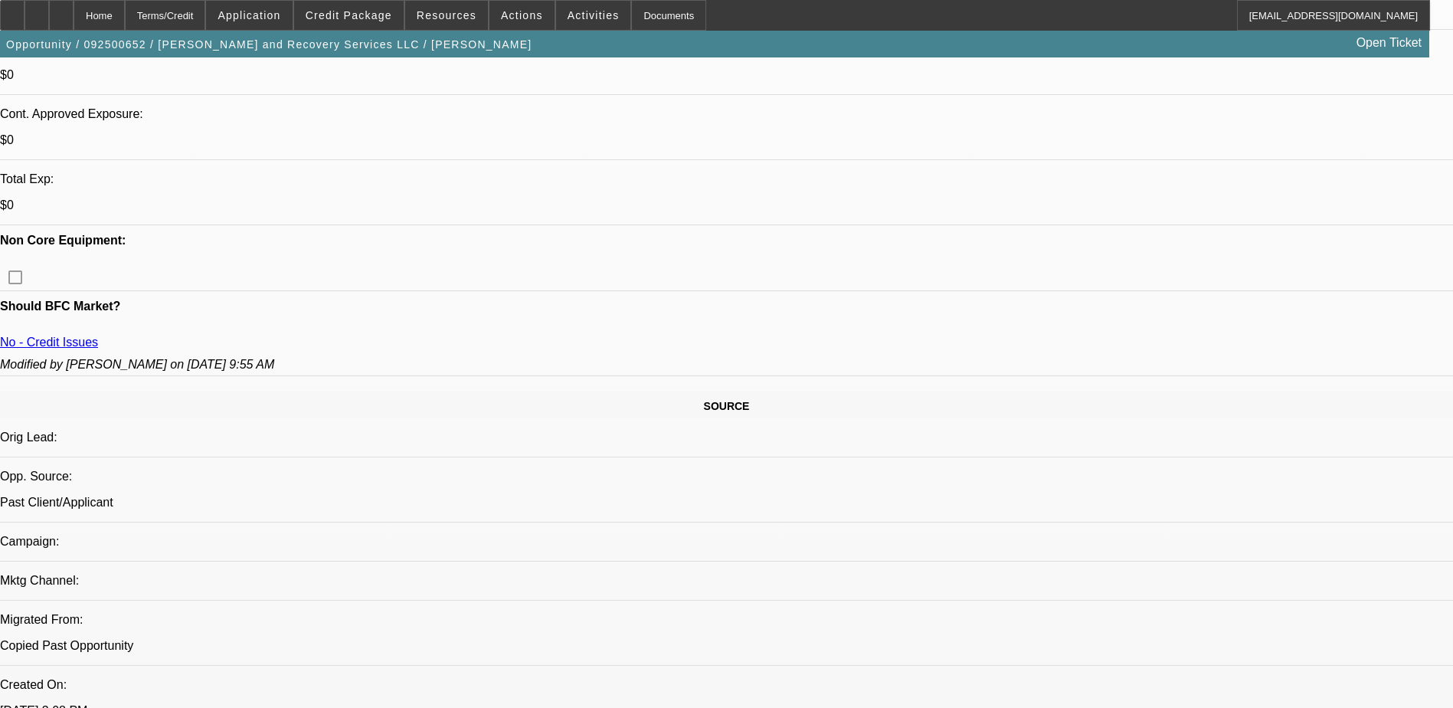
select select "1"
select select "2"
select select "1"
select select "2"
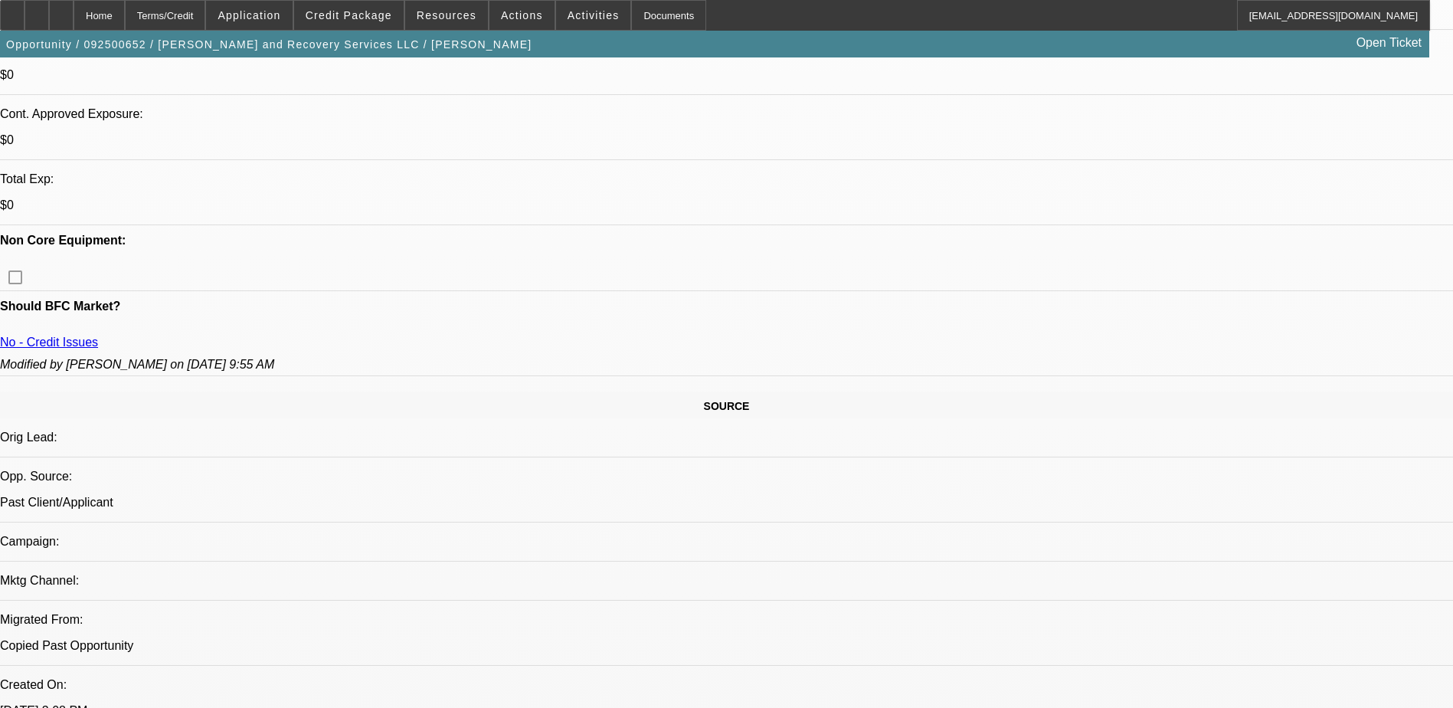
select select "1"
select select "2"
select select "4"
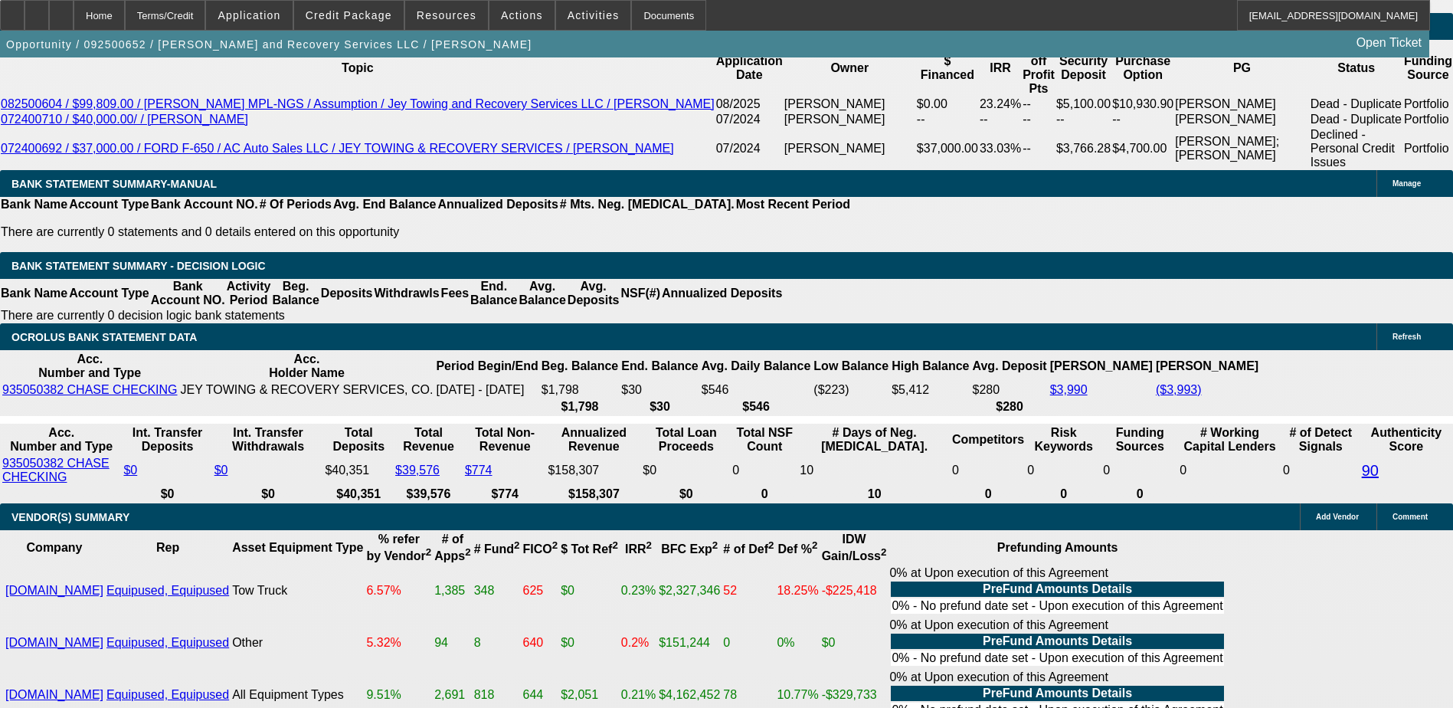
scroll to position [2659, 0]
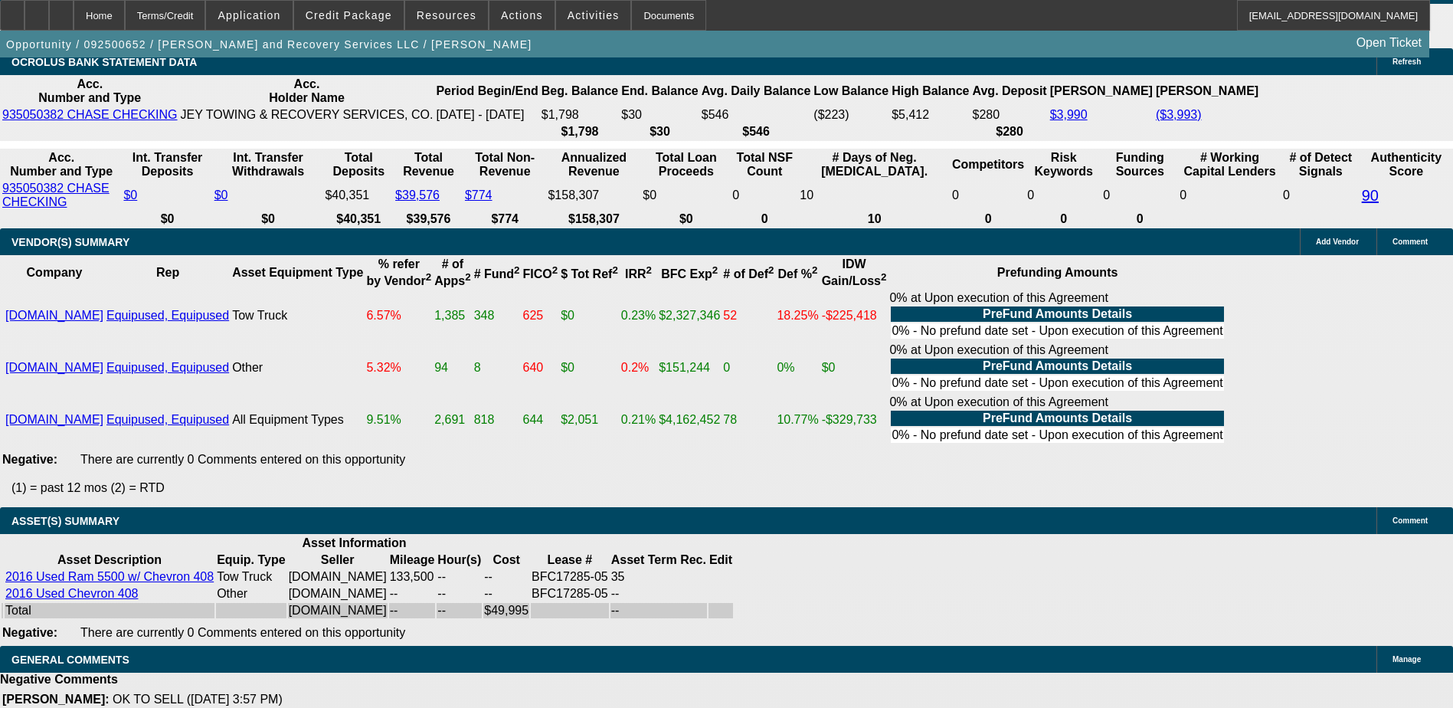
scroll to position [2933, 0]
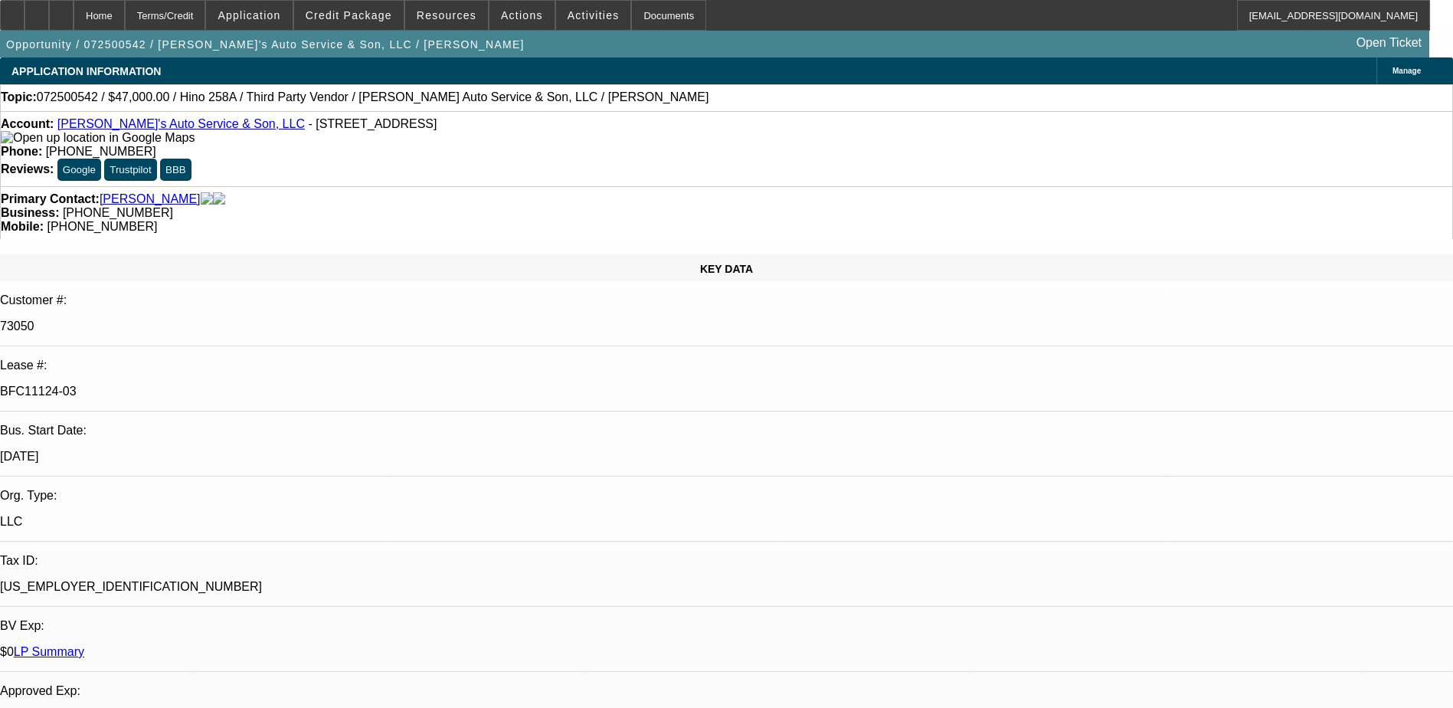
select select "0"
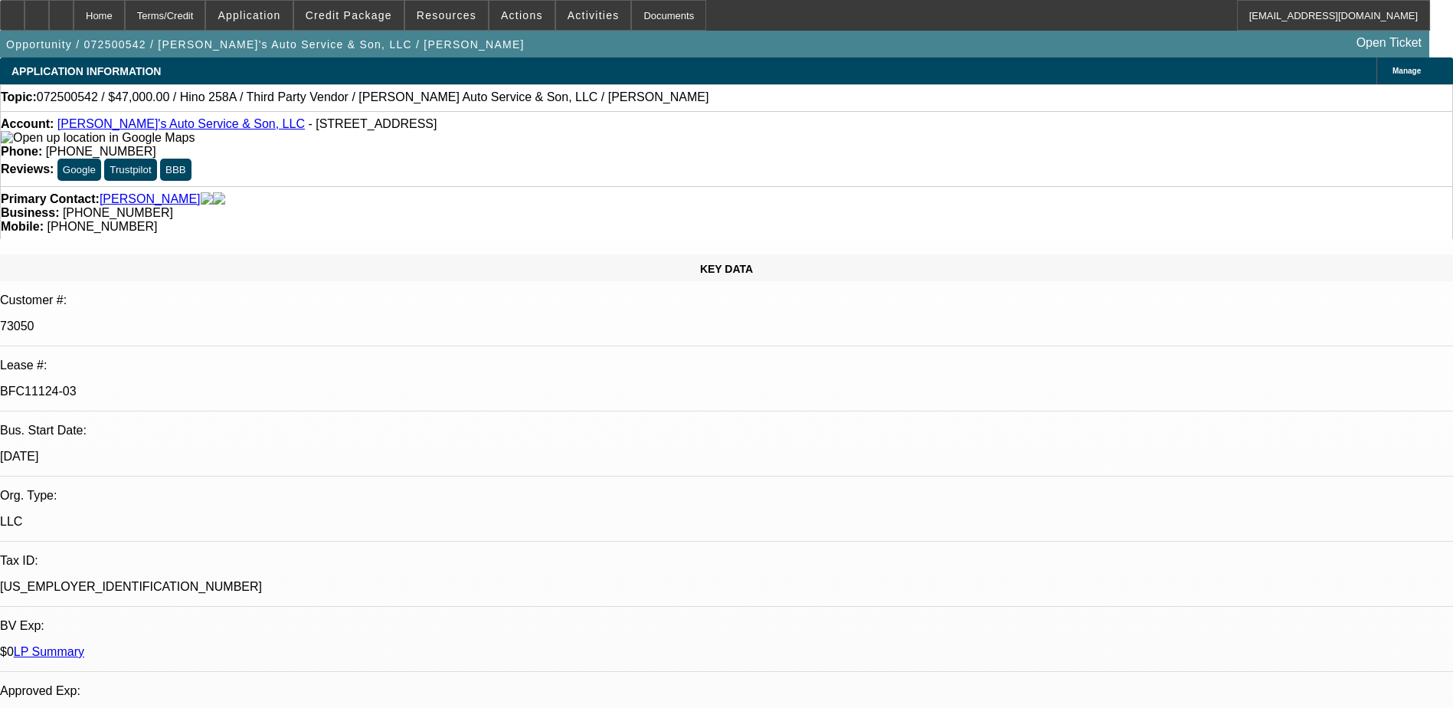
select select "0.1"
select select "0"
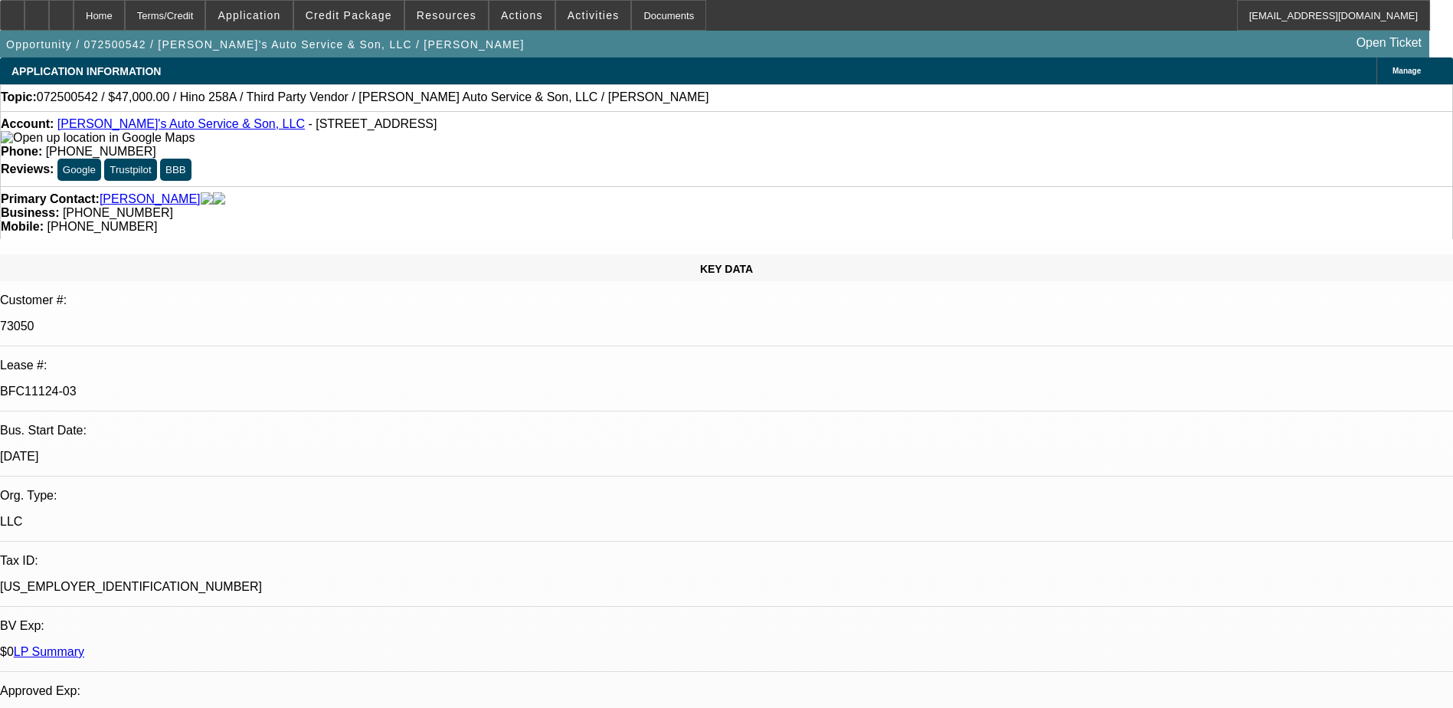
select select "0"
select select "1"
select select "6"
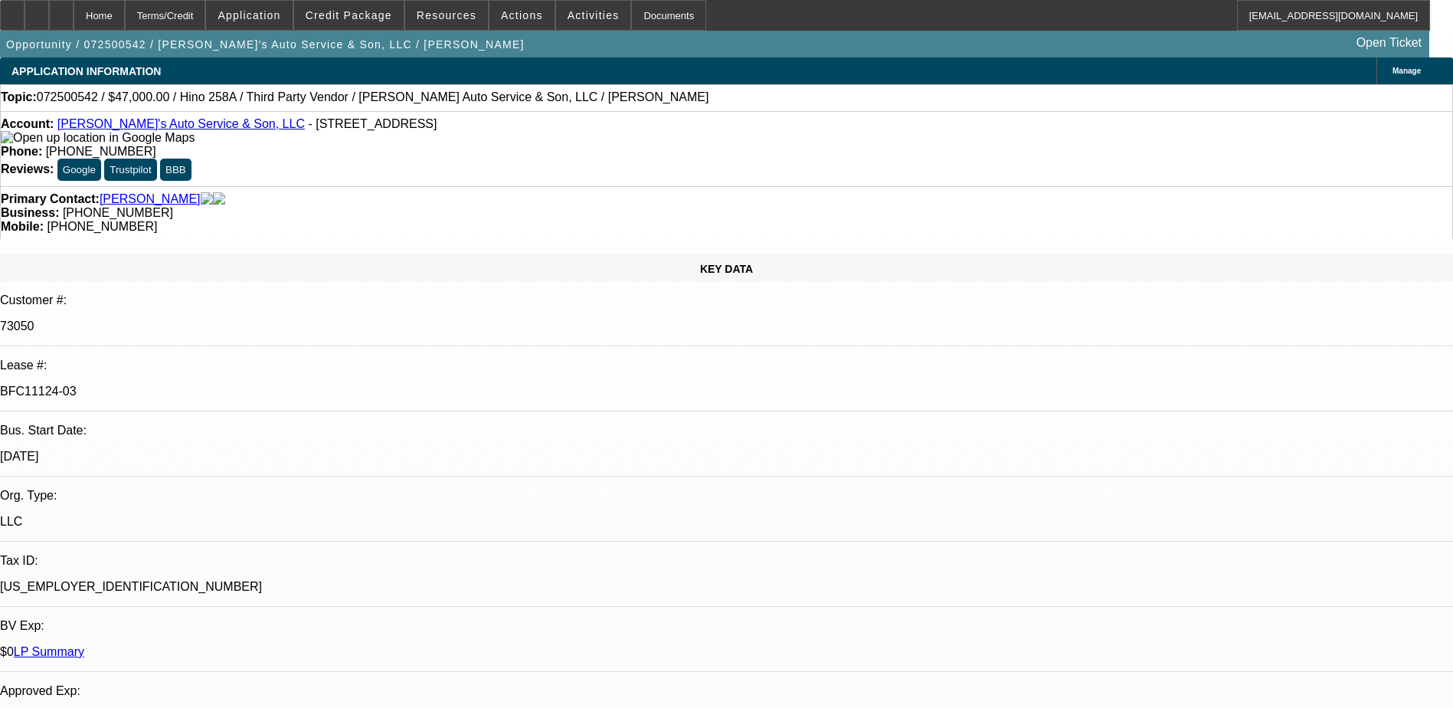
select select "1"
select select "4"
select select "1"
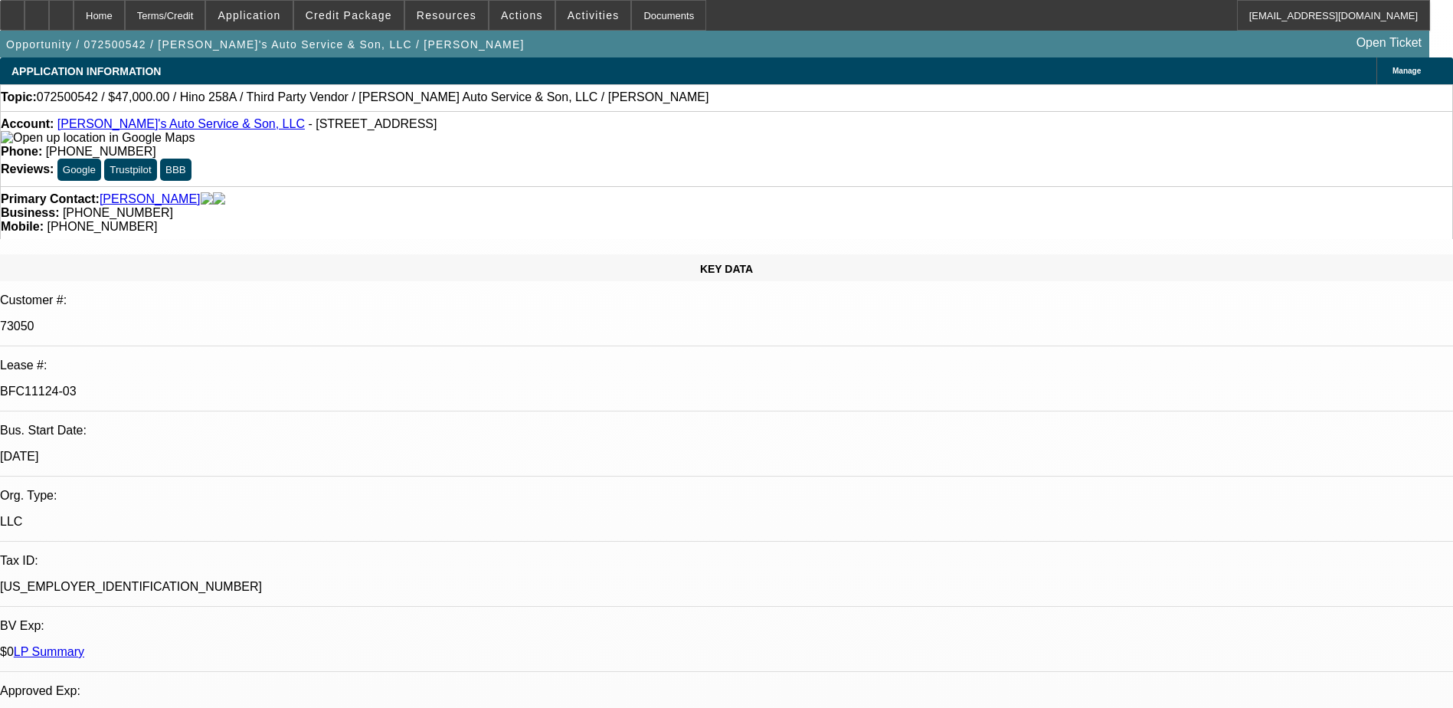
select select "6"
select select "1"
select select "6"
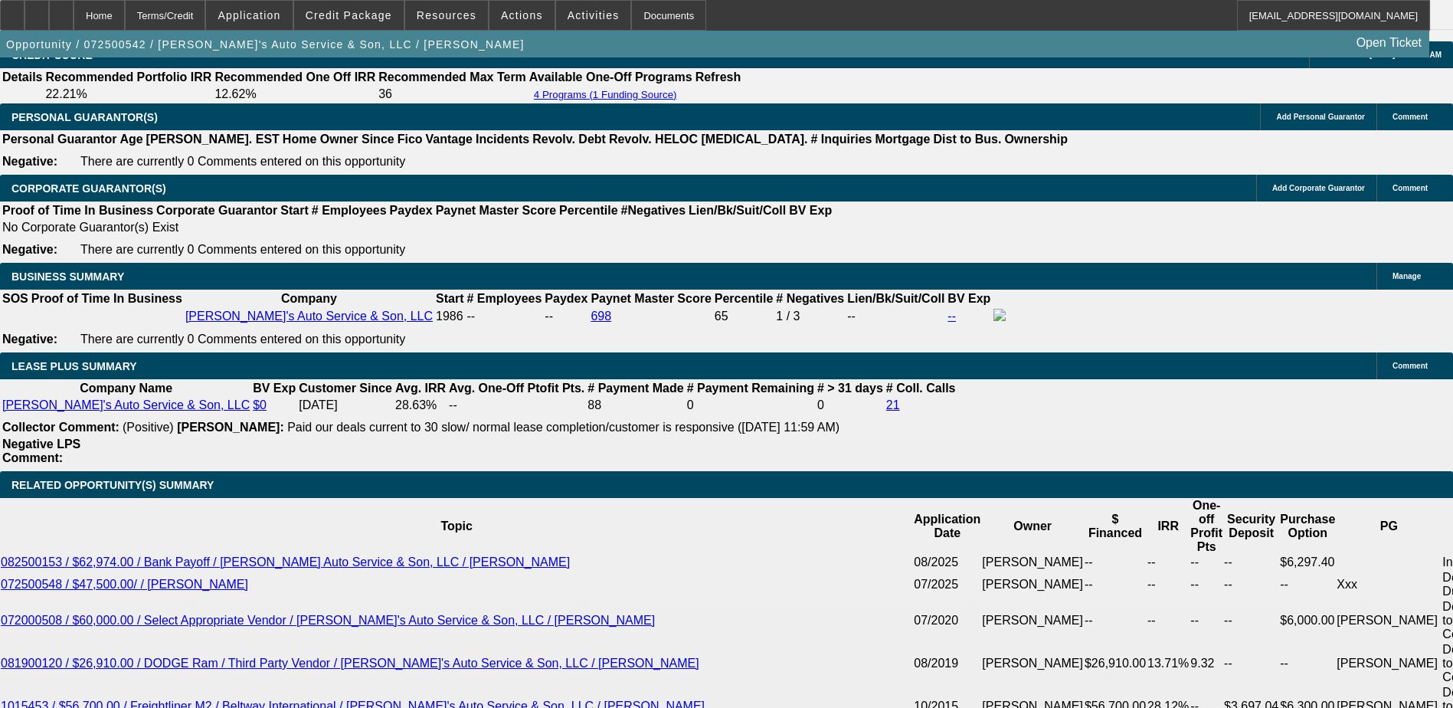
scroll to position [2452, 0]
